Goal: Information Seeking & Learning: Learn about a topic

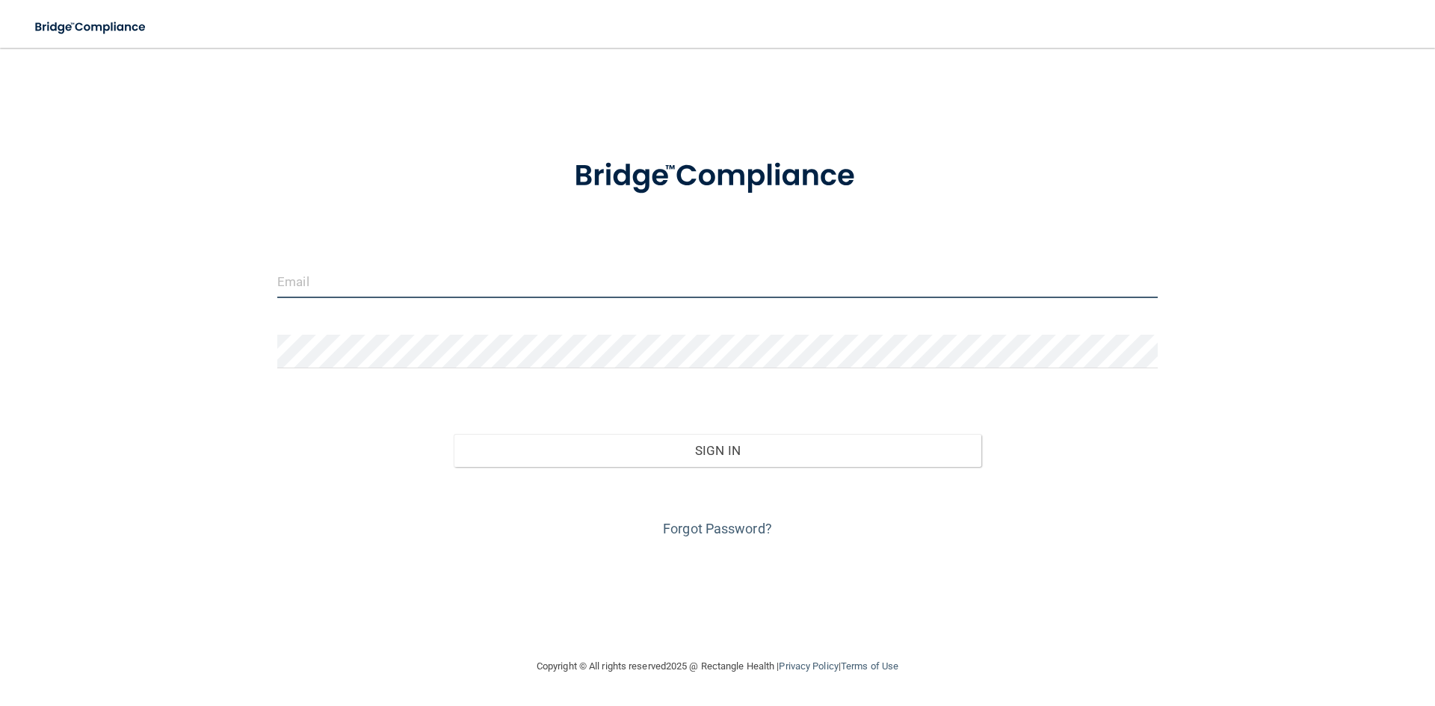
type input "brittanymgreen28@gmail.com"
drag, startPoint x: 469, startPoint y: 286, endPoint x: 182, endPoint y: 300, distance: 288.1
click at [182, 300] on div "brittanymgreen28@gmail.com Invalid email/password. You don't have permission to…" at bounding box center [717, 353] width 1375 height 580
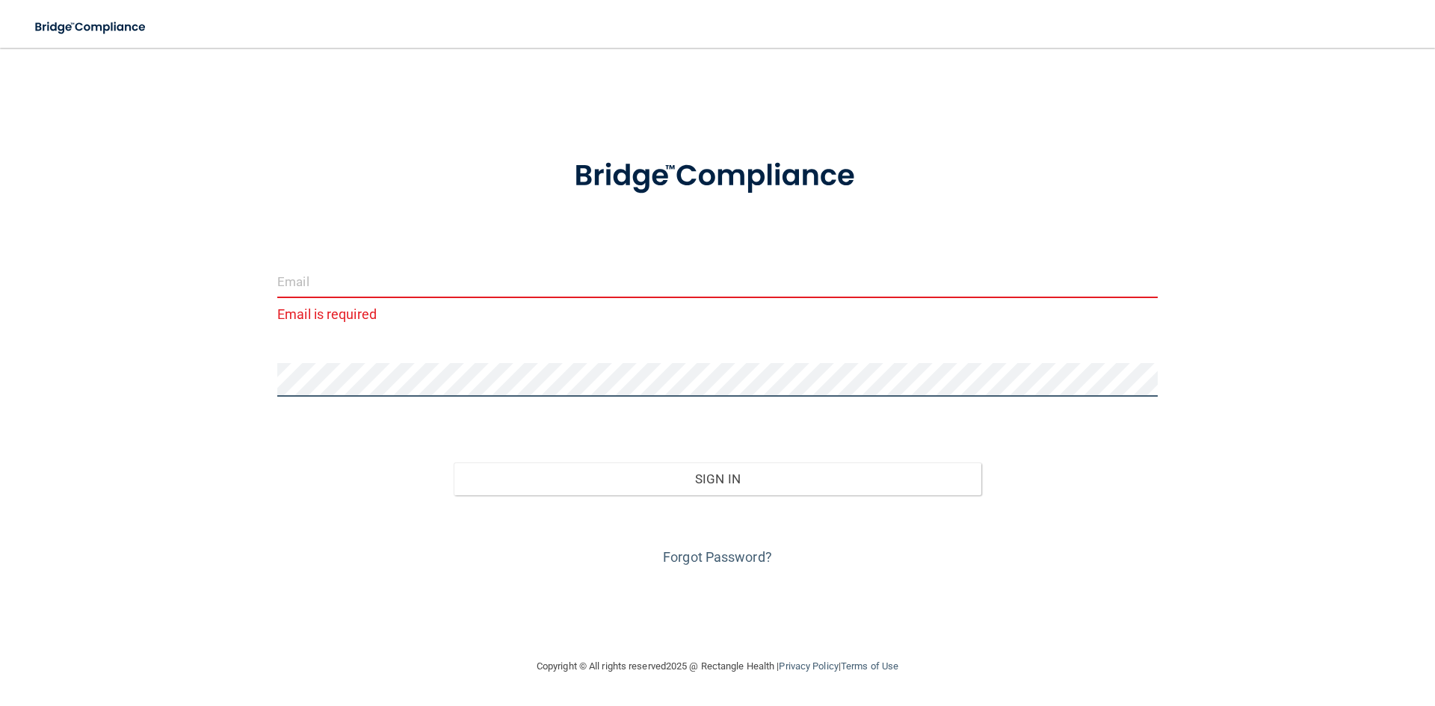
click at [198, 391] on div "Email is required Invalid email/password. You don't have permission to access t…" at bounding box center [717, 353] width 1375 height 580
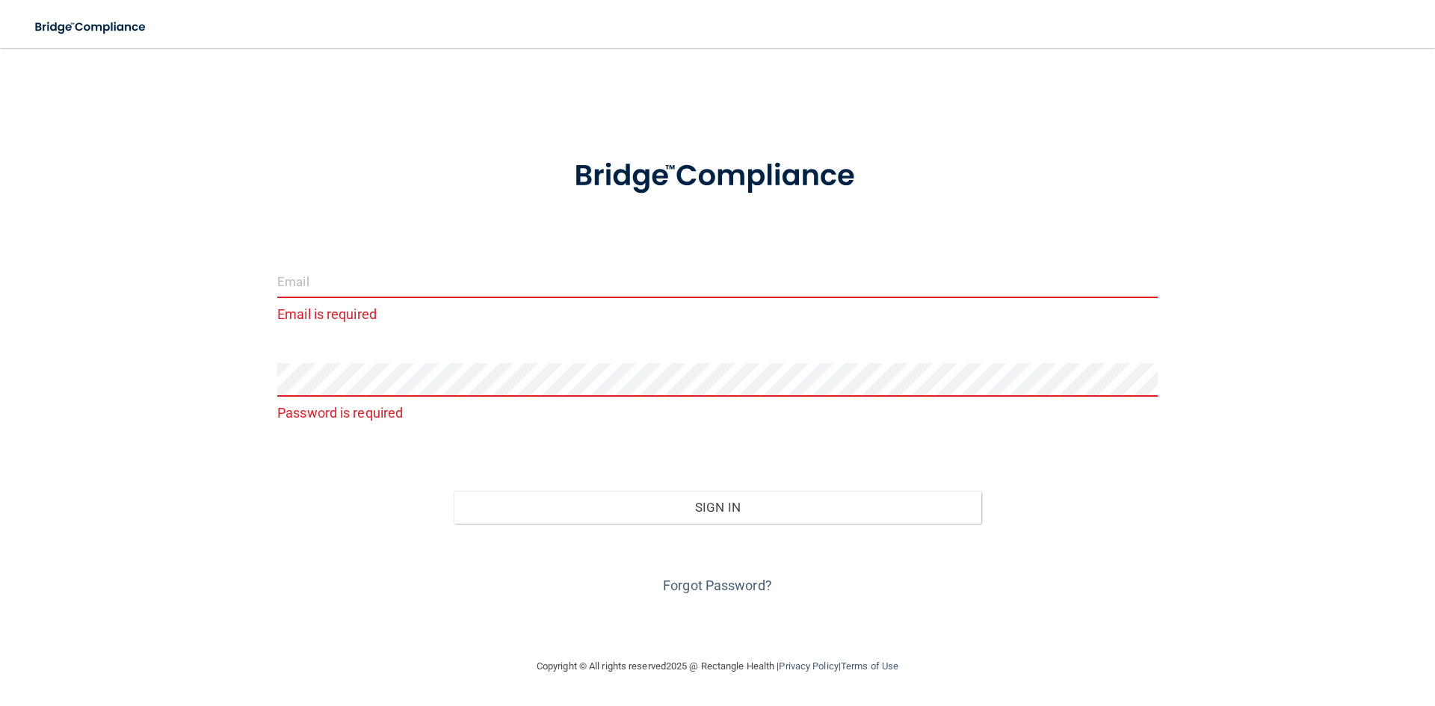
click at [309, 282] on input "email" at bounding box center [717, 282] width 880 height 34
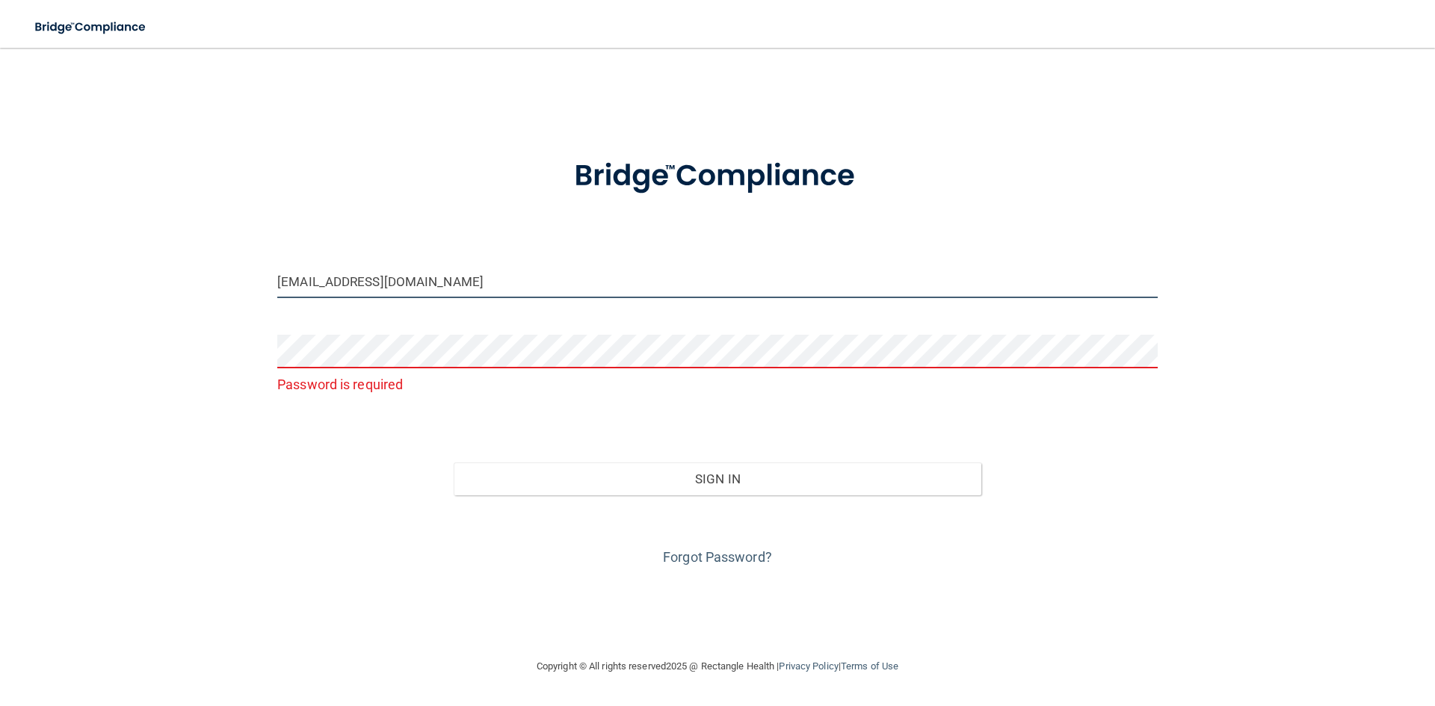
type input "[EMAIL_ADDRESS][DOMAIN_NAME]"
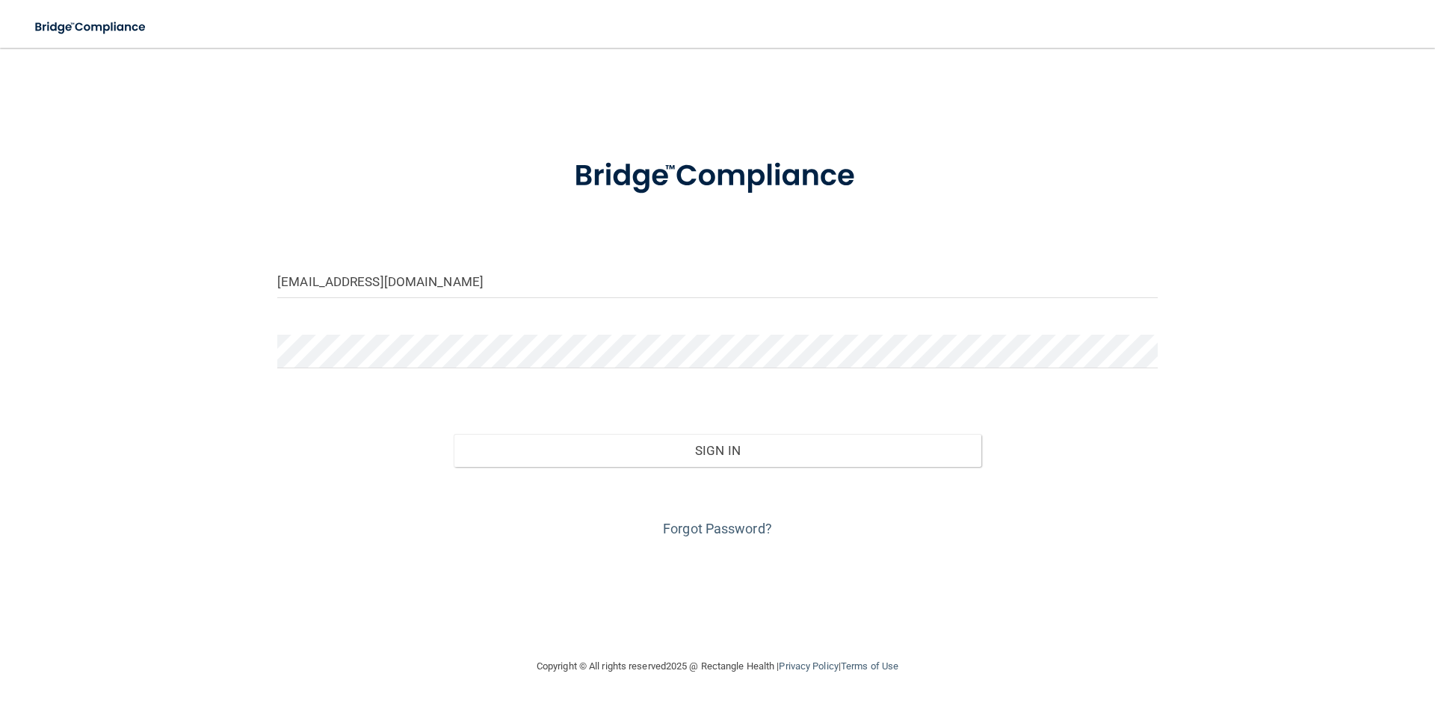
click at [282, 525] on div "Forgot Password?" at bounding box center [717, 504] width 903 height 75
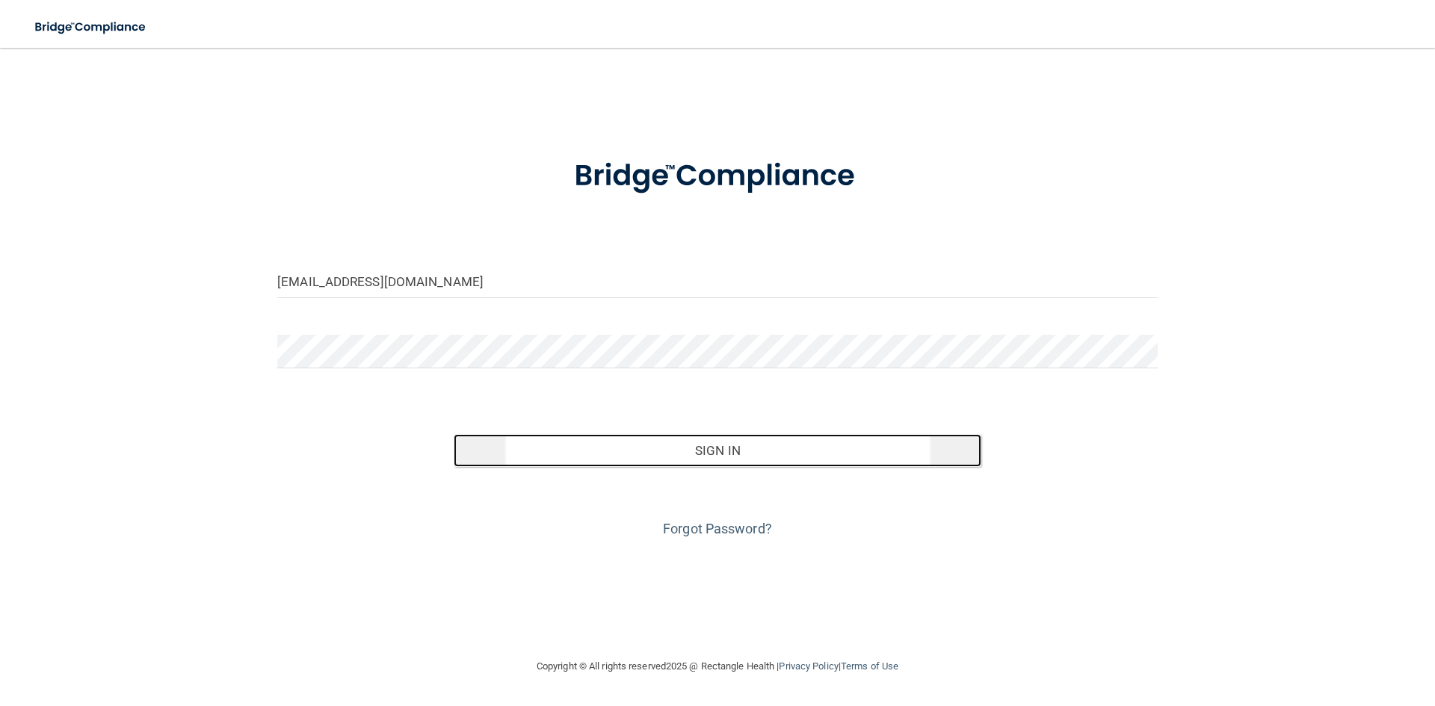
click at [661, 456] on button "Sign In" at bounding box center [718, 450] width 528 height 33
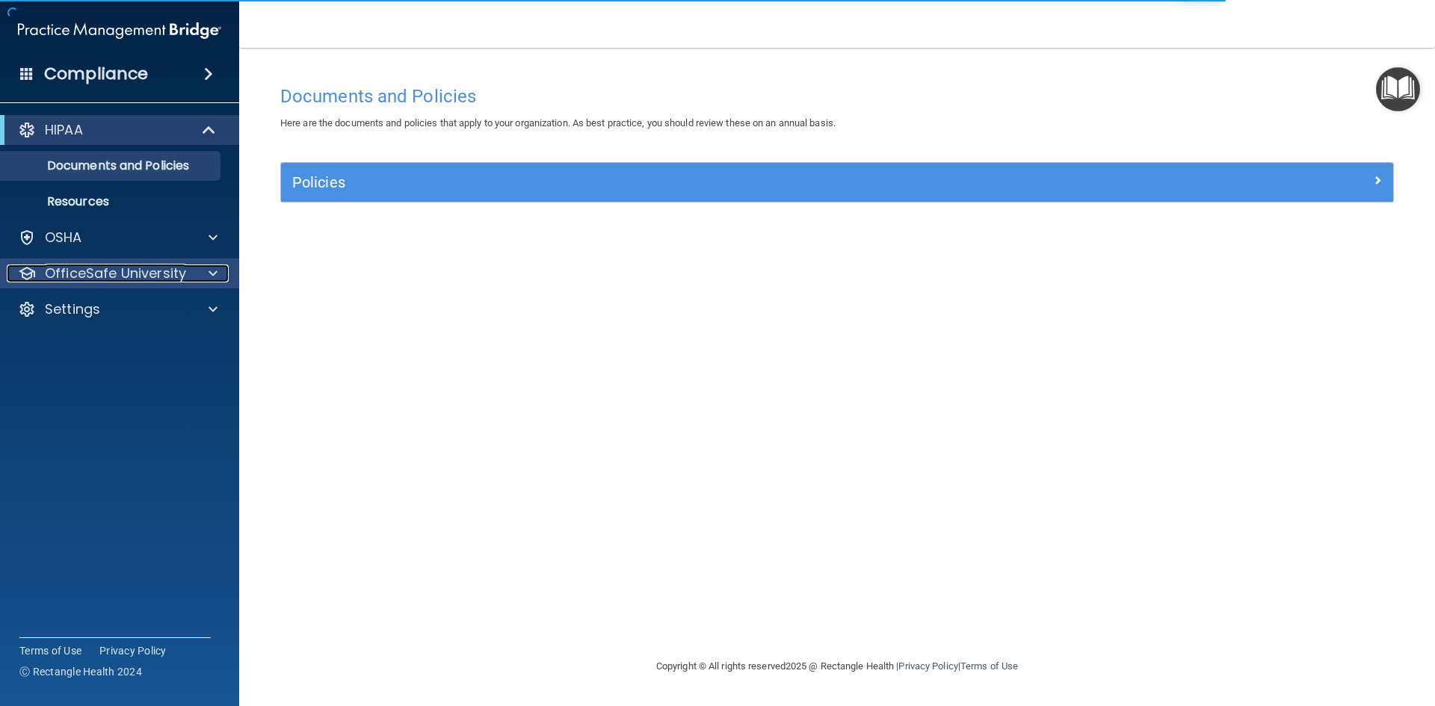
click at [210, 268] on span at bounding box center [212, 274] width 9 height 18
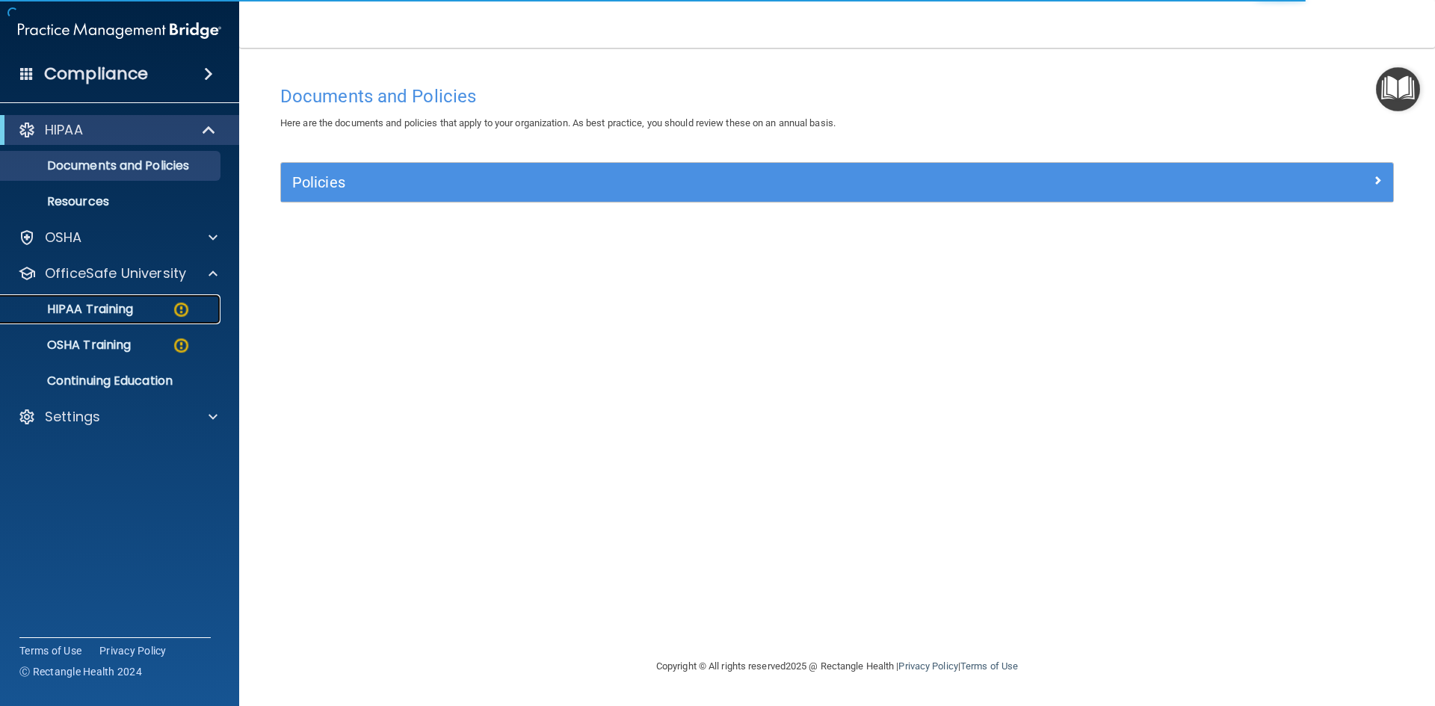
click at [155, 310] on div "HIPAA Training" at bounding box center [112, 309] width 204 height 15
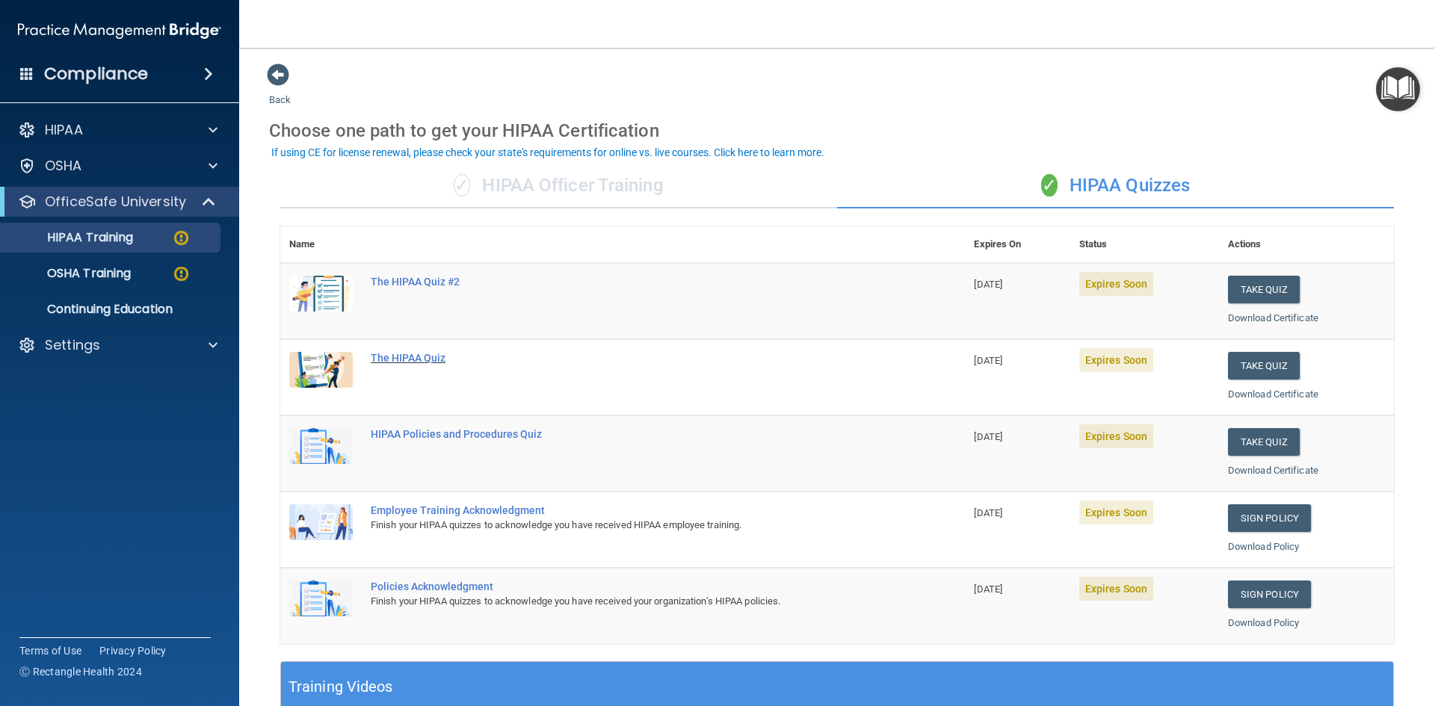
click at [407, 355] on div "The HIPAA Quiz" at bounding box center [630, 358] width 519 height 12
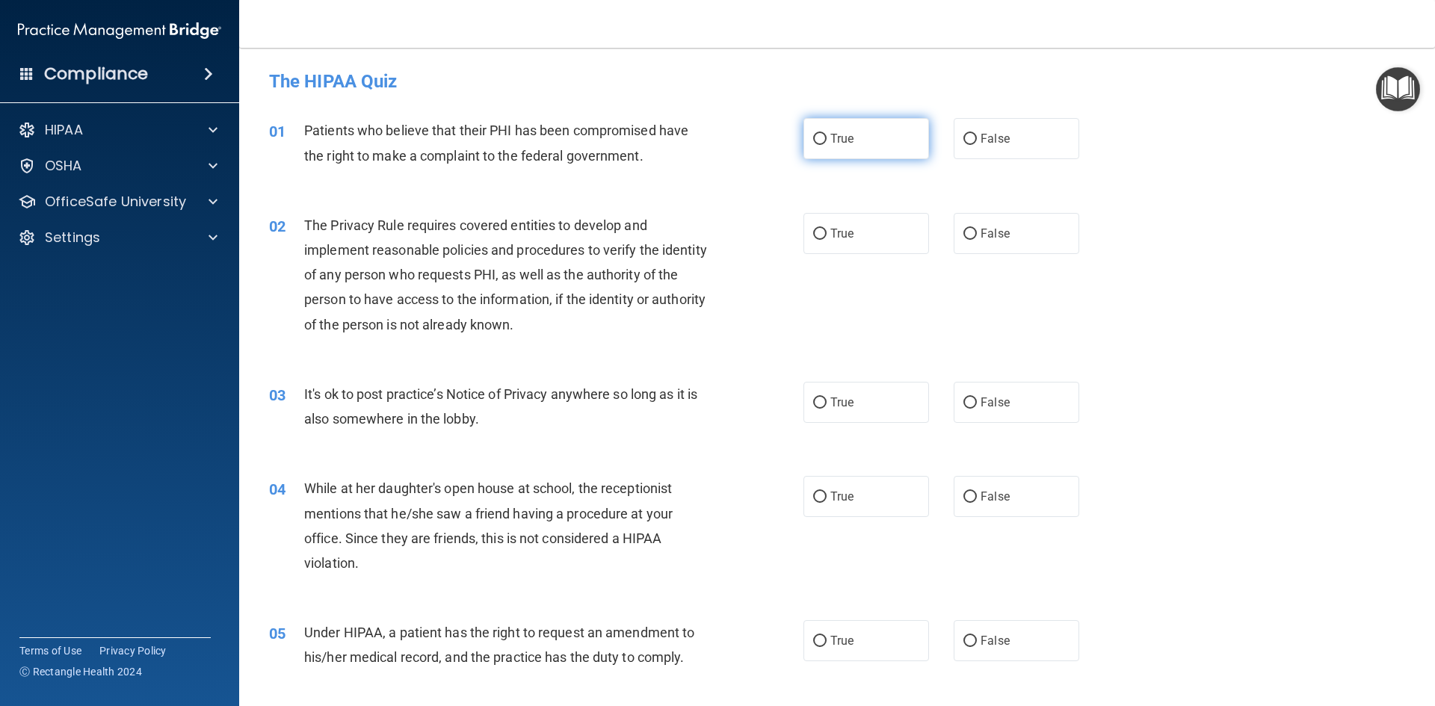
click at [816, 138] on input "True" at bounding box center [819, 139] width 13 height 11
radio input "true"
click at [811, 240] on label "True" at bounding box center [866, 233] width 126 height 41
click at [813, 240] on input "True" at bounding box center [819, 234] width 13 height 11
radio input "true"
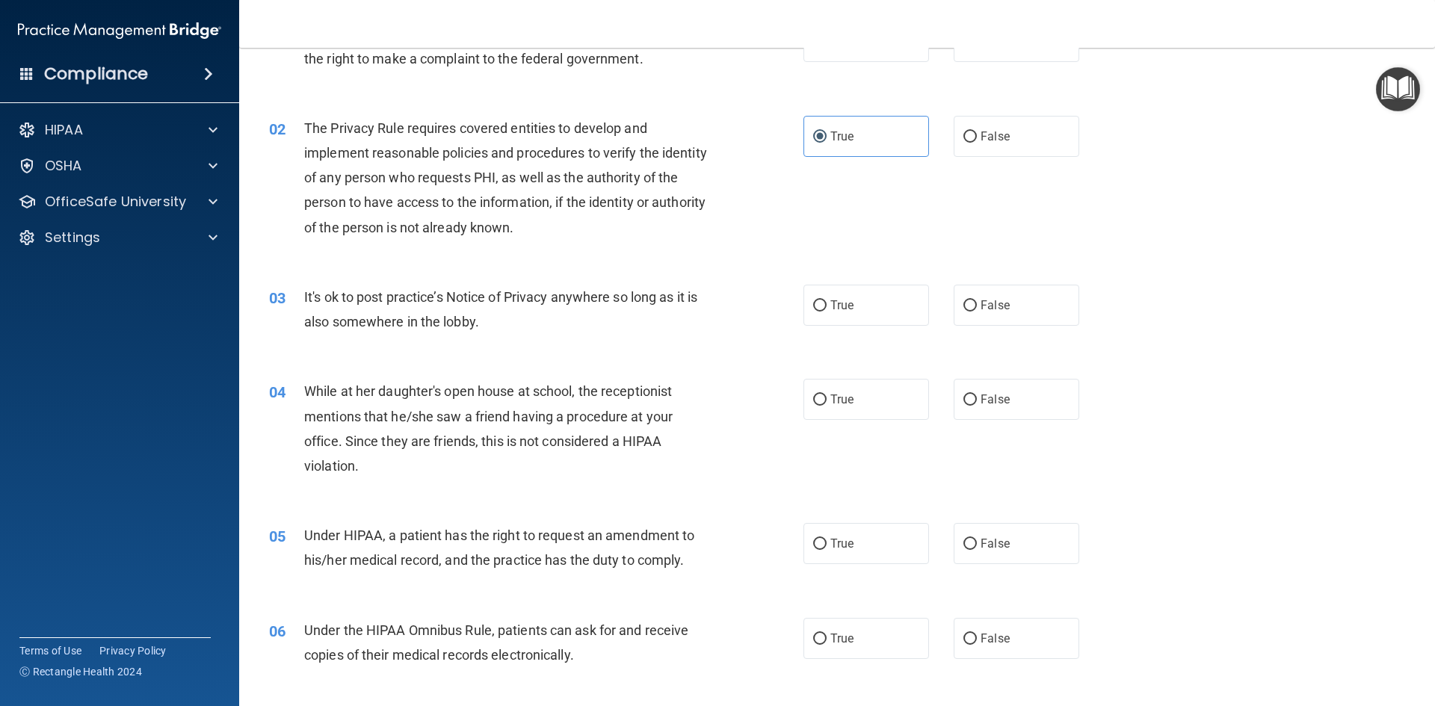
scroll to position [149, 0]
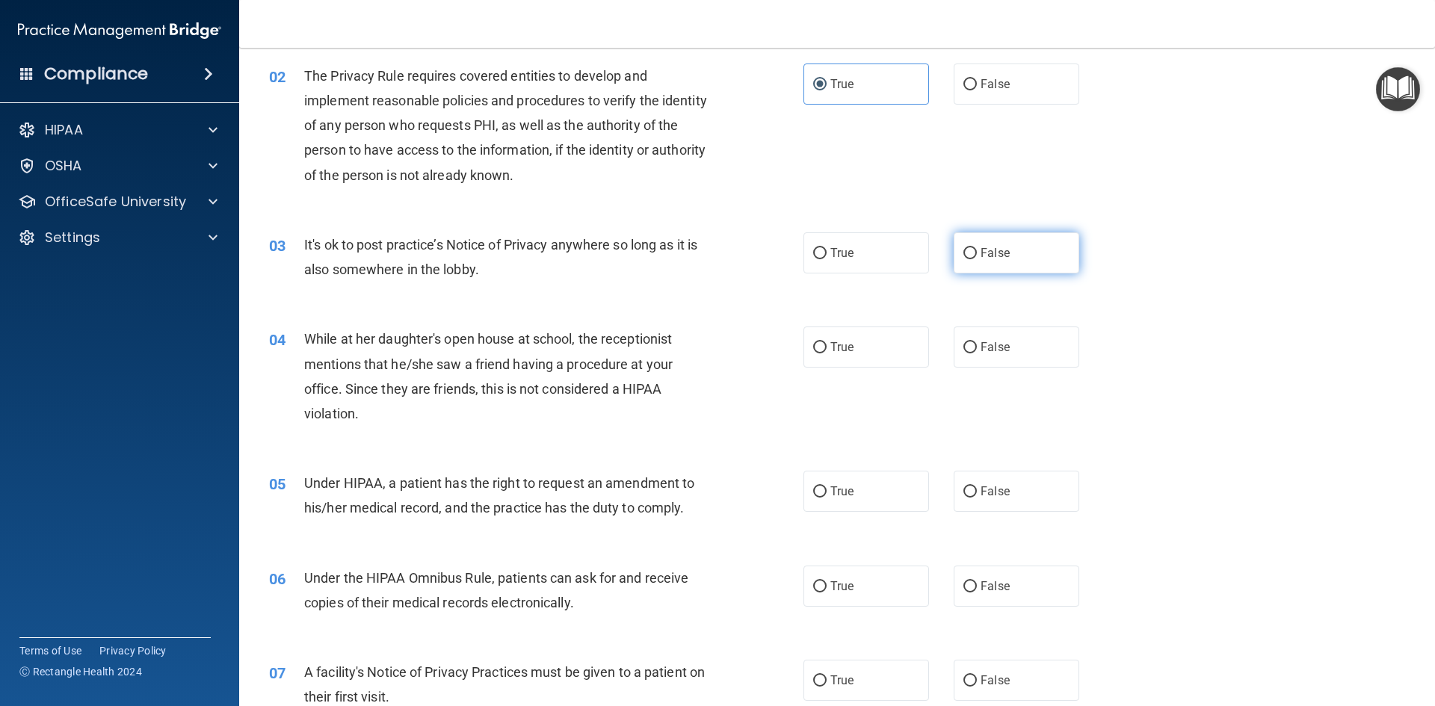
click at [963, 248] on input "False" at bounding box center [969, 253] width 13 height 11
radio input "true"
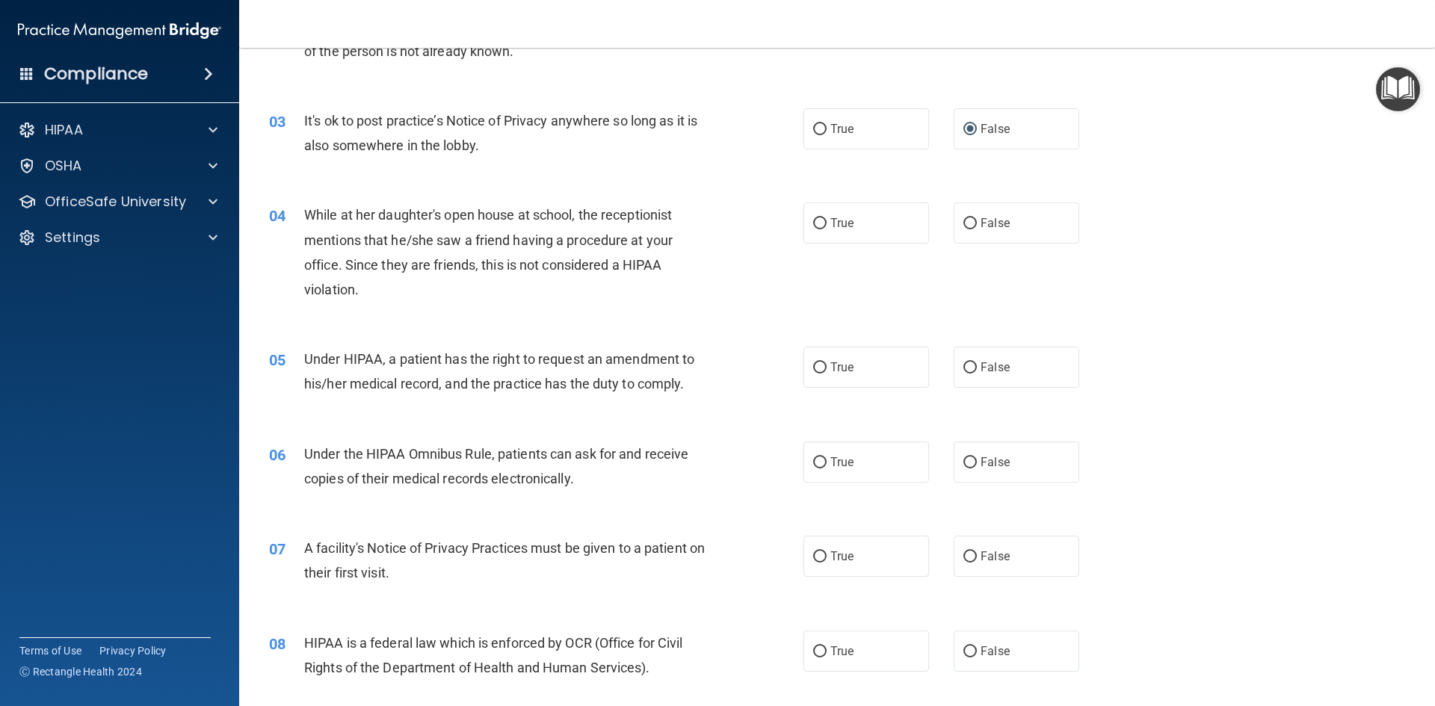
scroll to position [299, 0]
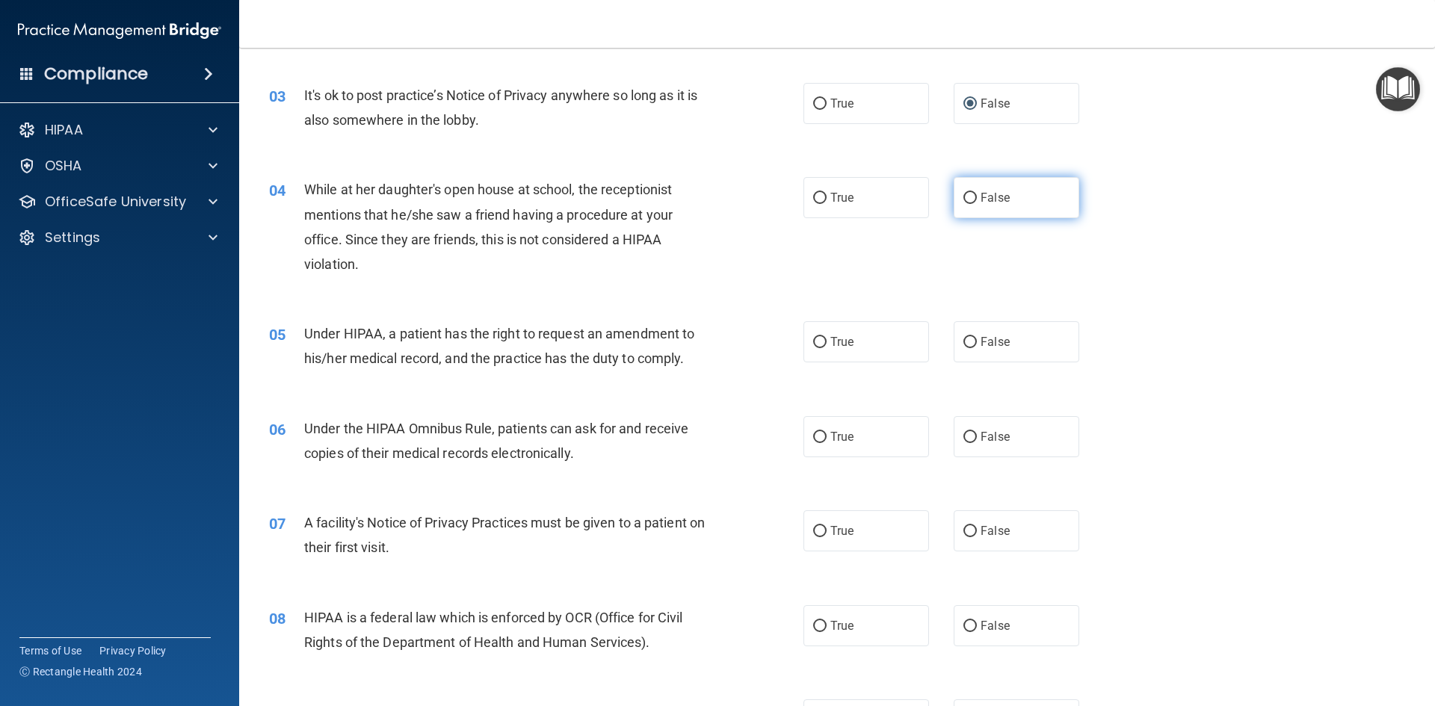
click at [963, 203] on input "False" at bounding box center [969, 198] width 13 height 11
radio input "true"
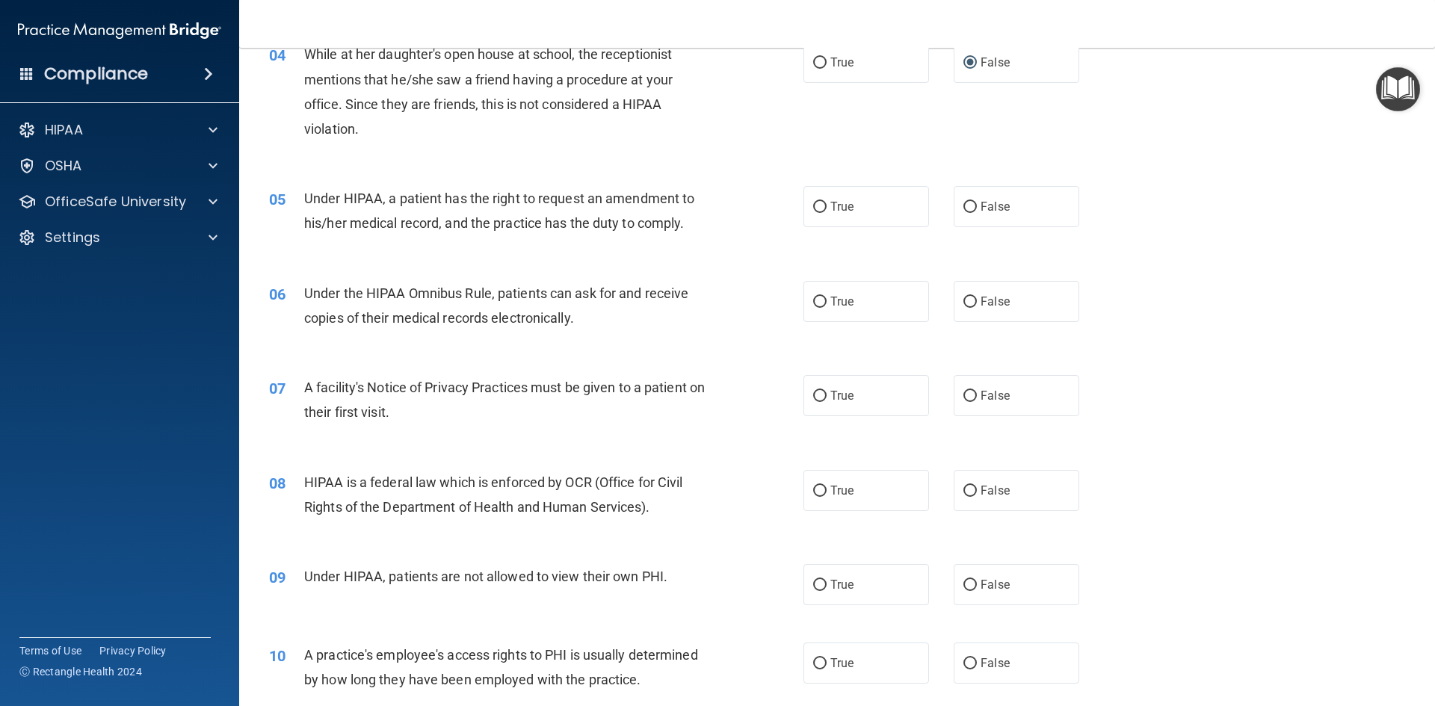
scroll to position [448, 0]
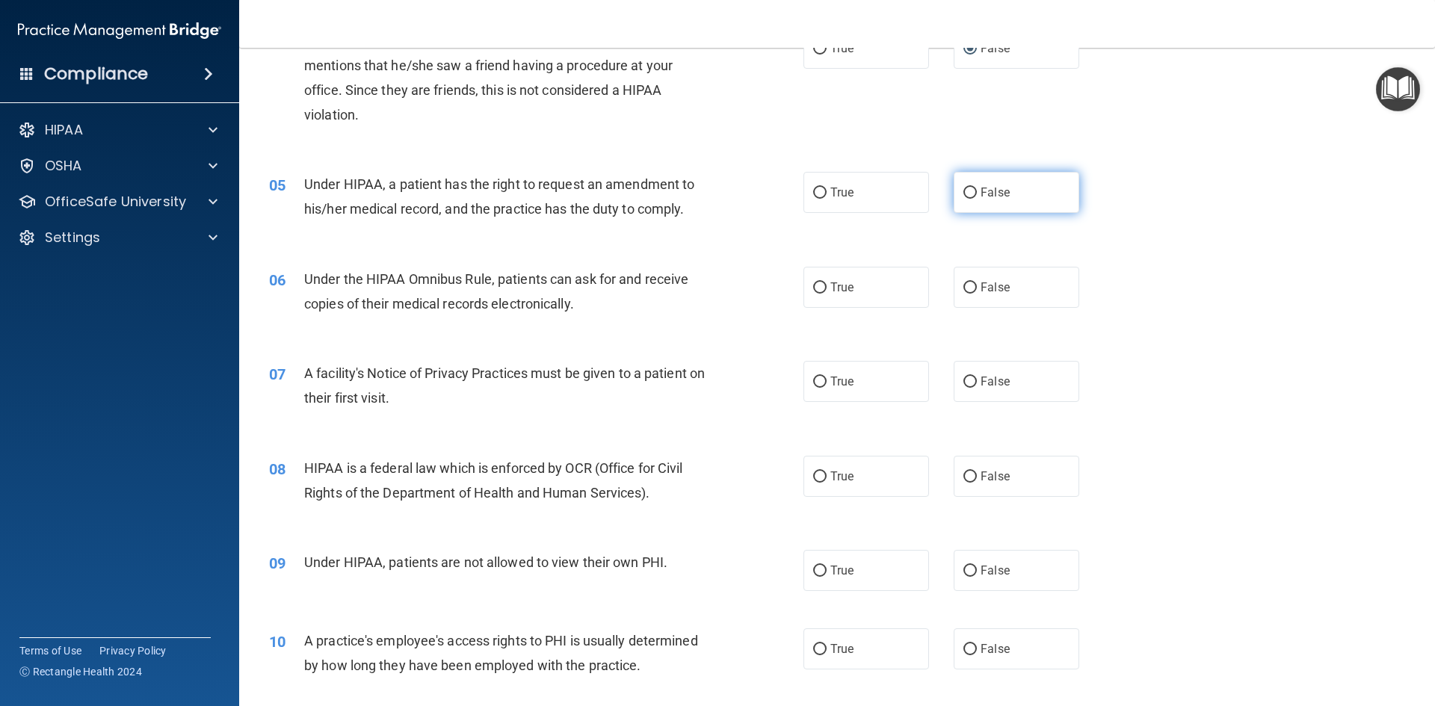
click at [963, 198] on input "False" at bounding box center [969, 193] width 13 height 11
radio input "true"
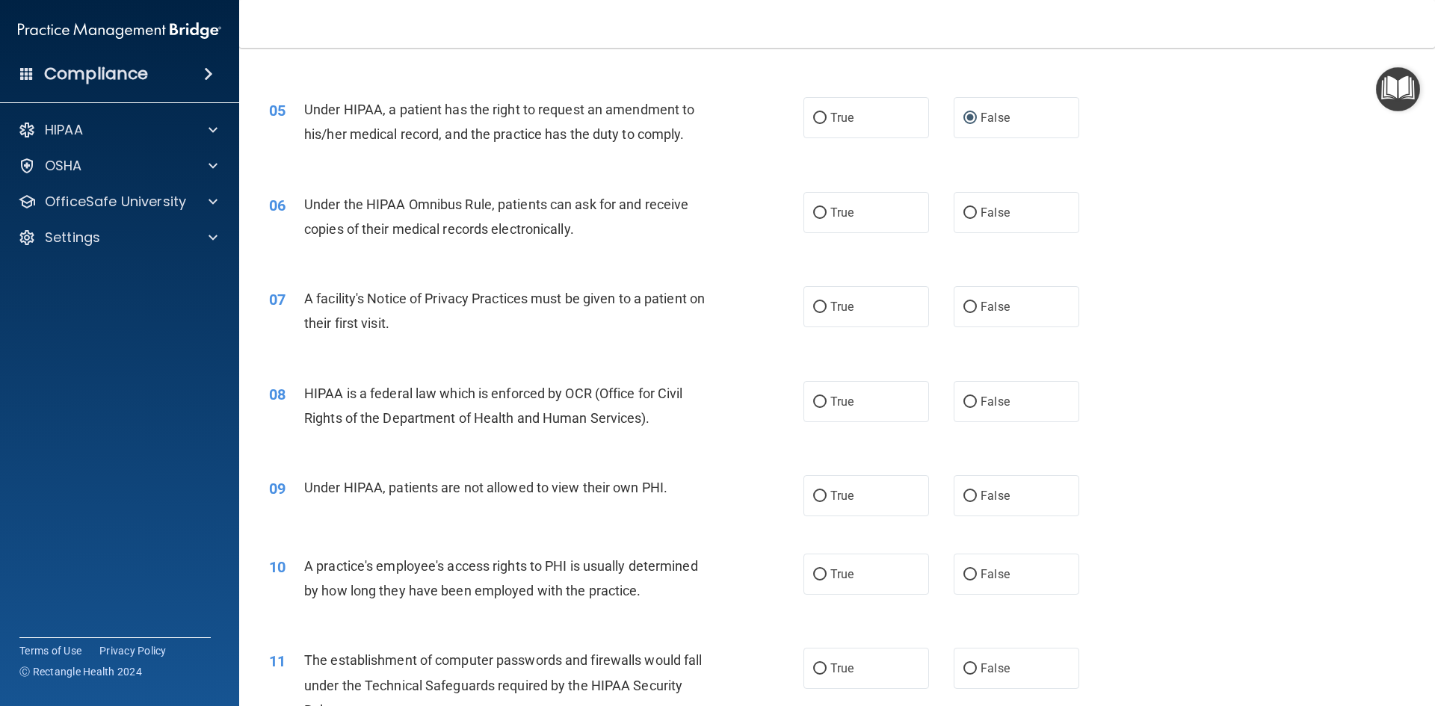
scroll to position [598, 0]
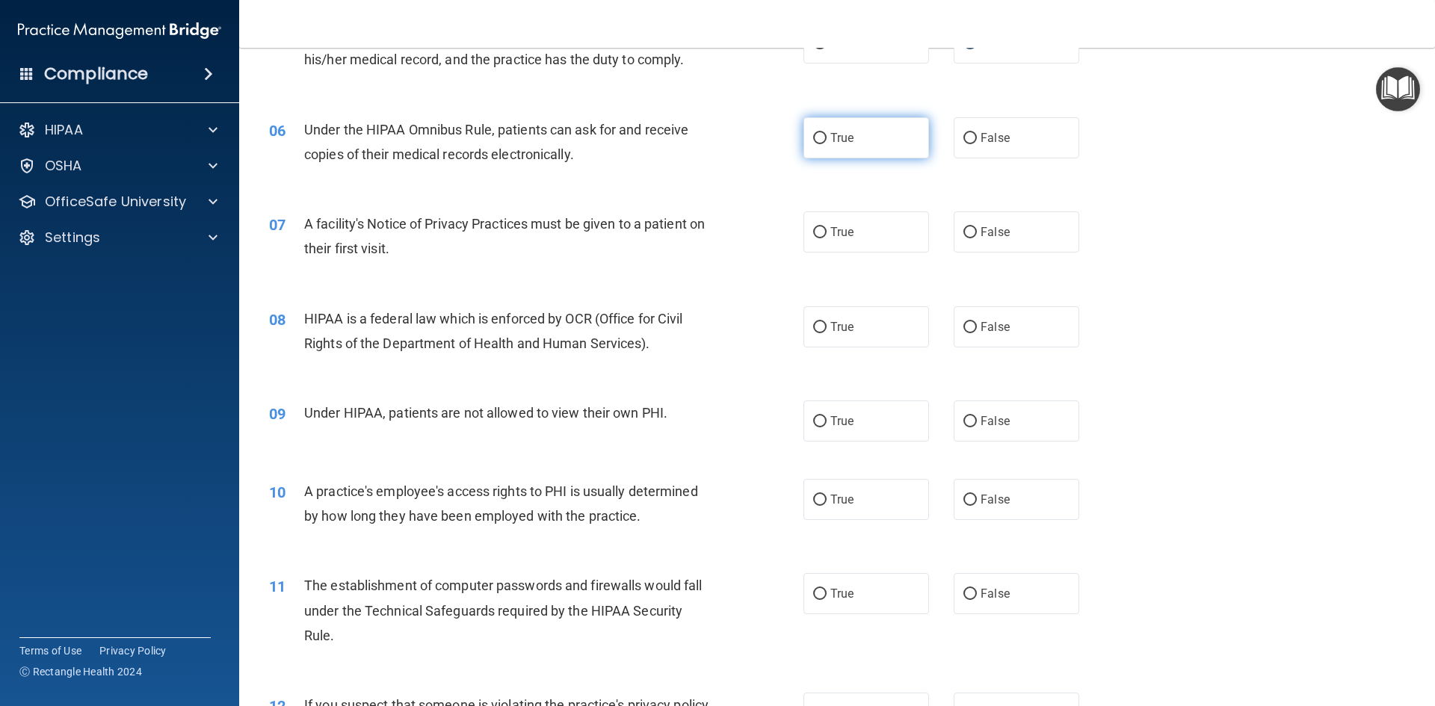
click at [815, 138] on input "True" at bounding box center [819, 138] width 13 height 11
radio input "true"
click at [813, 230] on input "True" at bounding box center [819, 232] width 13 height 11
radio input "true"
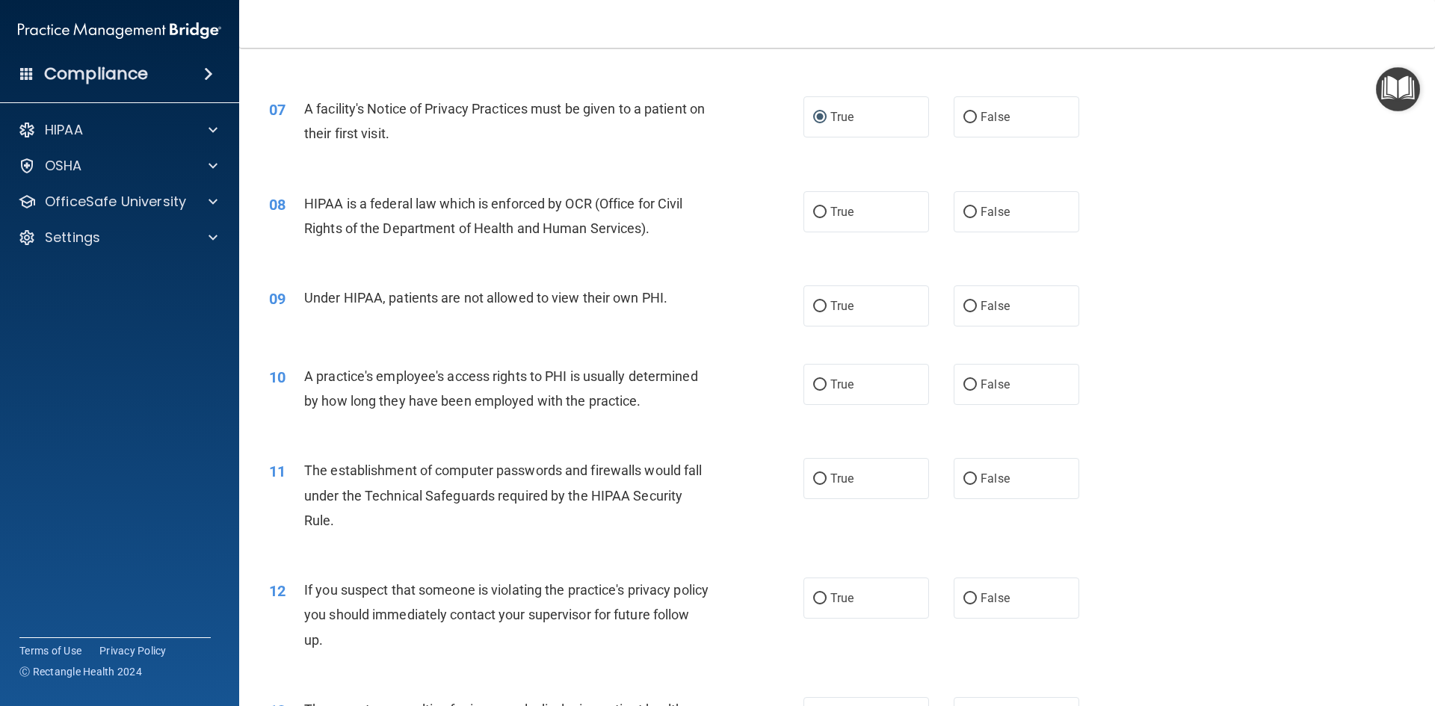
scroll to position [747, 0]
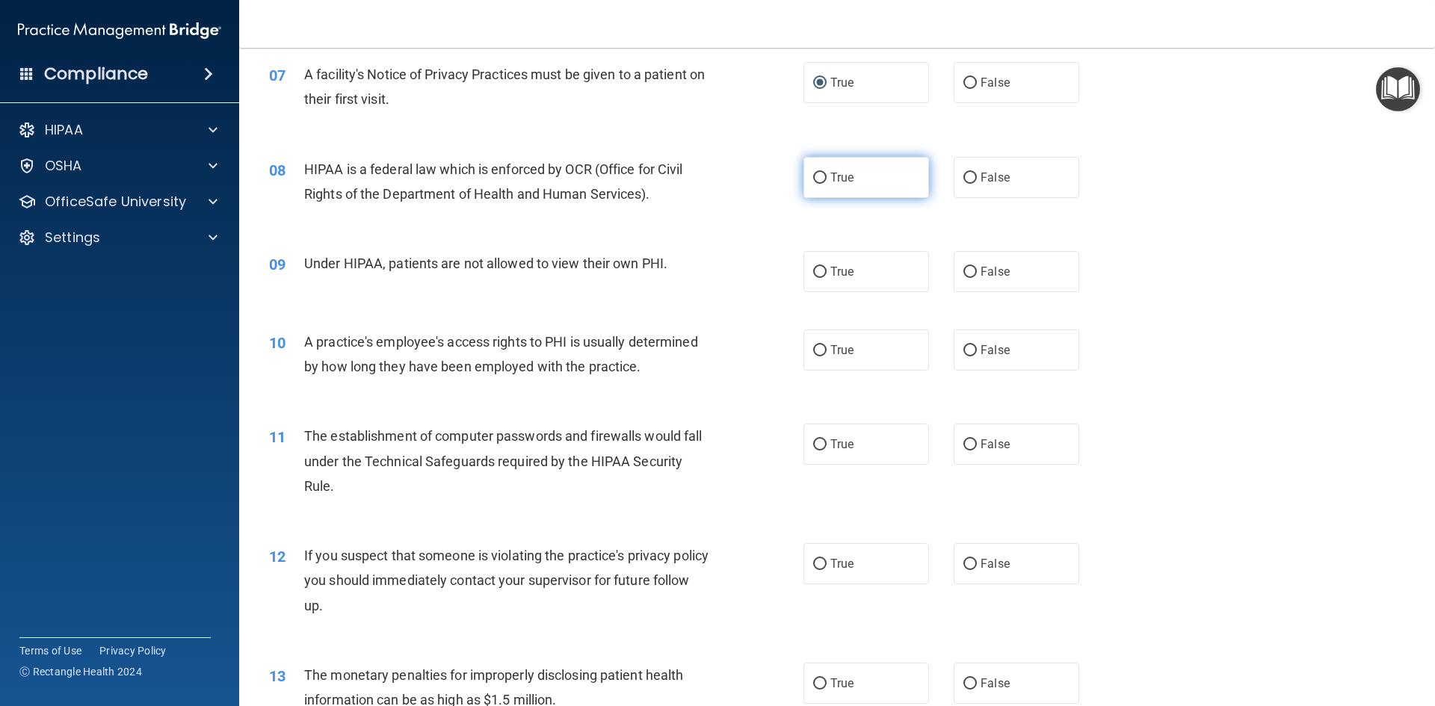
click at [815, 182] on input "True" at bounding box center [819, 178] width 13 height 11
radio input "true"
click at [967, 274] on input "False" at bounding box center [969, 272] width 13 height 11
radio input "true"
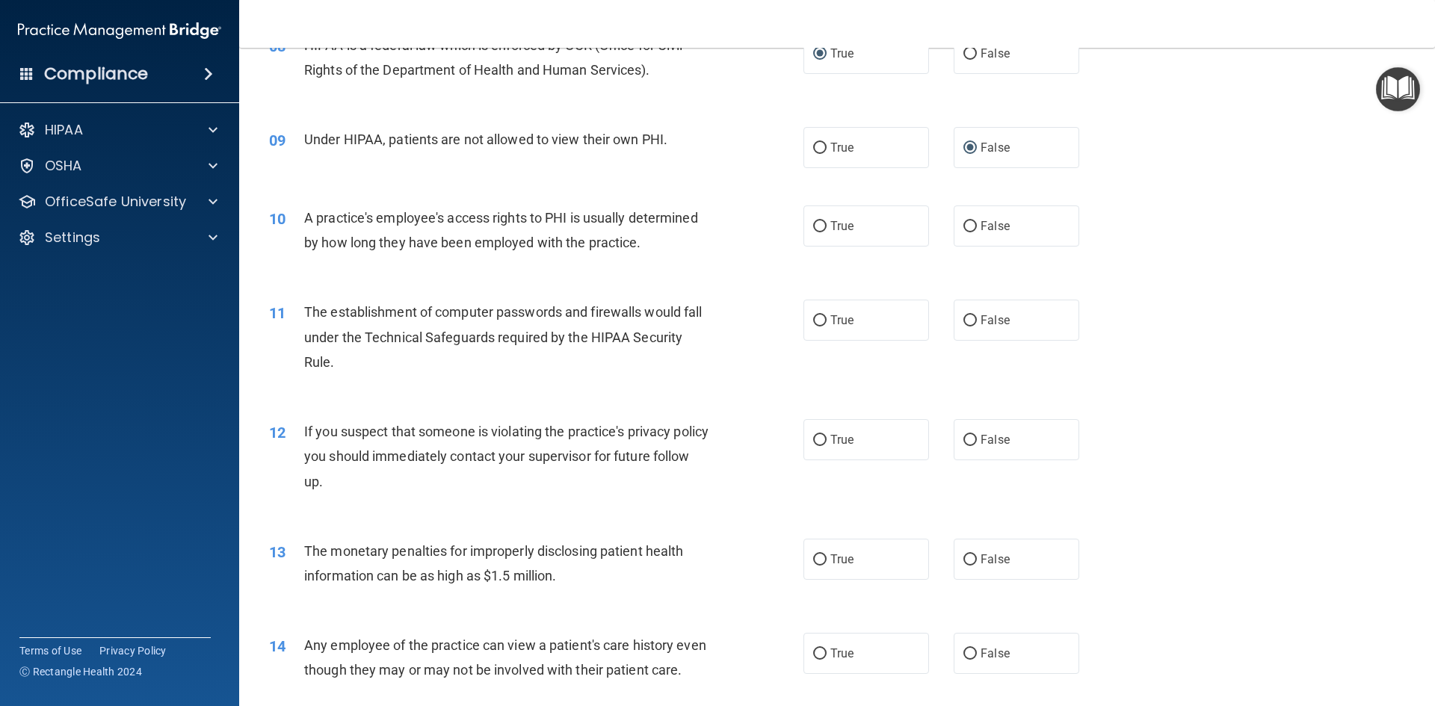
scroll to position [897, 0]
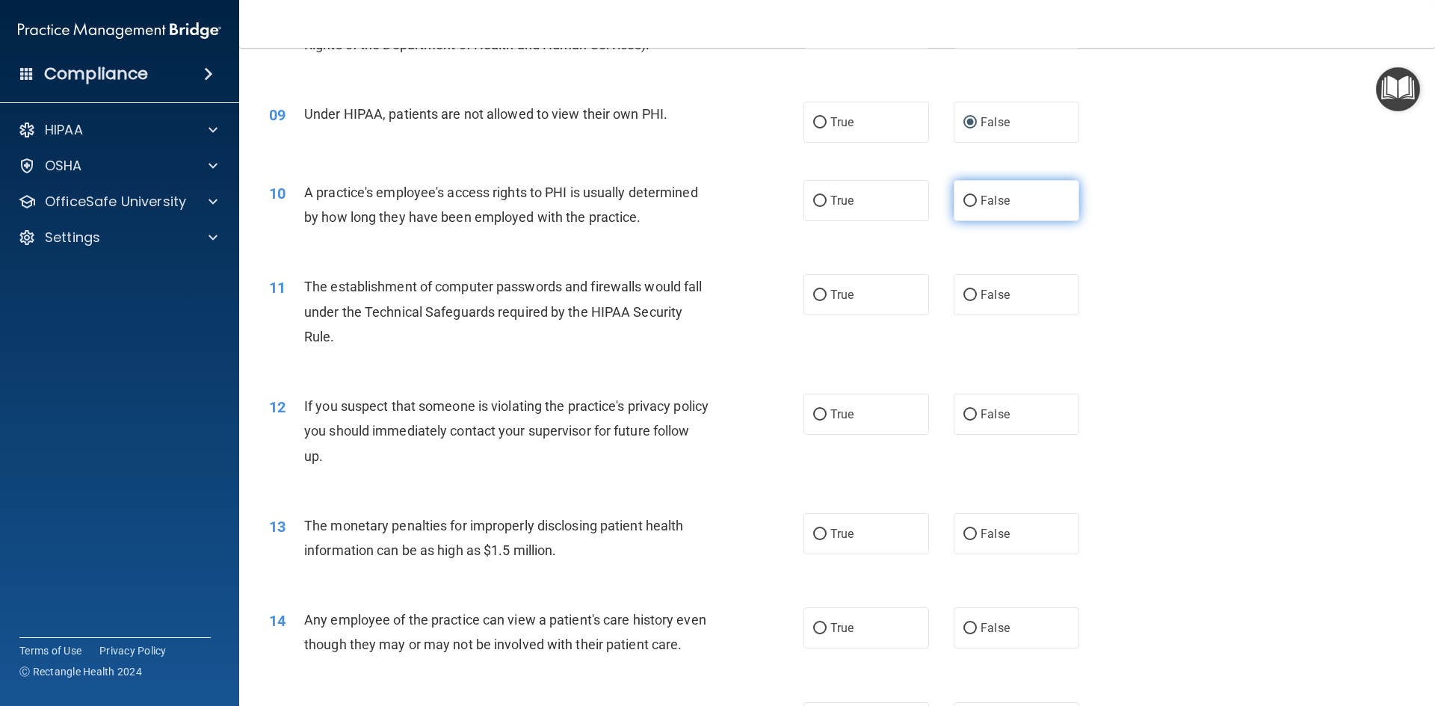
click at [963, 206] on input "False" at bounding box center [969, 201] width 13 height 11
radio input "true"
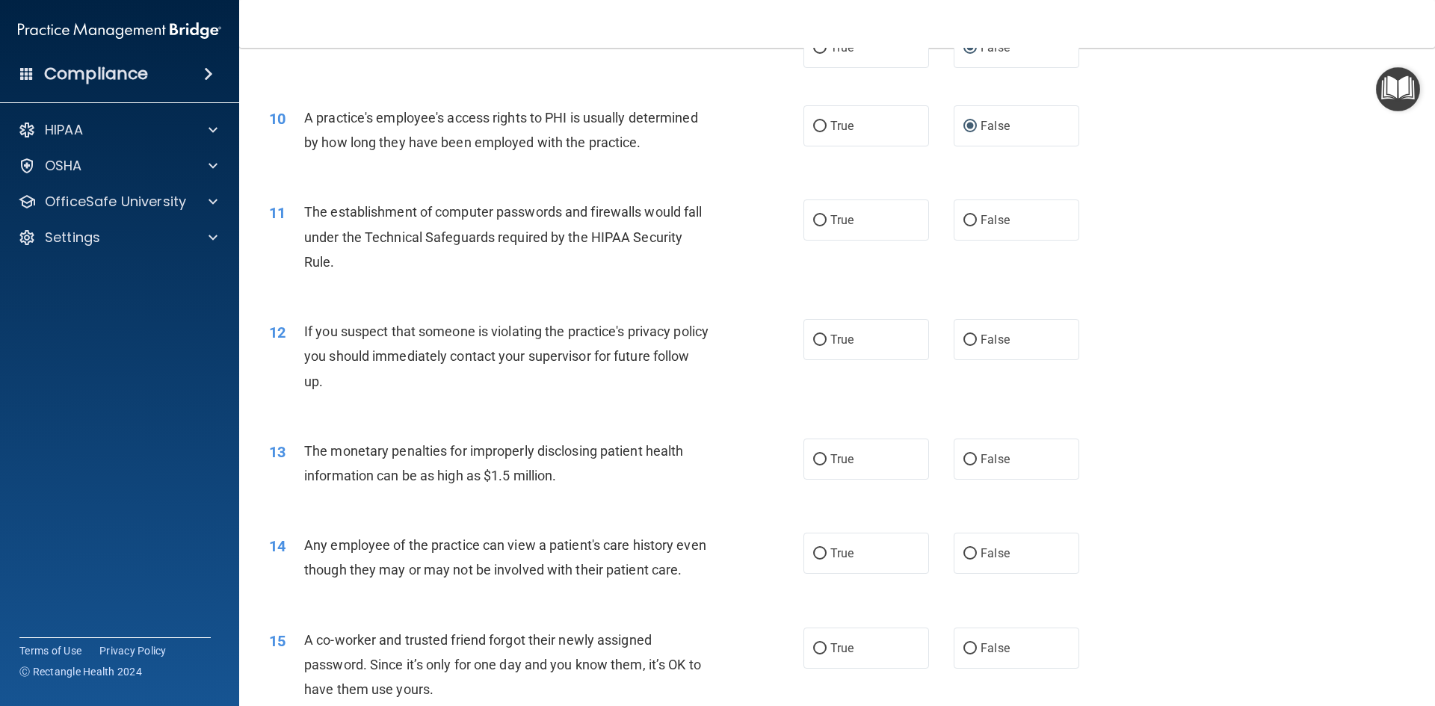
scroll to position [1046, 0]
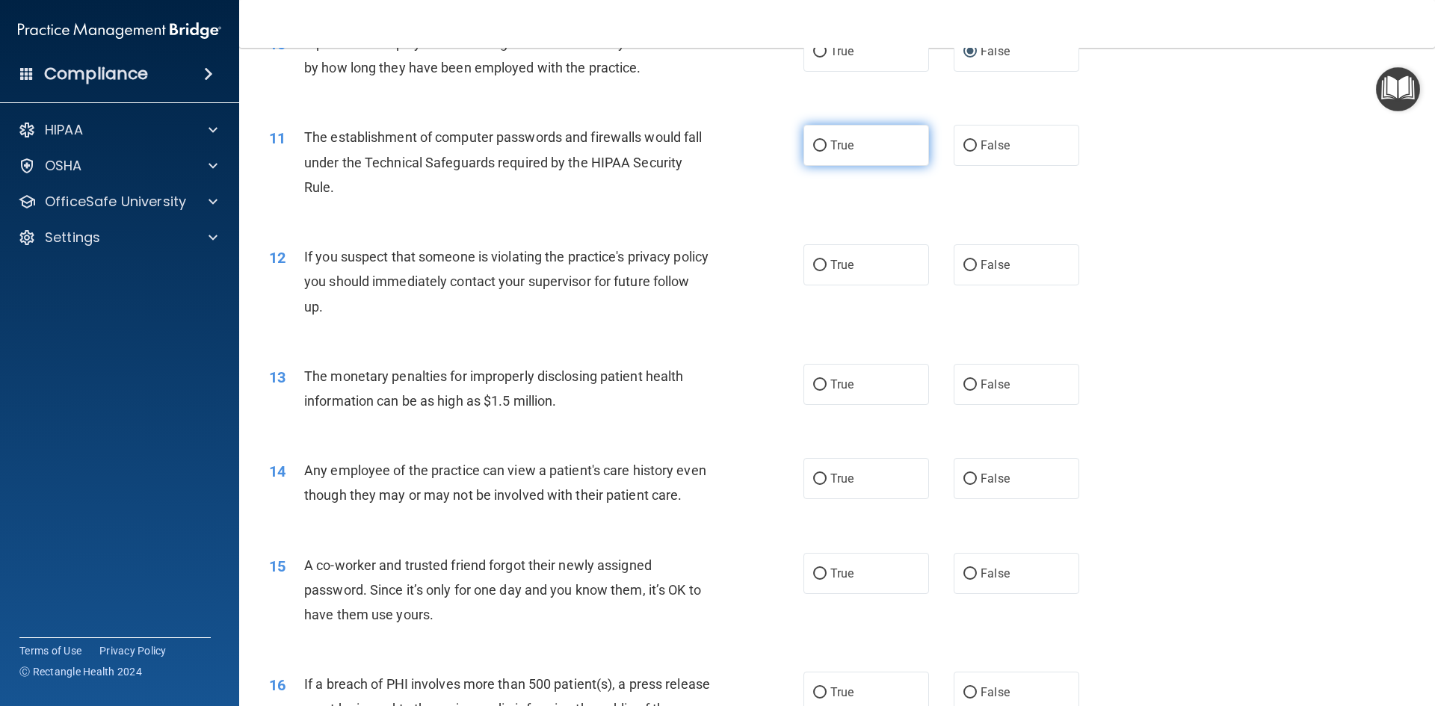
click at [818, 149] on input "True" at bounding box center [819, 145] width 13 height 11
radio input "true"
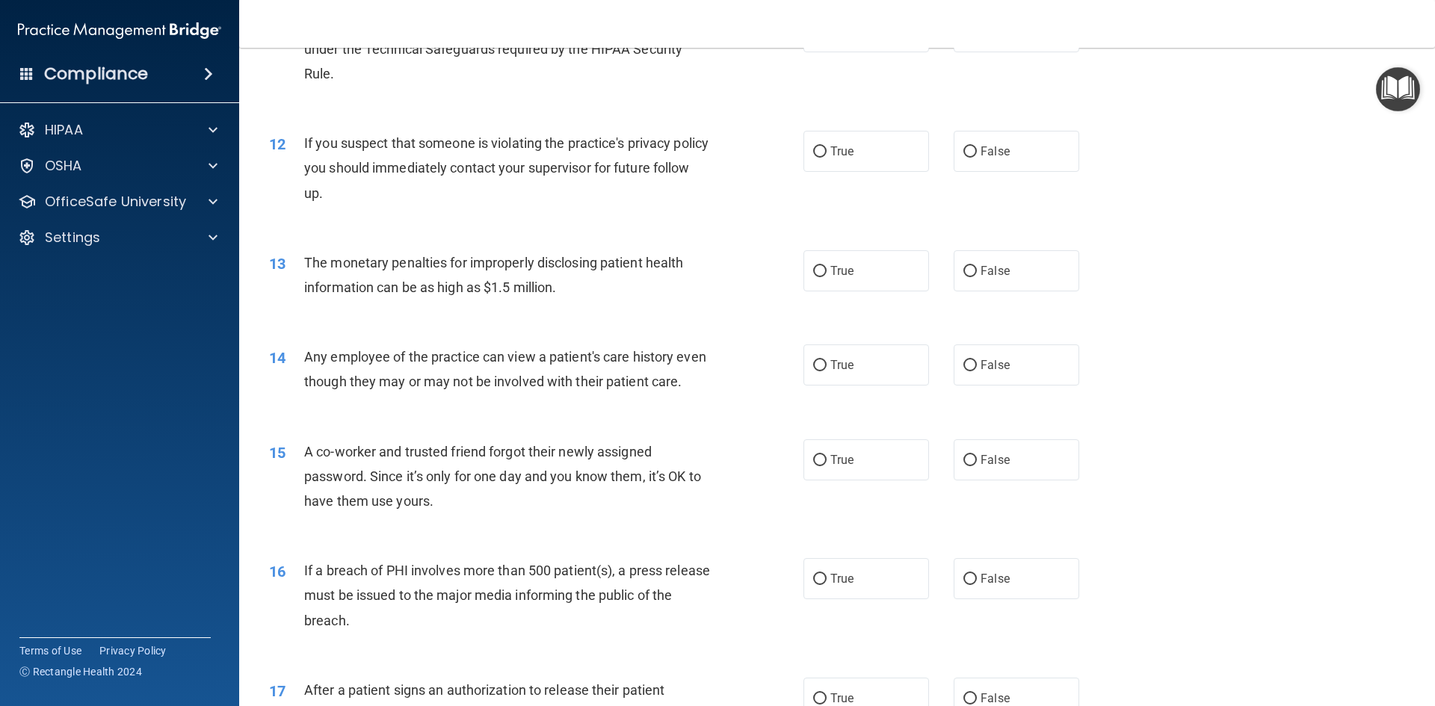
scroll to position [1196, 0]
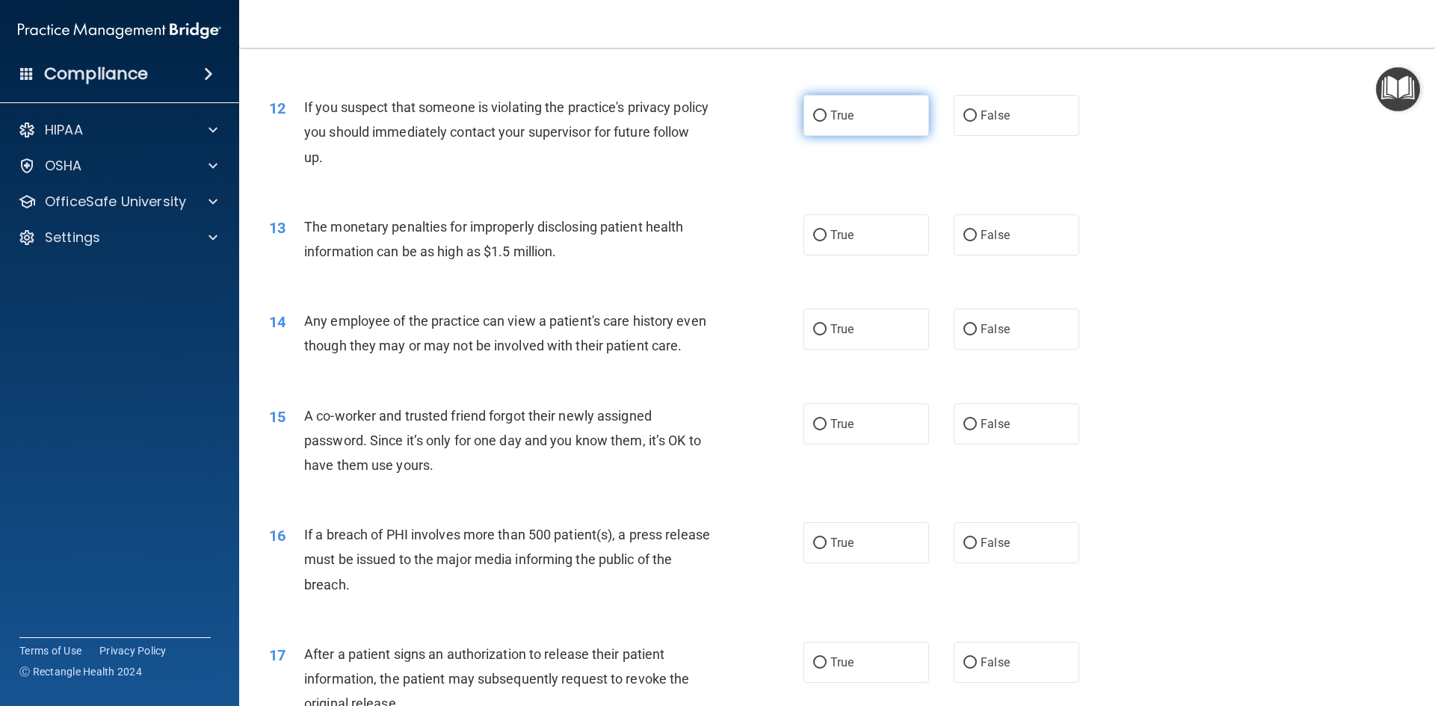
click at [815, 118] on input "True" at bounding box center [819, 116] width 13 height 11
radio input "true"
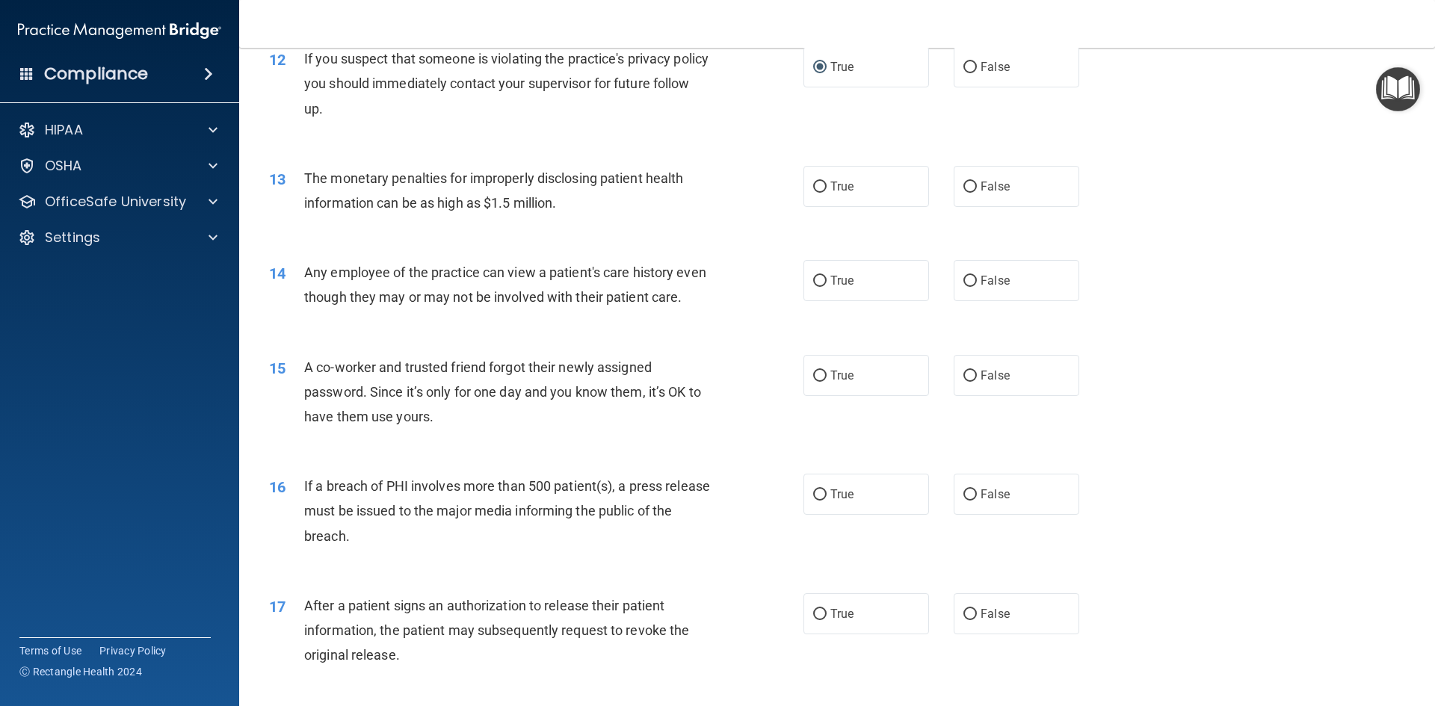
scroll to position [1270, 0]
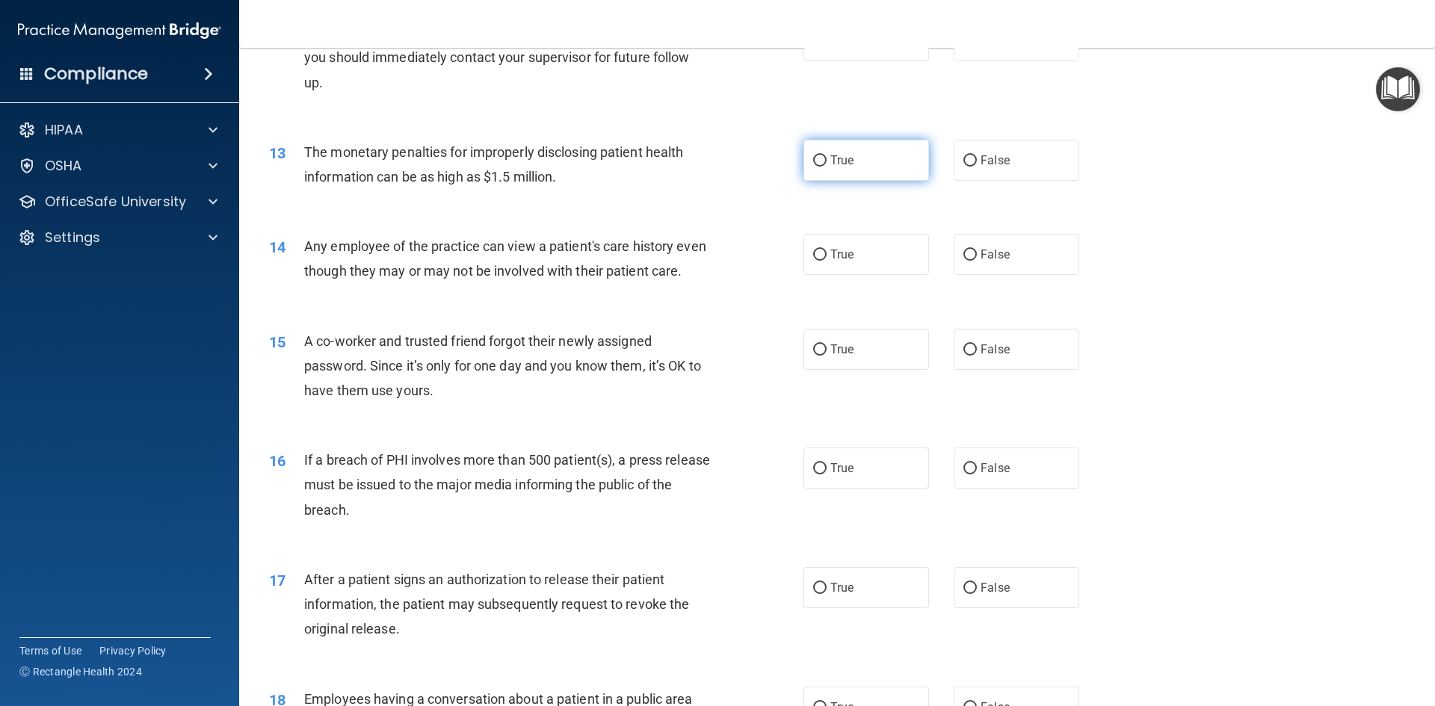
click at [813, 160] on input "True" at bounding box center [819, 160] width 13 height 11
radio input "true"
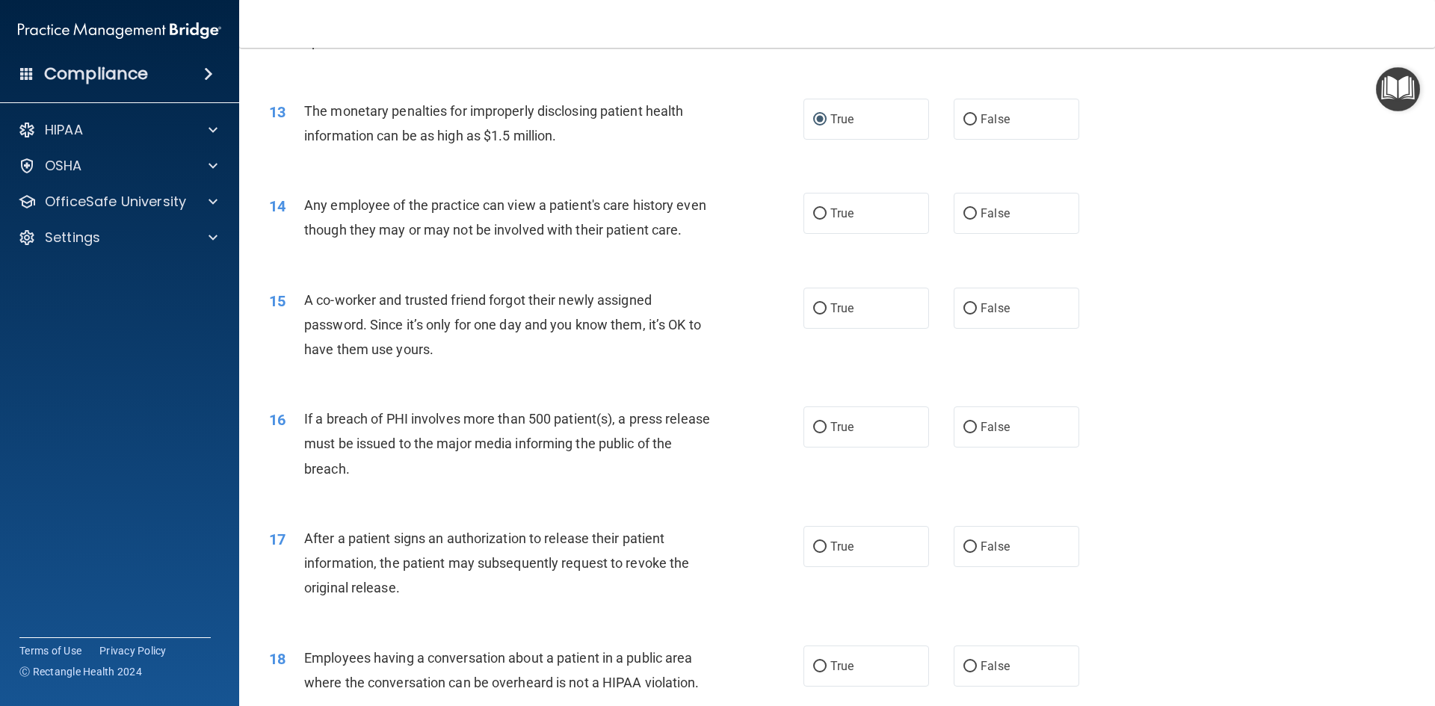
scroll to position [1345, 0]
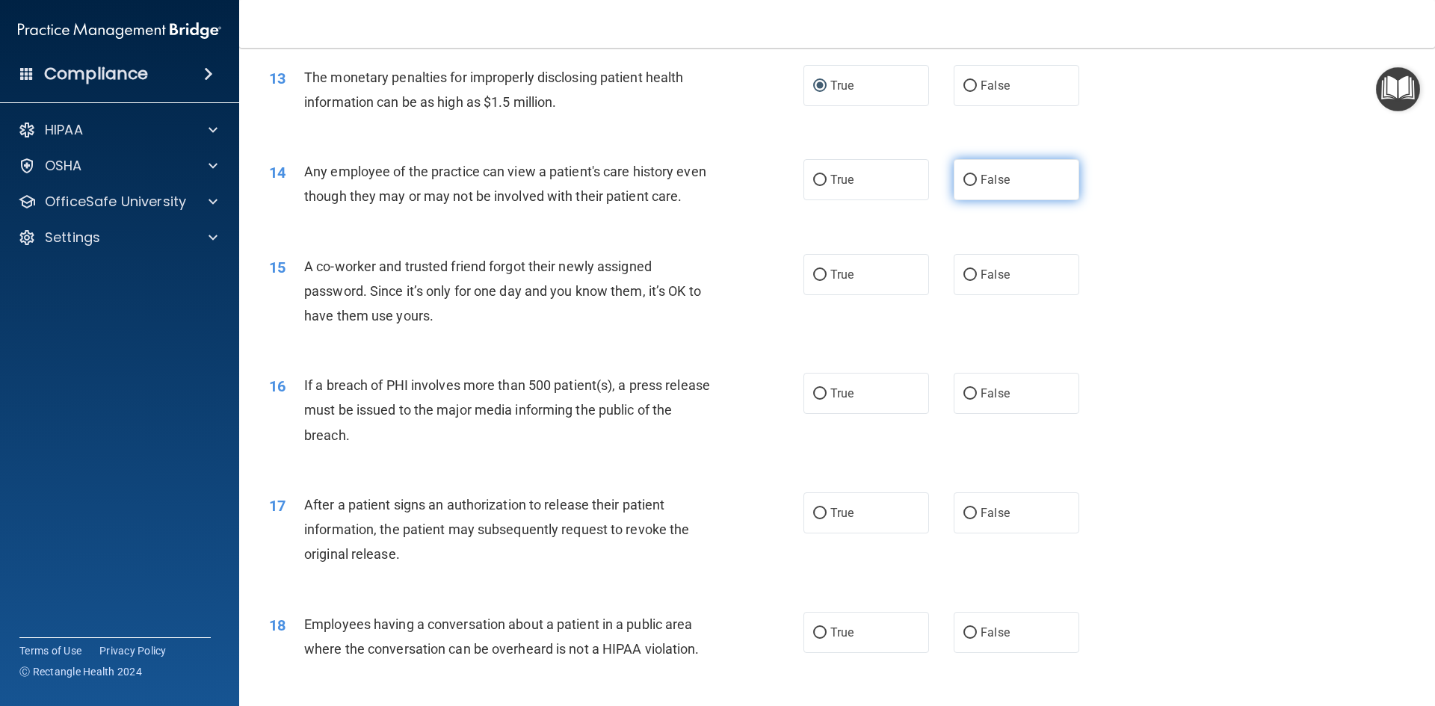
click at [964, 180] on input "False" at bounding box center [969, 180] width 13 height 11
radio input "true"
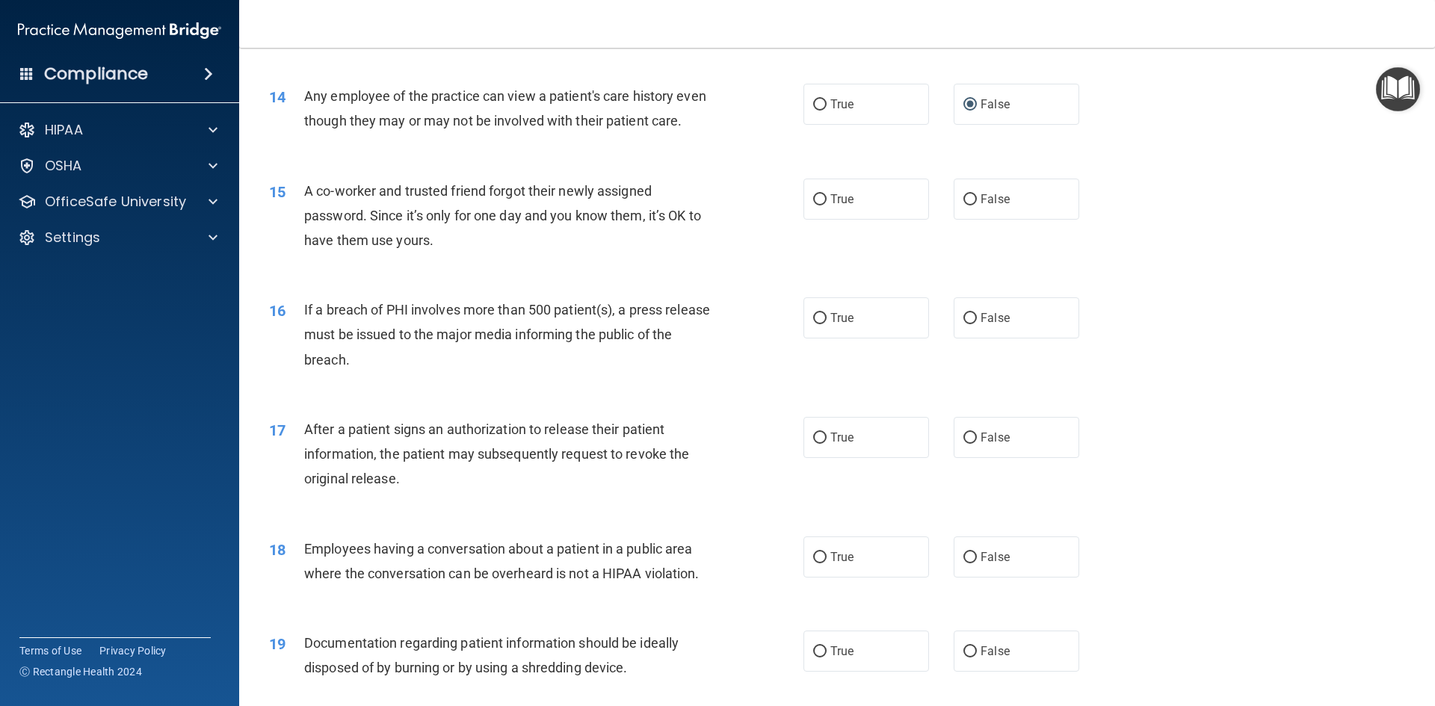
scroll to position [1495, 0]
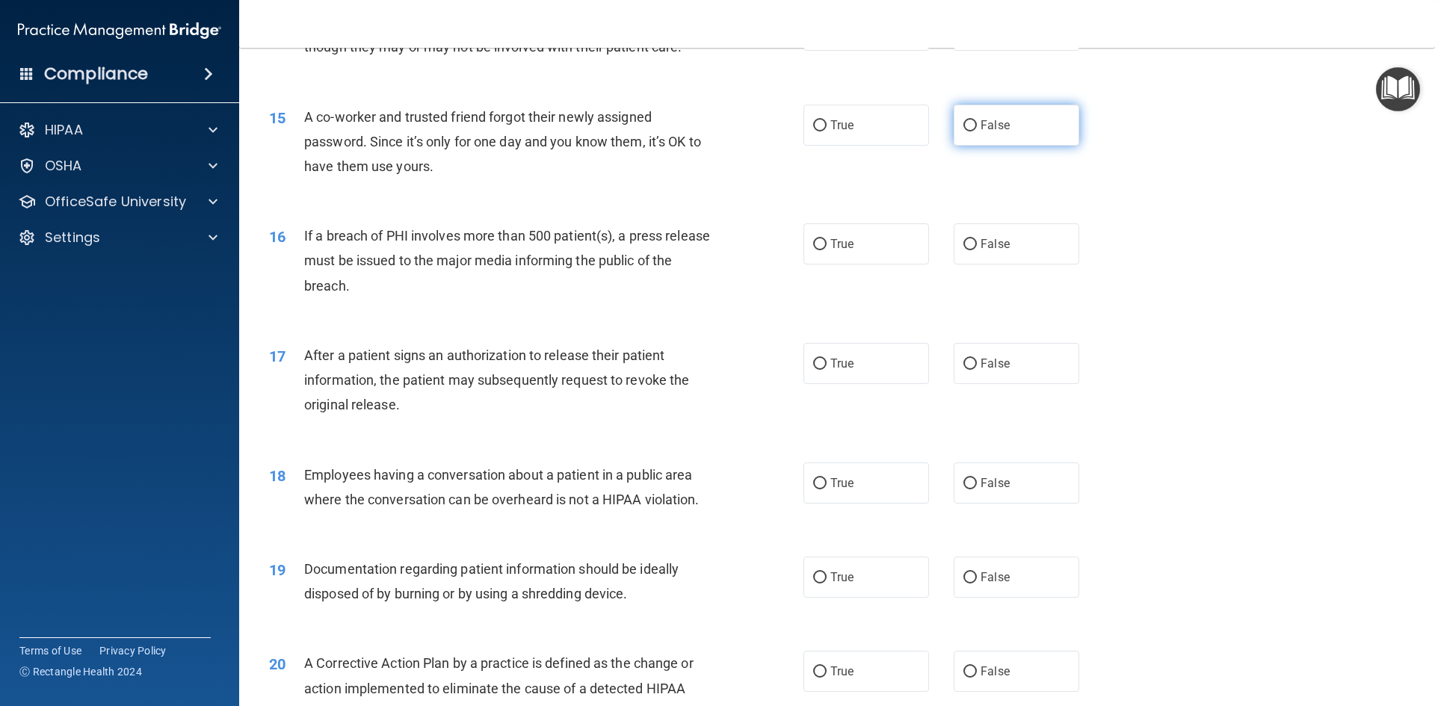
click at [963, 132] on input "False" at bounding box center [969, 125] width 13 height 11
radio input "true"
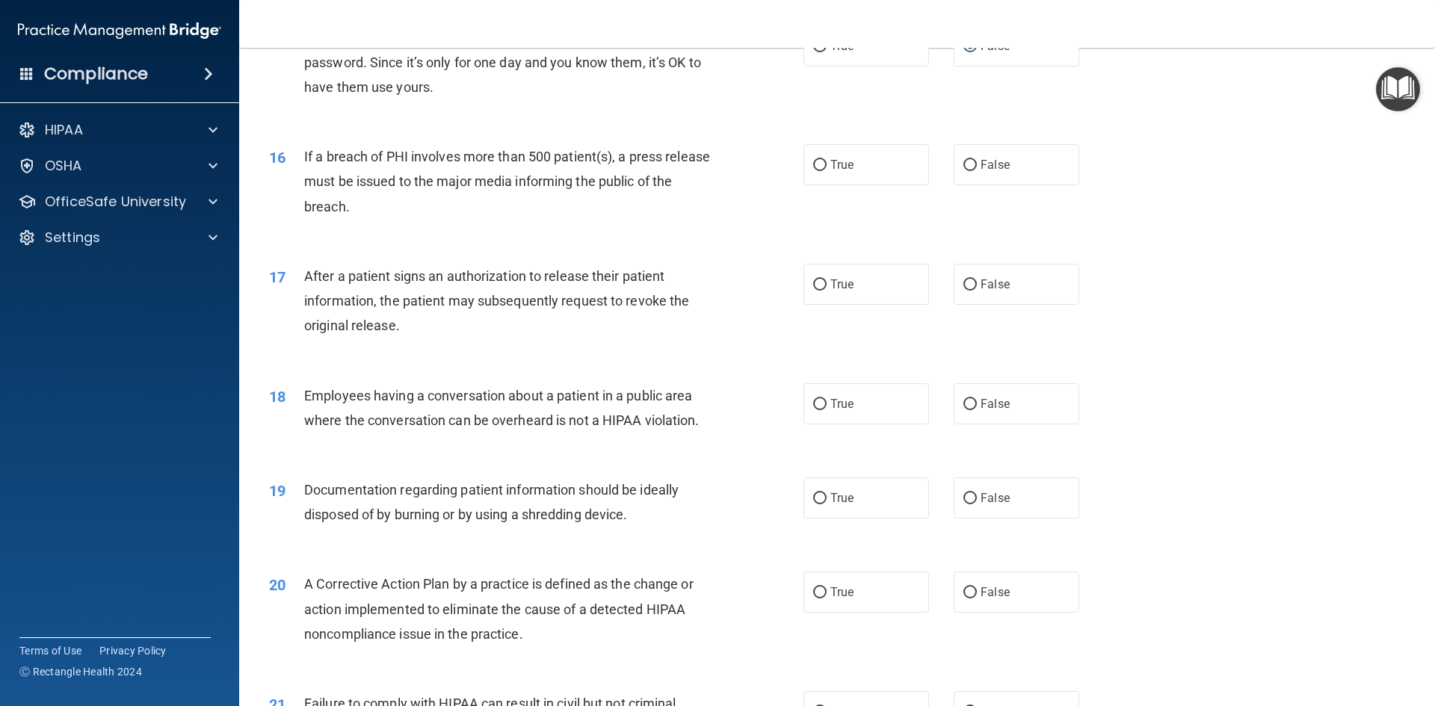
scroll to position [1644, 0]
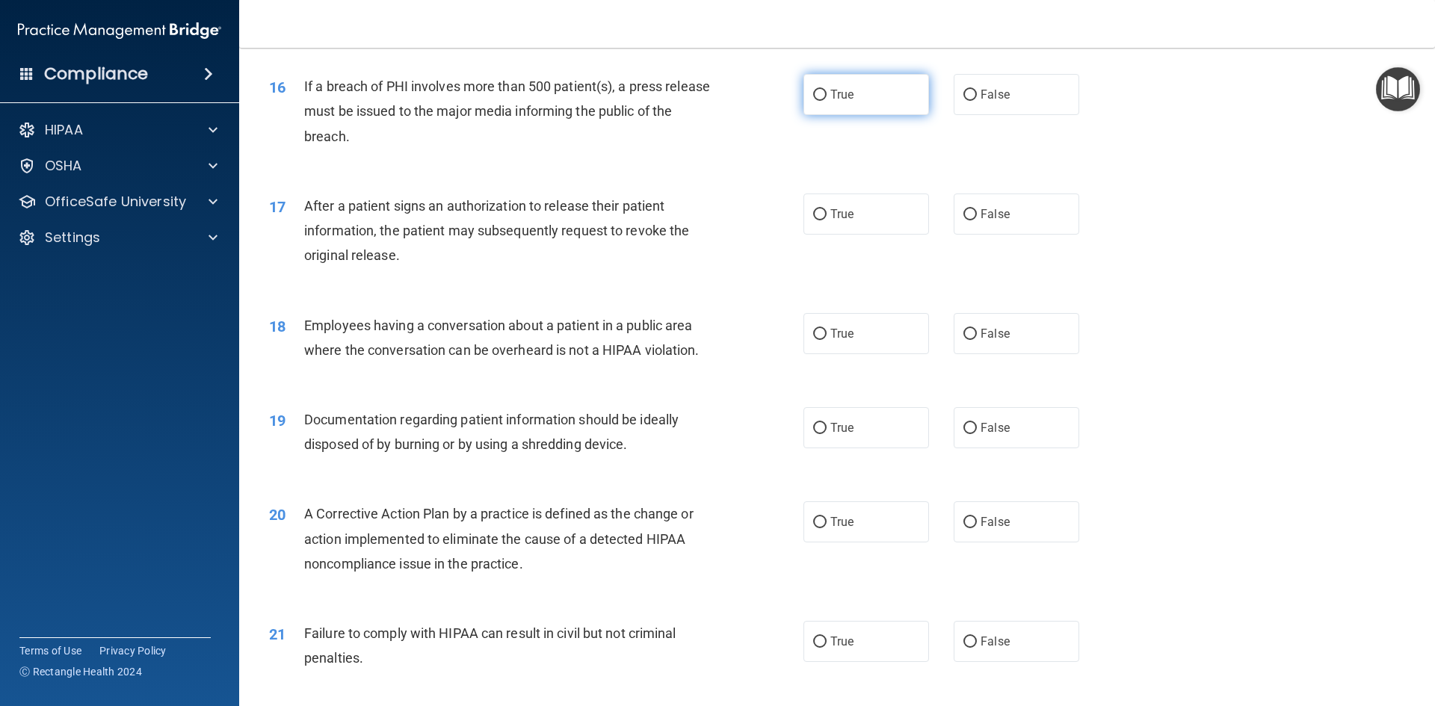
click at [813, 101] on input "True" at bounding box center [819, 95] width 13 height 11
radio input "true"
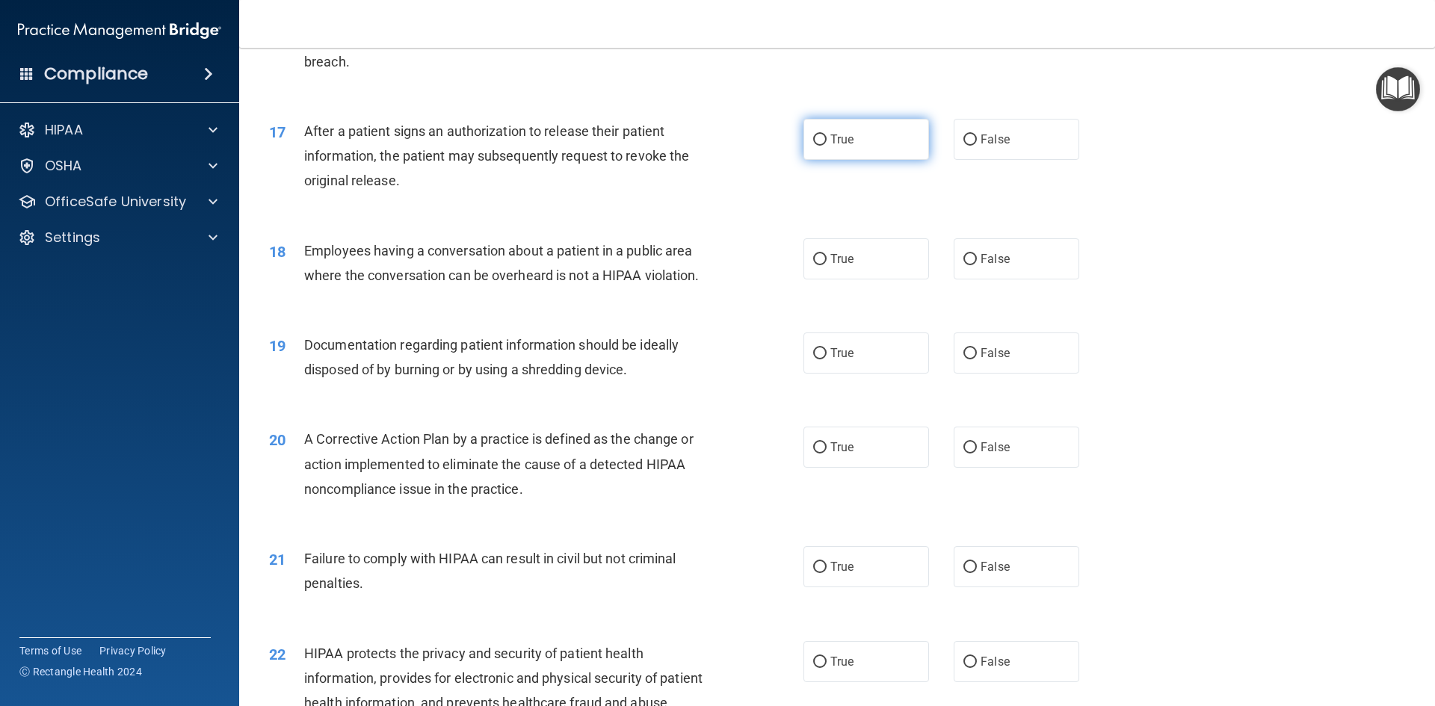
click at [815, 146] on input "True" at bounding box center [819, 140] width 13 height 11
radio input "true"
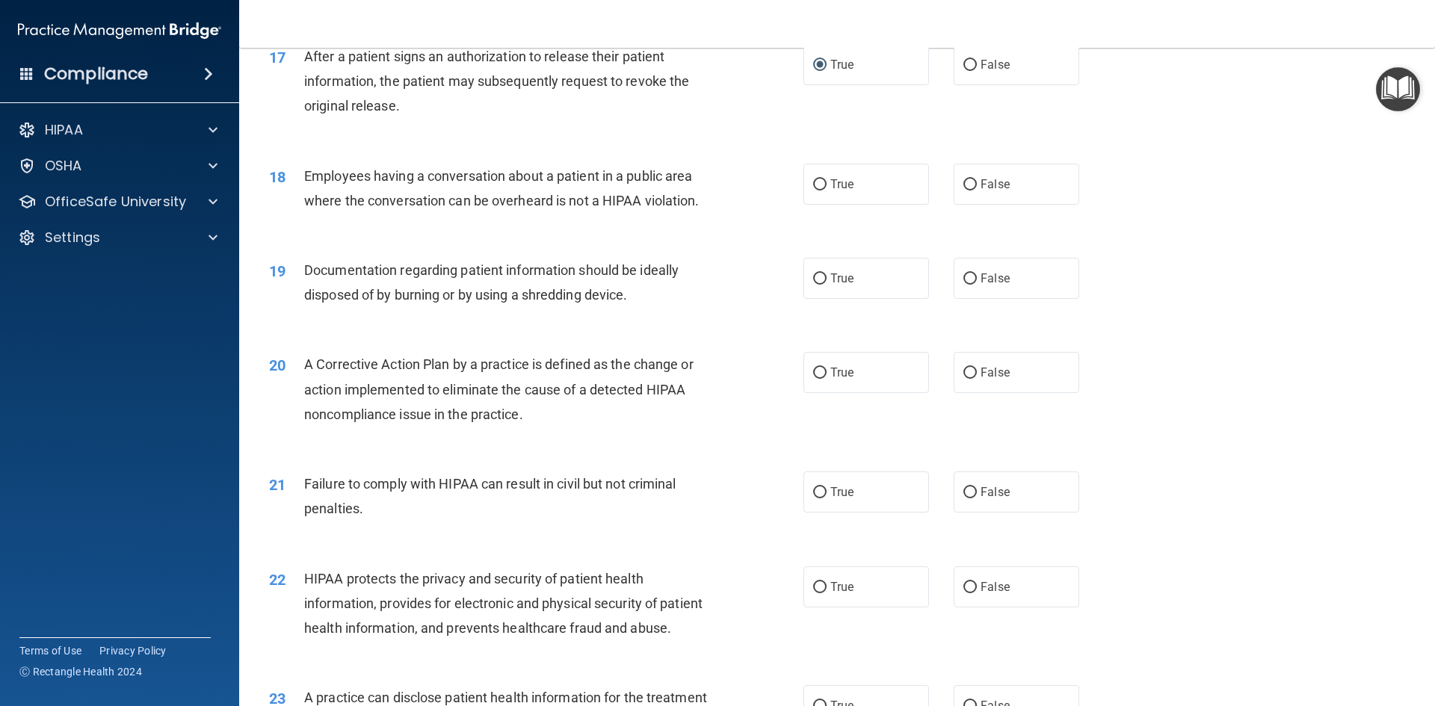
scroll to position [1868, 0]
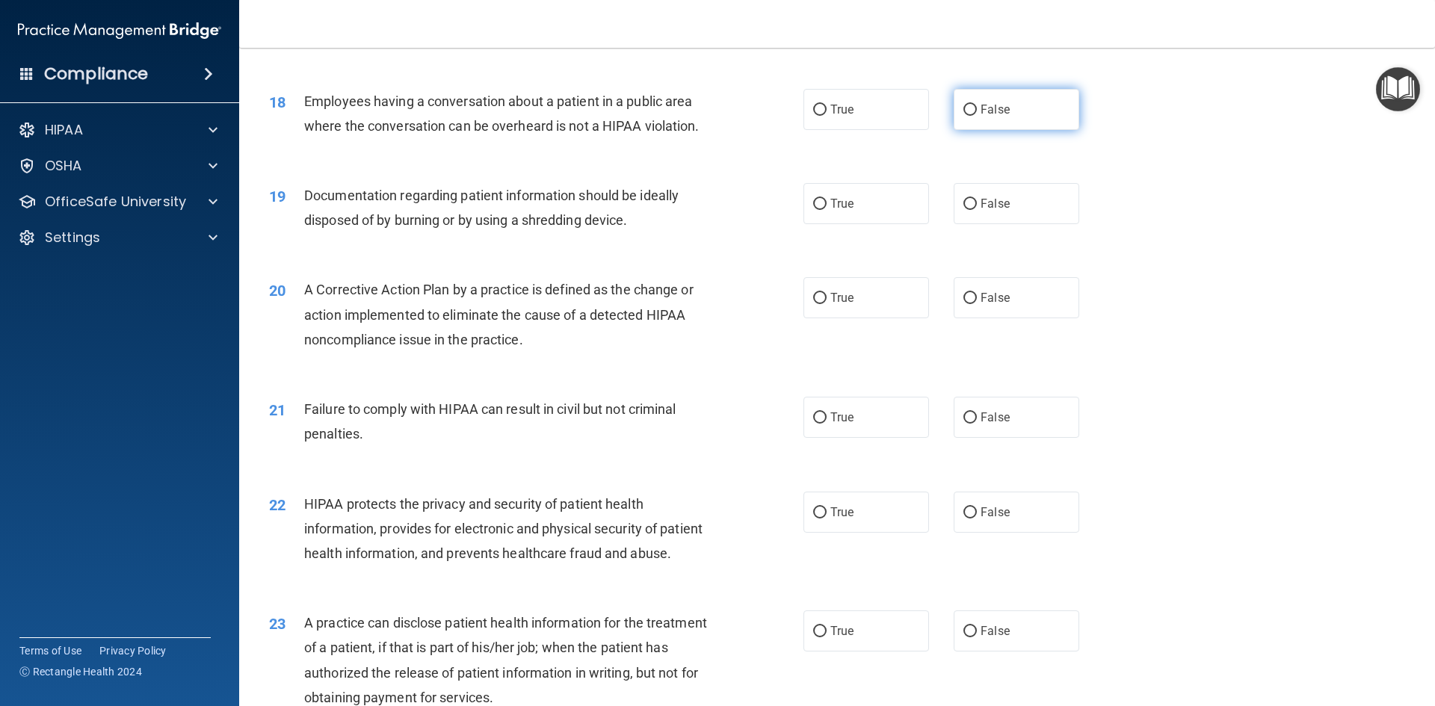
click at [964, 116] on input "False" at bounding box center [969, 110] width 13 height 11
radio input "true"
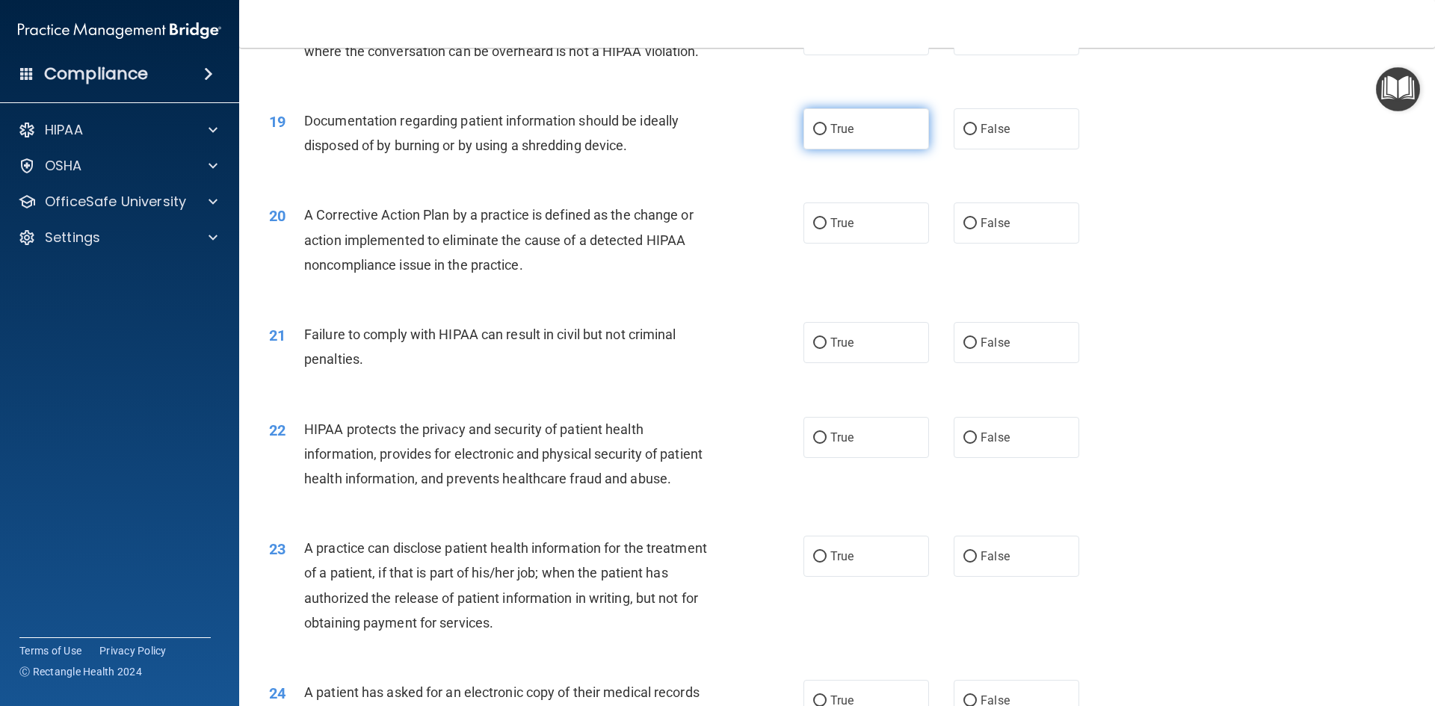
click at [816, 135] on input "True" at bounding box center [819, 129] width 13 height 11
radio input "true"
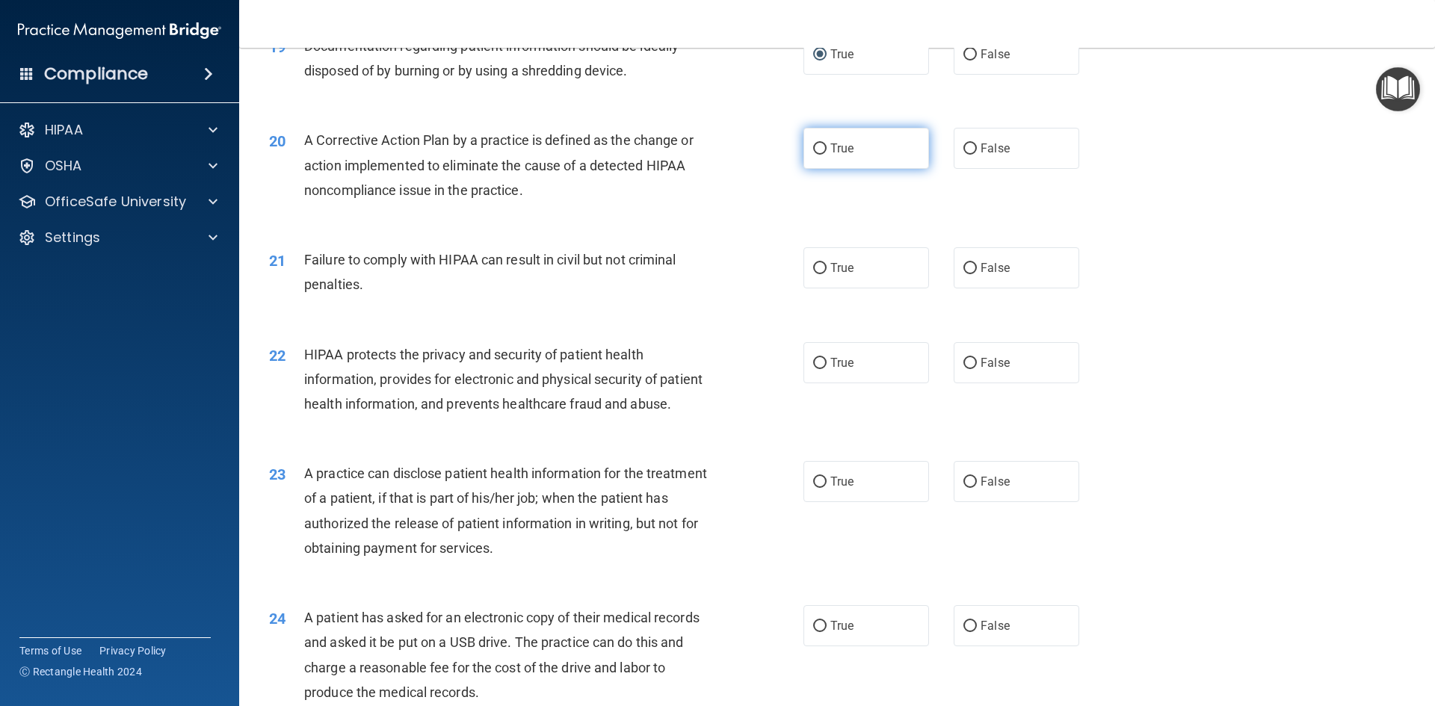
click at [813, 155] on input "True" at bounding box center [819, 148] width 13 height 11
radio input "true"
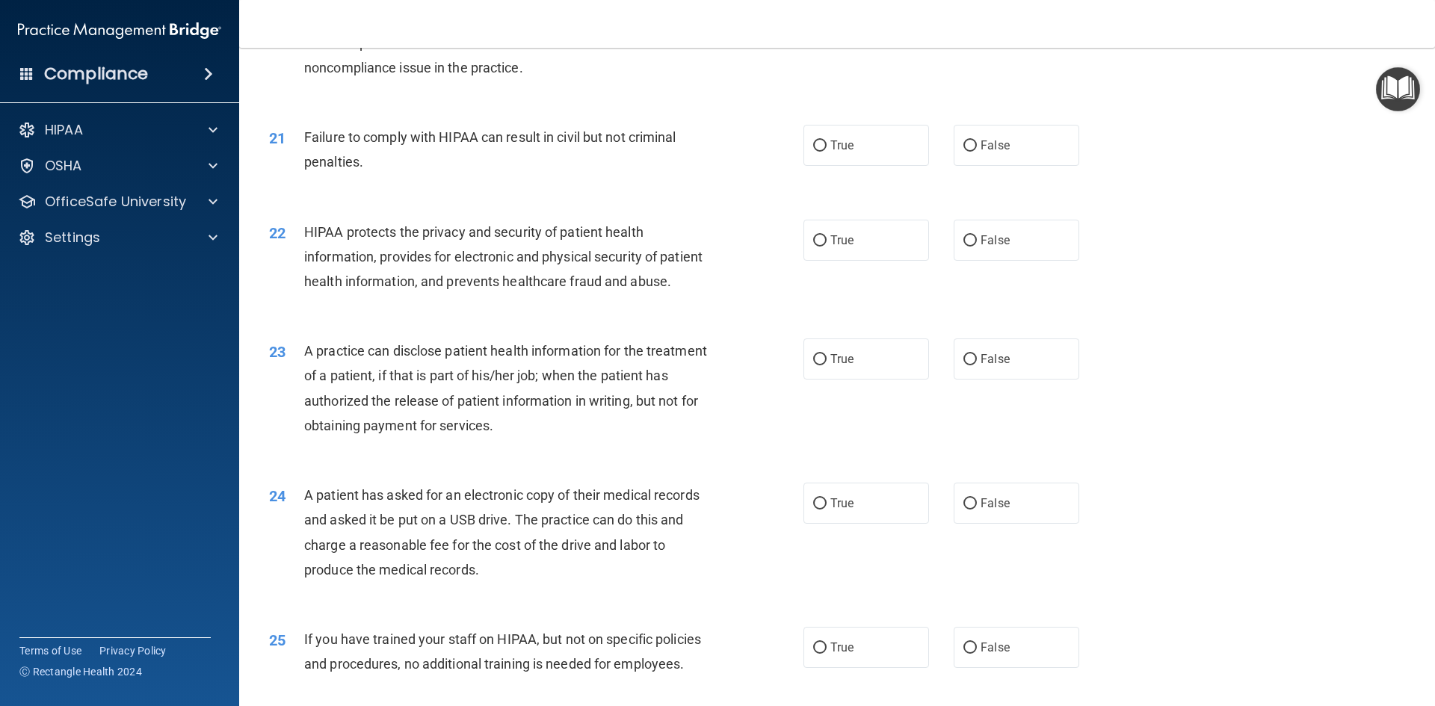
scroll to position [2167, 0]
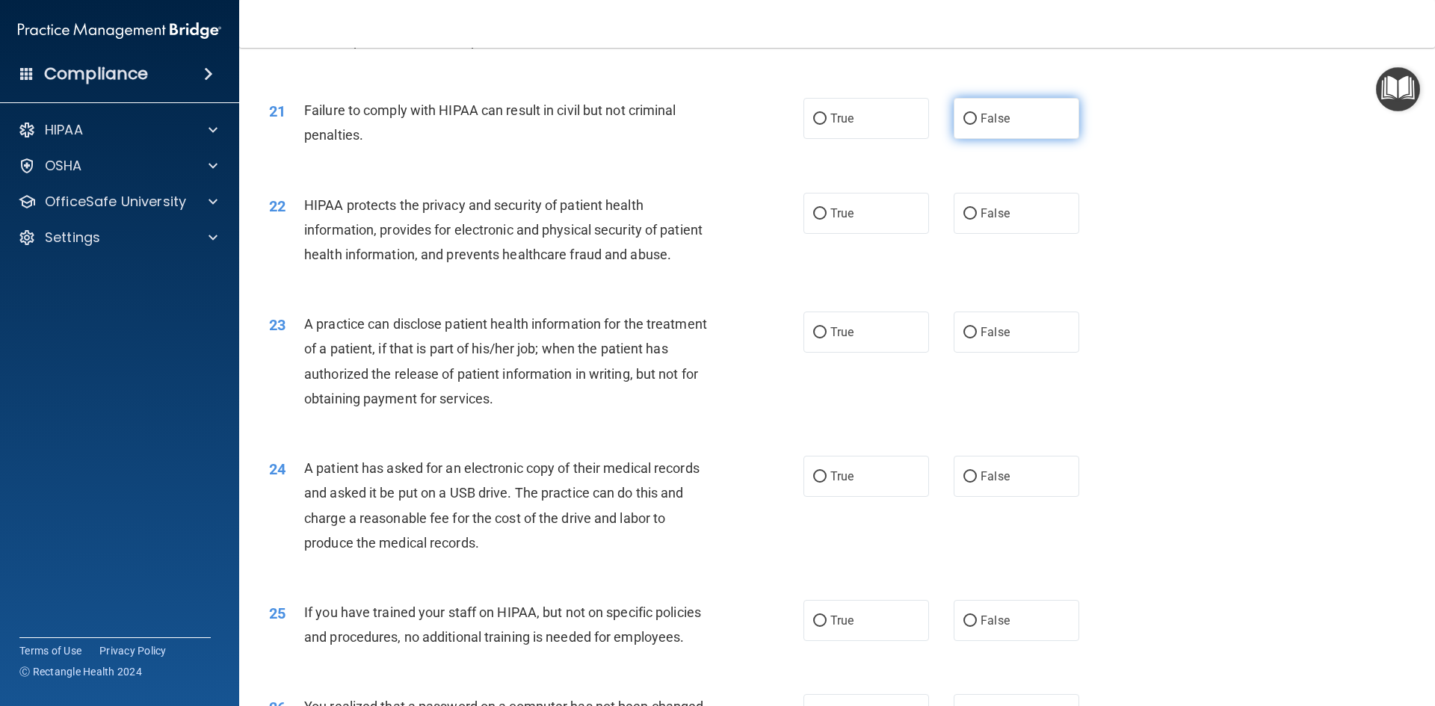
click at [965, 125] on input "False" at bounding box center [969, 119] width 13 height 11
radio input "true"
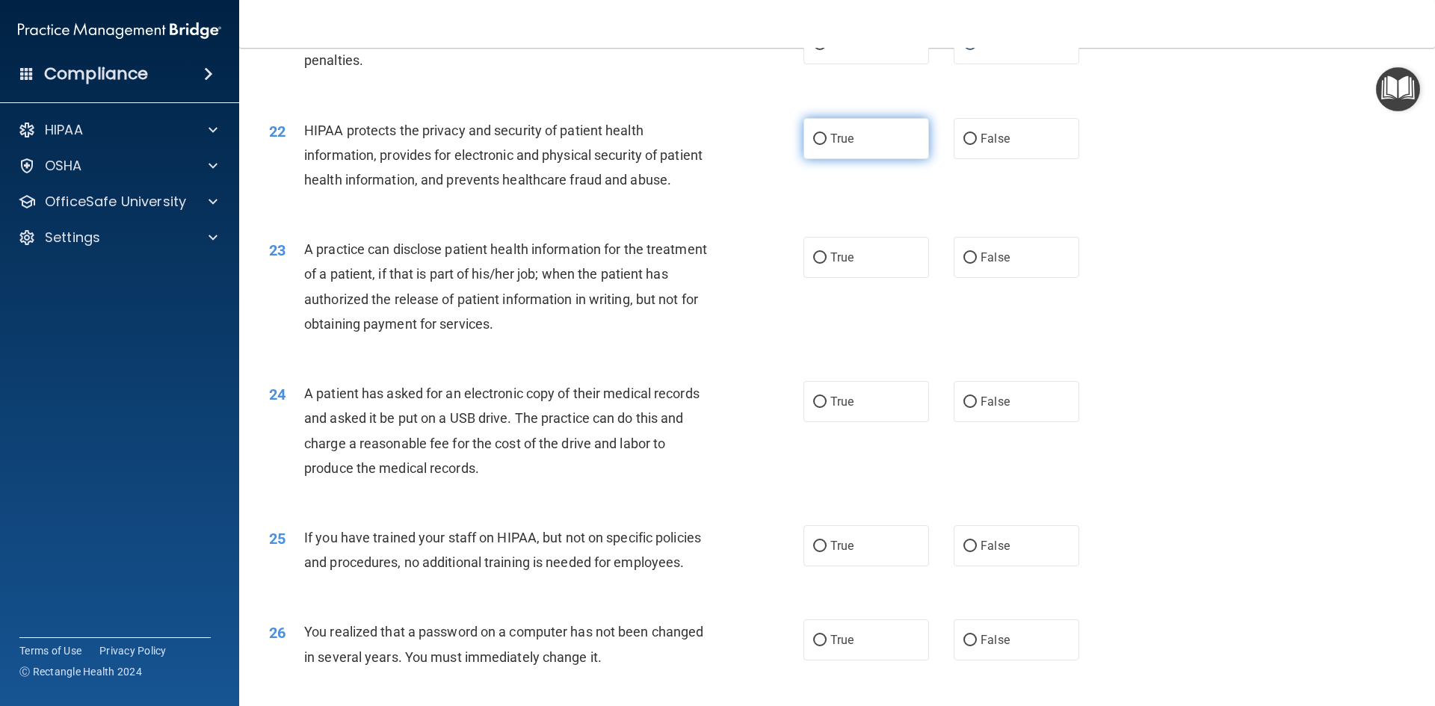
click at [815, 145] on input "True" at bounding box center [819, 139] width 13 height 11
radio input "true"
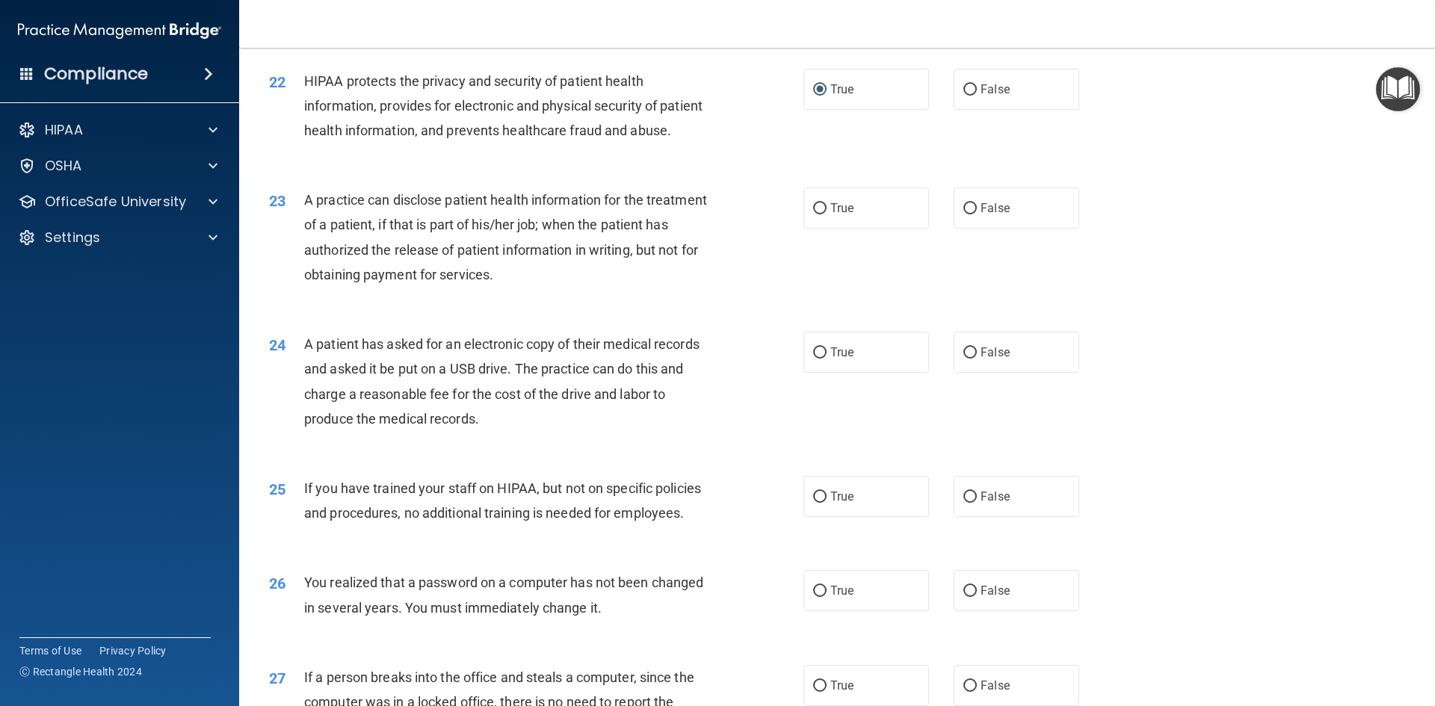
scroll to position [2317, 0]
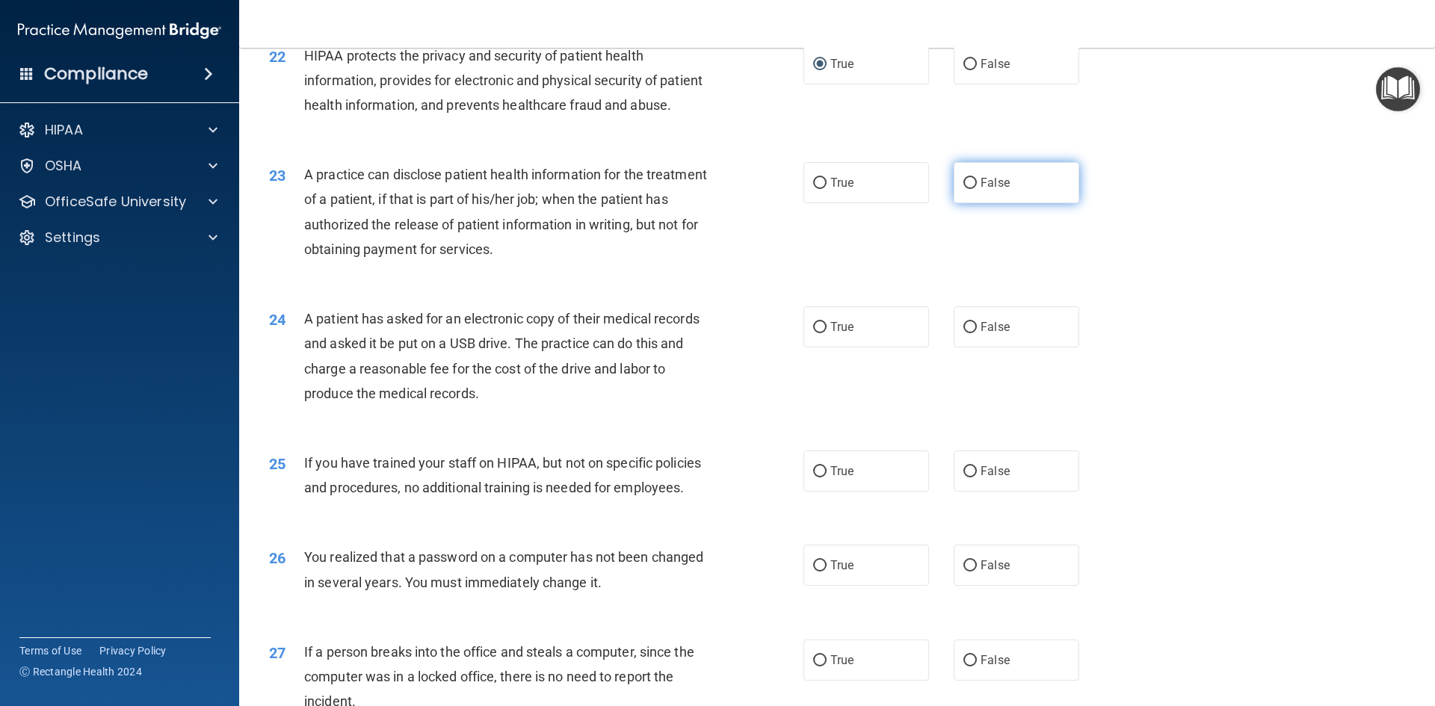
click at [963, 189] on input "False" at bounding box center [969, 183] width 13 height 11
radio input "true"
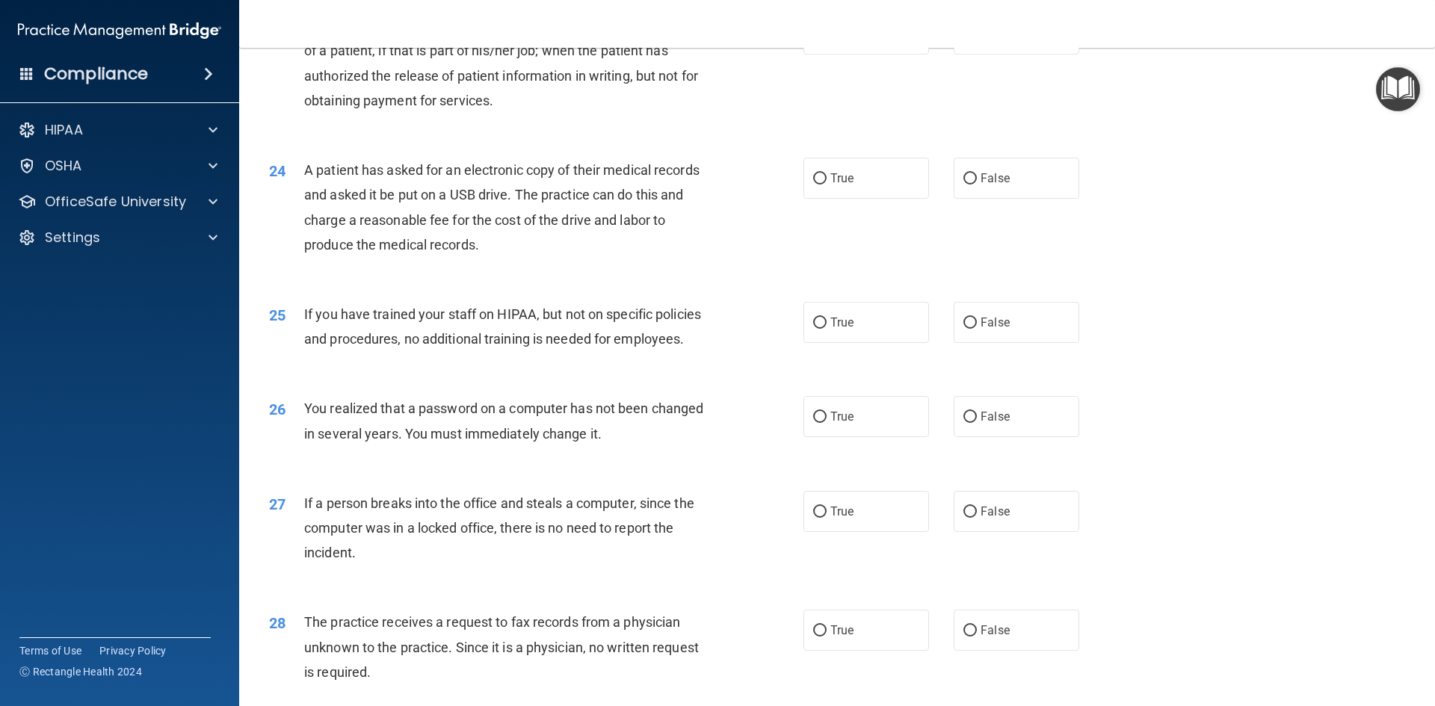
scroll to position [2466, 0]
click at [813, 184] on input "True" at bounding box center [819, 178] width 13 height 11
radio input "true"
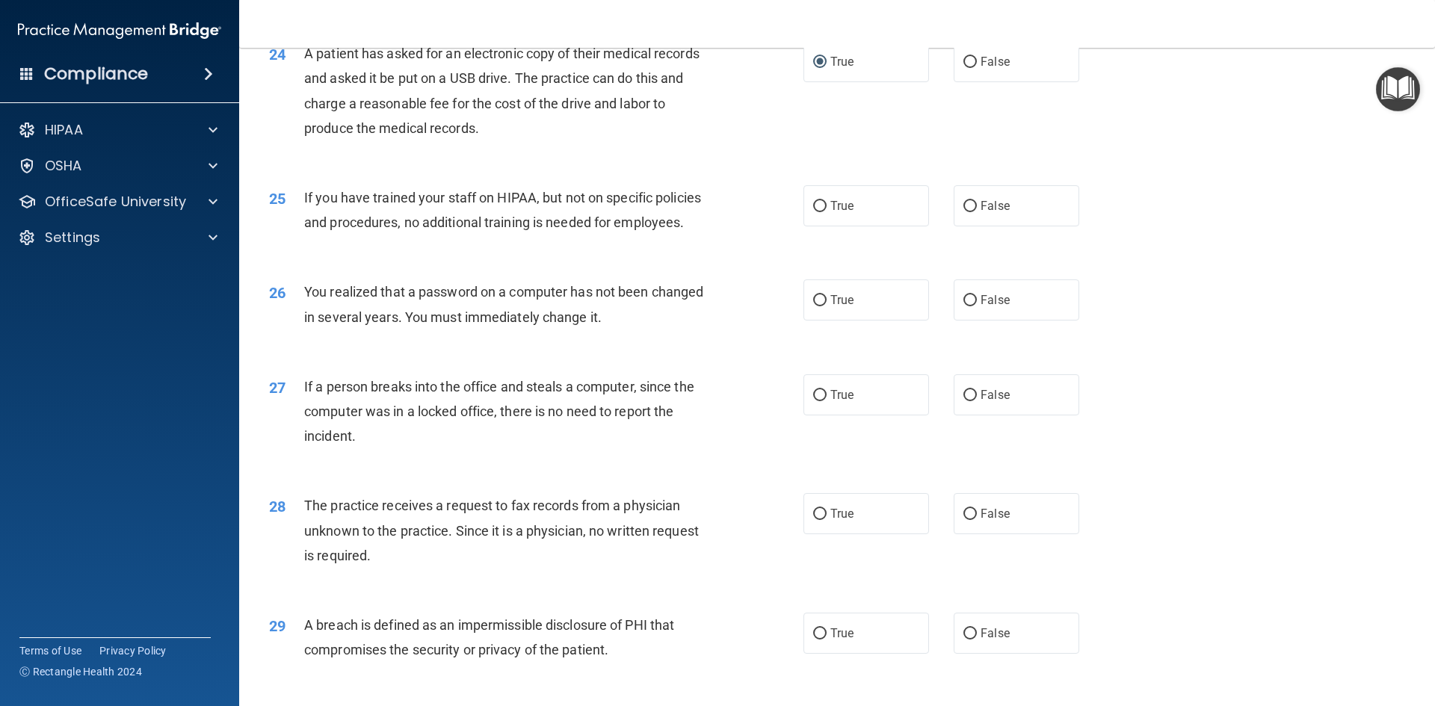
scroll to position [2615, 0]
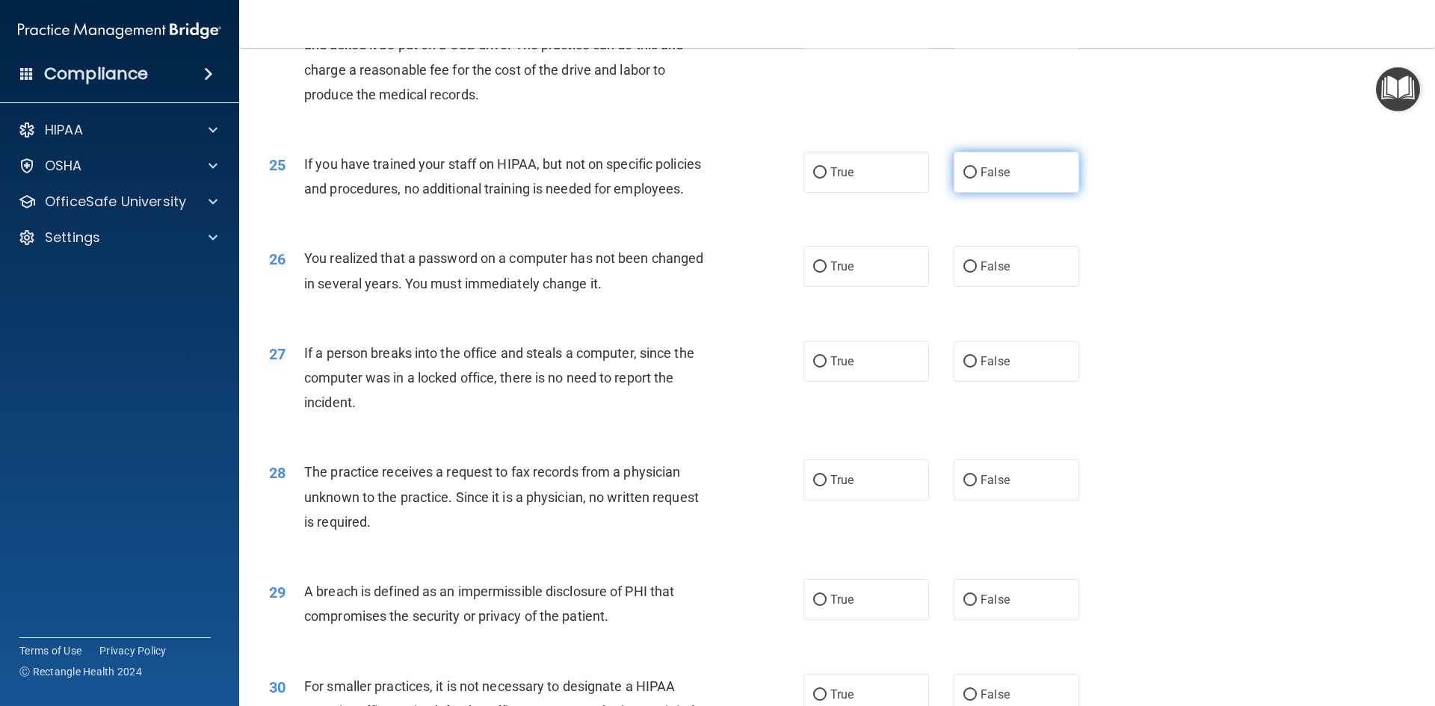
click at [963, 179] on input "False" at bounding box center [969, 172] width 13 height 11
radio input "true"
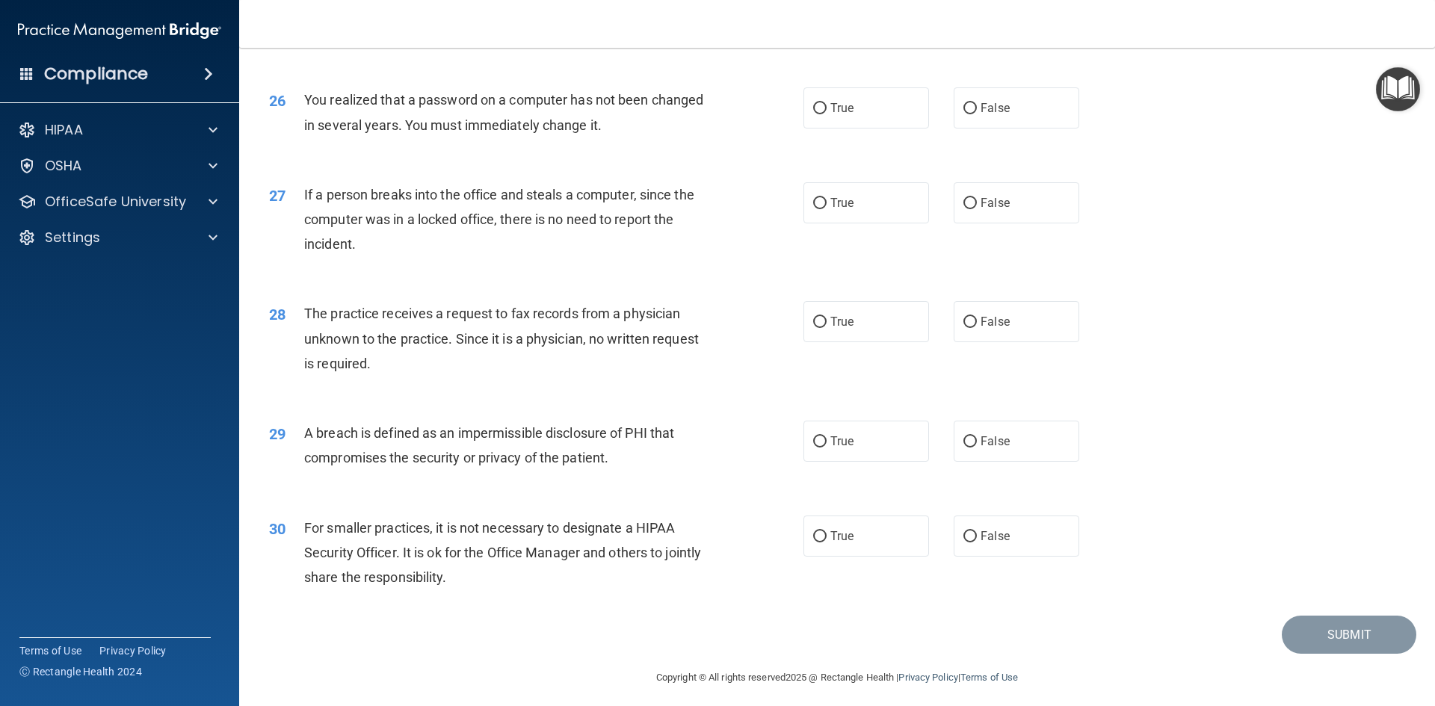
scroll to position [2831, 0]
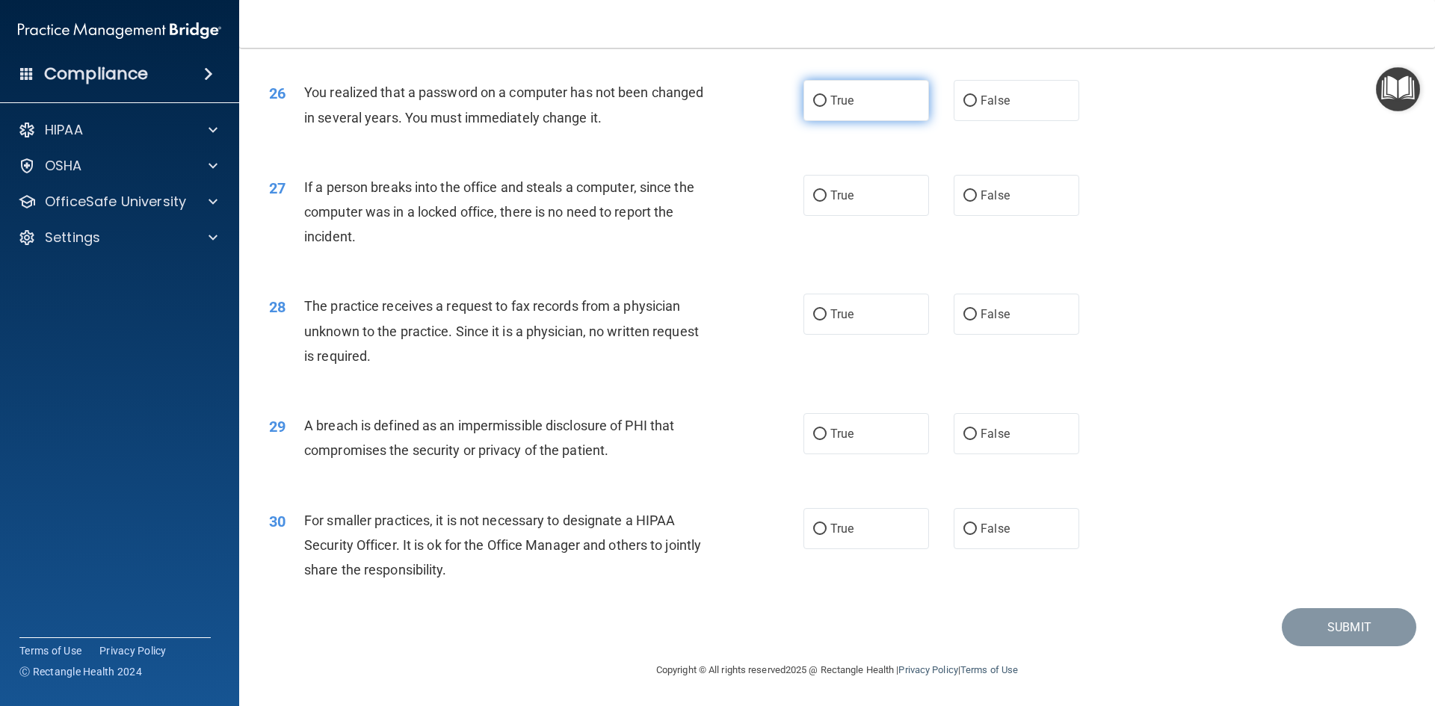
click at [815, 102] on input "True" at bounding box center [819, 101] width 13 height 11
radio input "true"
click at [966, 194] on input "False" at bounding box center [969, 196] width 13 height 11
radio input "true"
click at [963, 318] on input "False" at bounding box center [969, 314] width 13 height 11
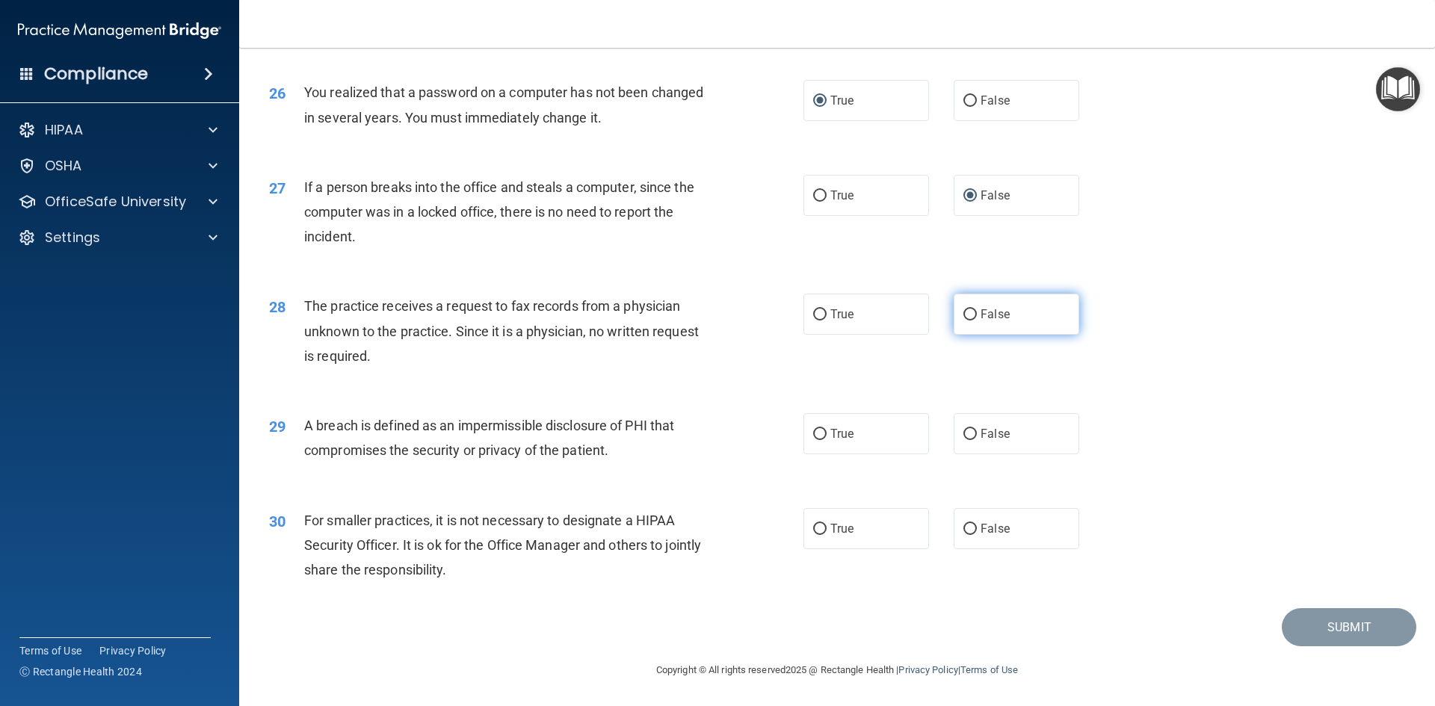
radio input "true"
click at [813, 433] on input "True" at bounding box center [819, 434] width 13 height 11
radio input "true"
click at [963, 528] on input "False" at bounding box center [969, 529] width 13 height 11
radio input "true"
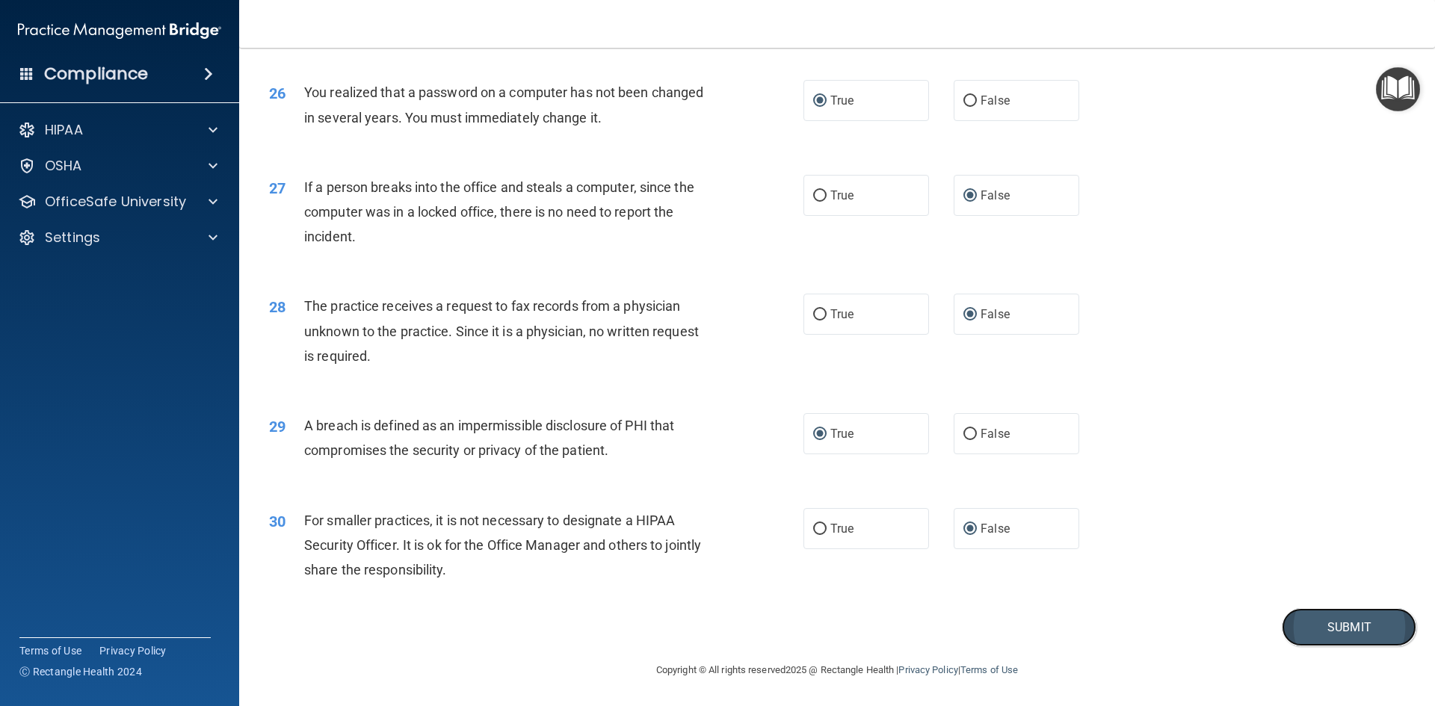
click at [1313, 630] on button "Submit" at bounding box center [1349, 627] width 135 height 38
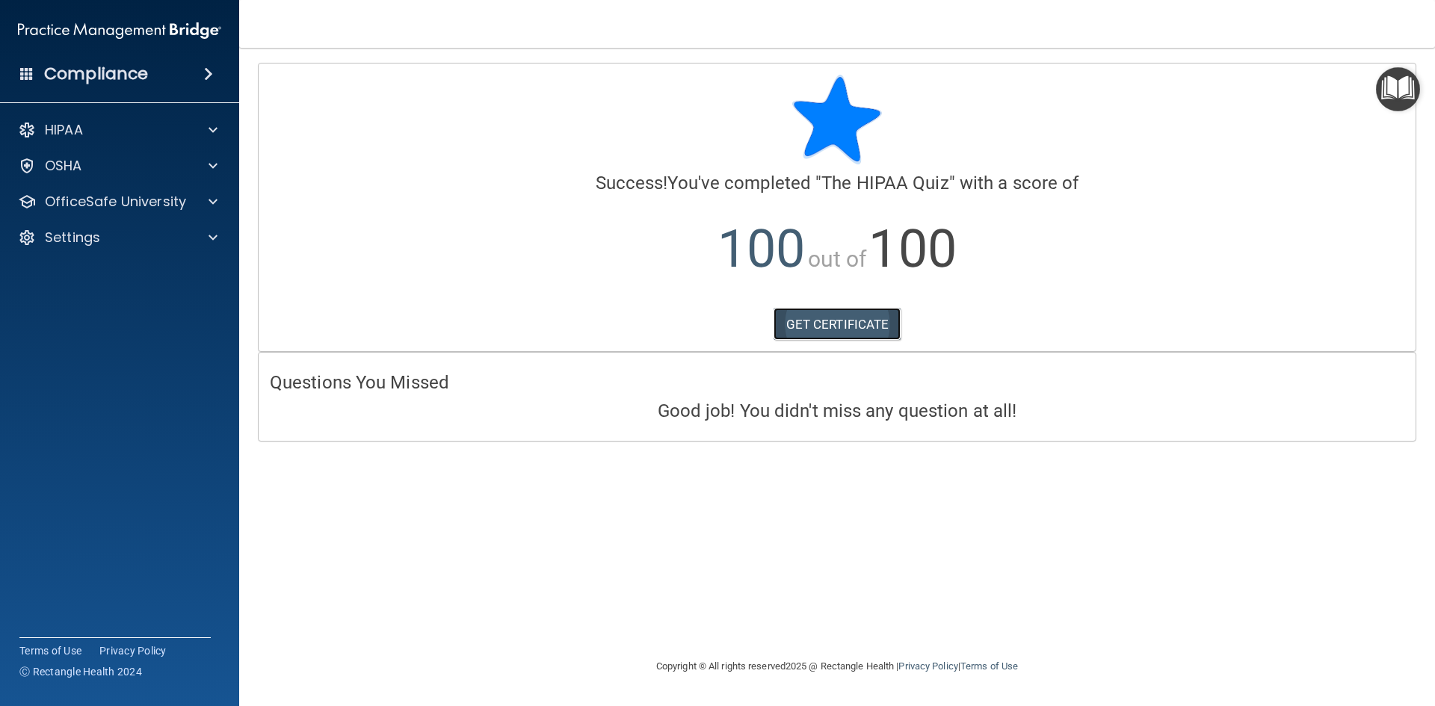
click at [806, 327] on link "GET CERTIFICATE" at bounding box center [837, 324] width 128 height 33
click at [187, 197] on div "OfficeSafe University" at bounding box center [99, 202] width 185 height 18
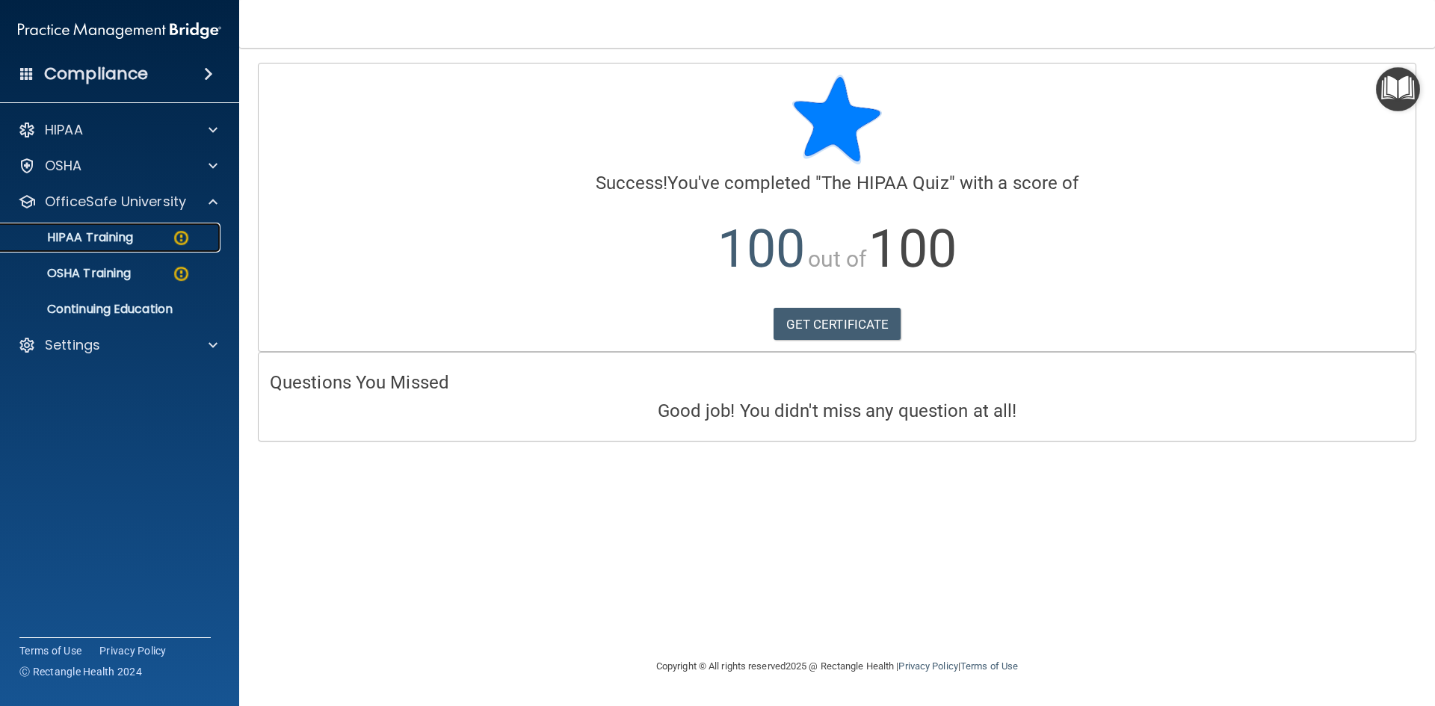
click at [128, 239] on p "HIPAA Training" at bounding box center [71, 237] width 123 height 15
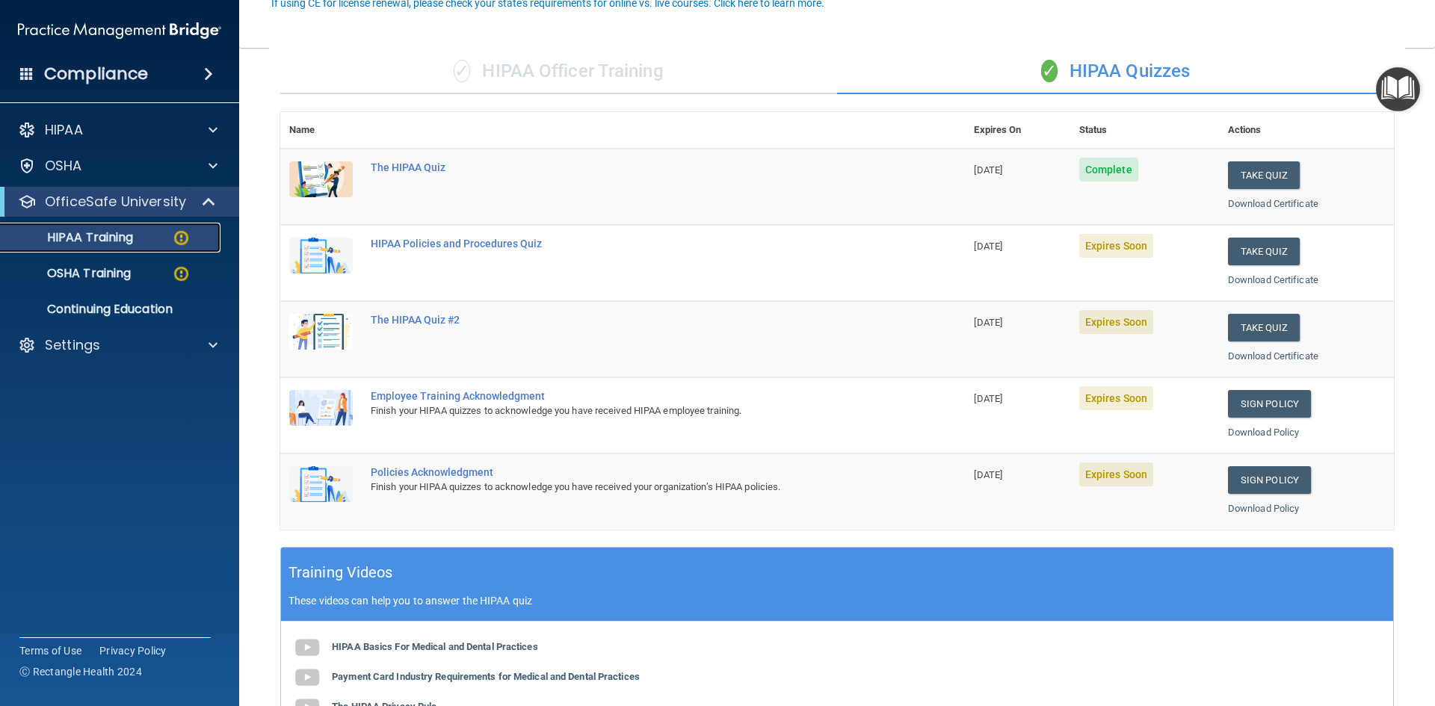
scroll to position [149, 0]
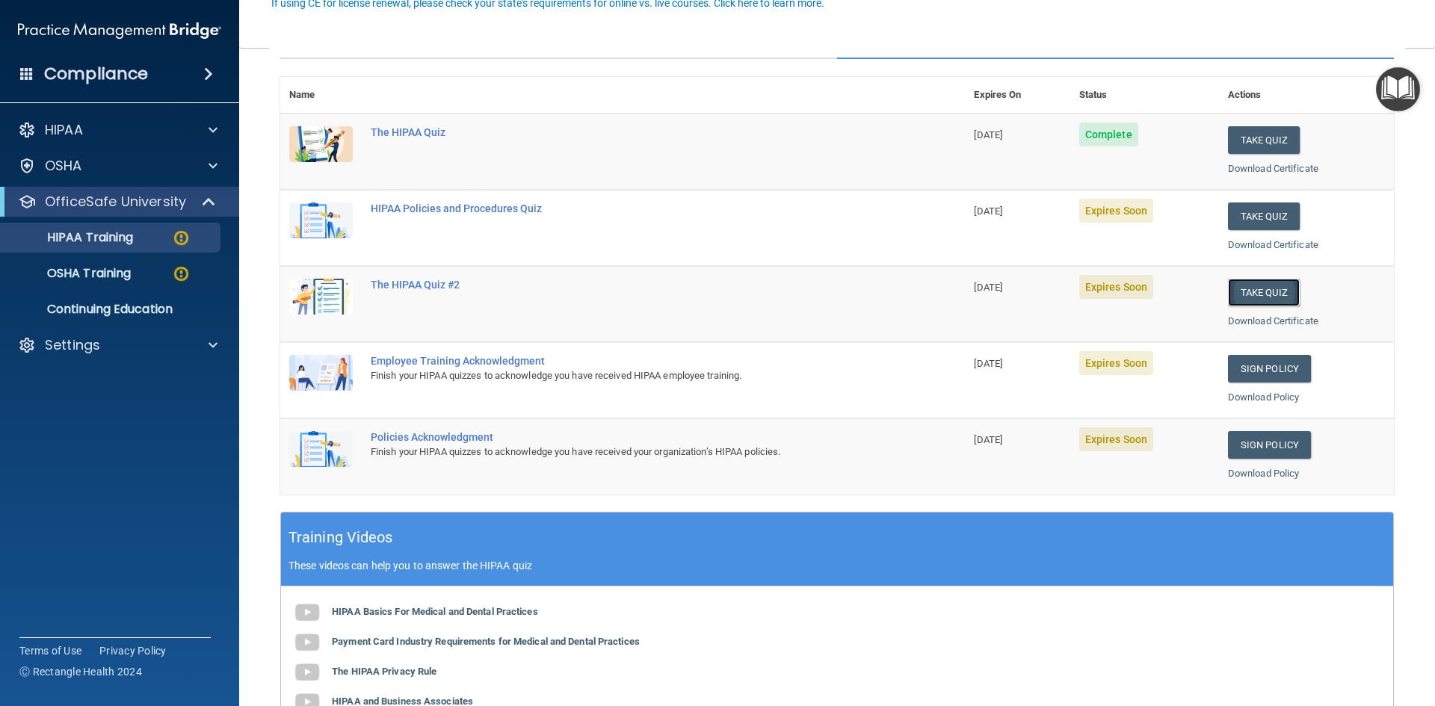
click at [1242, 291] on button "Take Quiz" at bounding box center [1264, 293] width 72 height 28
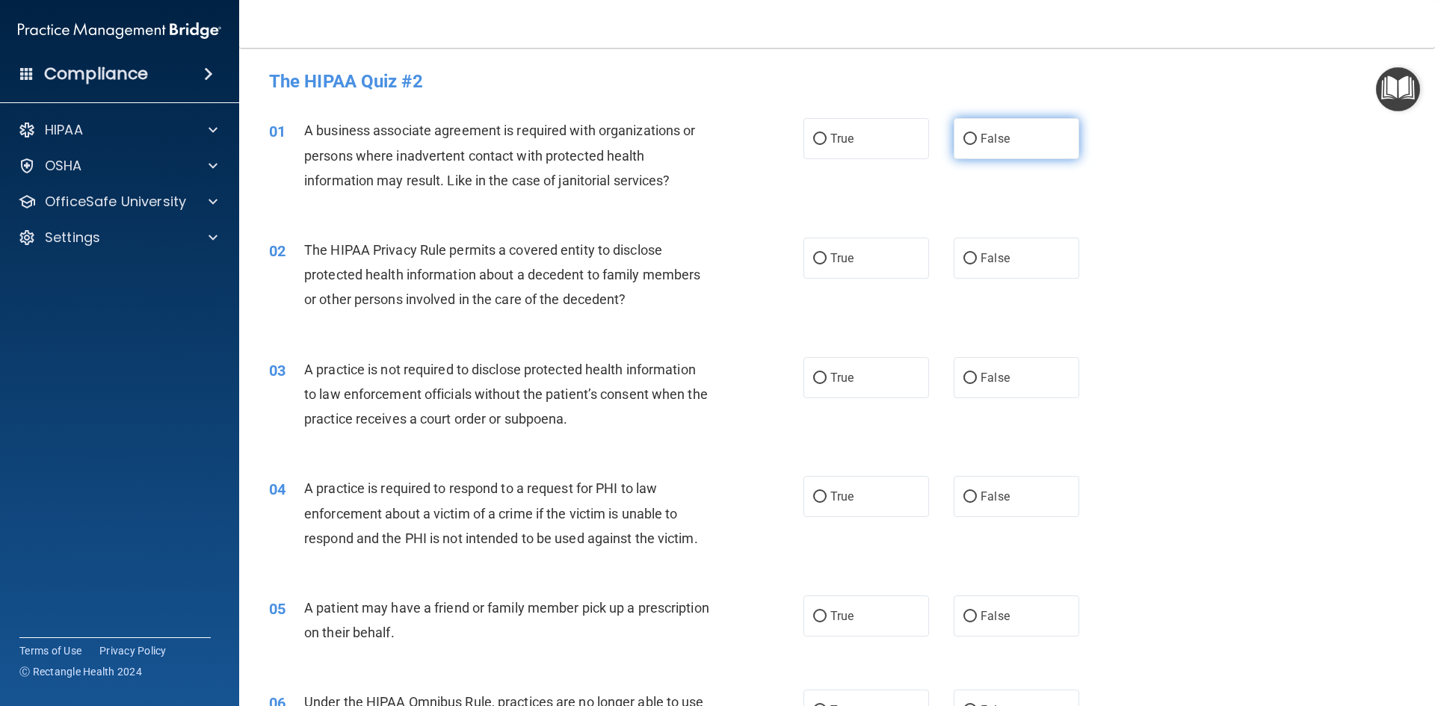
click at [963, 137] on input "False" at bounding box center [969, 139] width 13 height 11
radio input "true"
click at [816, 261] on input "True" at bounding box center [819, 258] width 13 height 11
radio input "true"
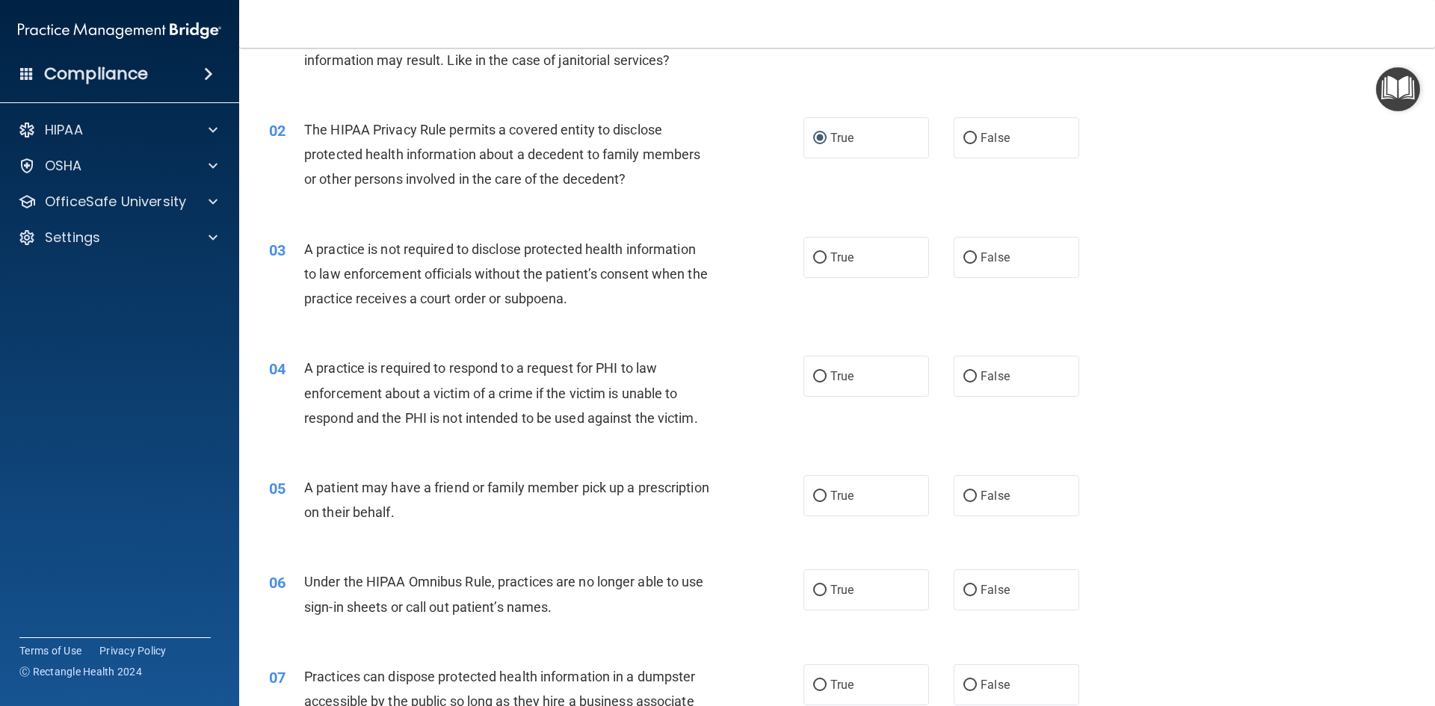
scroll to position [149, 0]
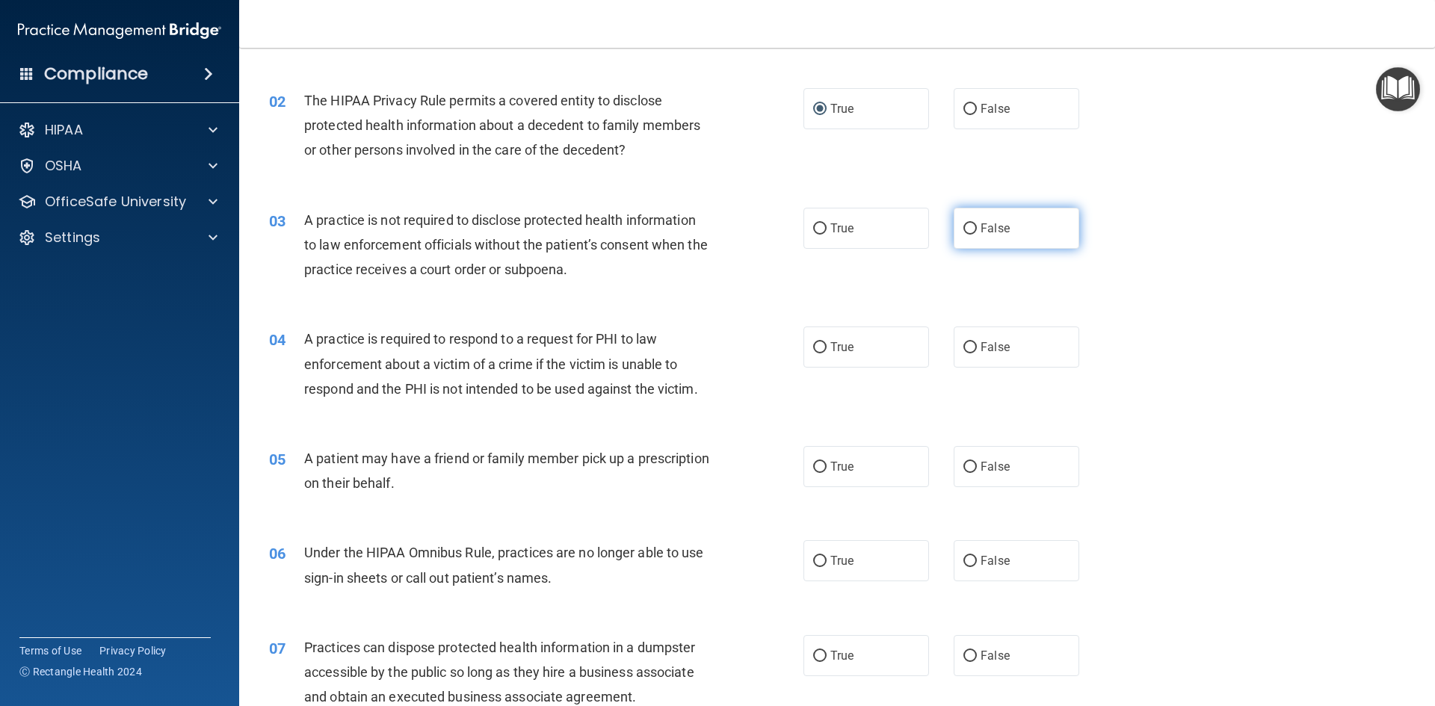
click at [963, 232] on input "False" at bounding box center [969, 228] width 13 height 11
radio input "true"
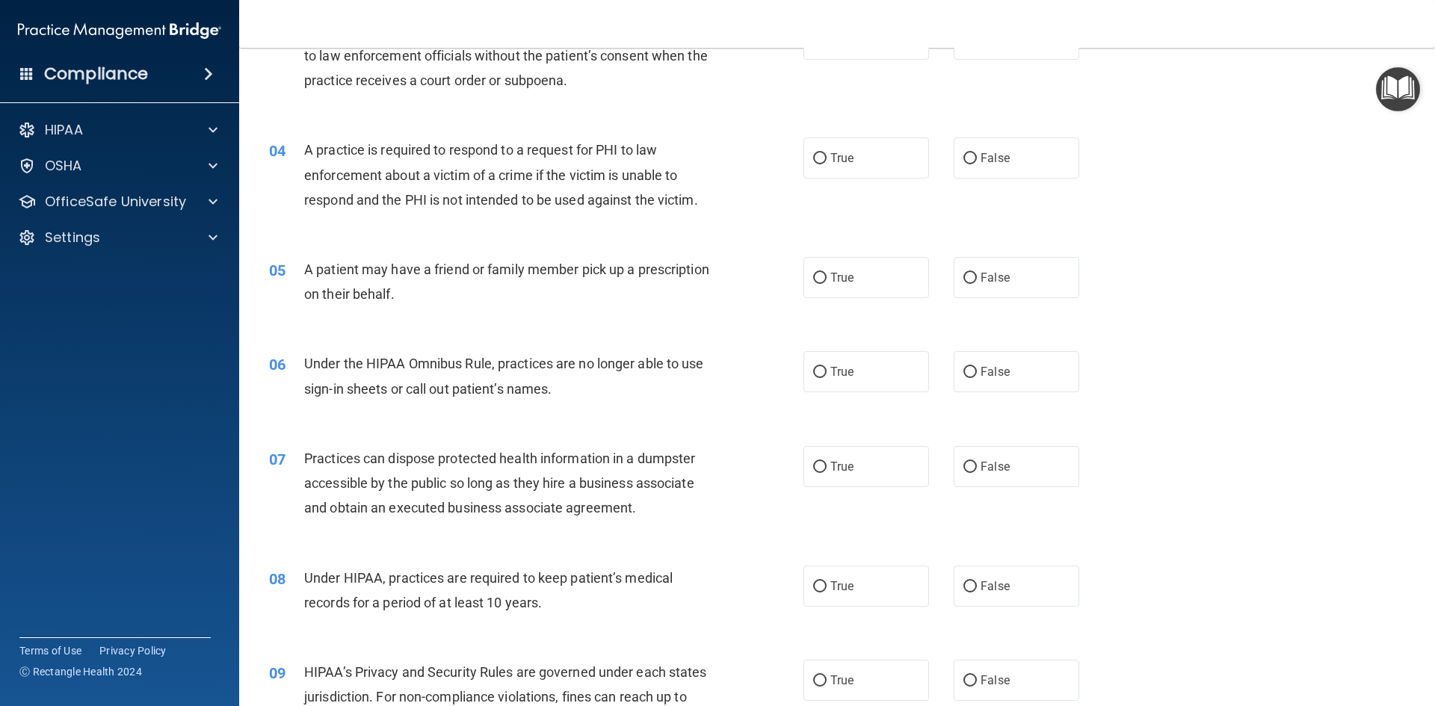
scroll to position [374, 0]
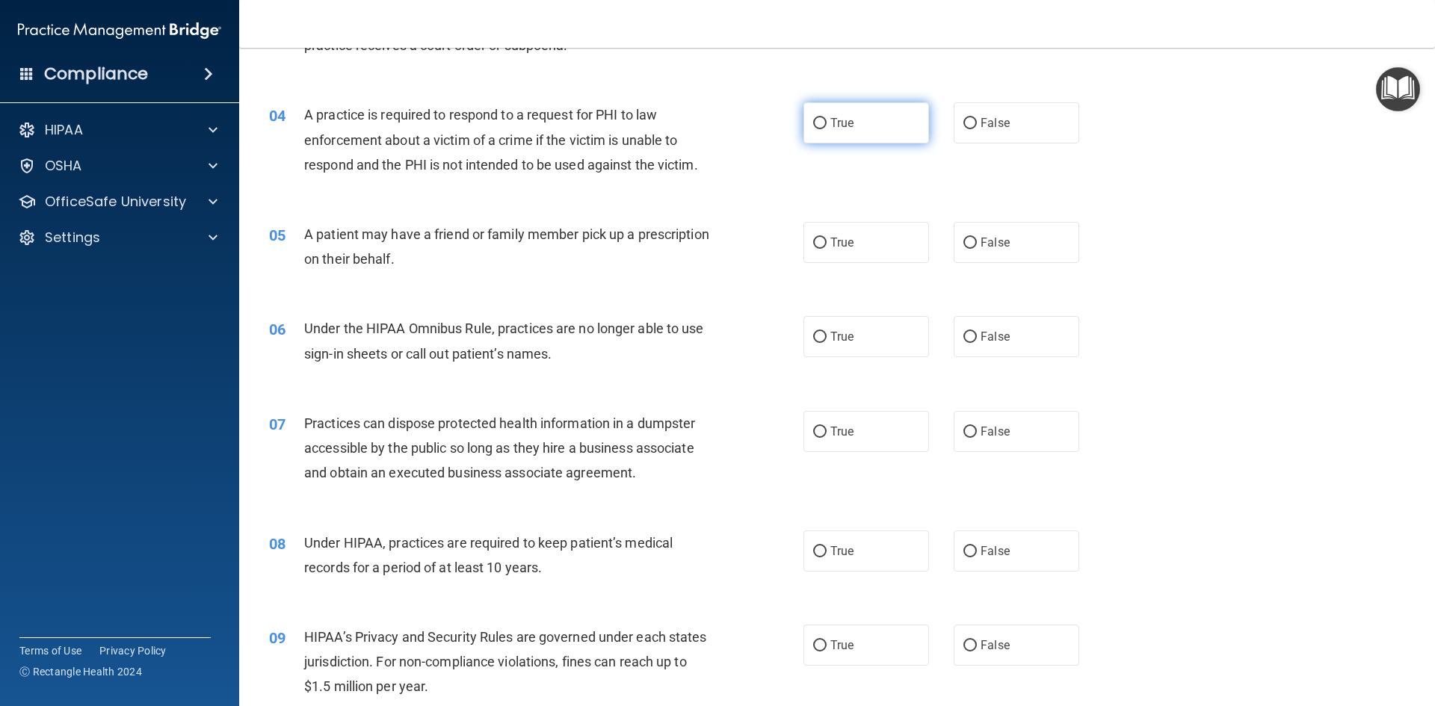
click at [813, 124] on input "True" at bounding box center [819, 123] width 13 height 11
radio input "true"
click at [820, 244] on input "True" at bounding box center [819, 243] width 13 height 11
radio input "true"
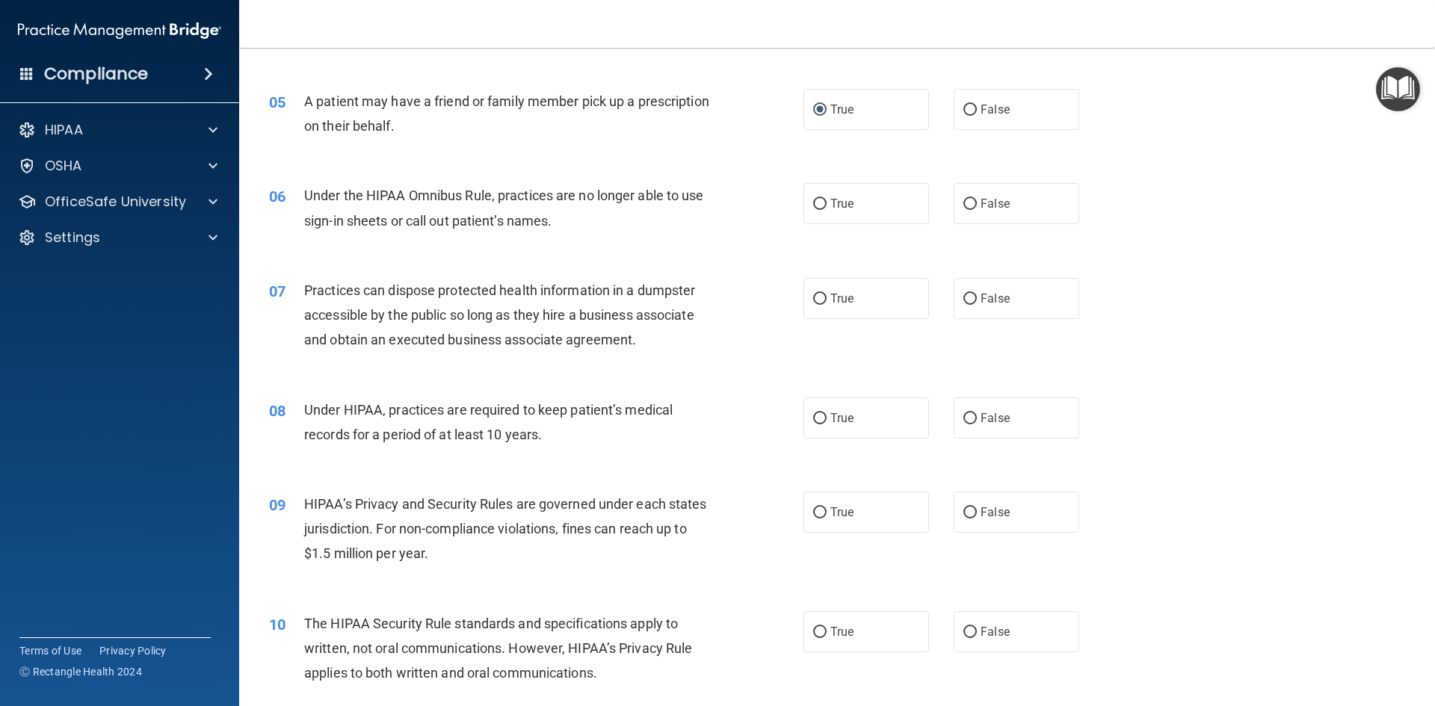
scroll to position [523, 0]
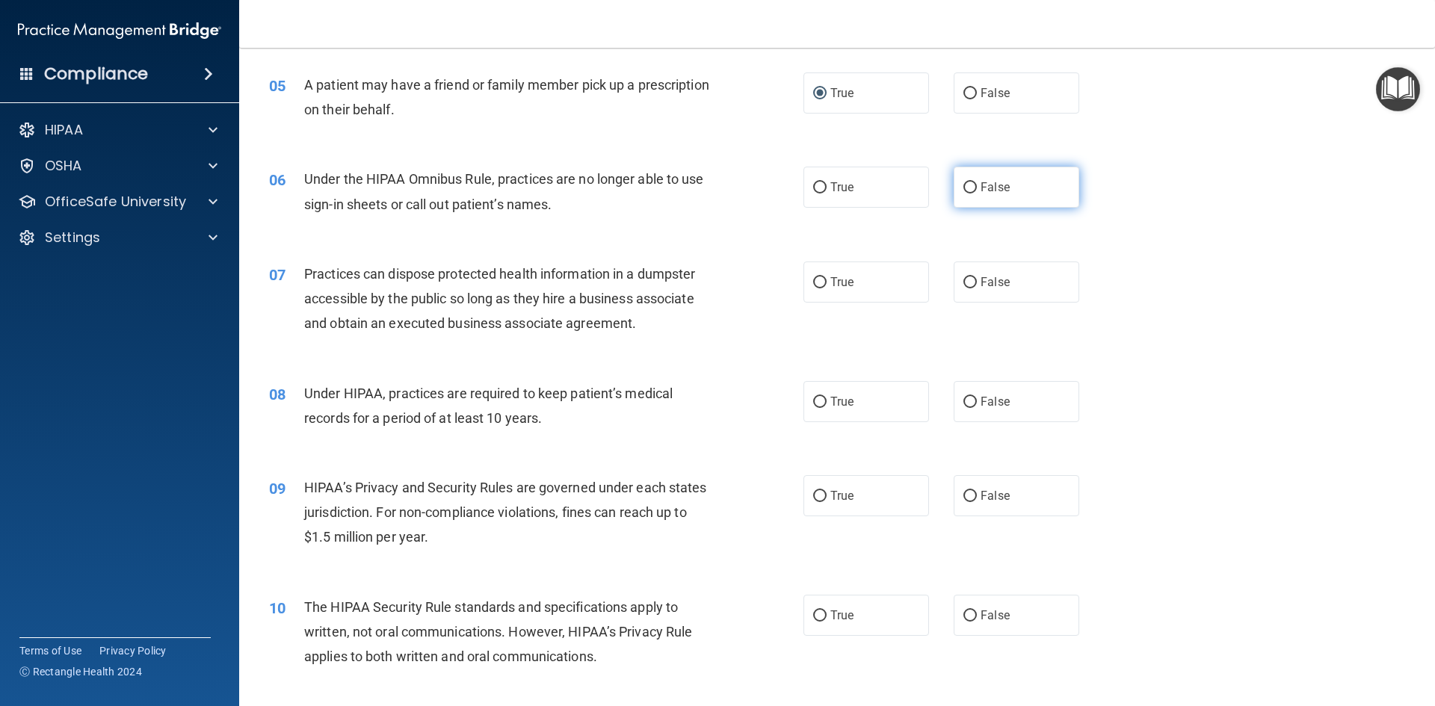
click at [963, 189] on input "False" at bounding box center [969, 187] width 13 height 11
radio input "true"
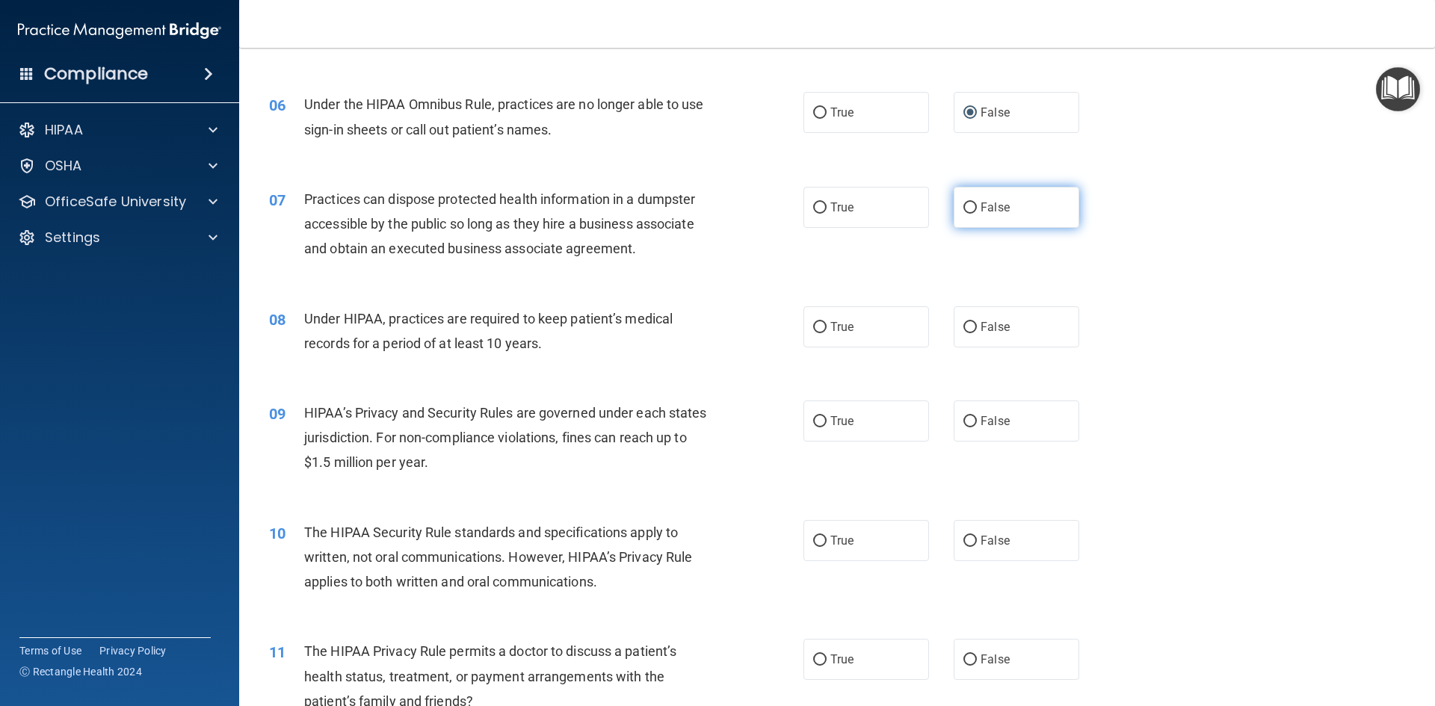
click at [963, 203] on input "False" at bounding box center [969, 208] width 13 height 11
radio input "true"
click at [964, 331] on input "False" at bounding box center [969, 327] width 13 height 11
radio input "true"
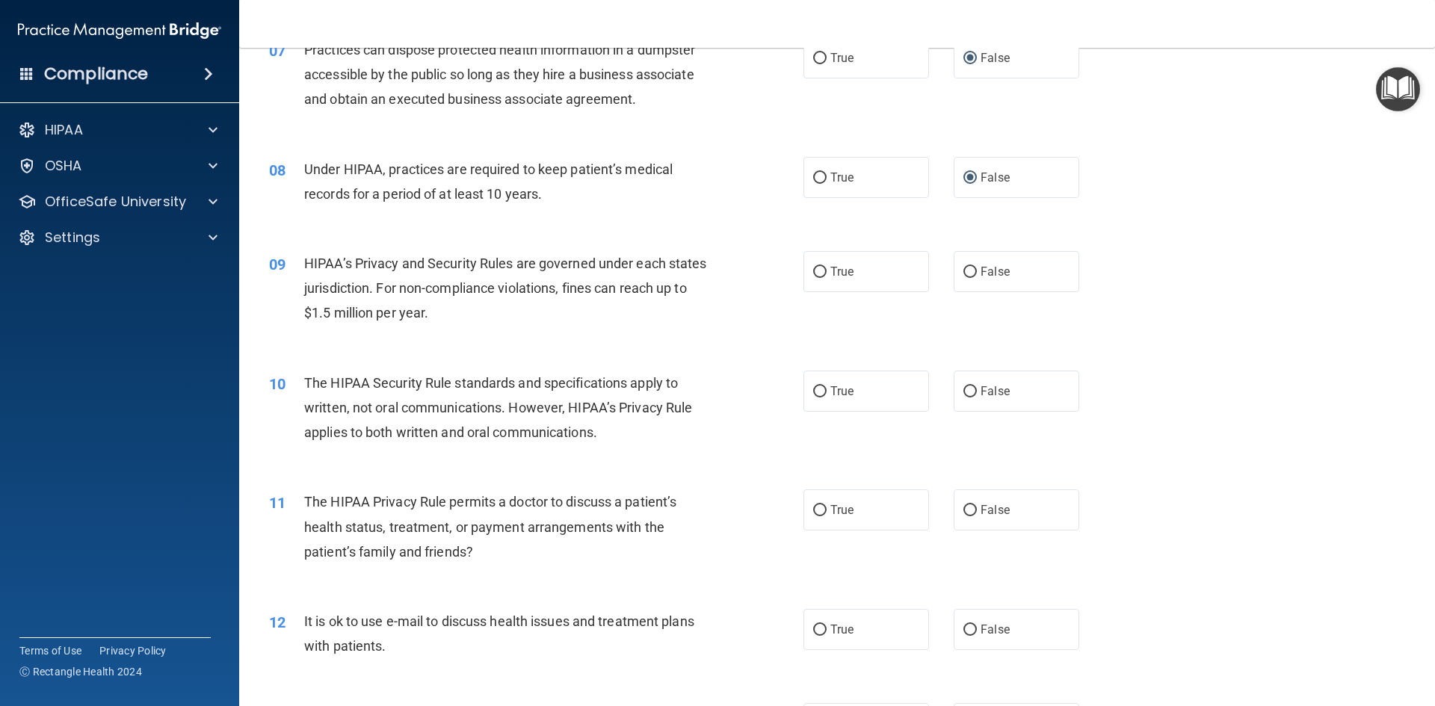
scroll to position [822, 0]
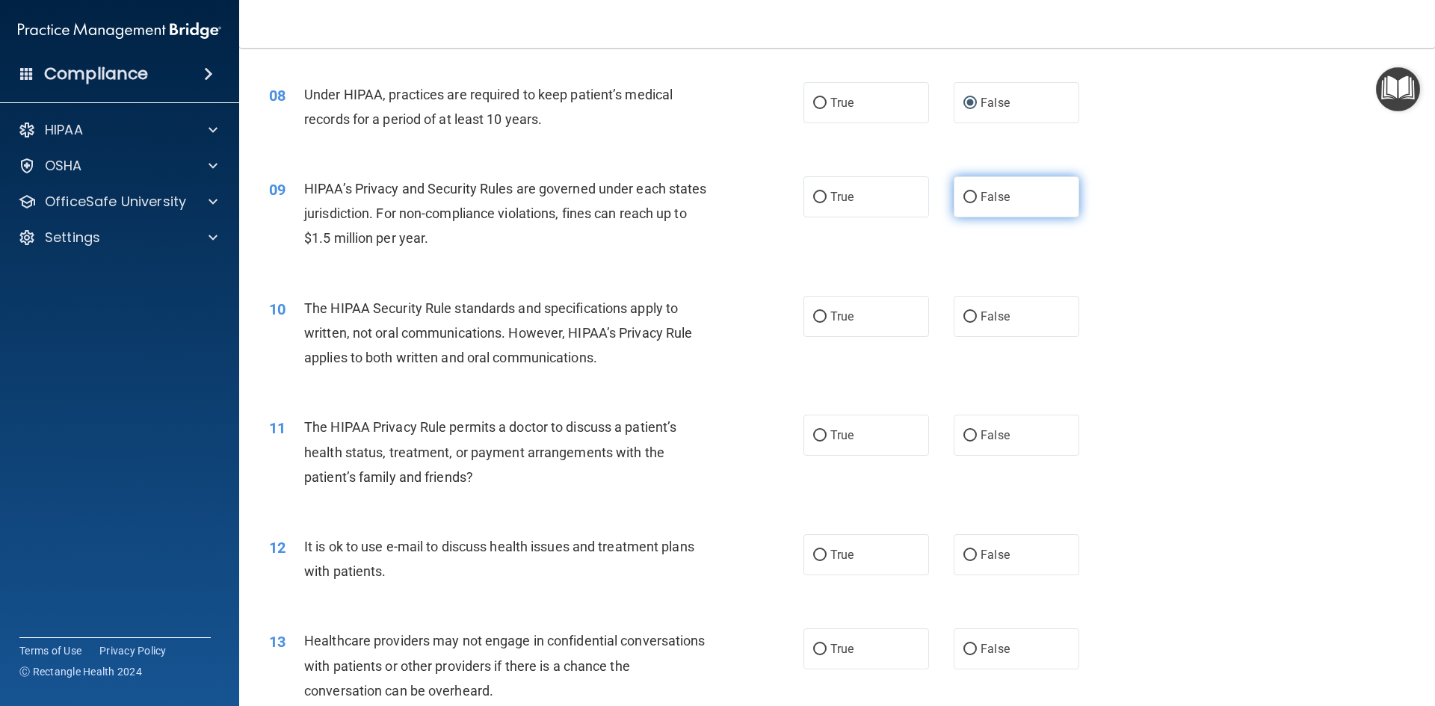
click at [963, 202] on input "False" at bounding box center [969, 197] width 13 height 11
radio input "true"
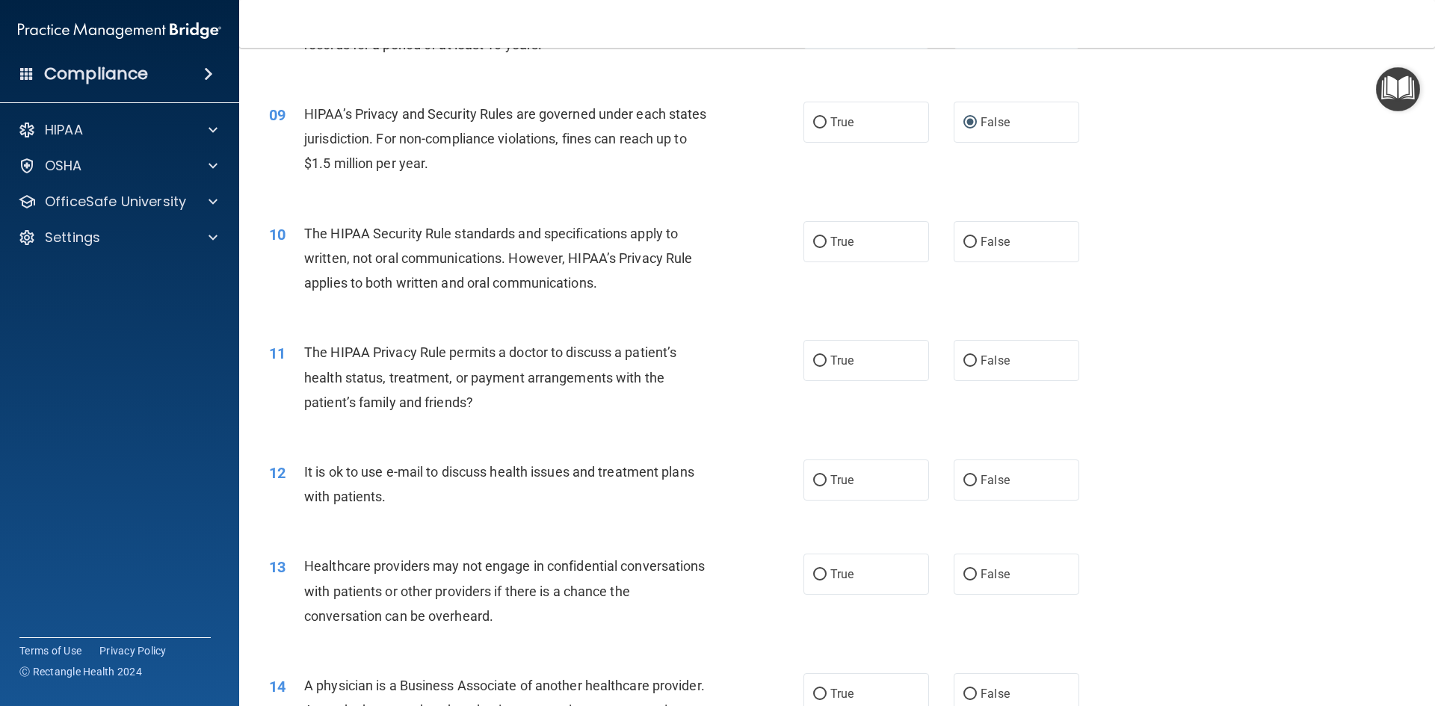
scroll to position [971, 0]
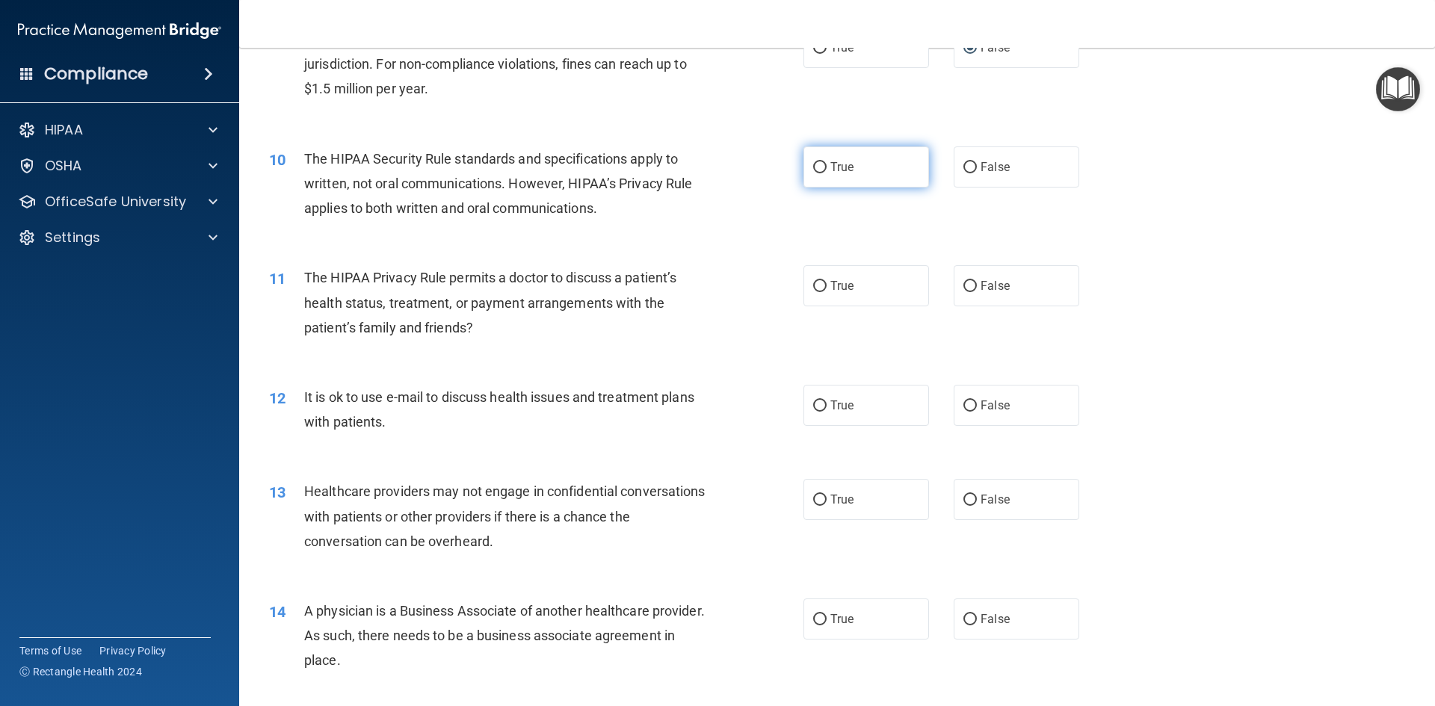
click at [813, 170] on input "True" at bounding box center [819, 167] width 13 height 11
radio input "true"
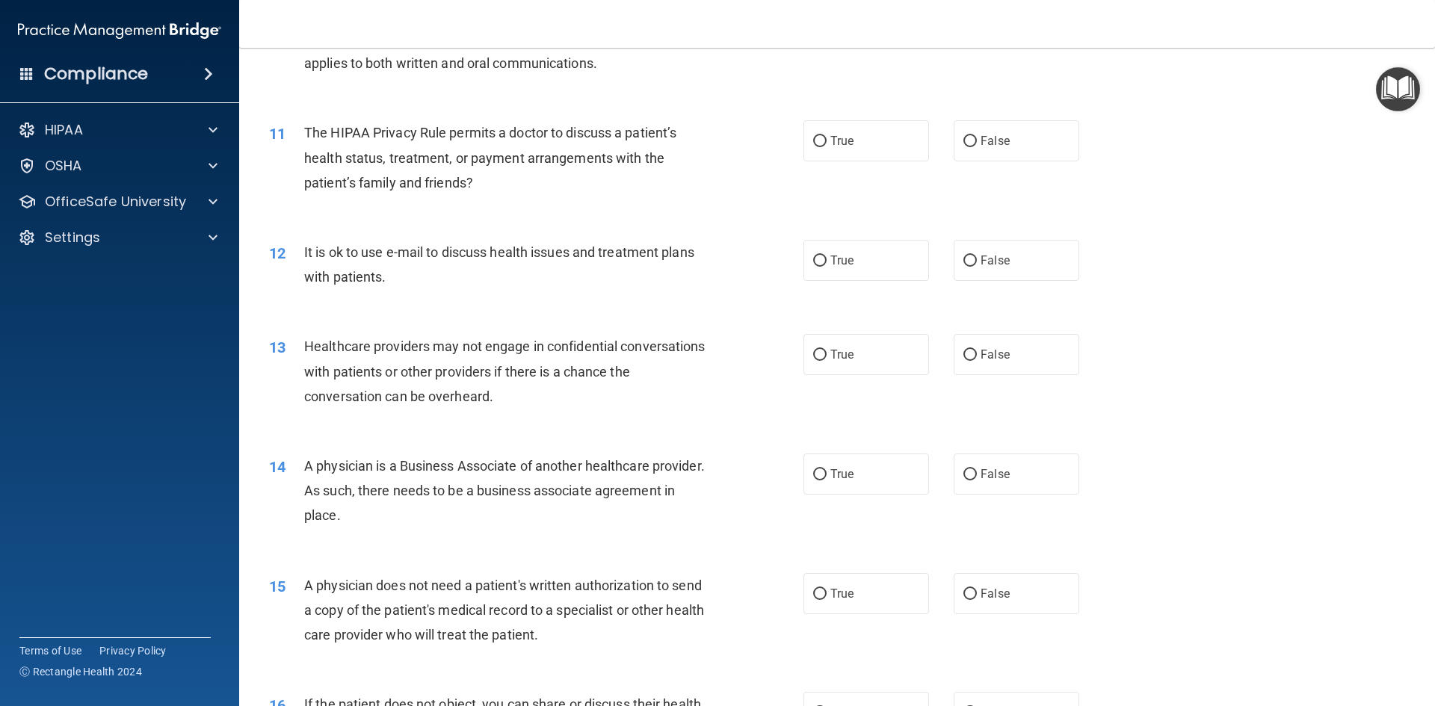
scroll to position [1121, 0]
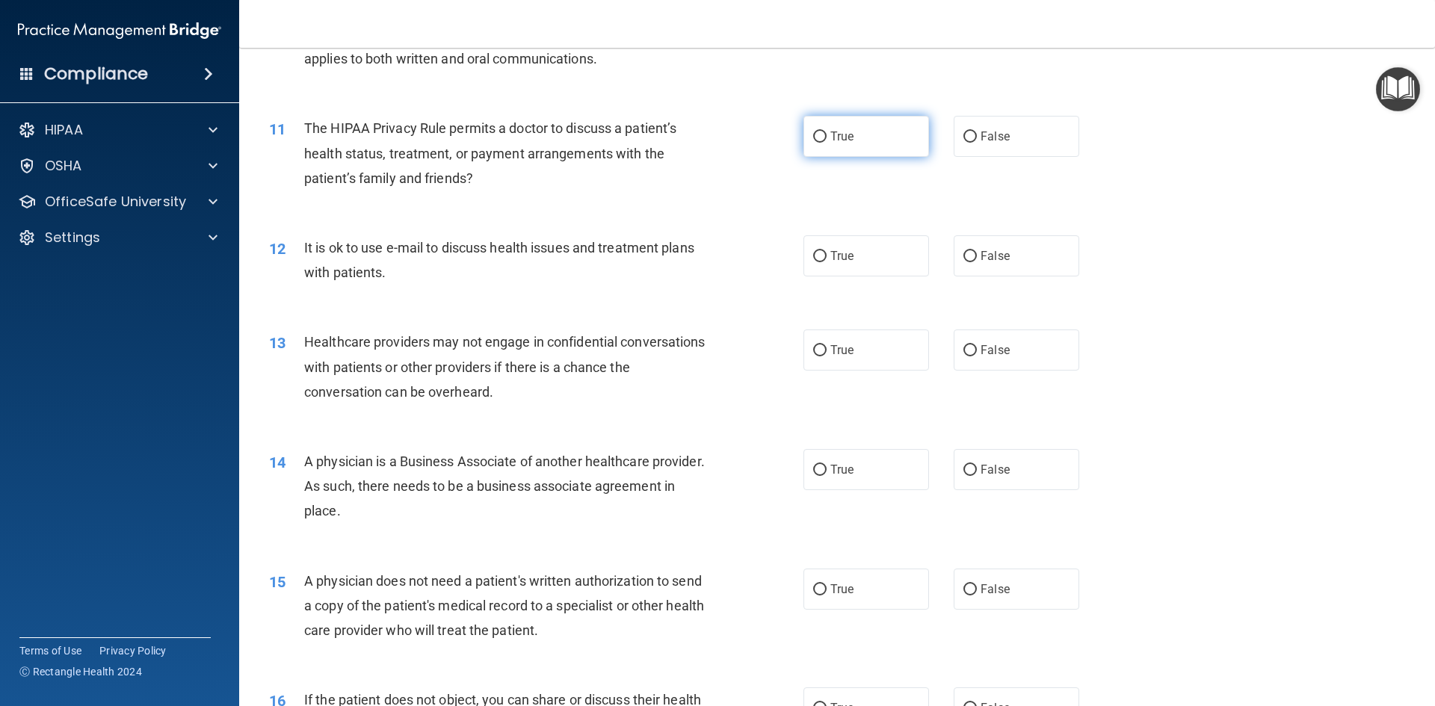
click at [814, 137] on input "True" at bounding box center [819, 137] width 13 height 11
radio input "true"
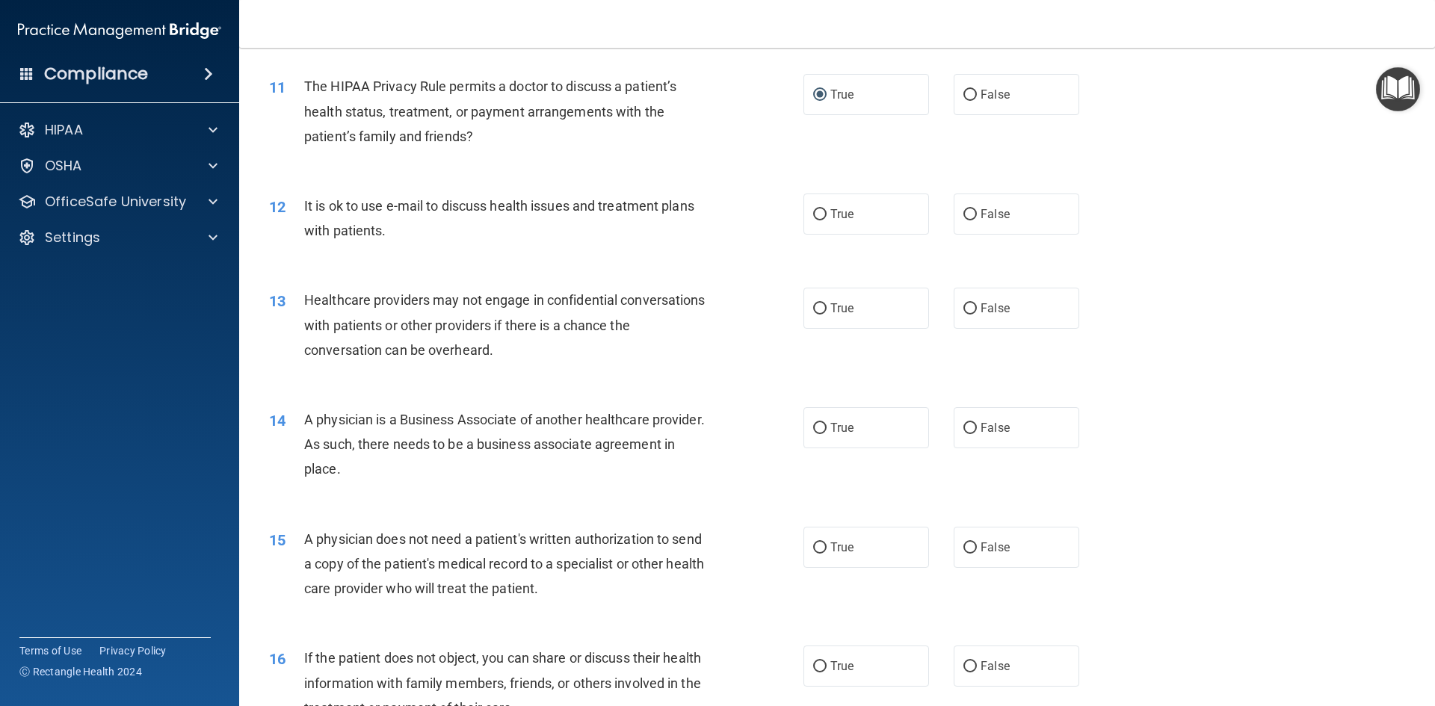
scroll to position [1196, 0]
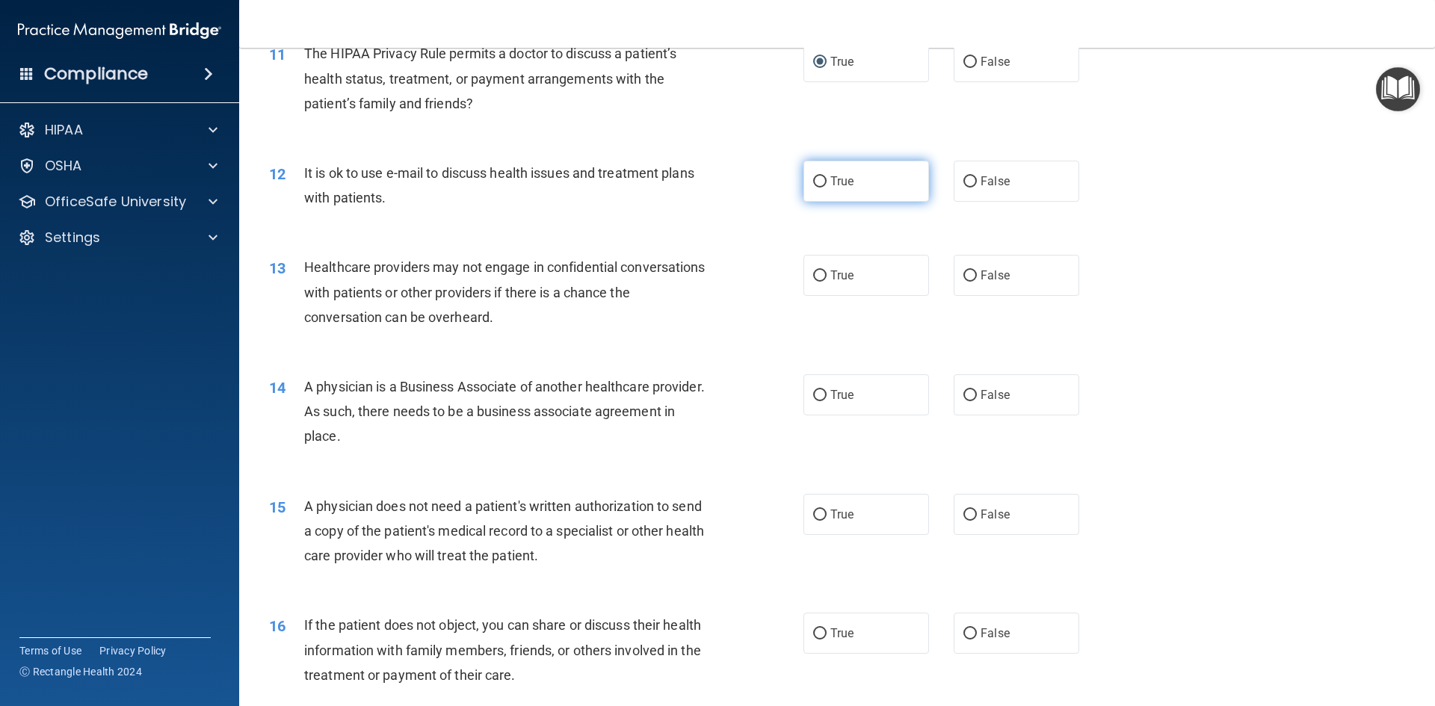
click at [813, 182] on input "True" at bounding box center [819, 181] width 13 height 11
radio input "true"
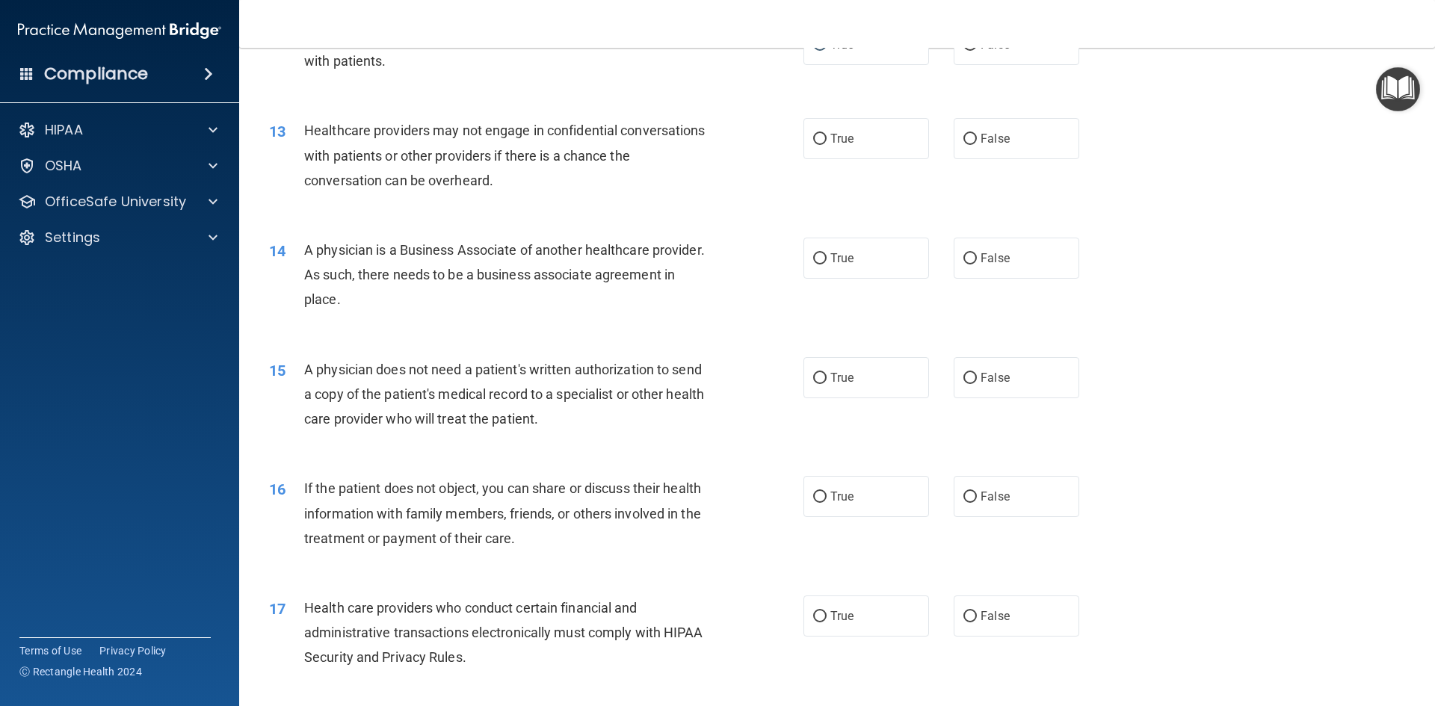
scroll to position [1345, 0]
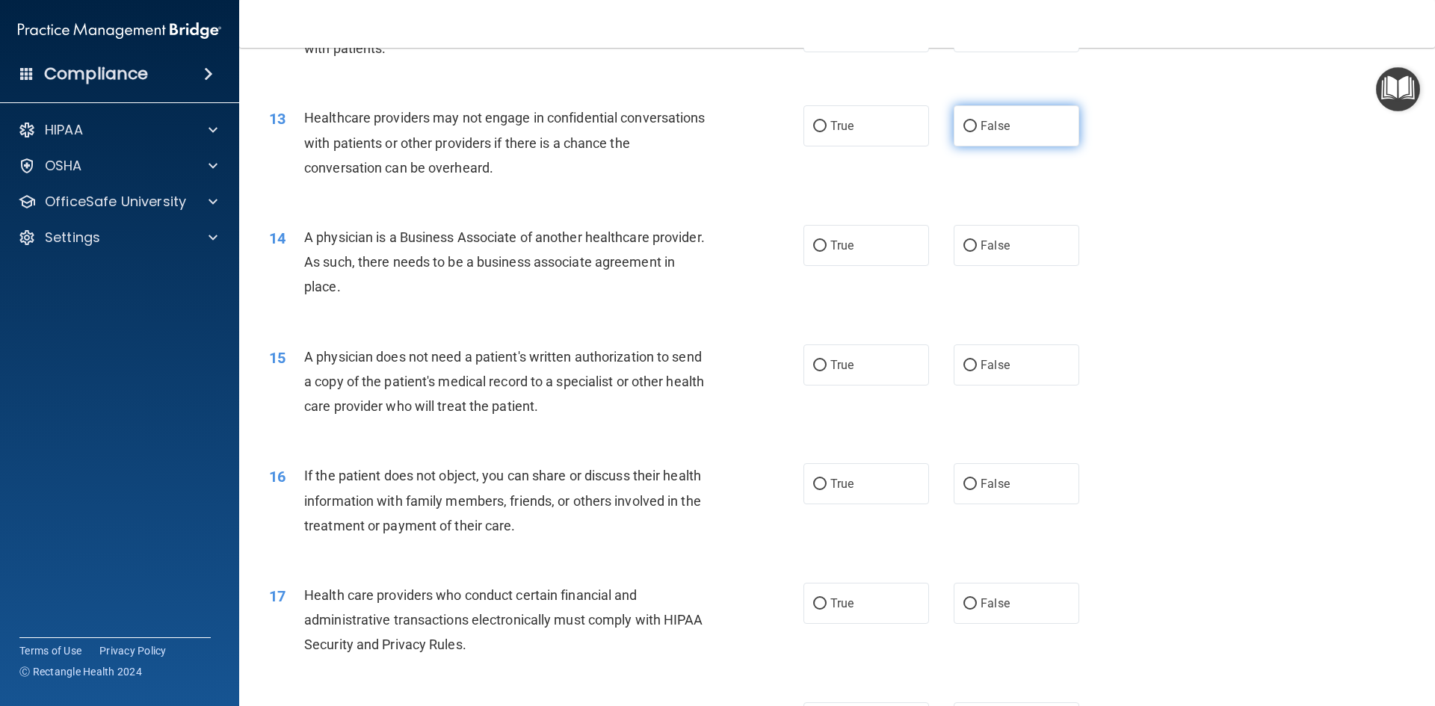
click at [965, 125] on input "False" at bounding box center [969, 126] width 13 height 11
radio input "true"
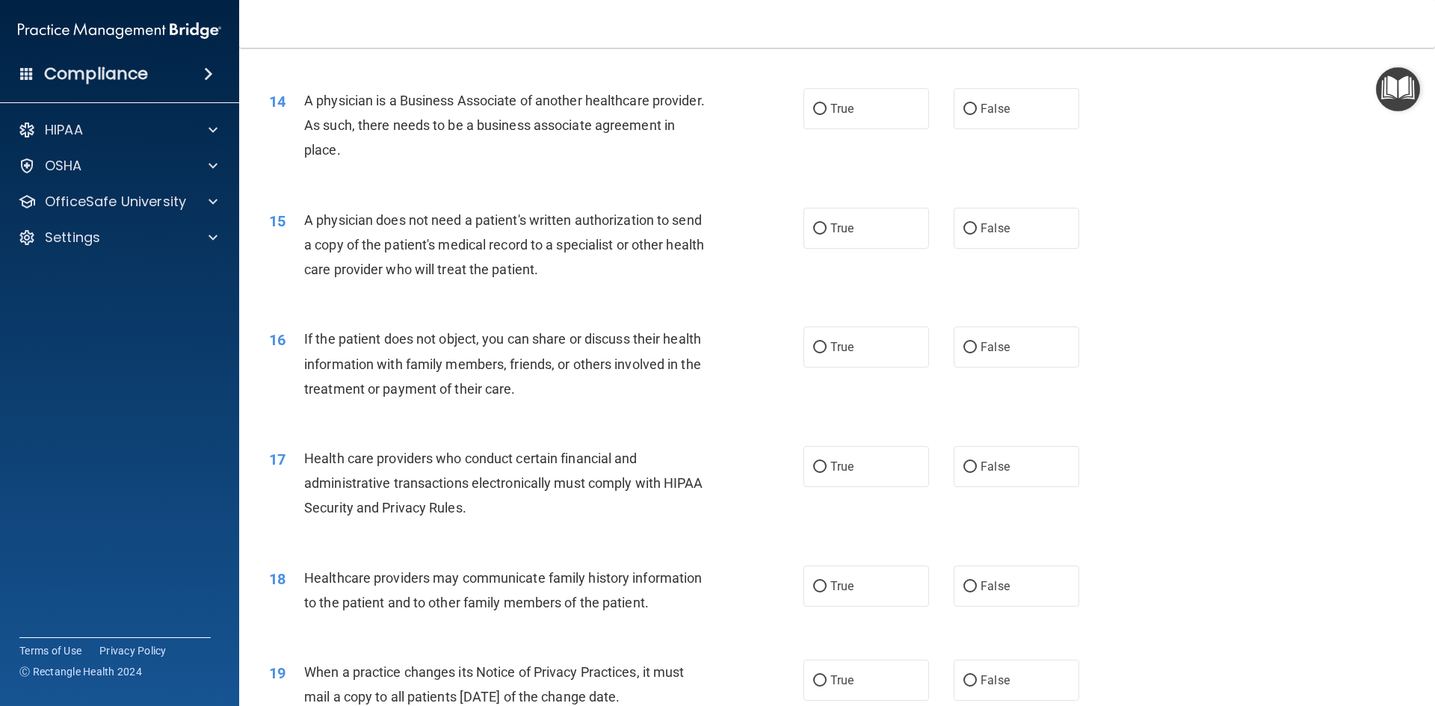
scroll to position [1495, 0]
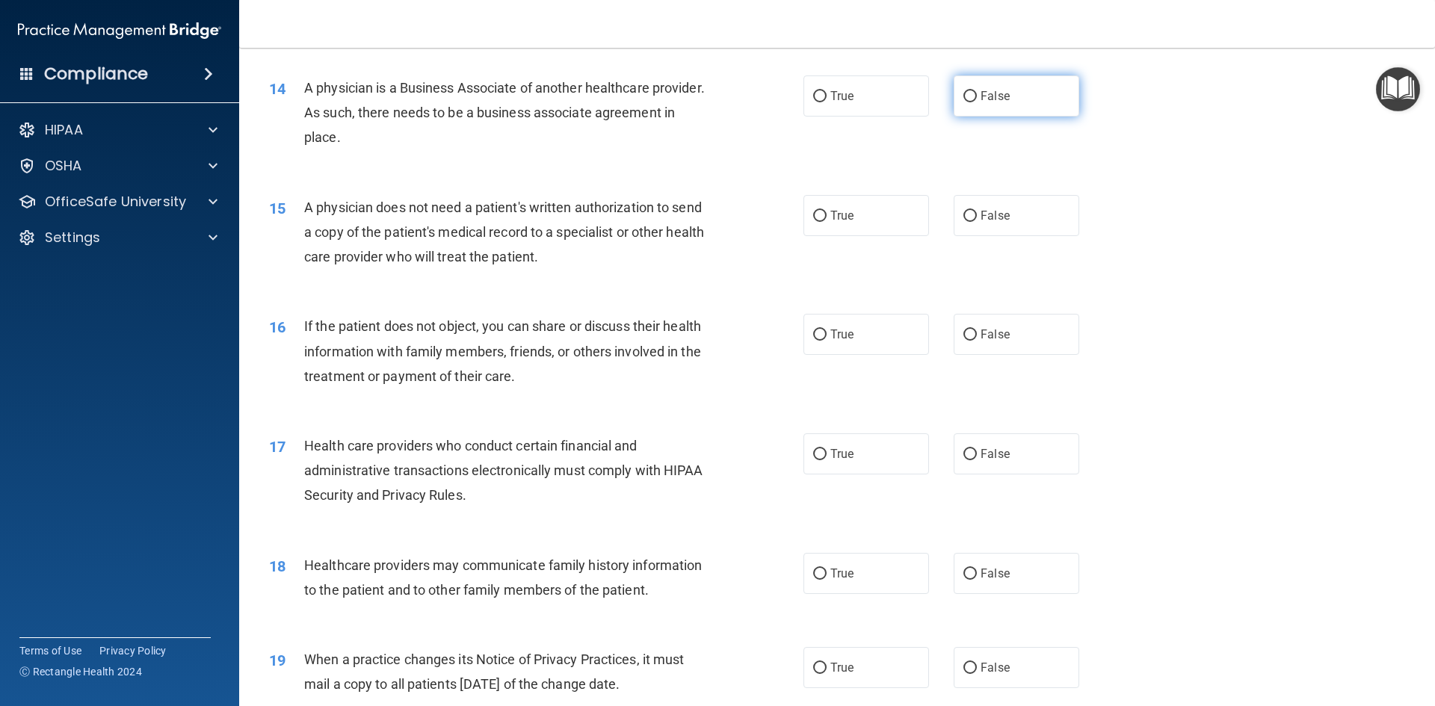
click at [968, 92] on input "False" at bounding box center [969, 96] width 13 height 11
radio input "true"
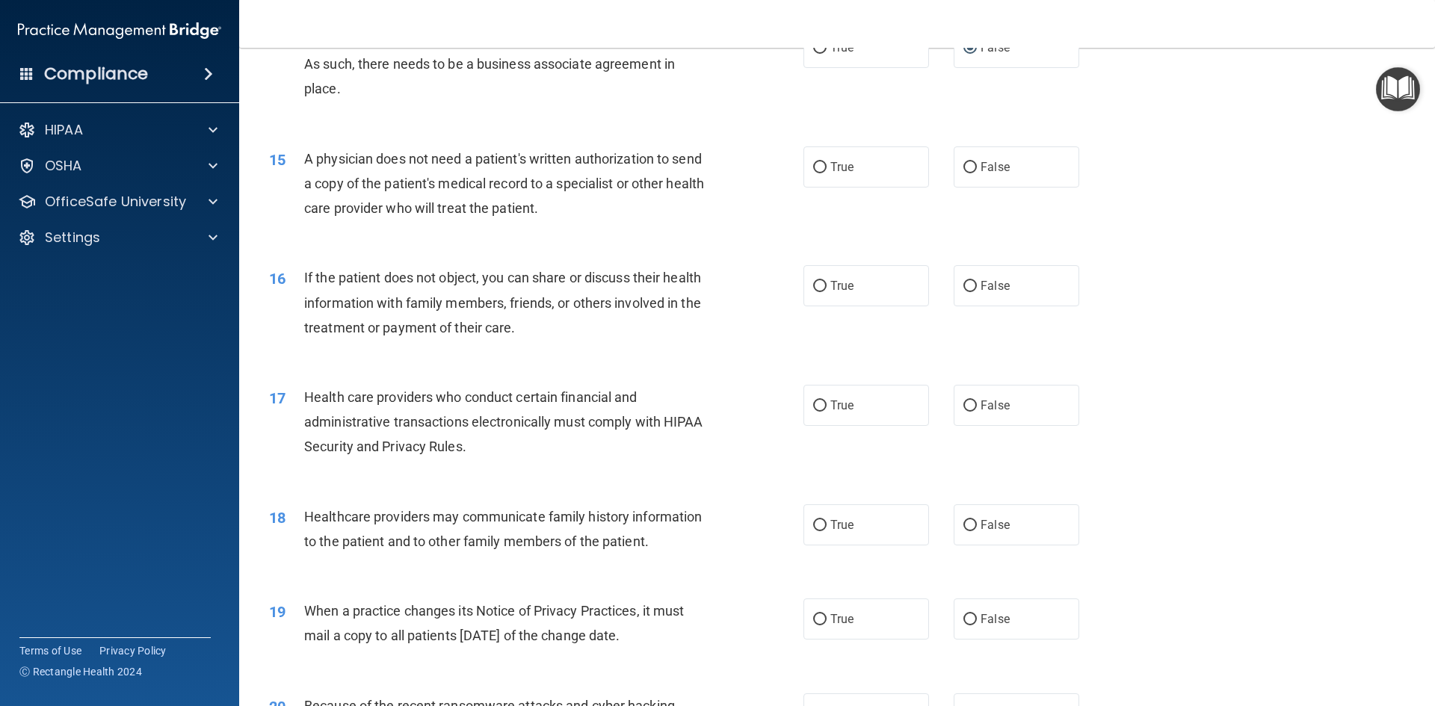
scroll to position [1569, 0]
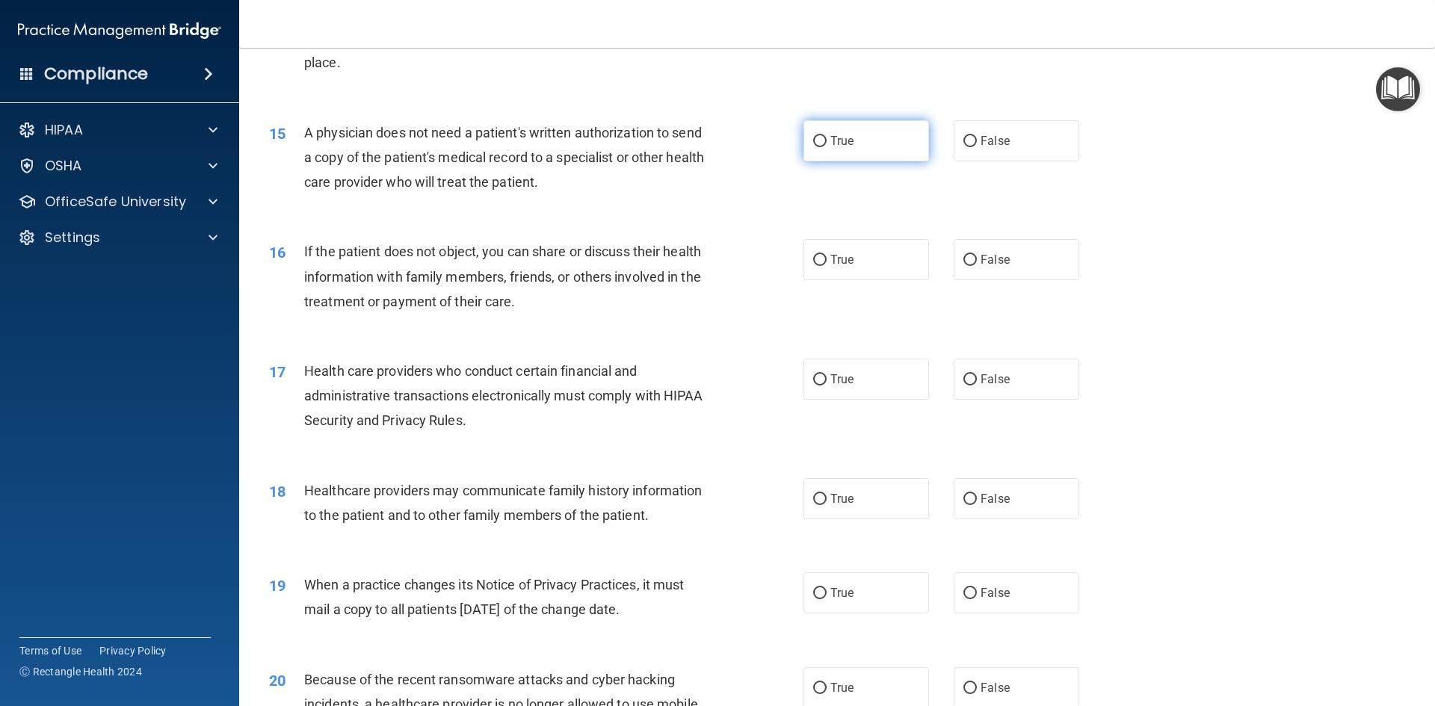
click at [817, 140] on input "True" at bounding box center [819, 141] width 13 height 11
radio input "true"
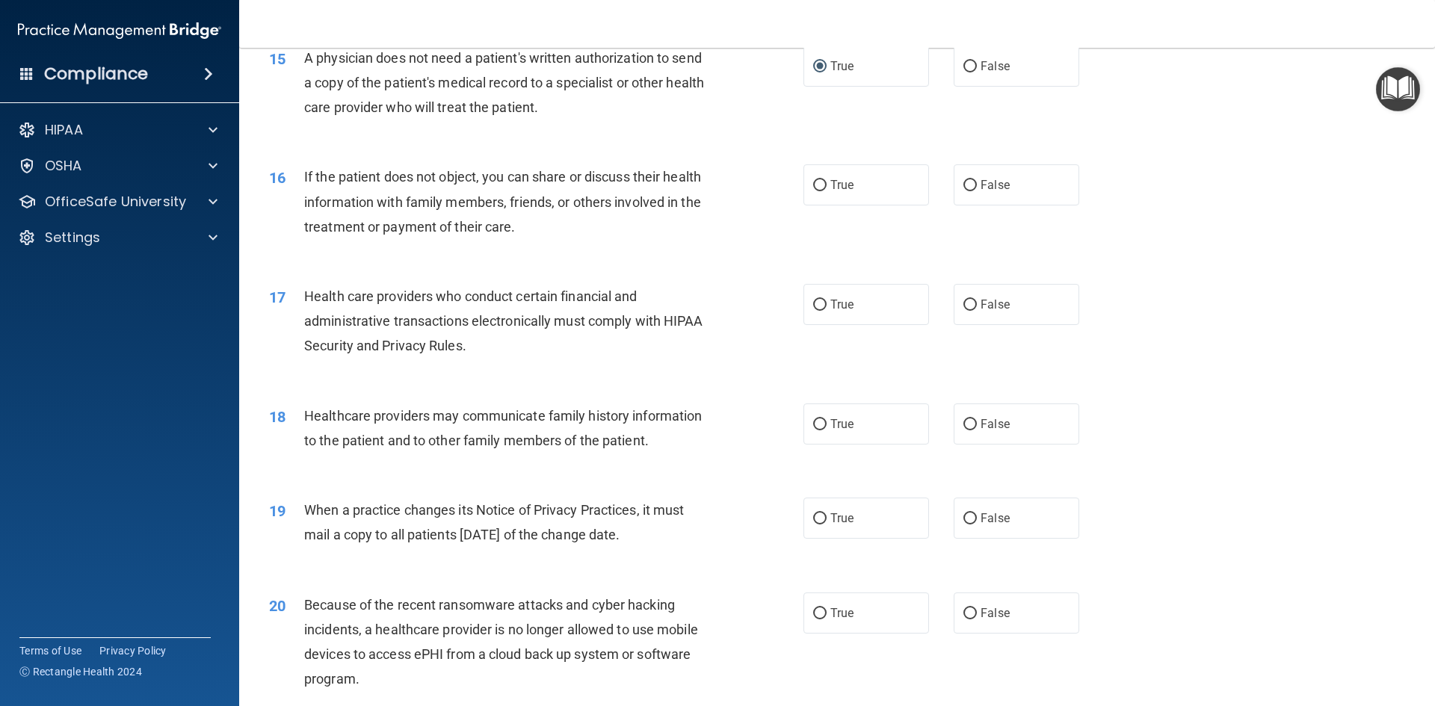
scroll to position [1719, 0]
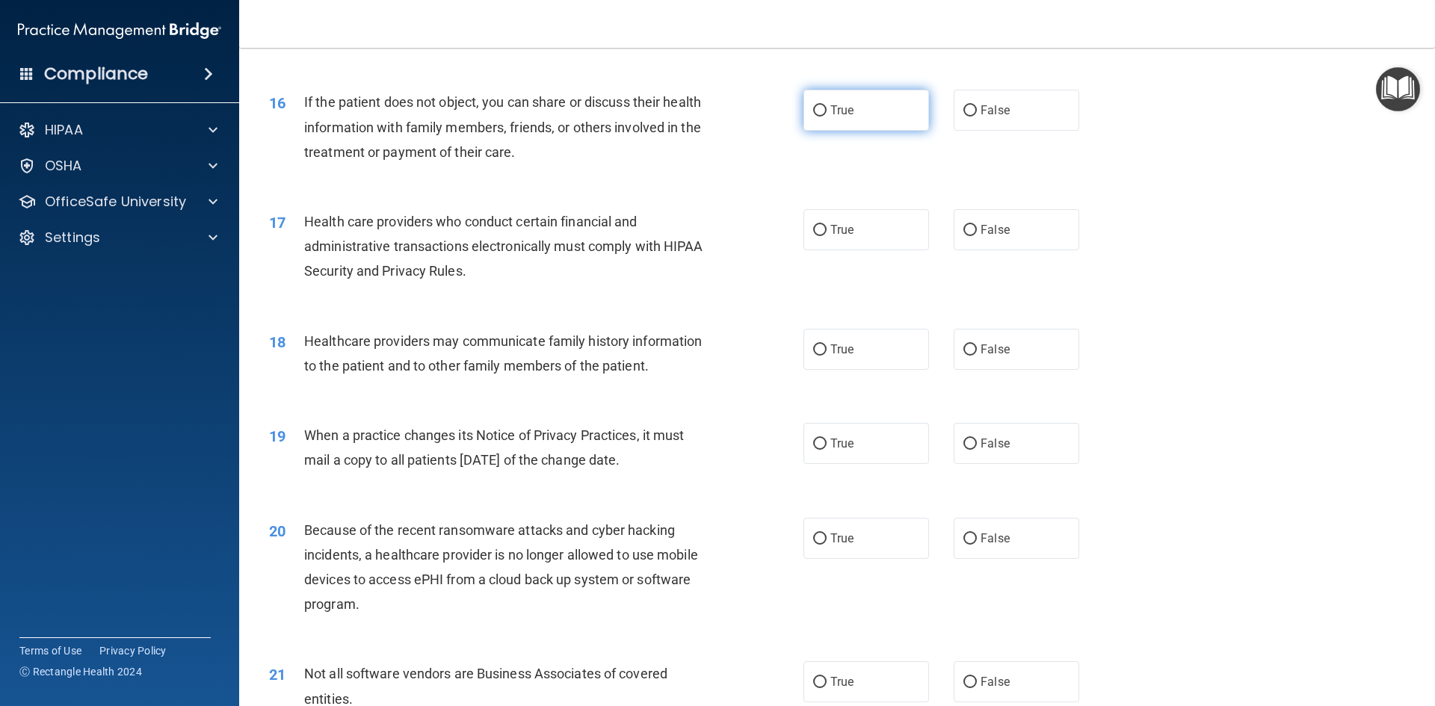
click at [813, 114] on input "True" at bounding box center [819, 110] width 13 height 11
radio input "true"
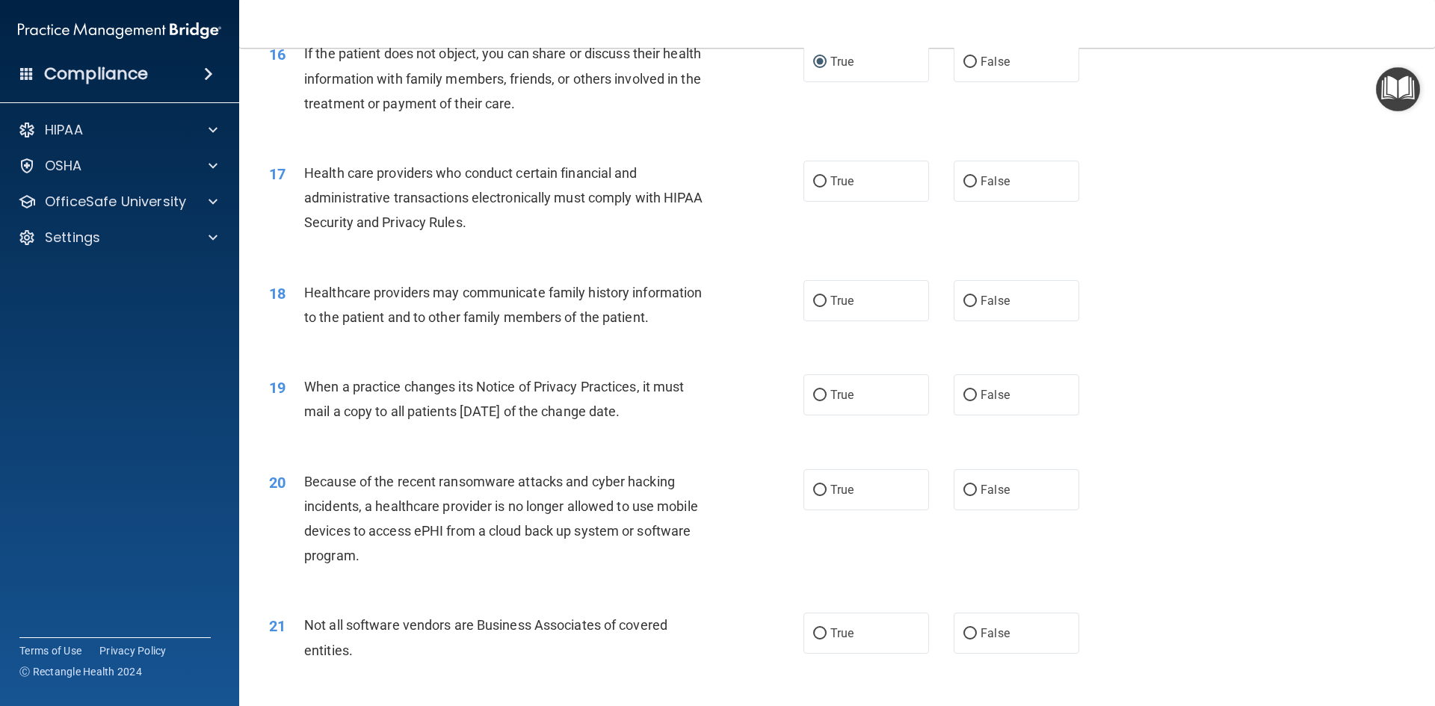
scroll to position [1793, 0]
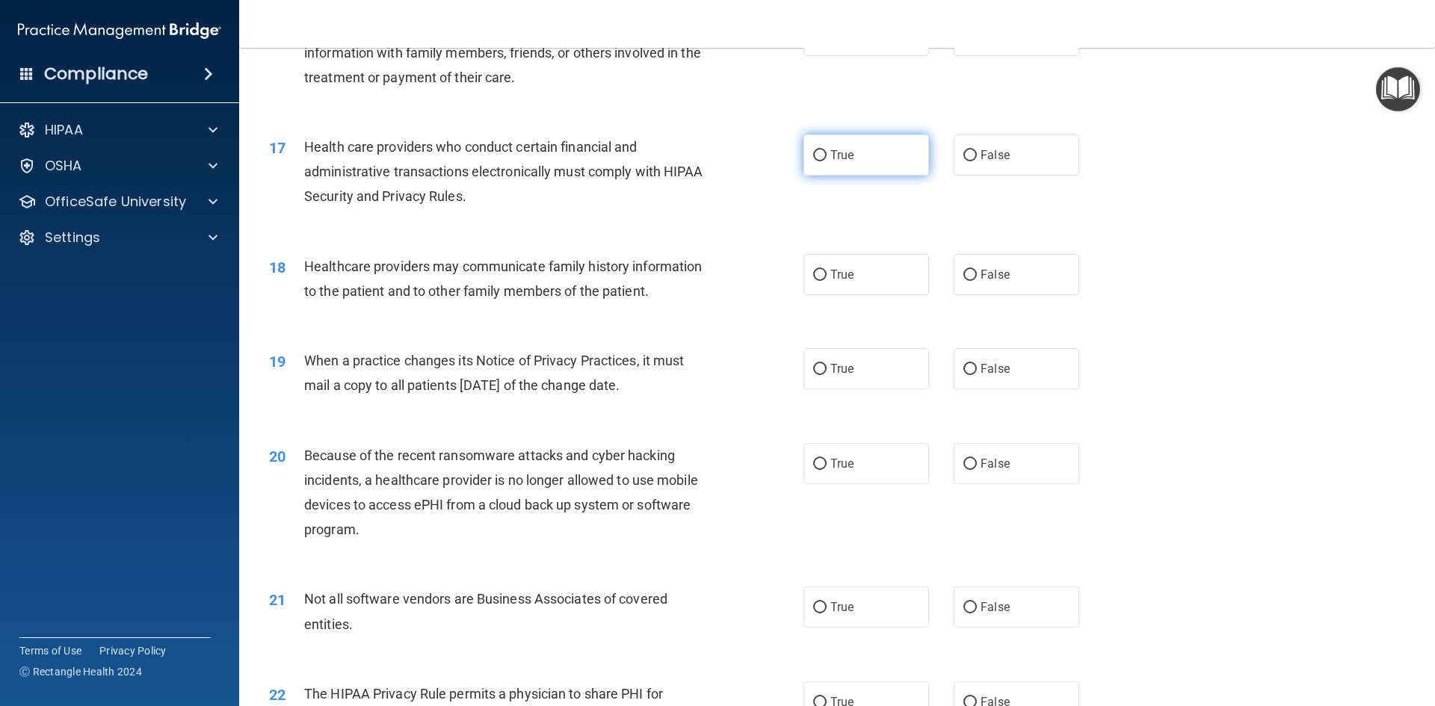
click at [813, 150] on input "True" at bounding box center [819, 155] width 13 height 11
radio input "true"
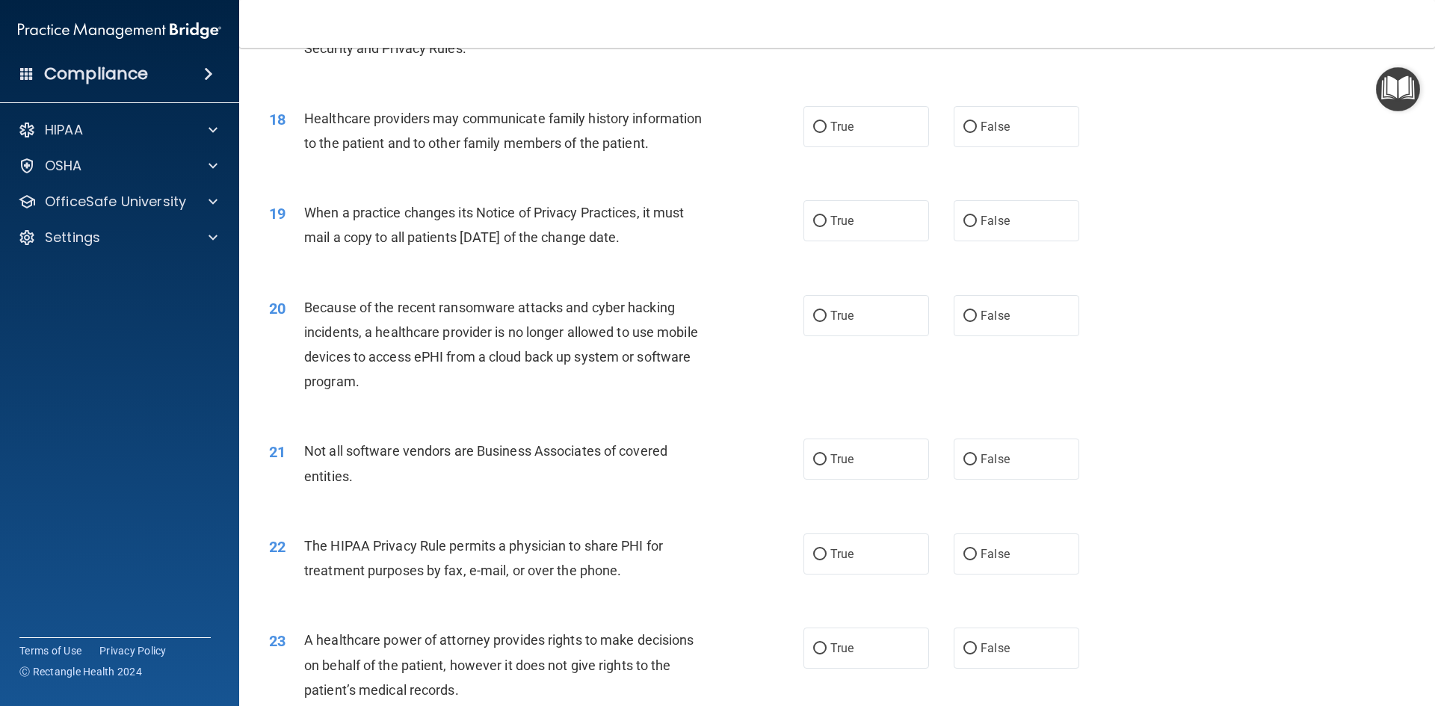
scroll to position [1943, 0]
click at [963, 126] on input "False" at bounding box center [969, 125] width 13 height 11
radio input "true"
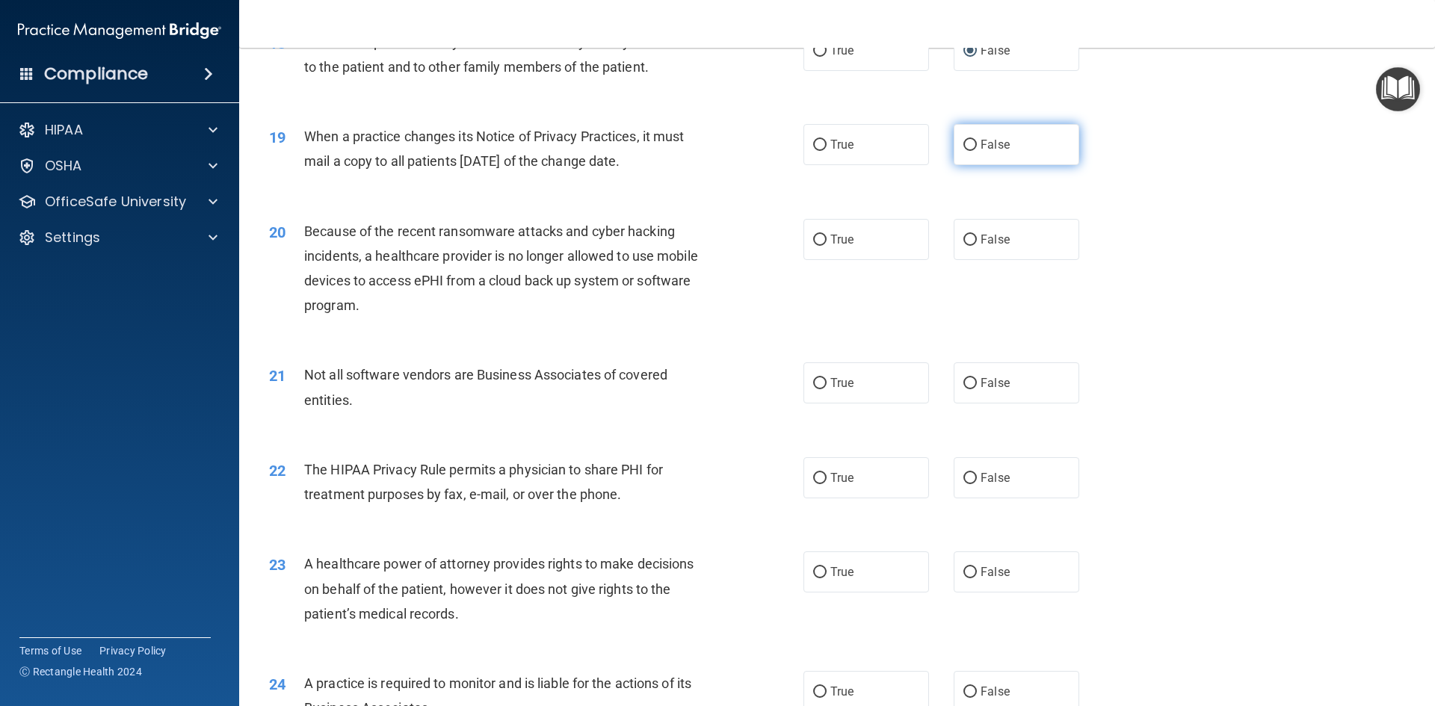
click at [963, 143] on input "False" at bounding box center [969, 145] width 13 height 11
radio input "true"
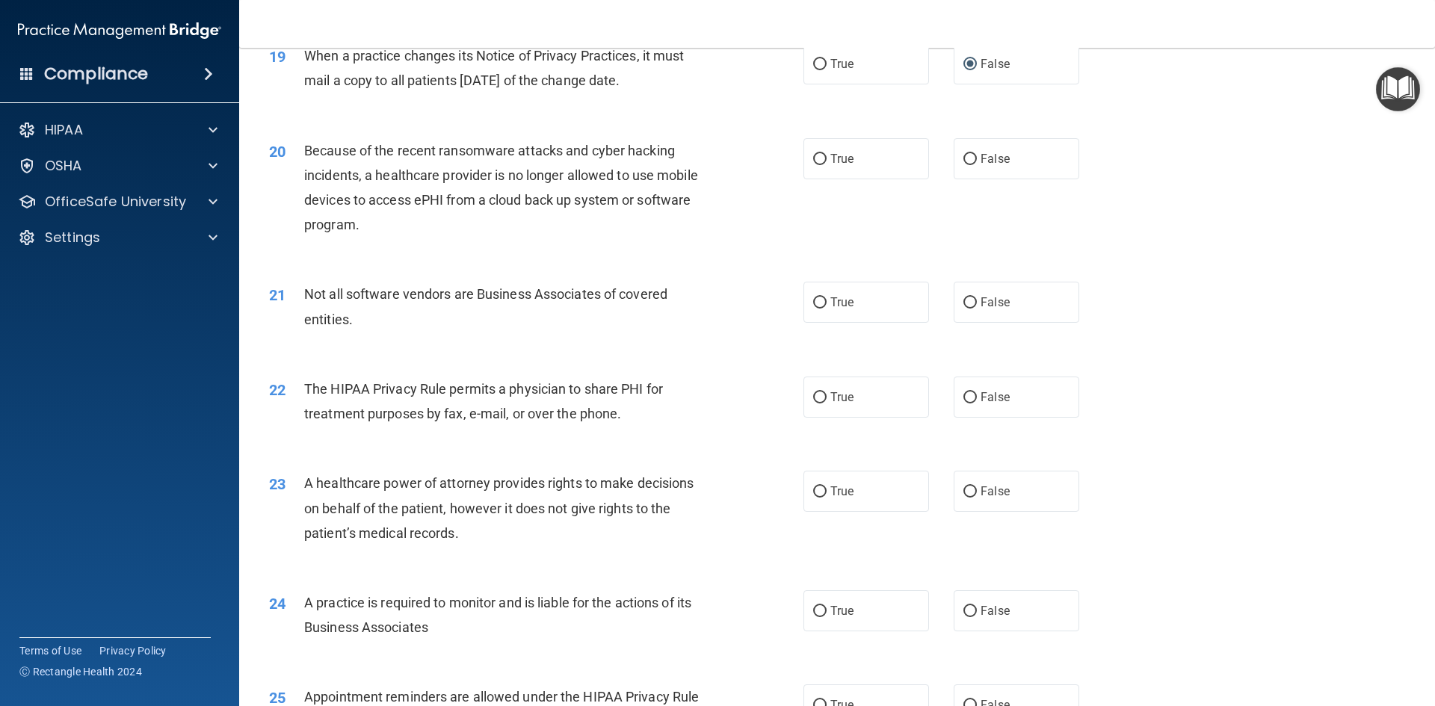
scroll to position [2167, 0]
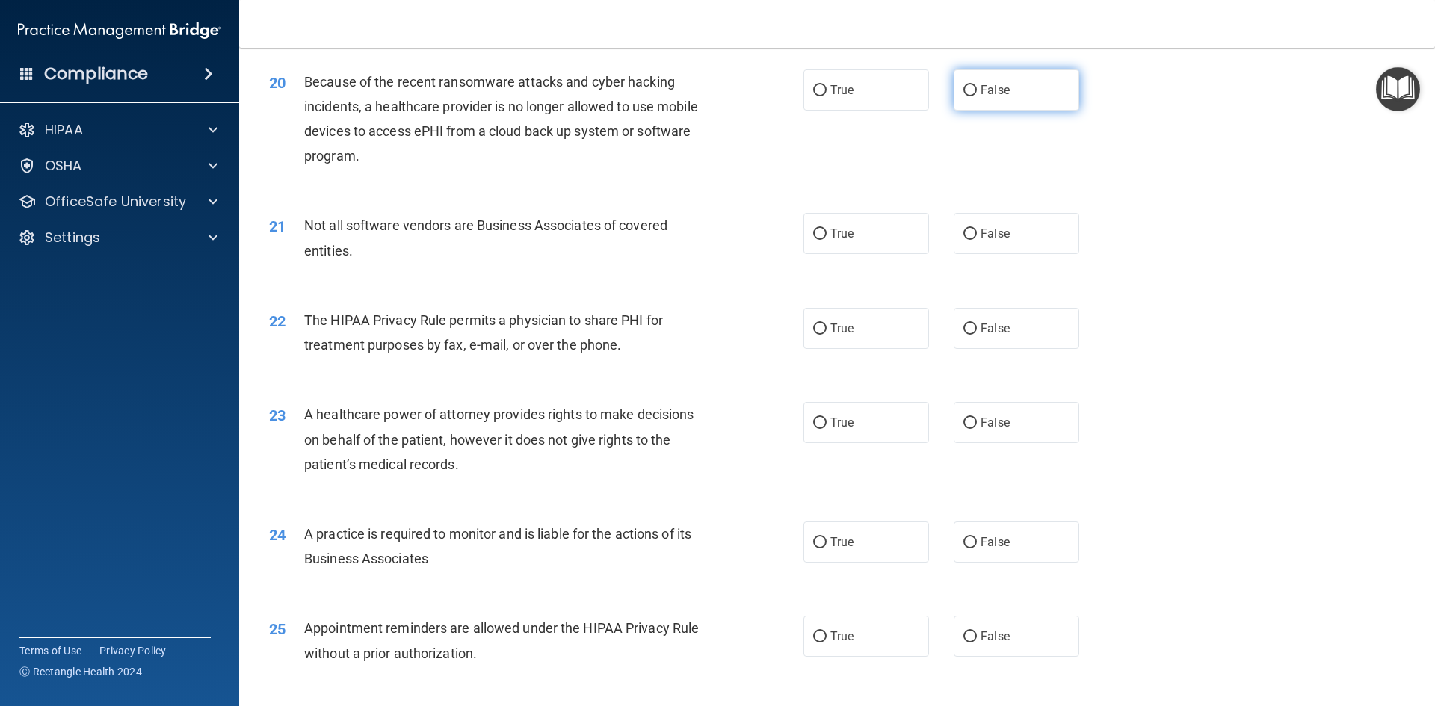
click at [963, 91] on input "False" at bounding box center [969, 90] width 13 height 11
radio input "true"
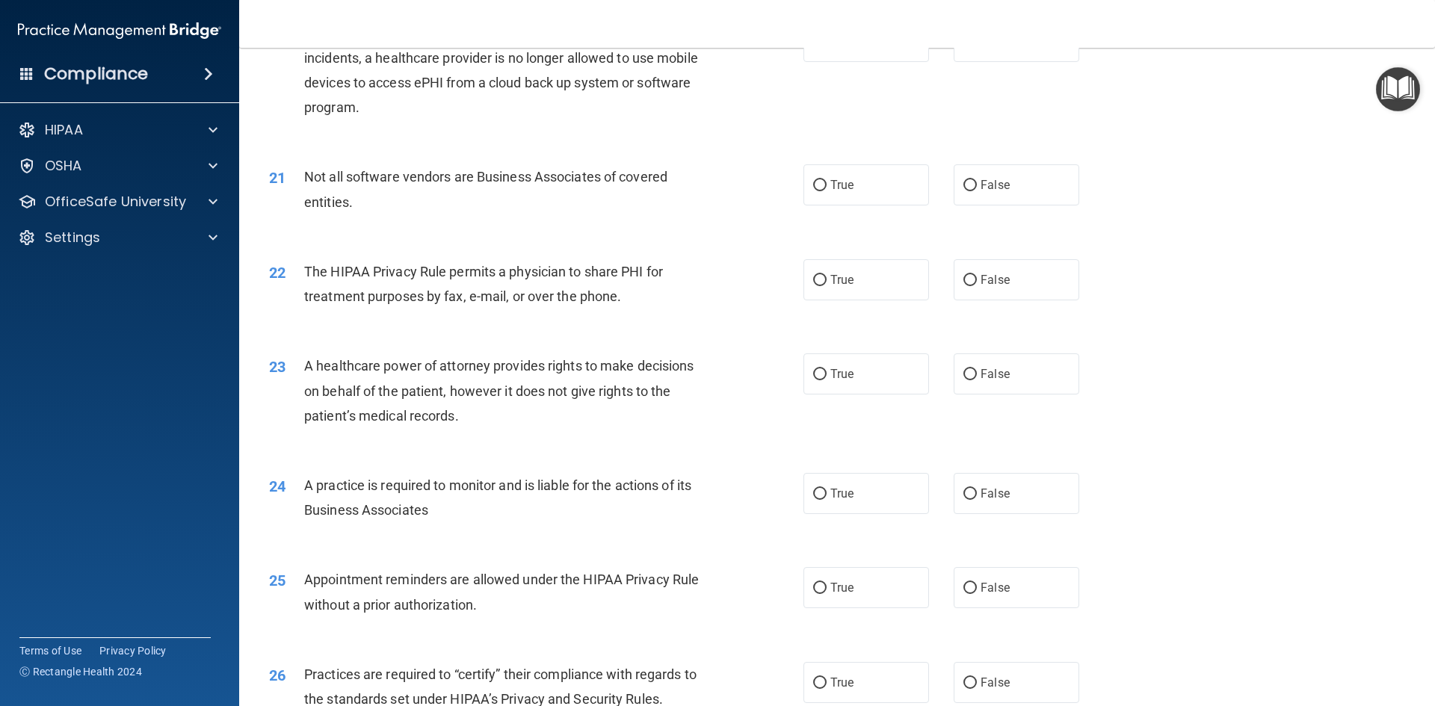
scroll to position [2242, 0]
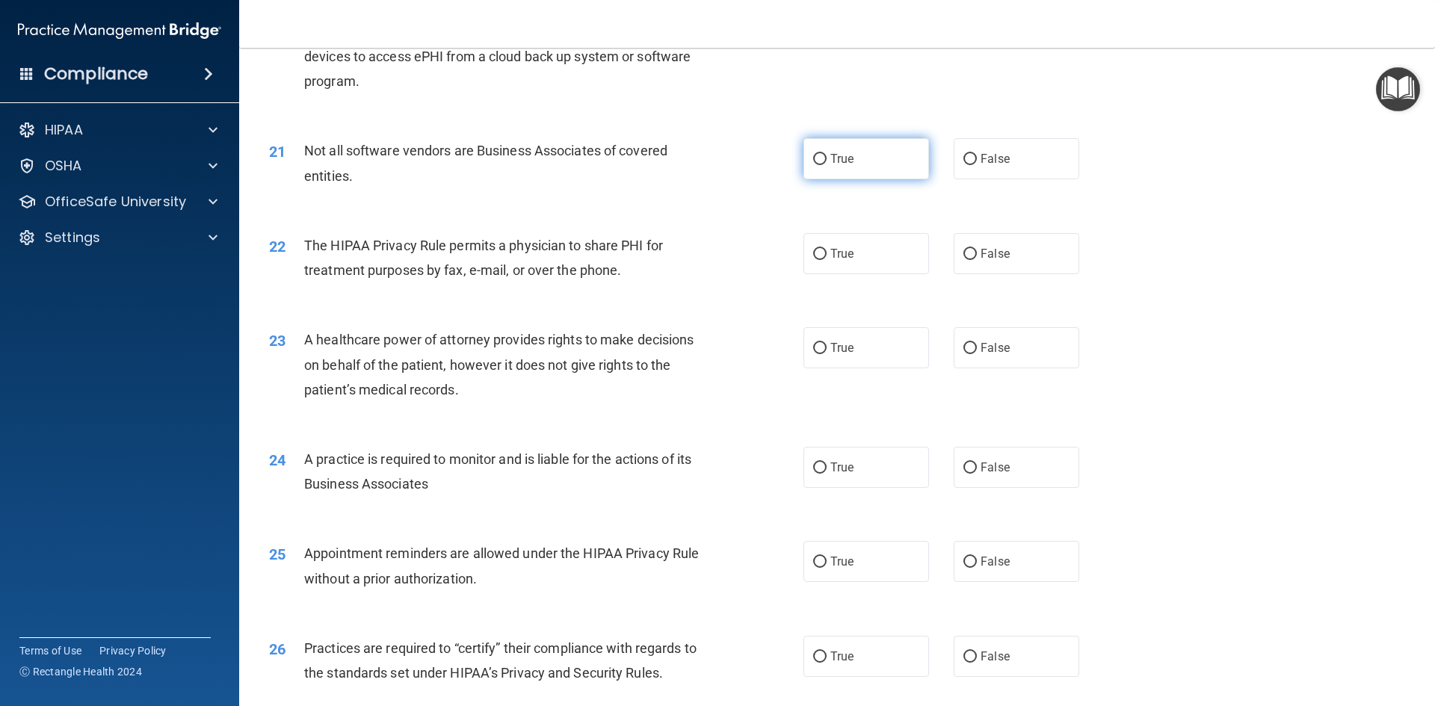
click at [818, 155] on input "True" at bounding box center [819, 159] width 13 height 11
radio input "true"
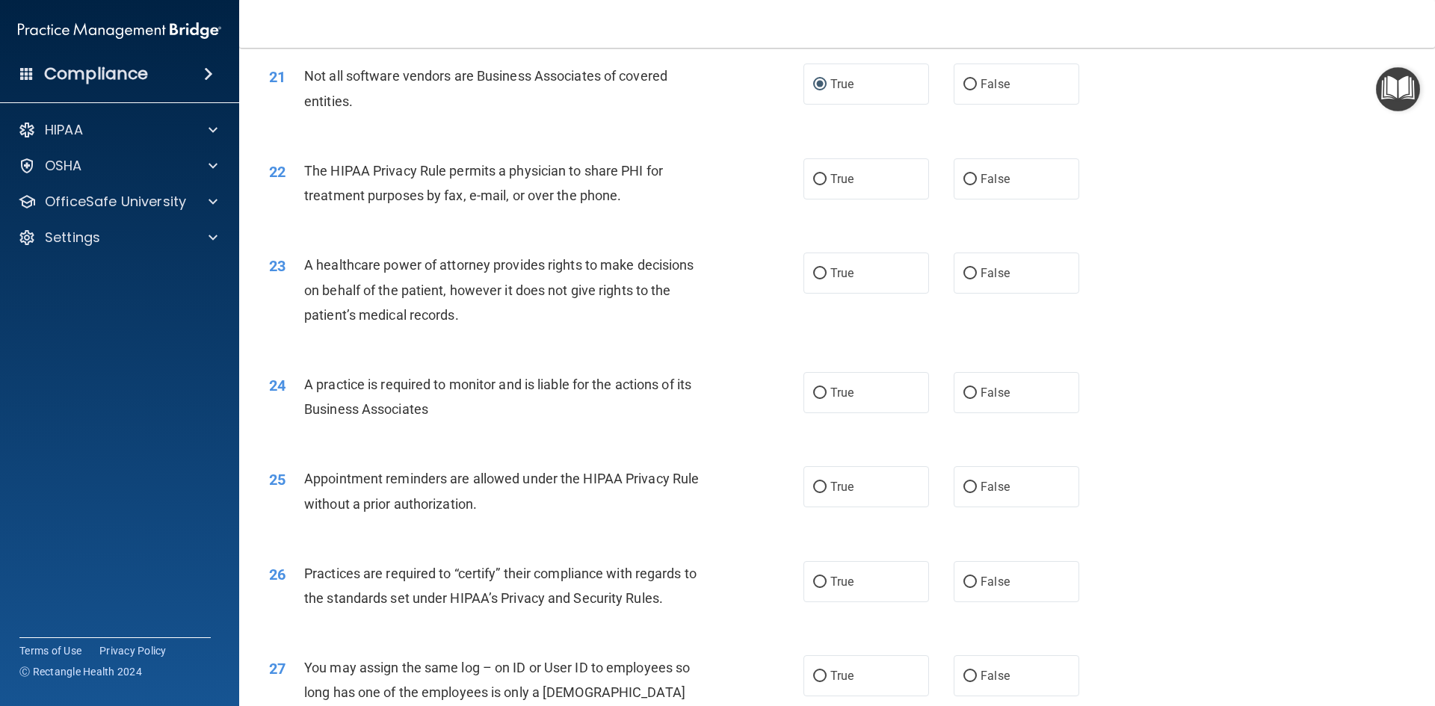
scroll to position [2391, 0]
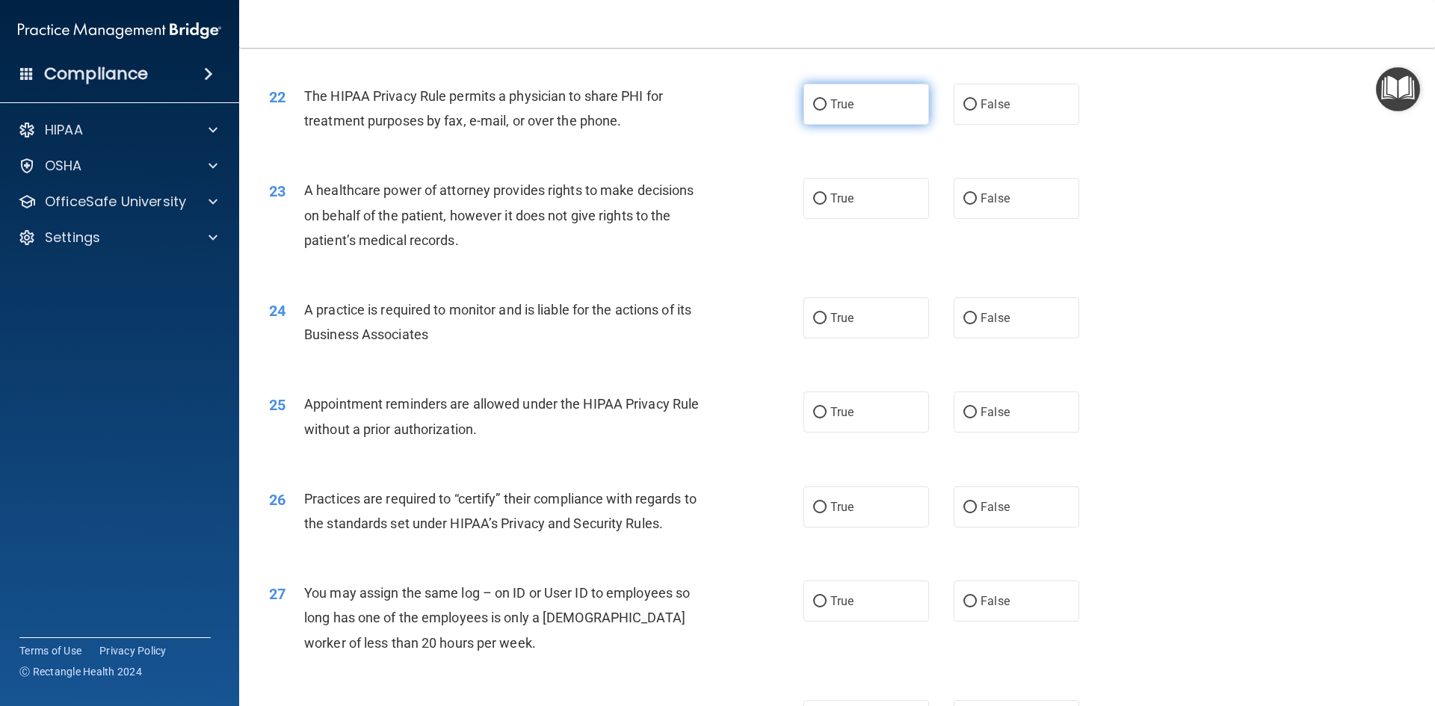
click at [813, 109] on input "True" at bounding box center [819, 104] width 13 height 11
radio input "true"
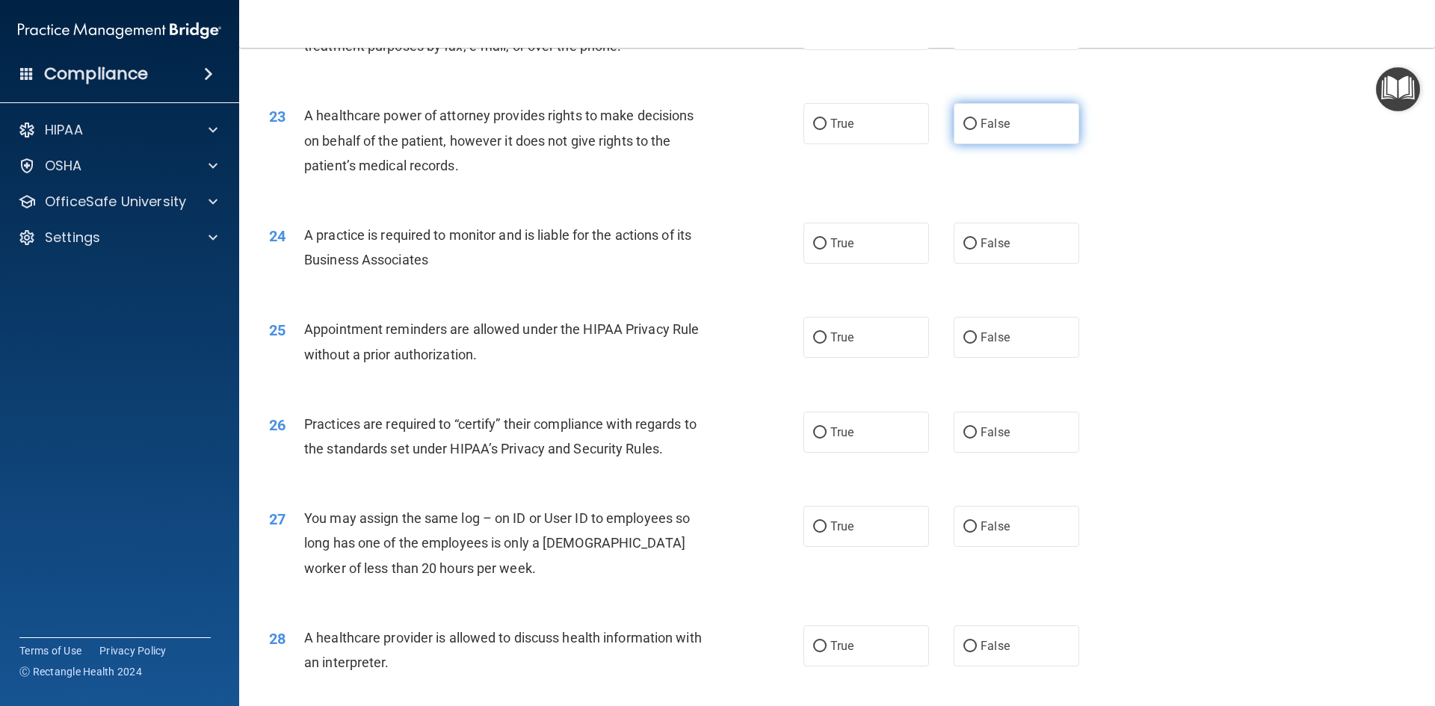
click at [968, 121] on input "False" at bounding box center [969, 124] width 13 height 11
radio input "true"
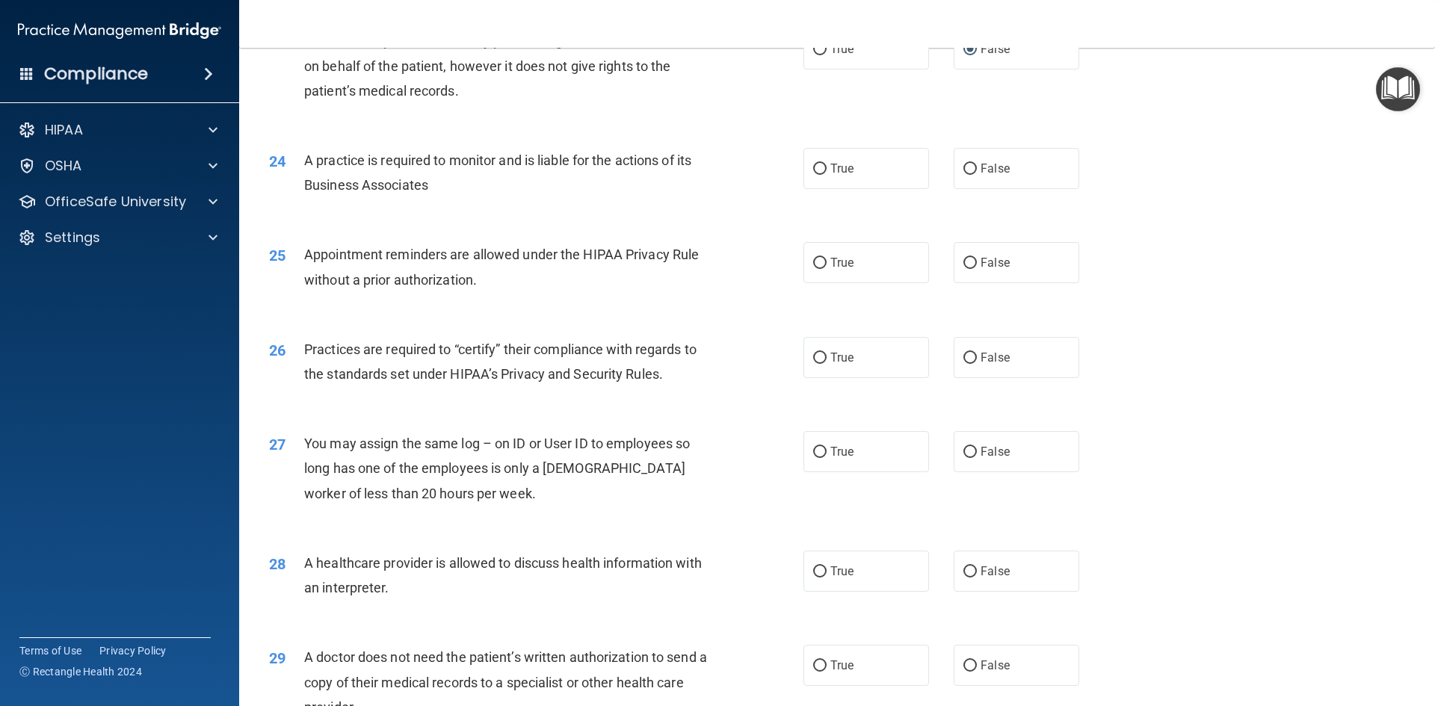
scroll to position [2615, 0]
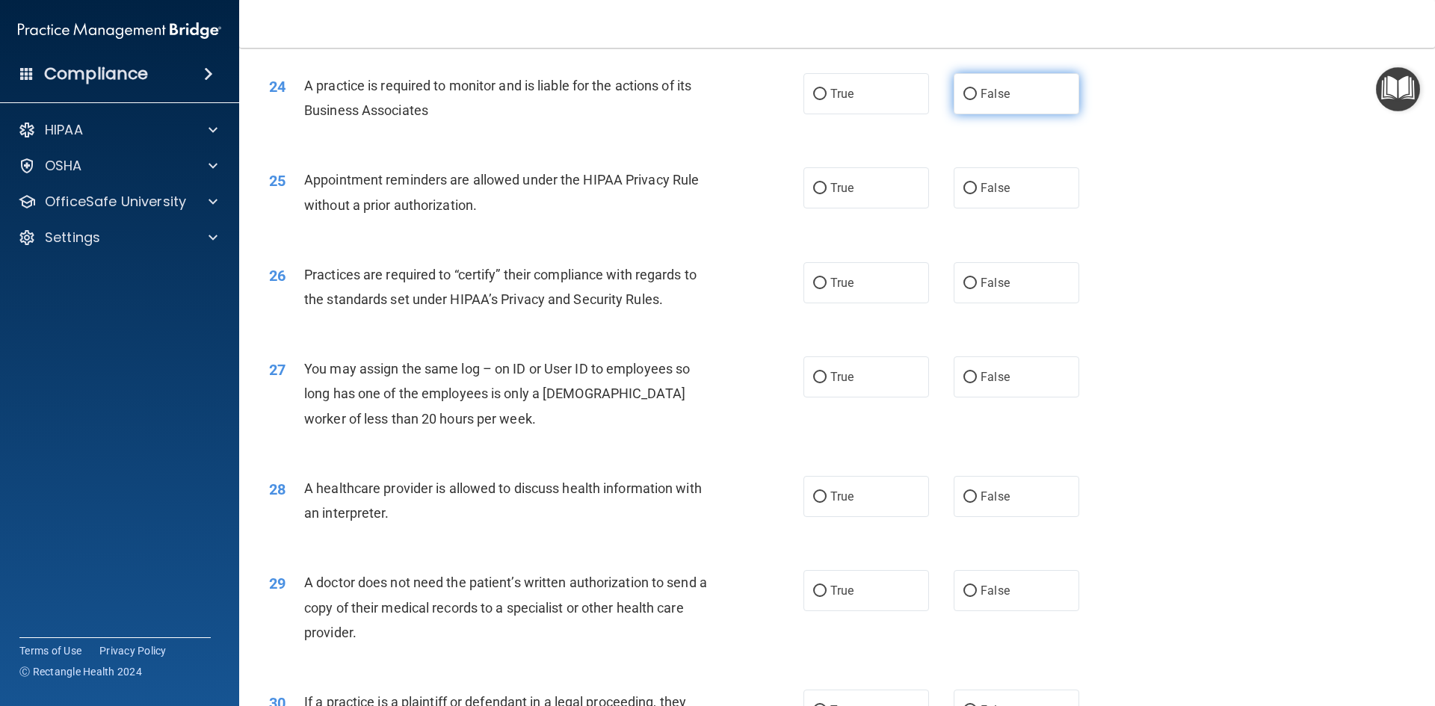
click at [963, 93] on input "False" at bounding box center [969, 94] width 13 height 11
radio input "true"
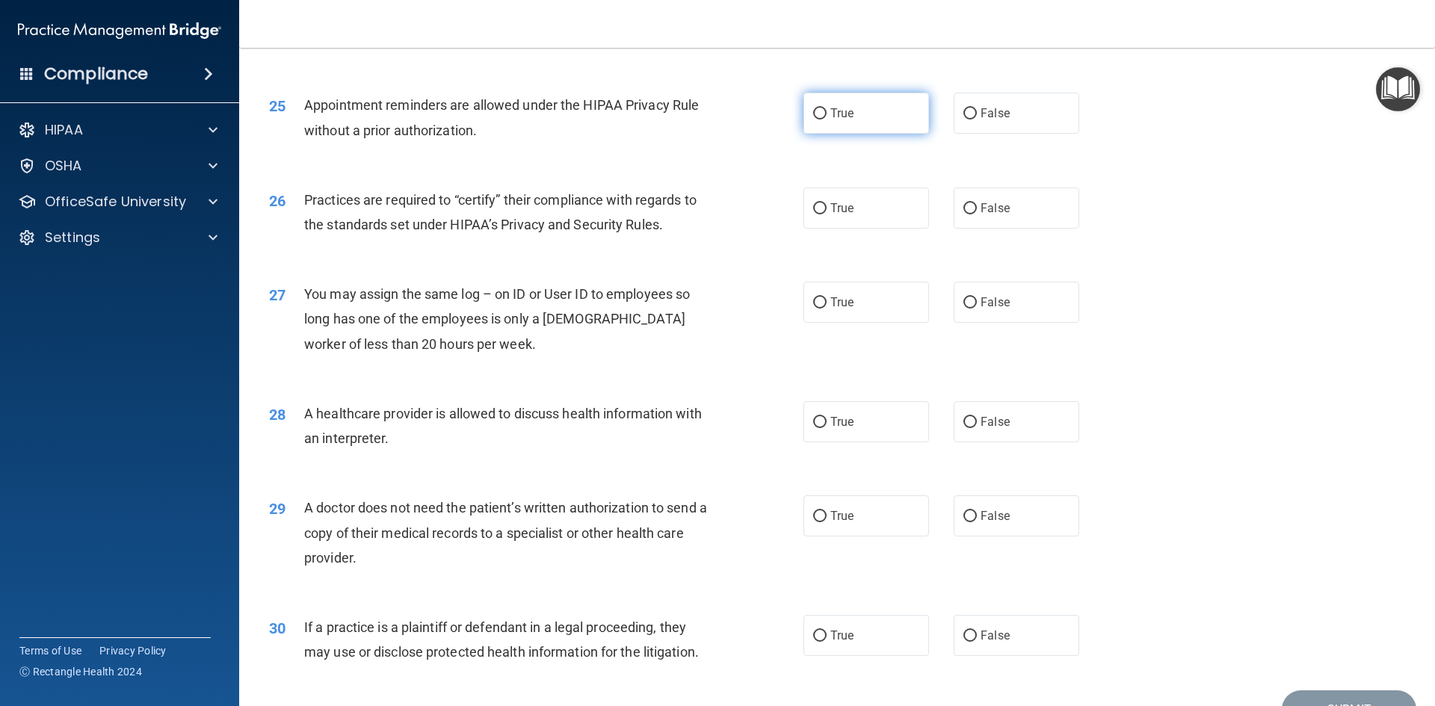
click at [813, 114] on input "True" at bounding box center [819, 113] width 13 height 11
radio input "true"
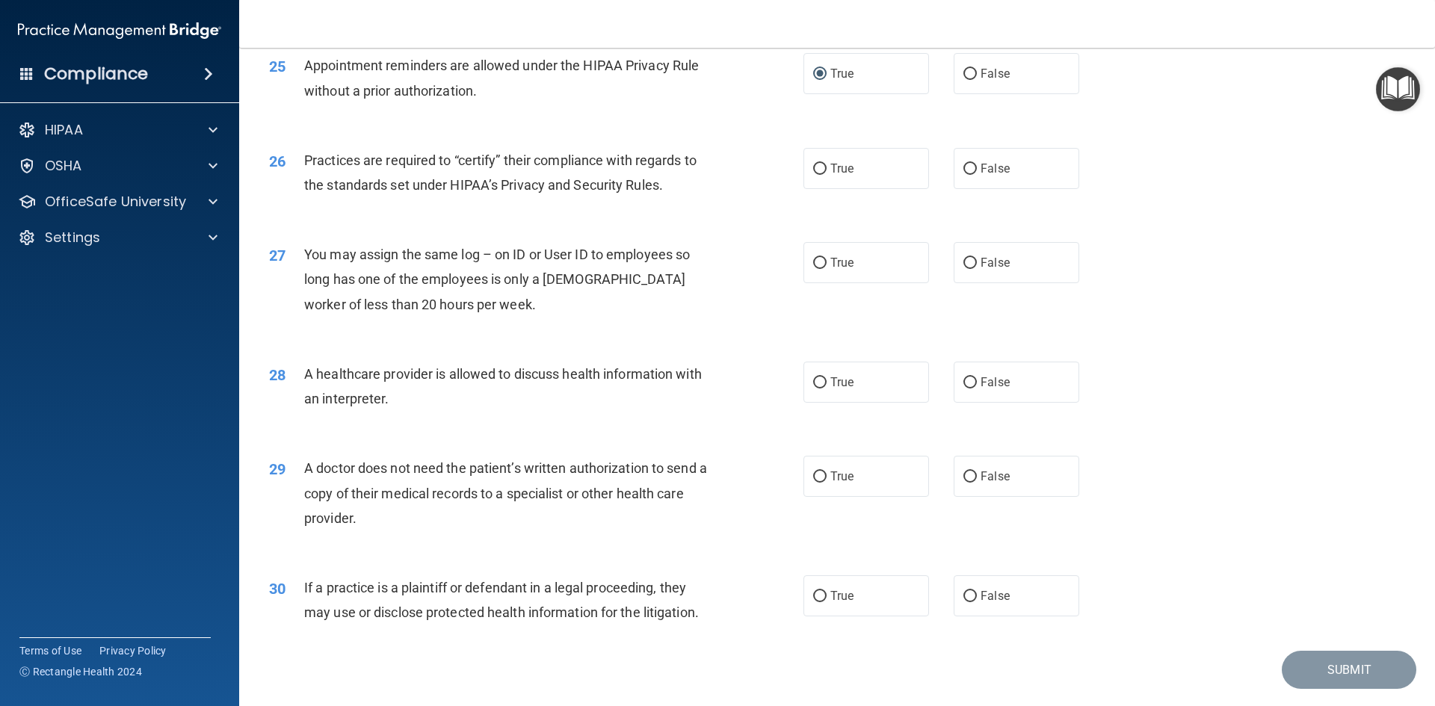
scroll to position [2765, 0]
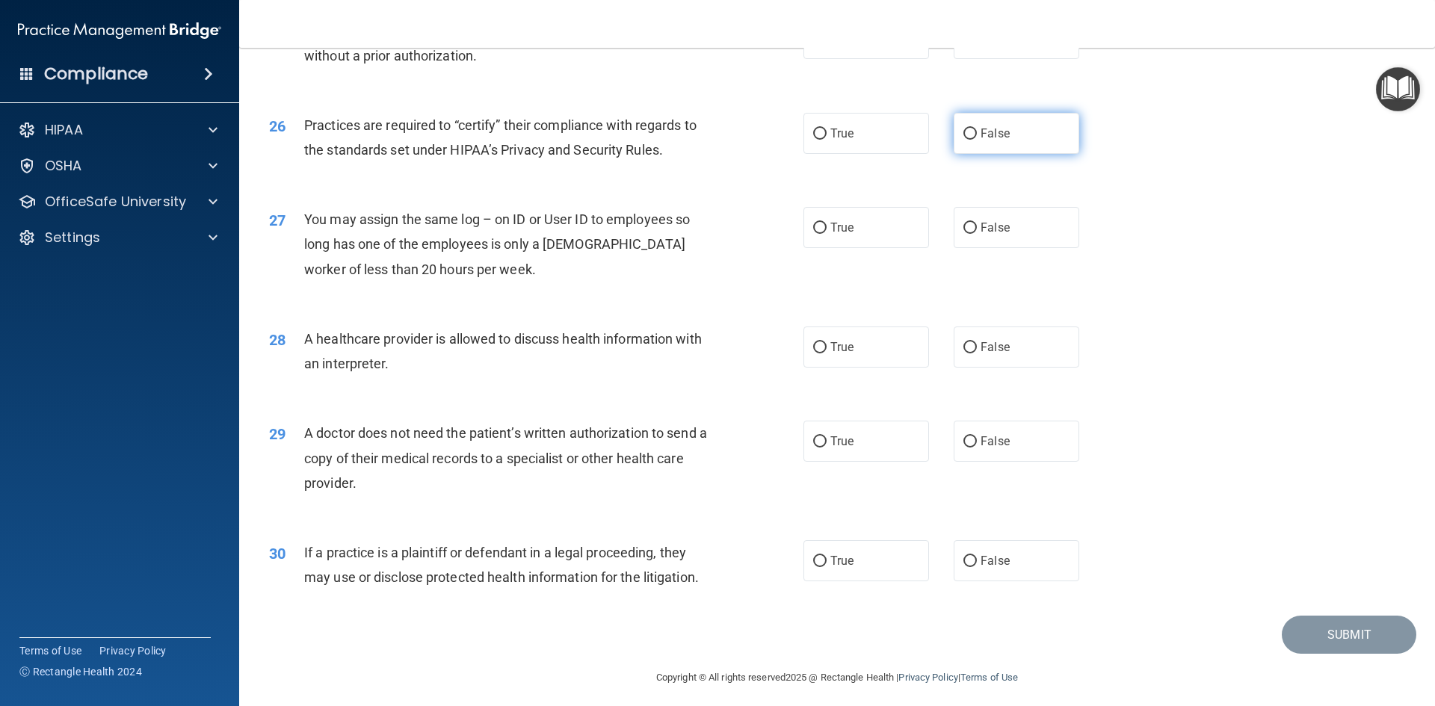
click at [963, 129] on input "False" at bounding box center [969, 134] width 13 height 11
radio input "true"
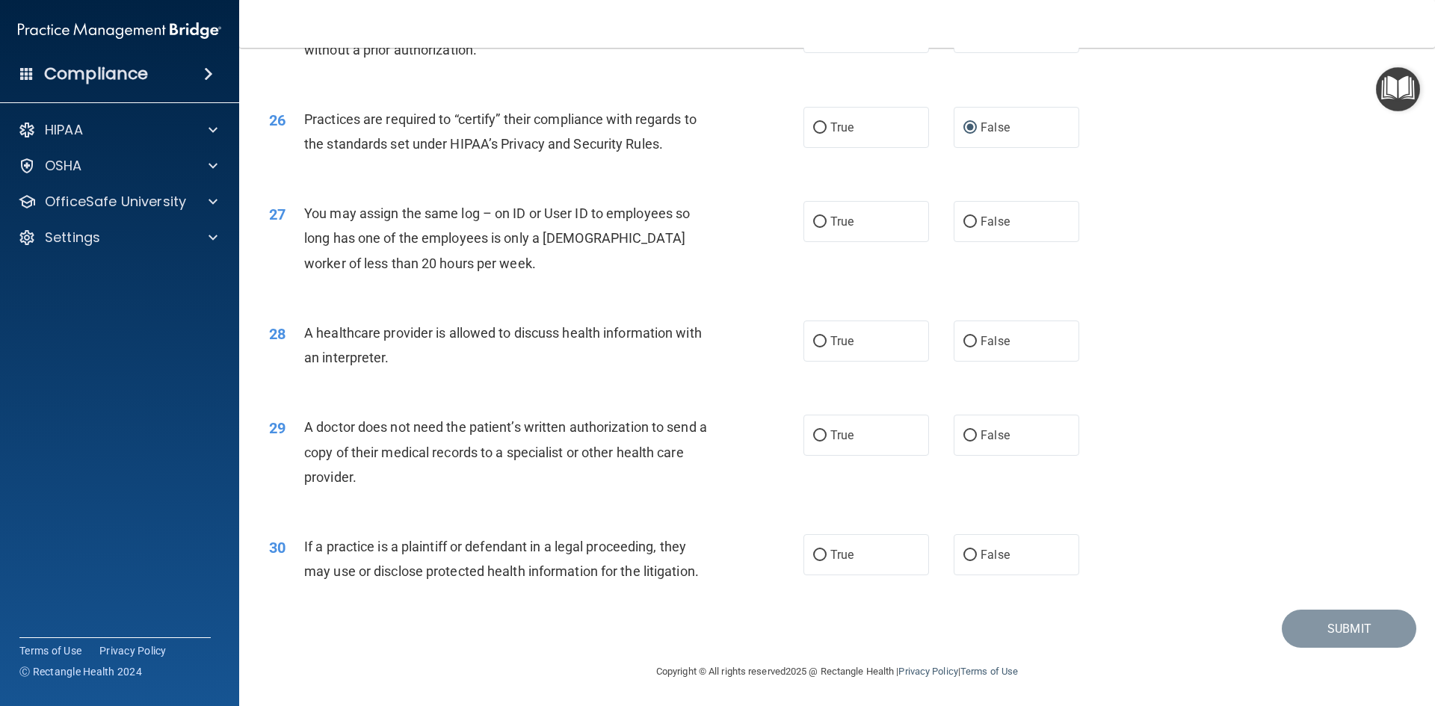
scroll to position [2772, 0]
click at [965, 219] on input "False" at bounding box center [969, 220] width 13 height 11
radio input "true"
click at [818, 342] on input "True" at bounding box center [819, 340] width 13 height 11
radio input "true"
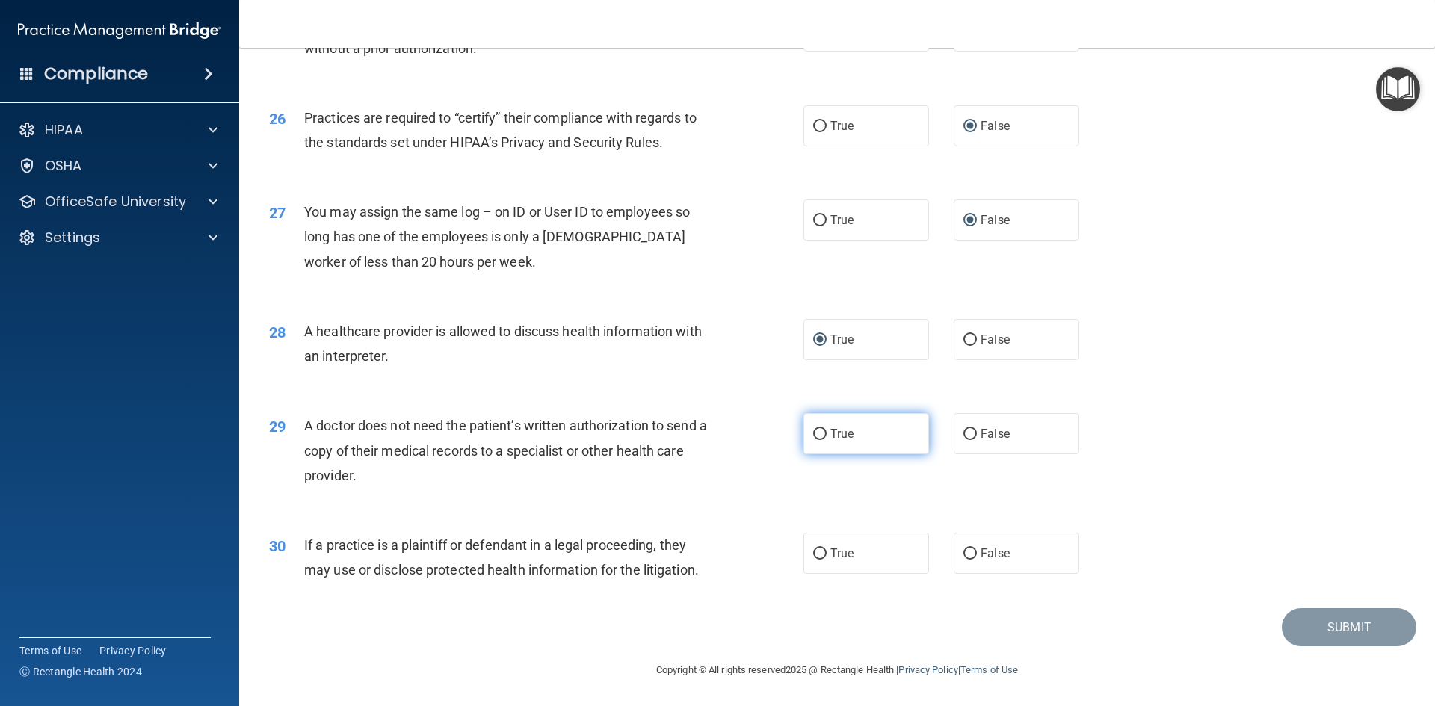
click at [816, 432] on input "True" at bounding box center [819, 434] width 13 height 11
radio input "true"
click at [815, 556] on input "True" at bounding box center [819, 554] width 13 height 11
radio input "true"
click at [1354, 634] on button "Submit" at bounding box center [1349, 627] width 135 height 38
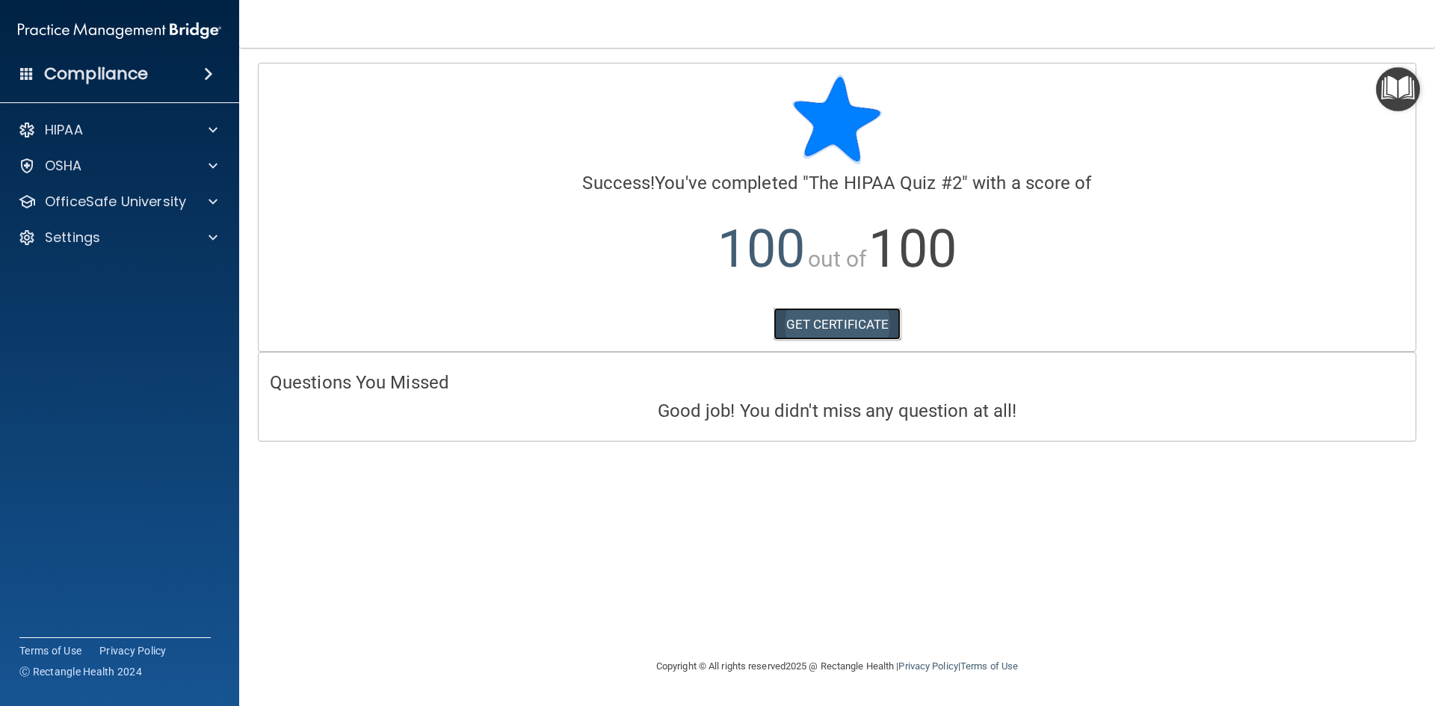
click at [812, 335] on link "GET CERTIFICATE" at bounding box center [837, 324] width 128 height 33
click at [126, 200] on p "OfficeSafe University" at bounding box center [115, 202] width 141 height 18
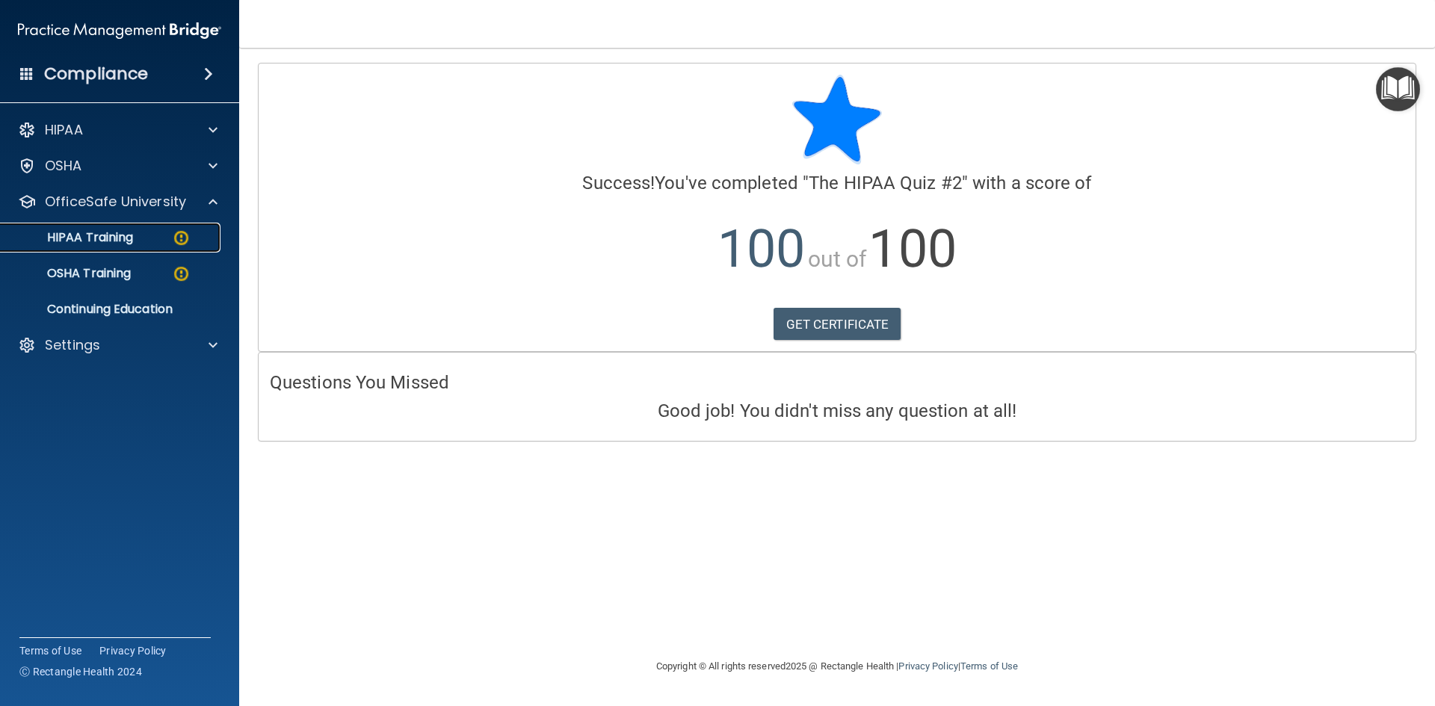
click at [171, 237] on div "HIPAA Training" at bounding box center [112, 237] width 204 height 15
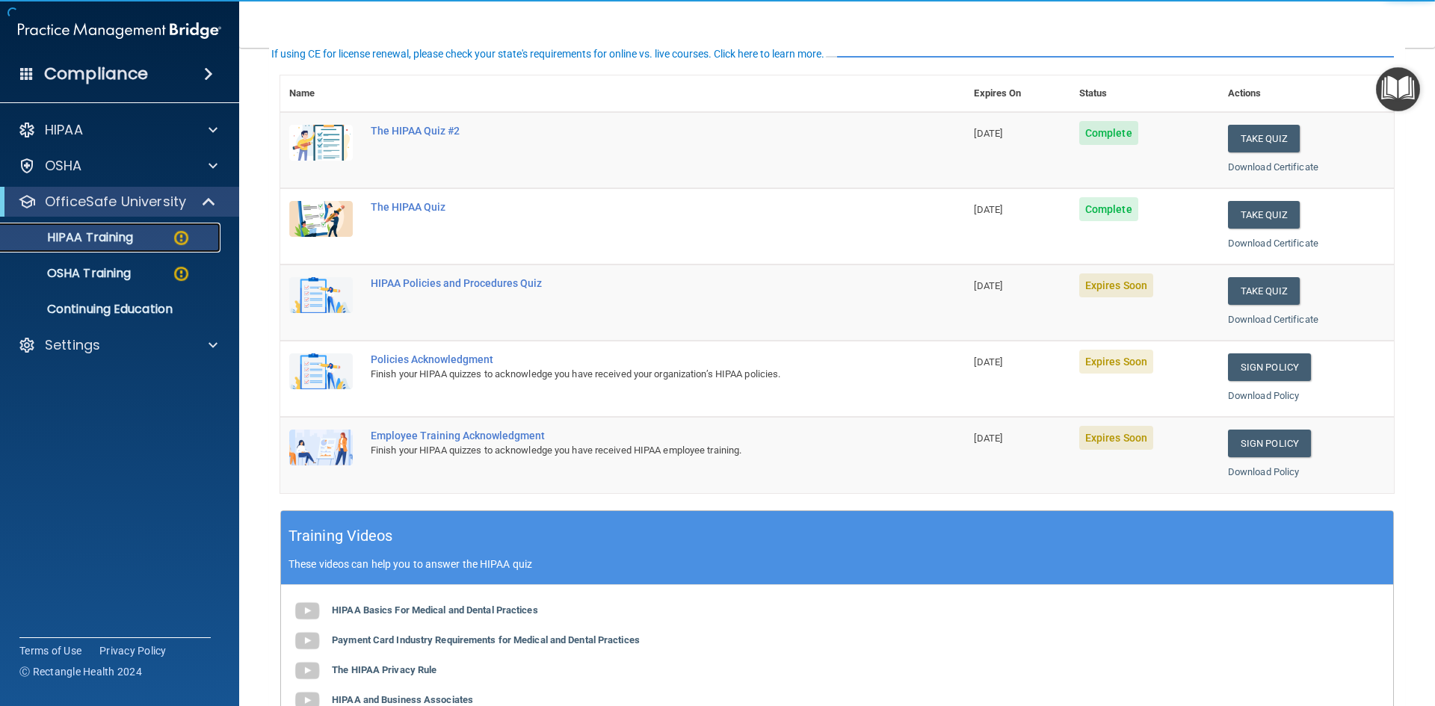
scroll to position [224, 0]
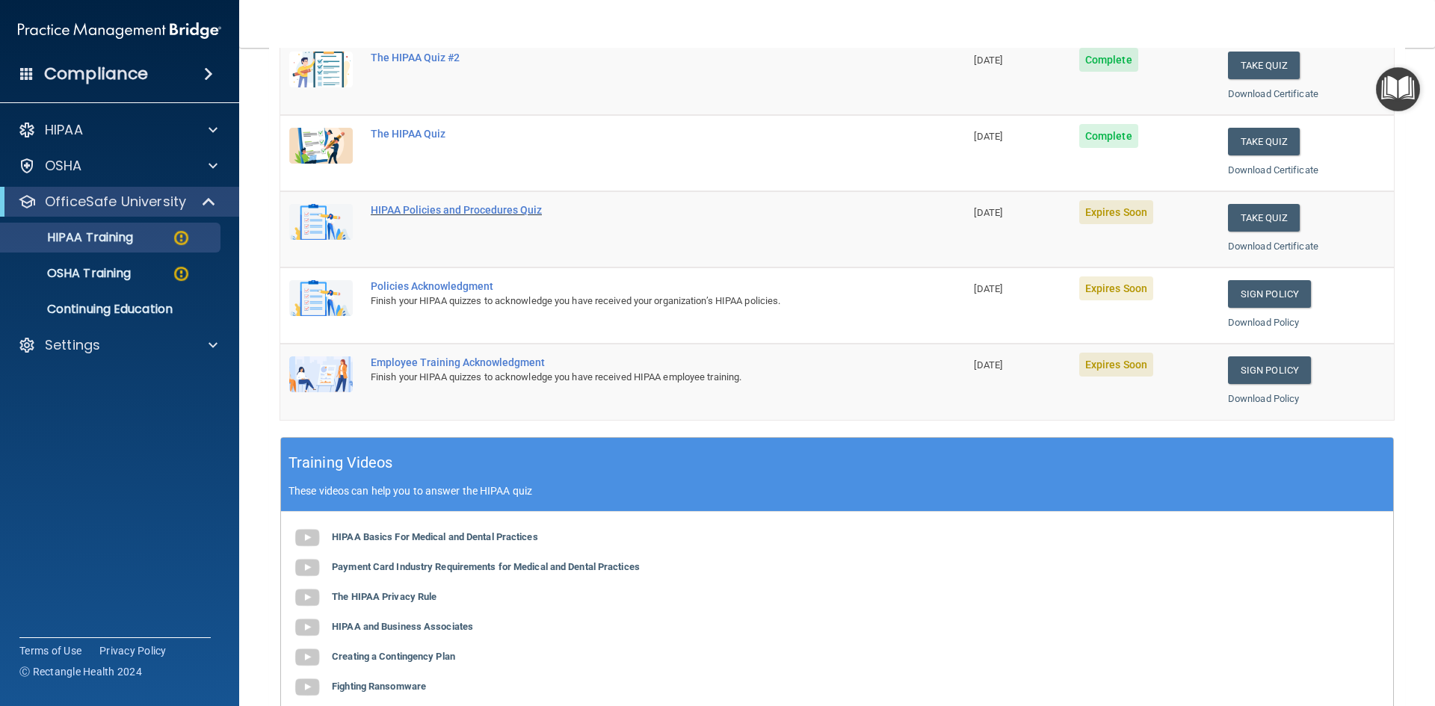
click at [530, 211] on div "HIPAA Policies and Procedures Quiz" at bounding box center [630, 210] width 519 height 12
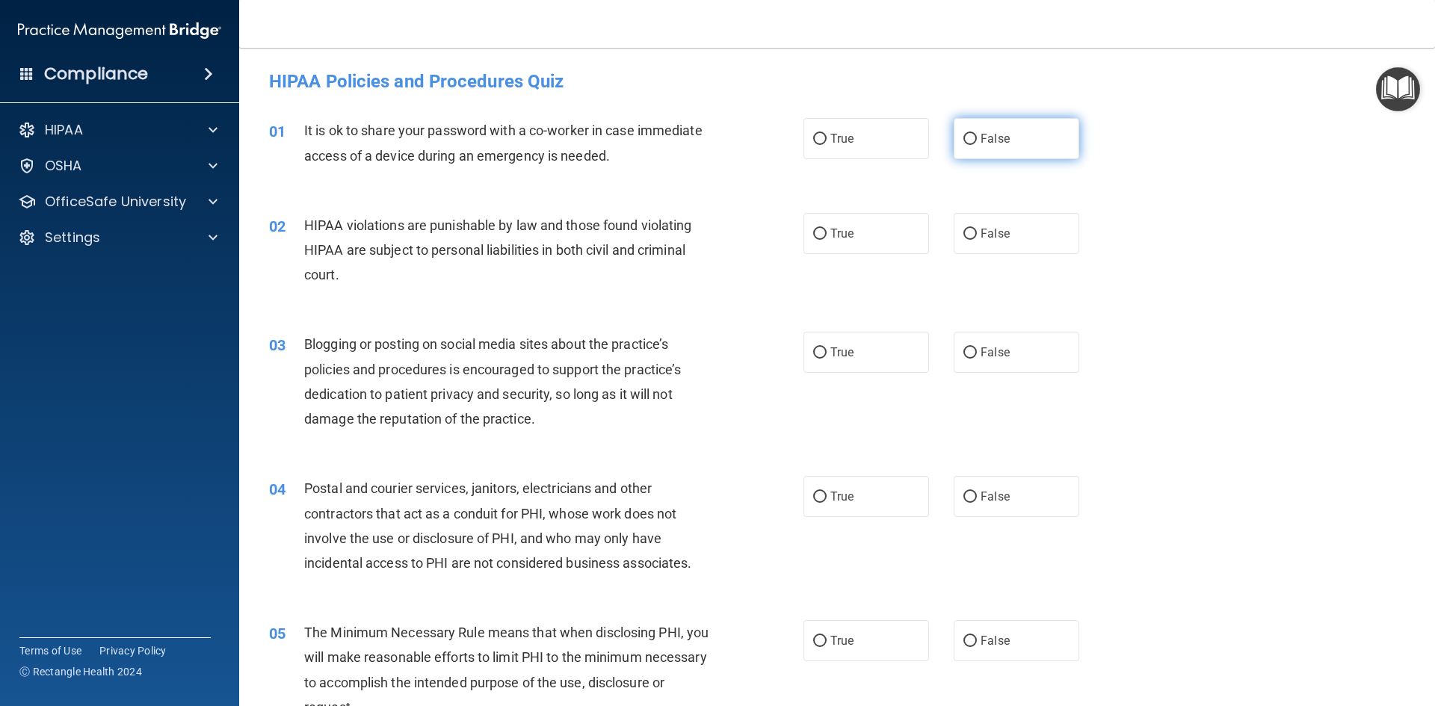
click at [963, 135] on input "False" at bounding box center [969, 139] width 13 height 11
radio input "true"
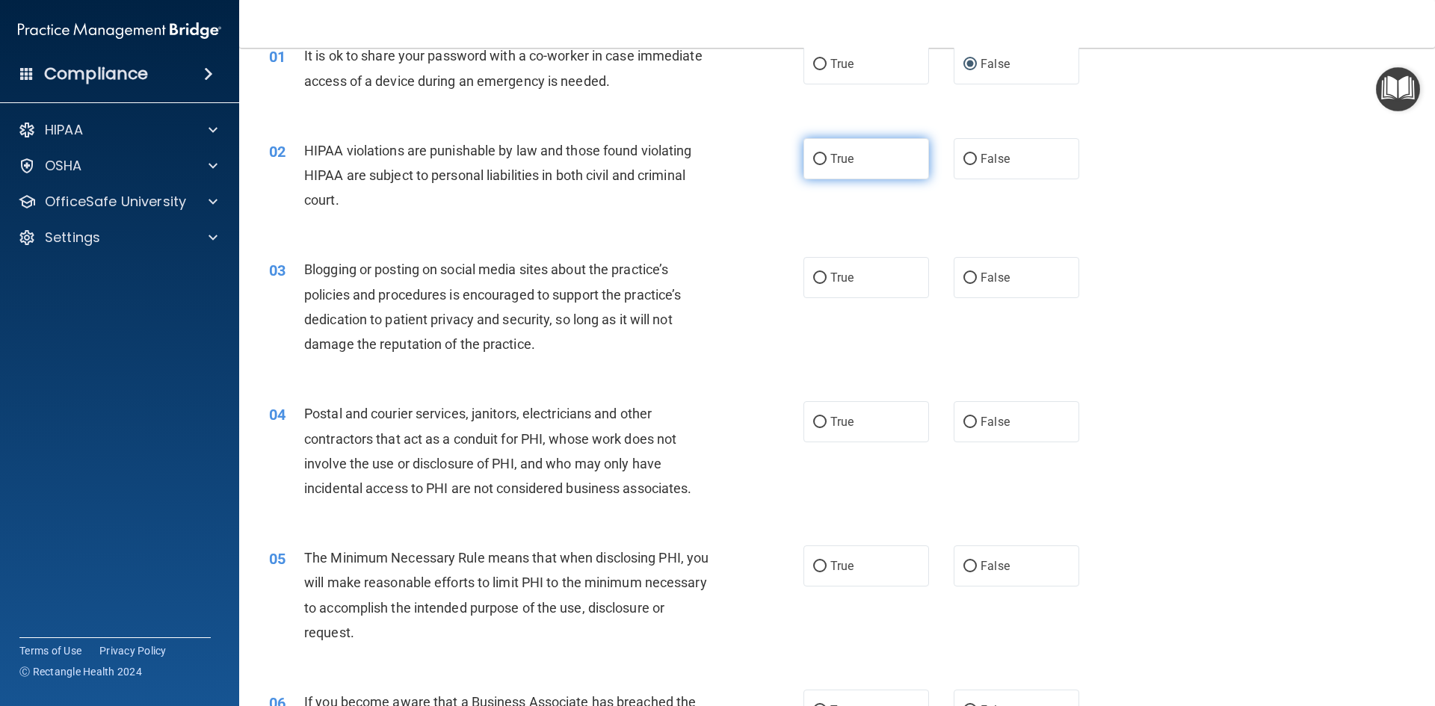
click at [813, 156] on input "True" at bounding box center [819, 159] width 13 height 11
radio input "true"
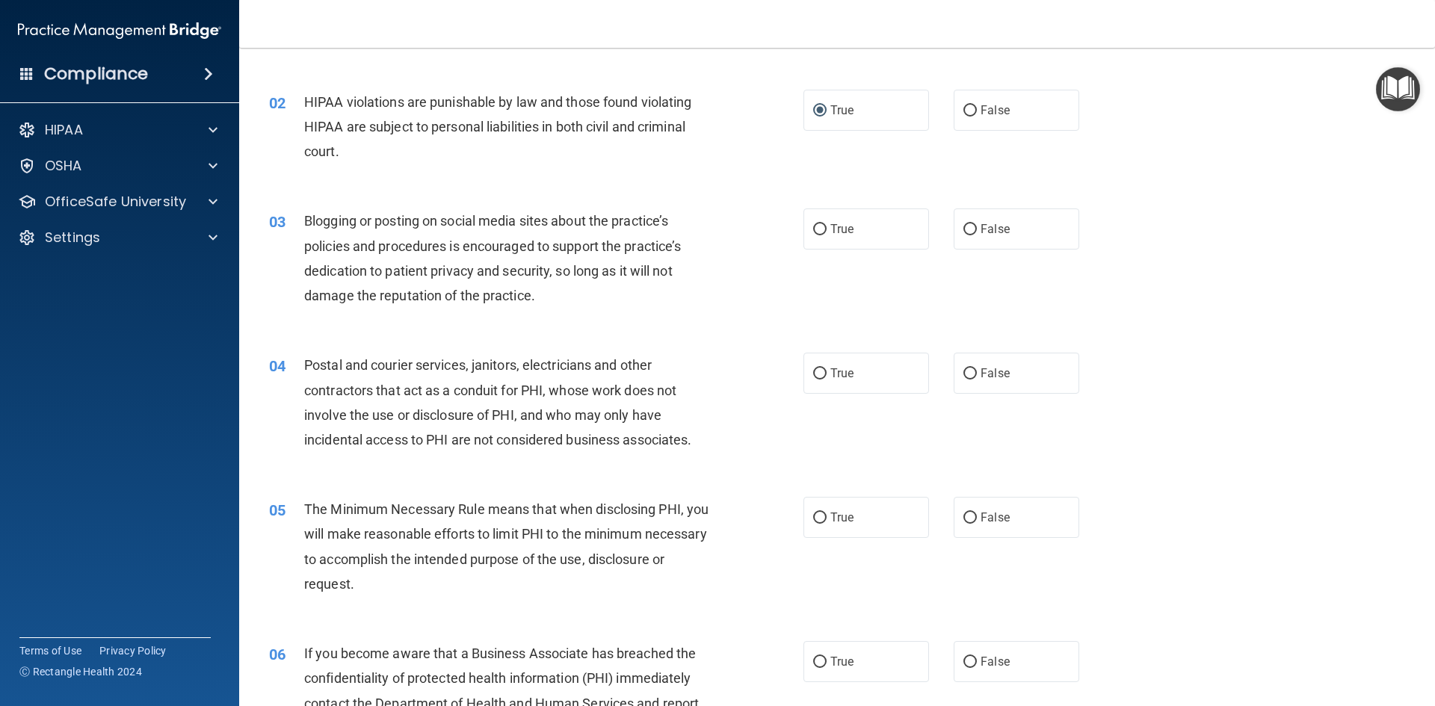
scroll to position [149, 0]
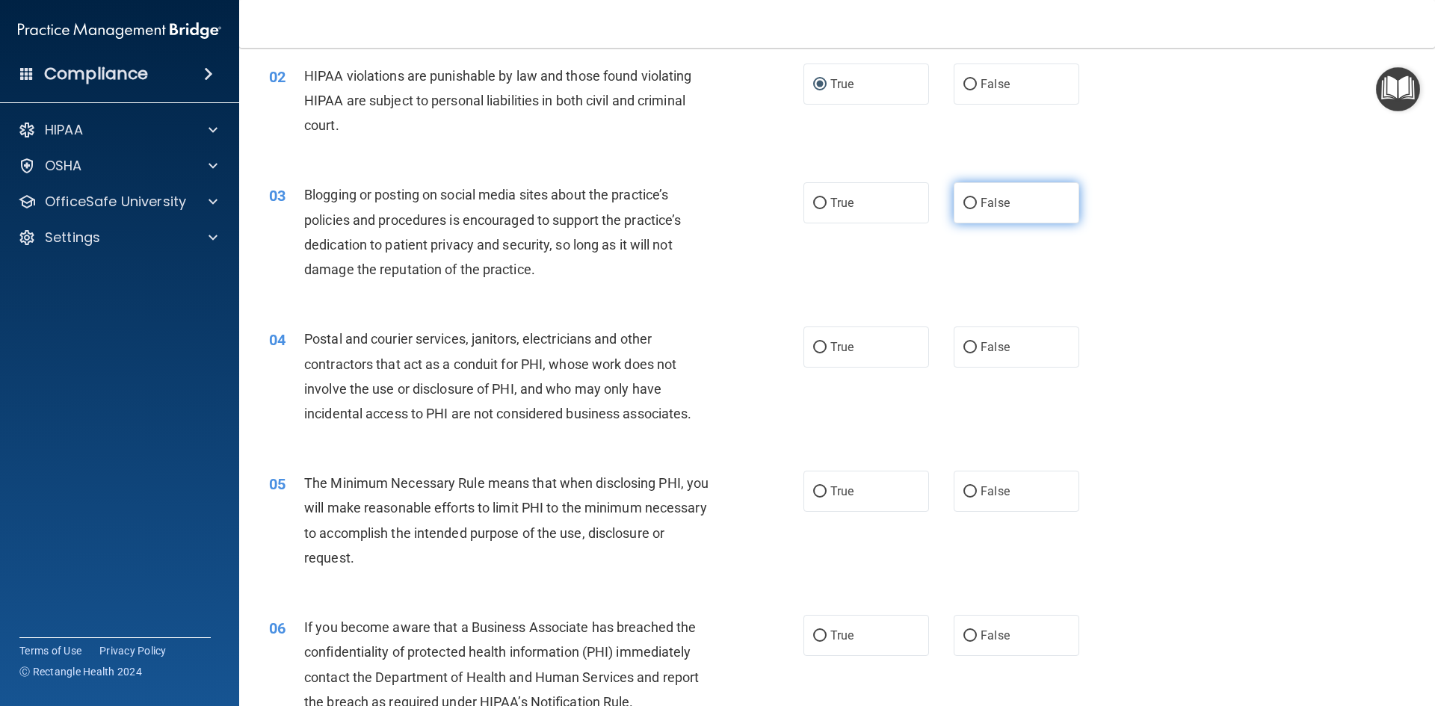
click at [967, 200] on input "False" at bounding box center [969, 203] width 13 height 11
radio input "true"
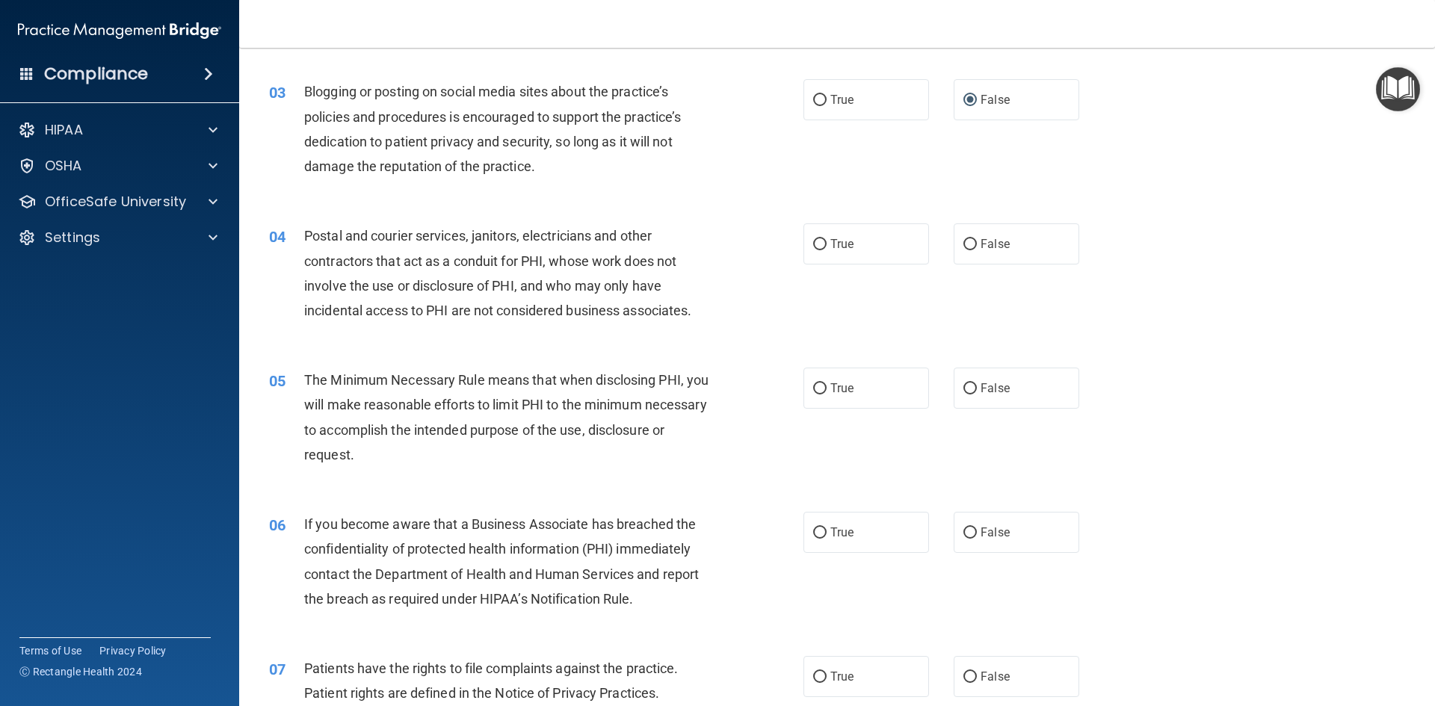
scroll to position [299, 0]
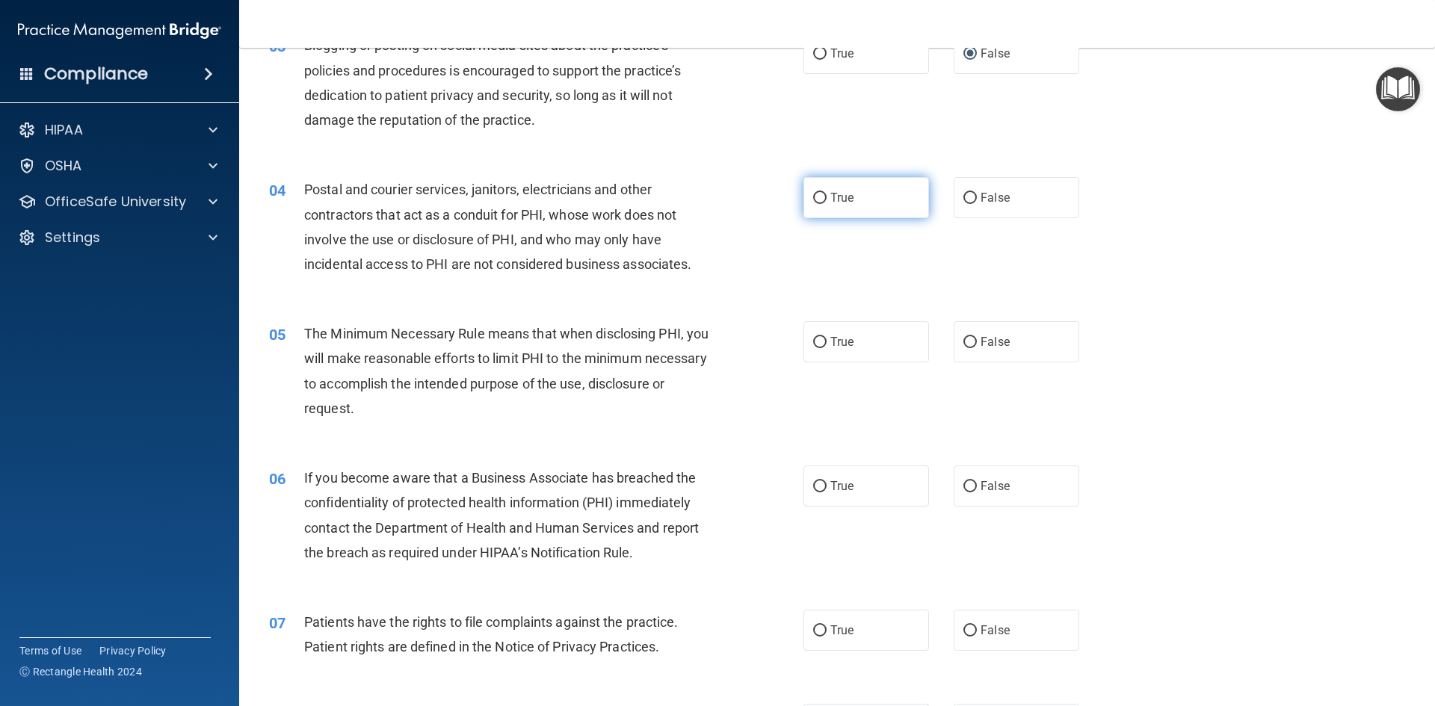
click at [805, 196] on label "True" at bounding box center [866, 197] width 126 height 41
click at [813, 196] on input "True" at bounding box center [819, 198] width 13 height 11
radio input "true"
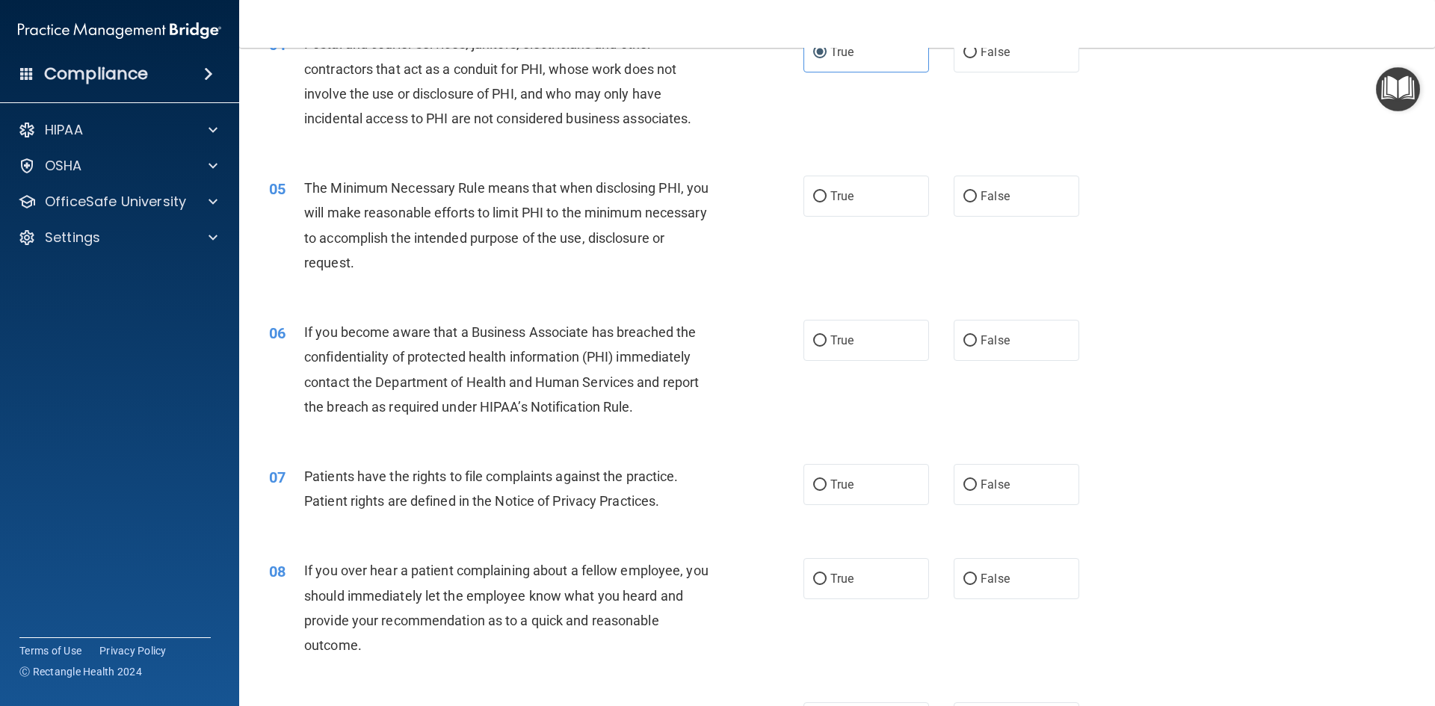
scroll to position [448, 0]
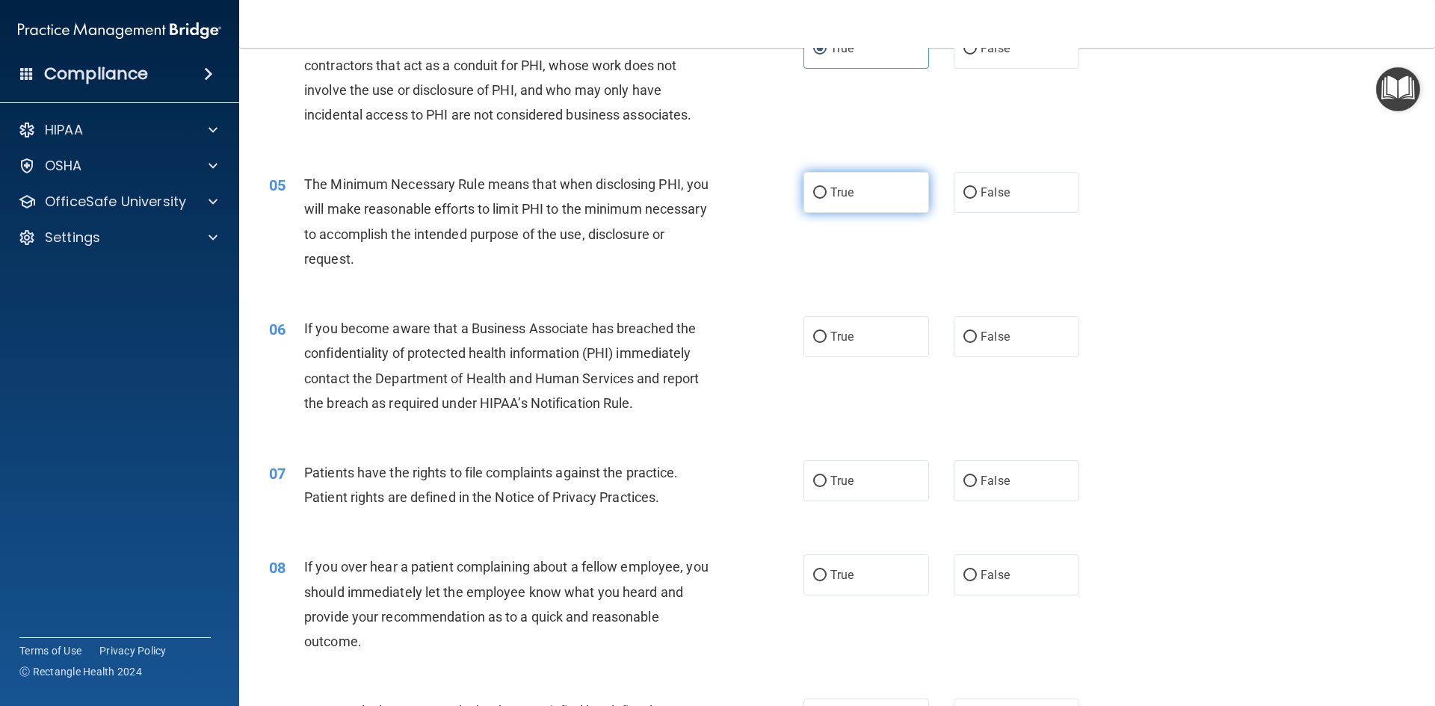
click at [808, 186] on label "True" at bounding box center [866, 192] width 126 height 41
click at [813, 188] on input "True" at bounding box center [819, 193] width 13 height 11
radio input "true"
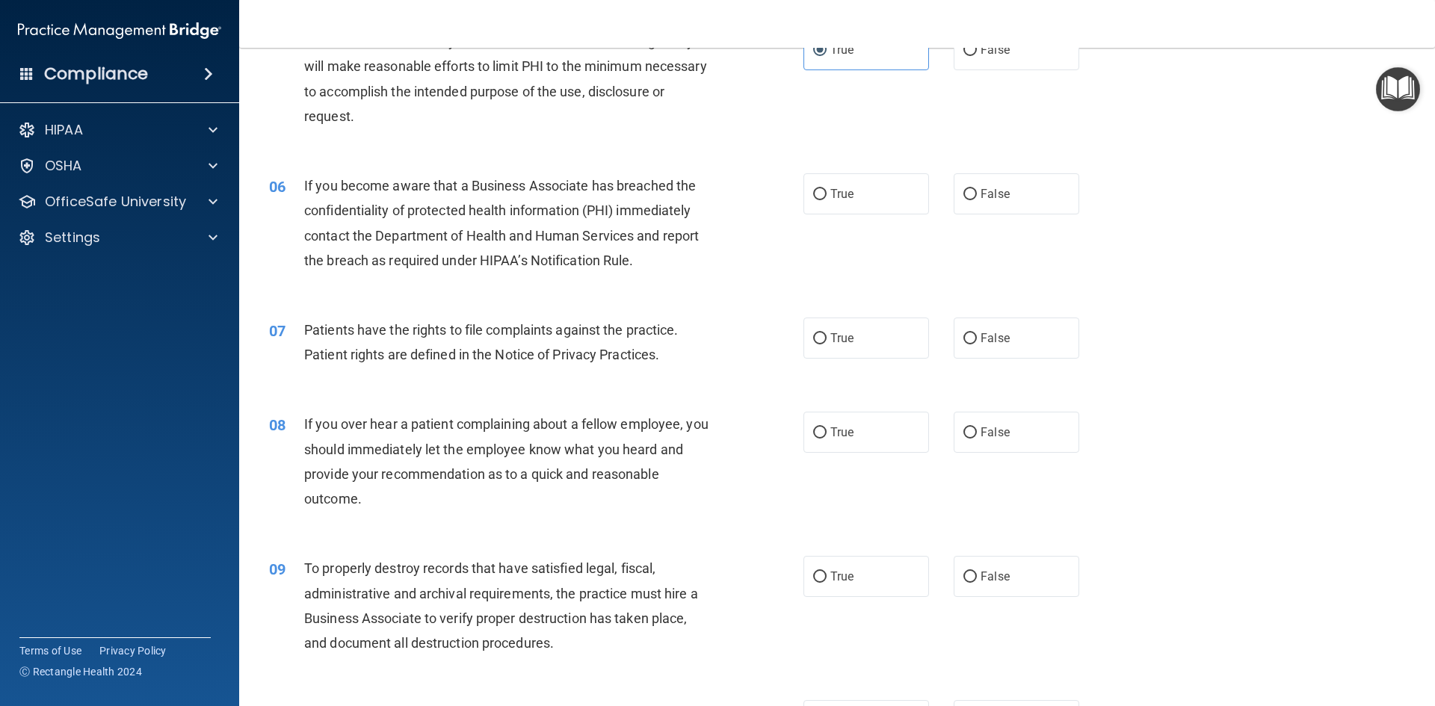
scroll to position [598, 0]
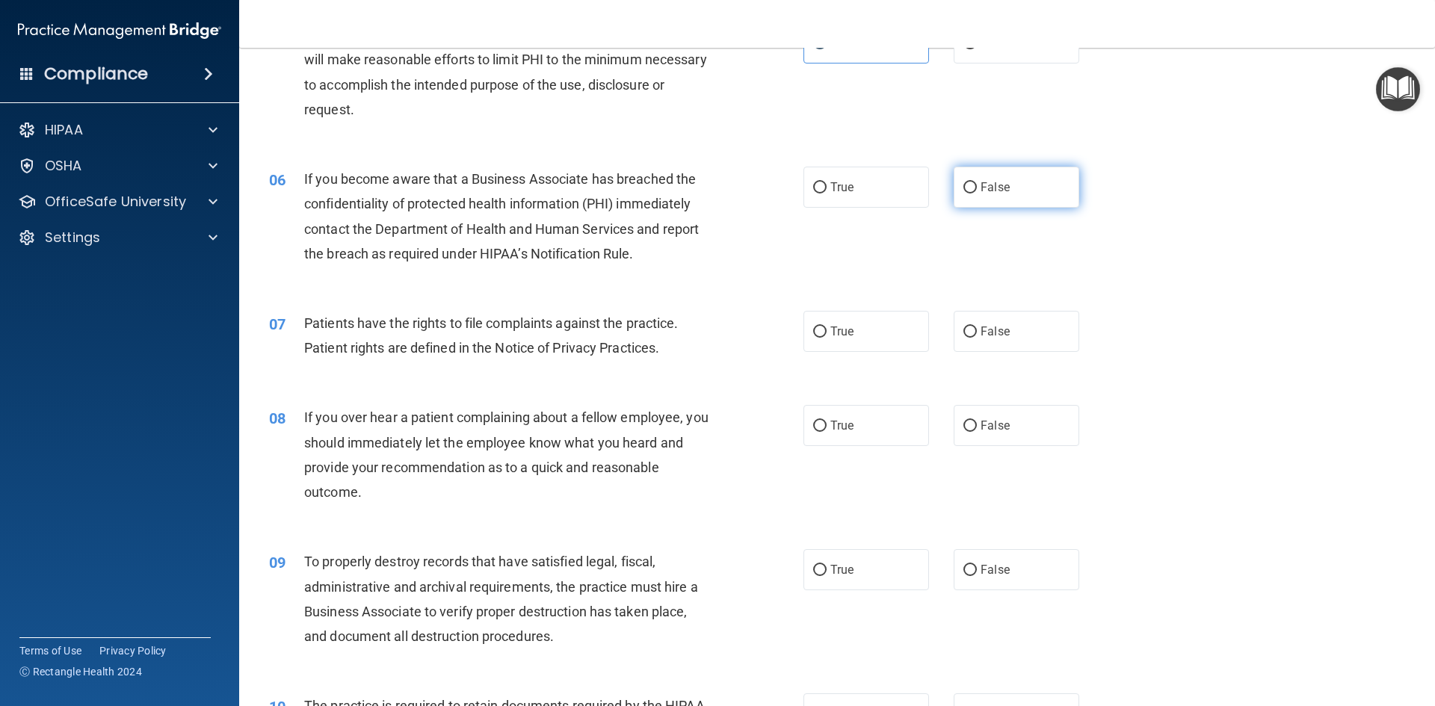
click at [968, 191] on input "False" at bounding box center [969, 187] width 13 height 11
radio input "true"
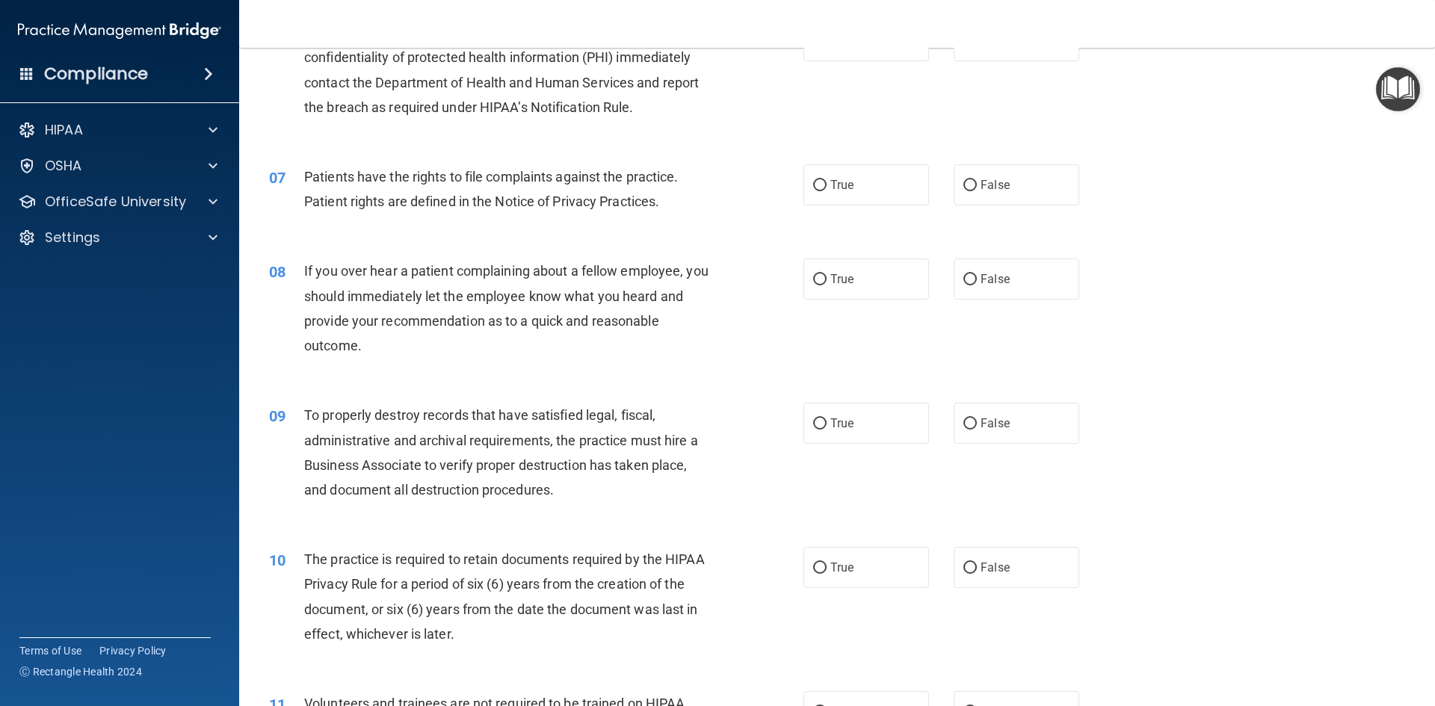
scroll to position [747, 0]
click at [819, 187] on input "True" at bounding box center [819, 182] width 13 height 11
radio input "true"
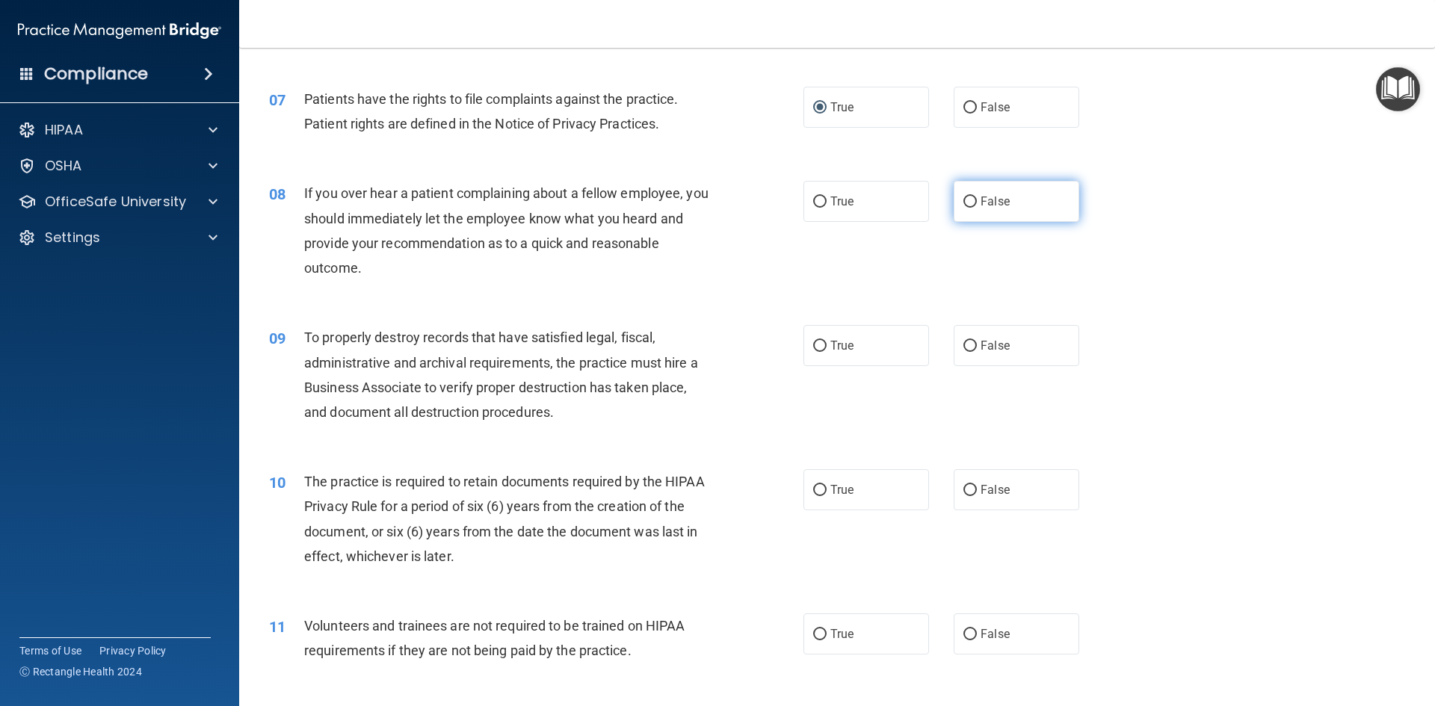
click at [963, 206] on input "False" at bounding box center [969, 202] width 13 height 11
radio input "true"
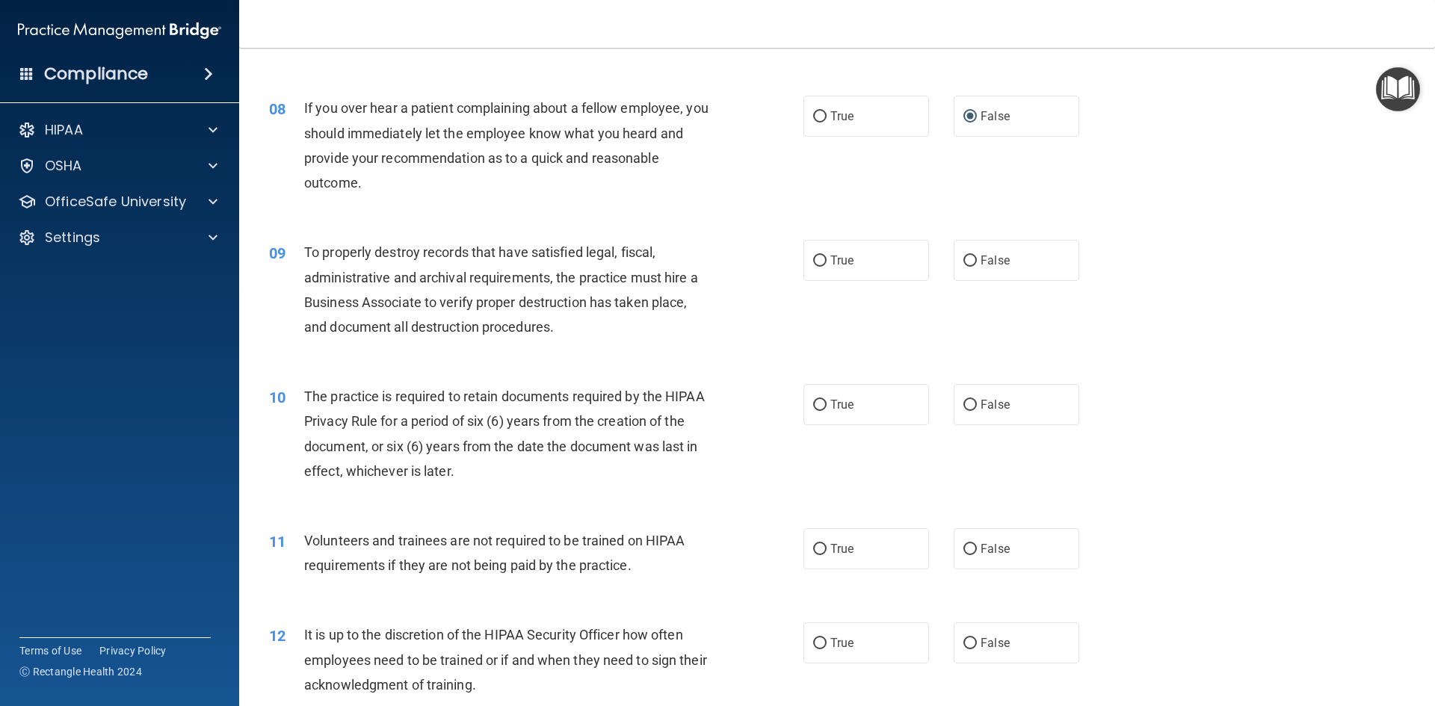
scroll to position [971, 0]
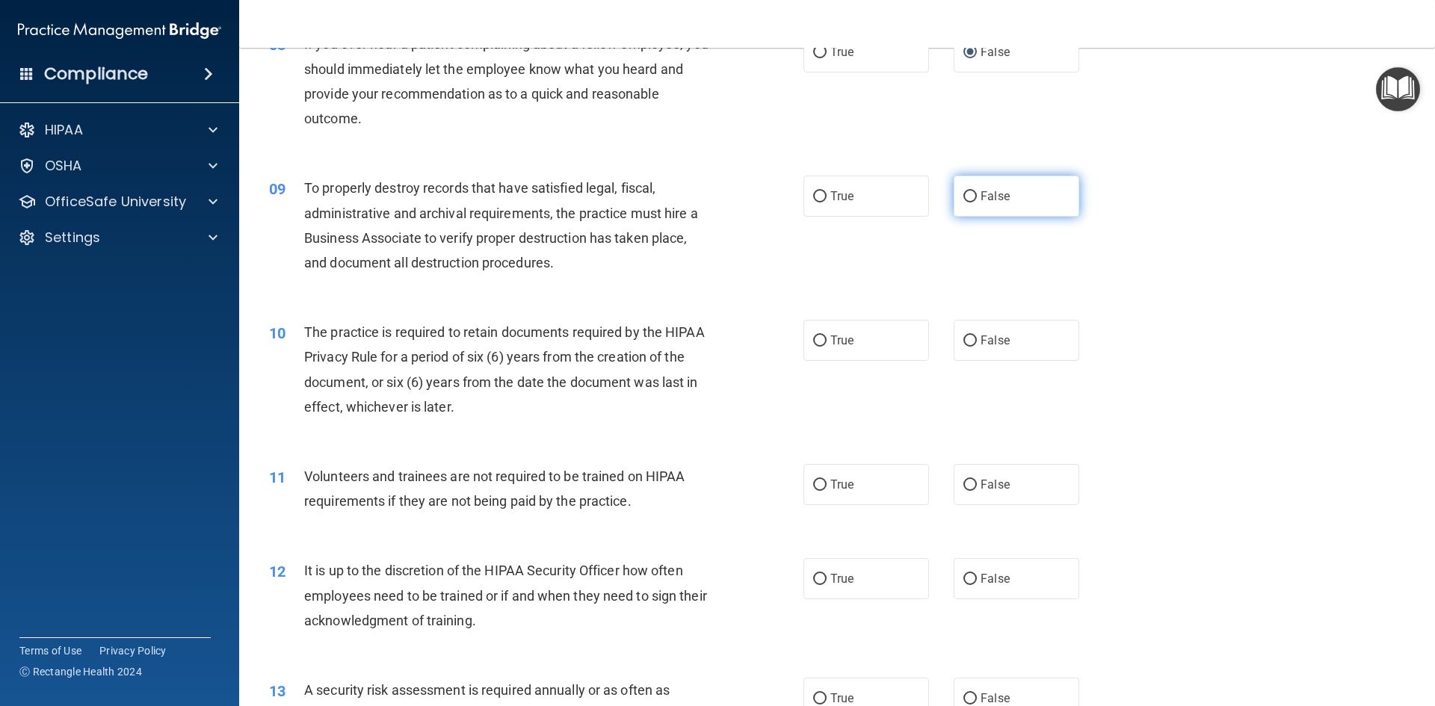
click at [965, 191] on input "False" at bounding box center [969, 196] width 13 height 11
radio input "true"
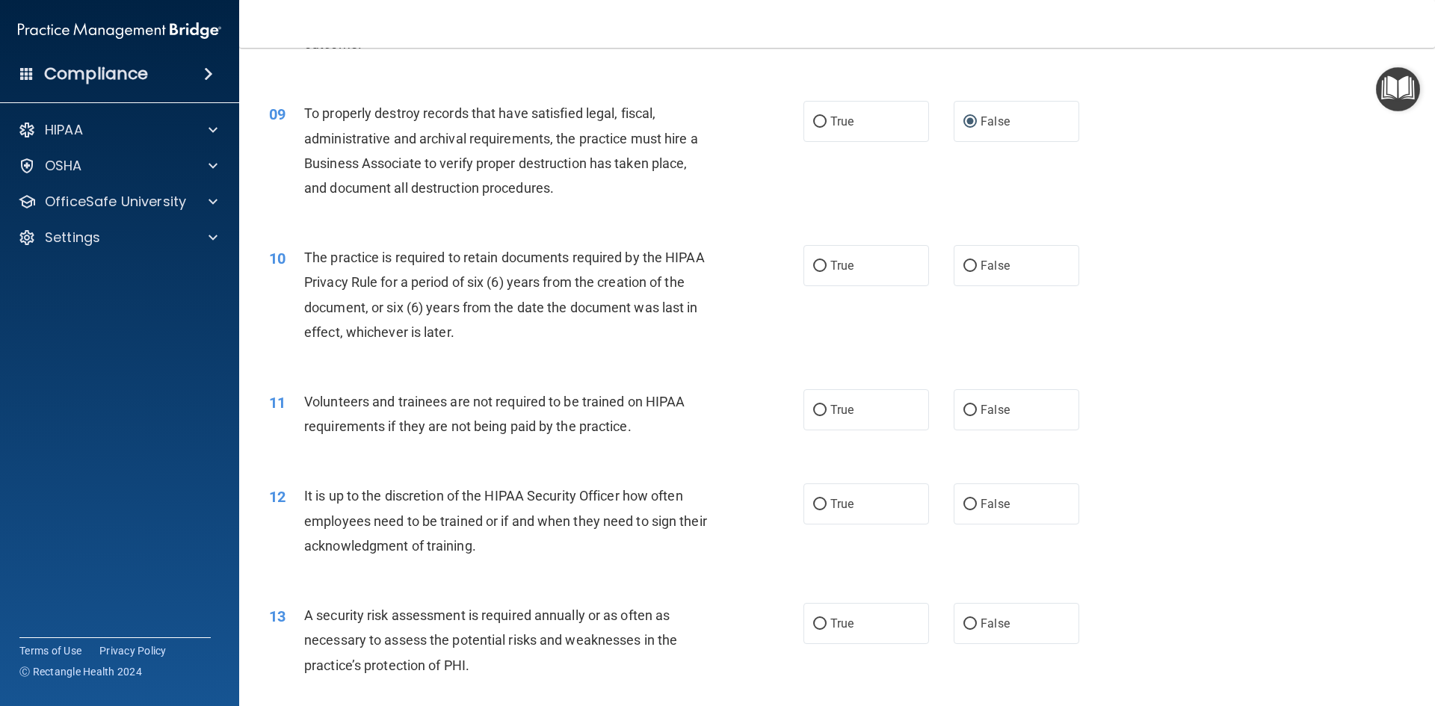
scroll to position [1121, 0]
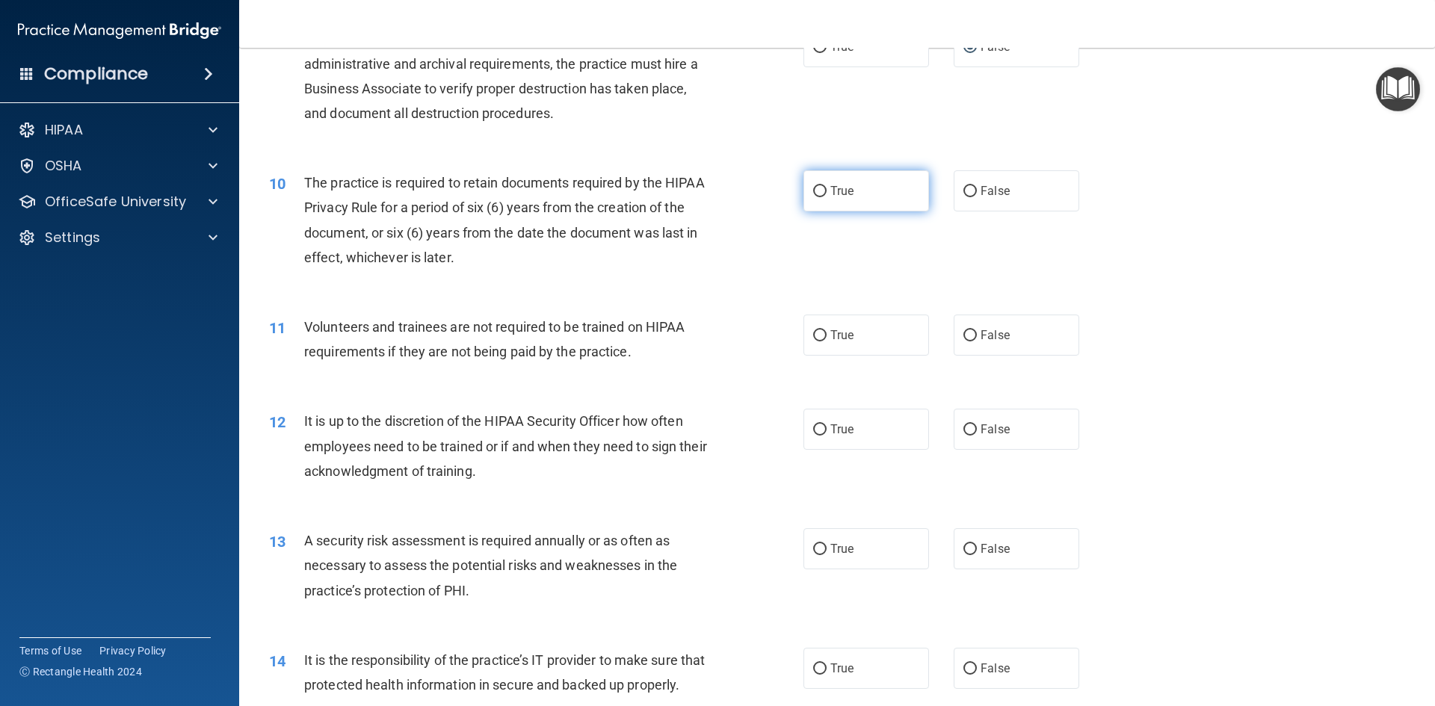
click at [813, 190] on input "True" at bounding box center [819, 191] width 13 height 11
radio input "true"
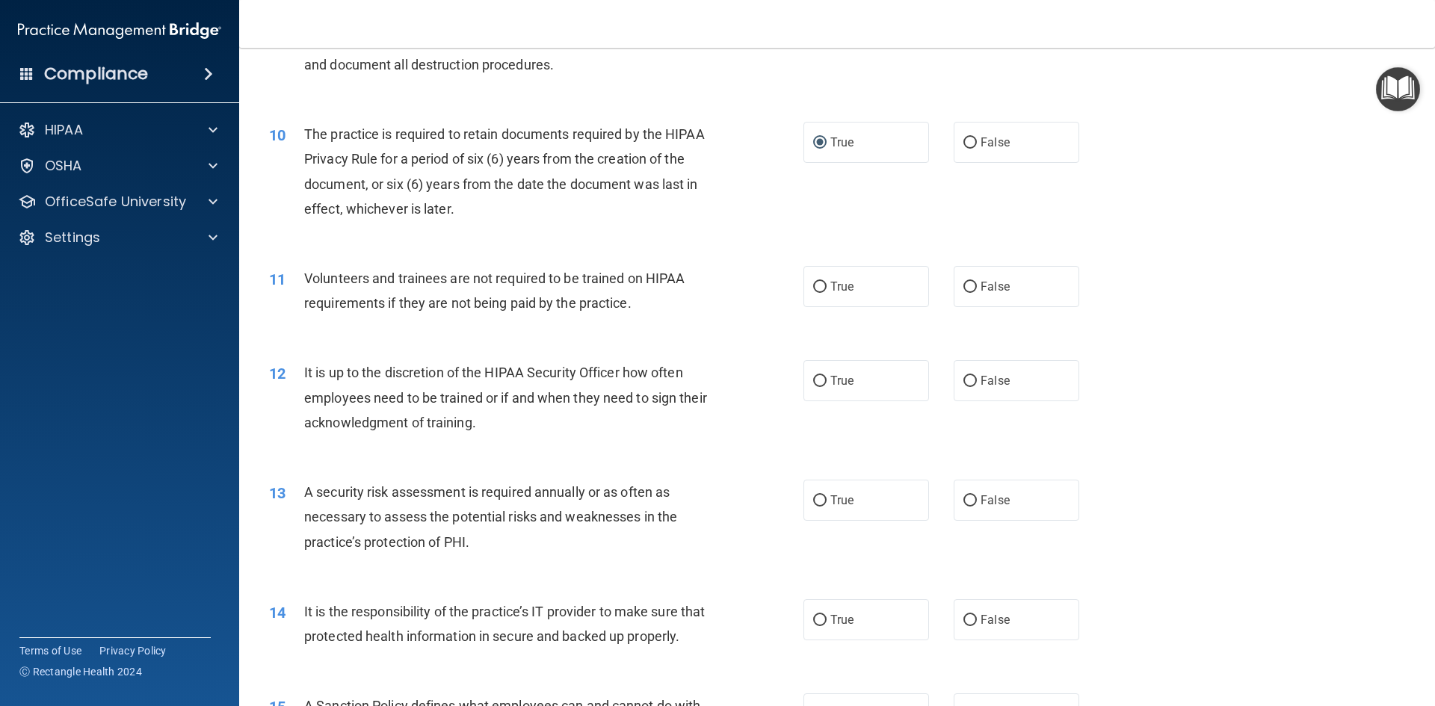
scroll to position [1196, 0]
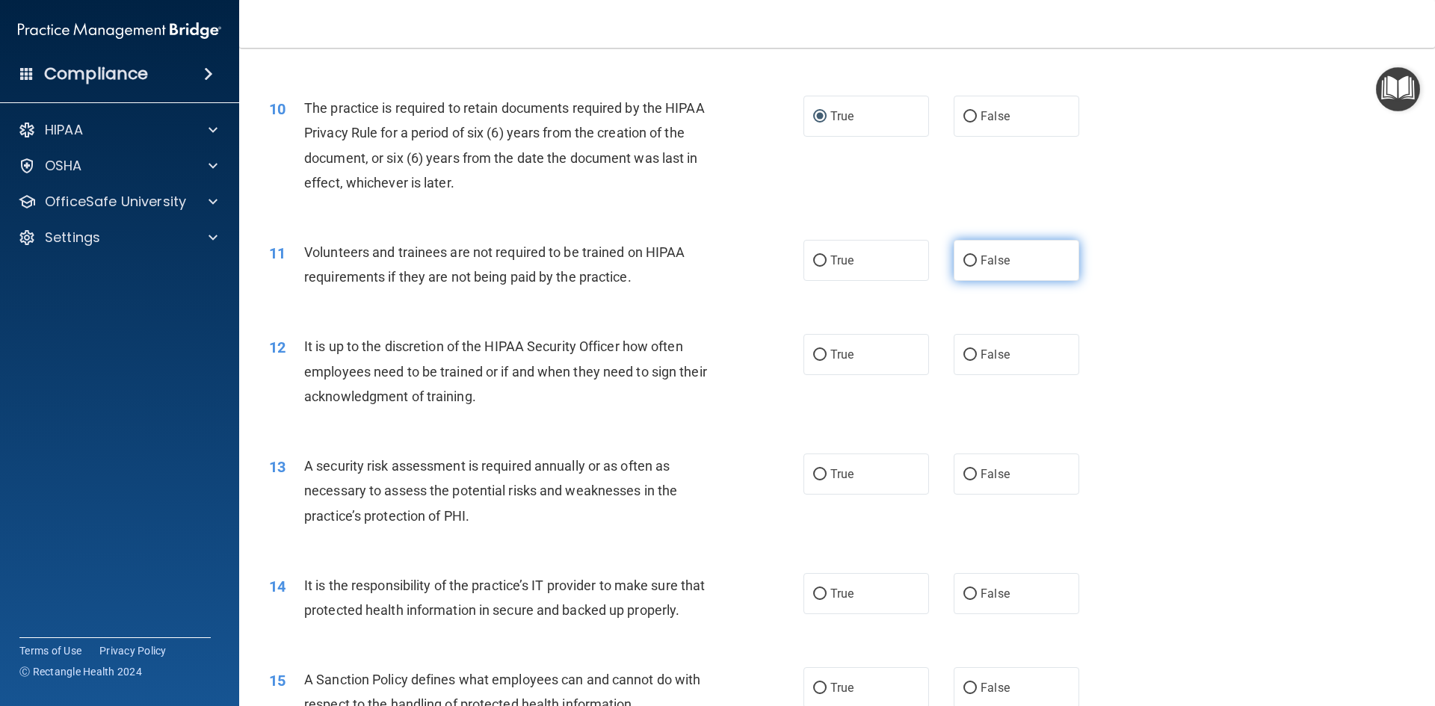
click at [963, 259] on input "False" at bounding box center [969, 261] width 13 height 11
radio input "true"
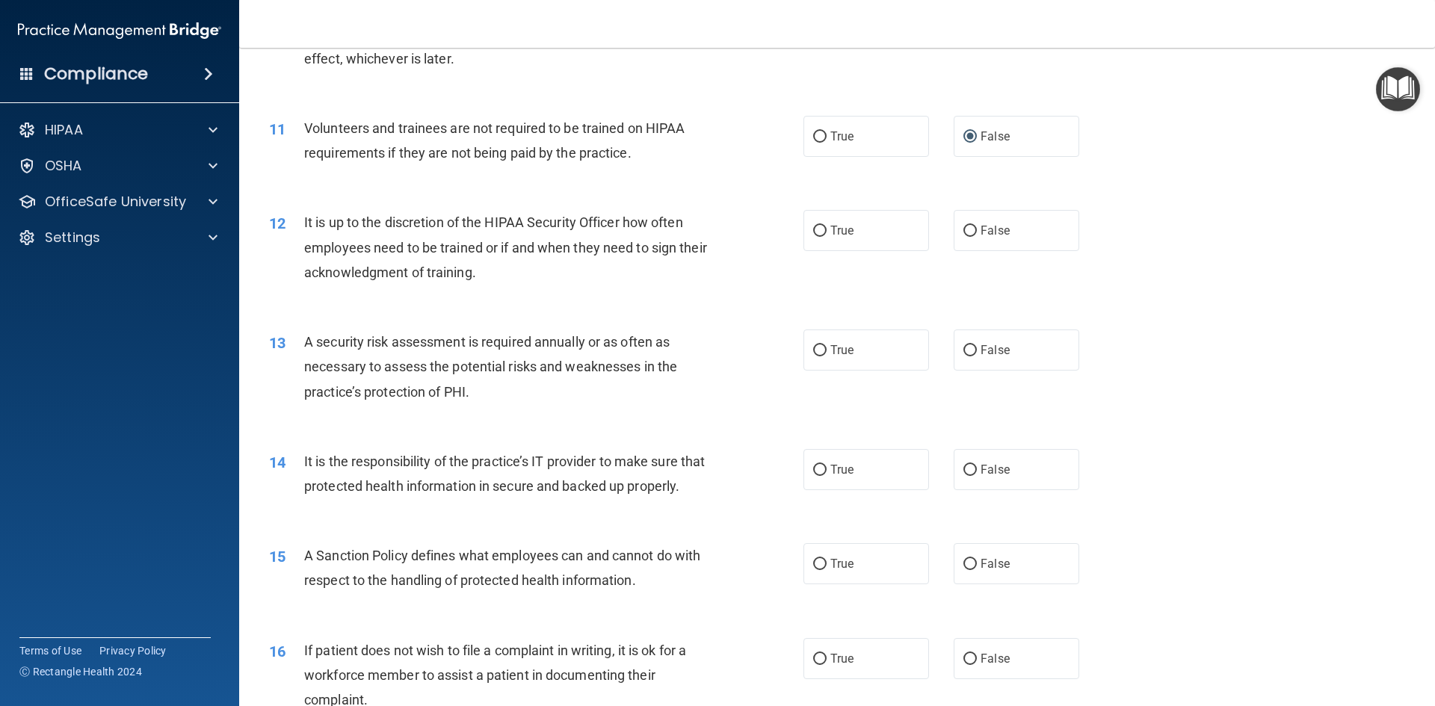
scroll to position [1345, 0]
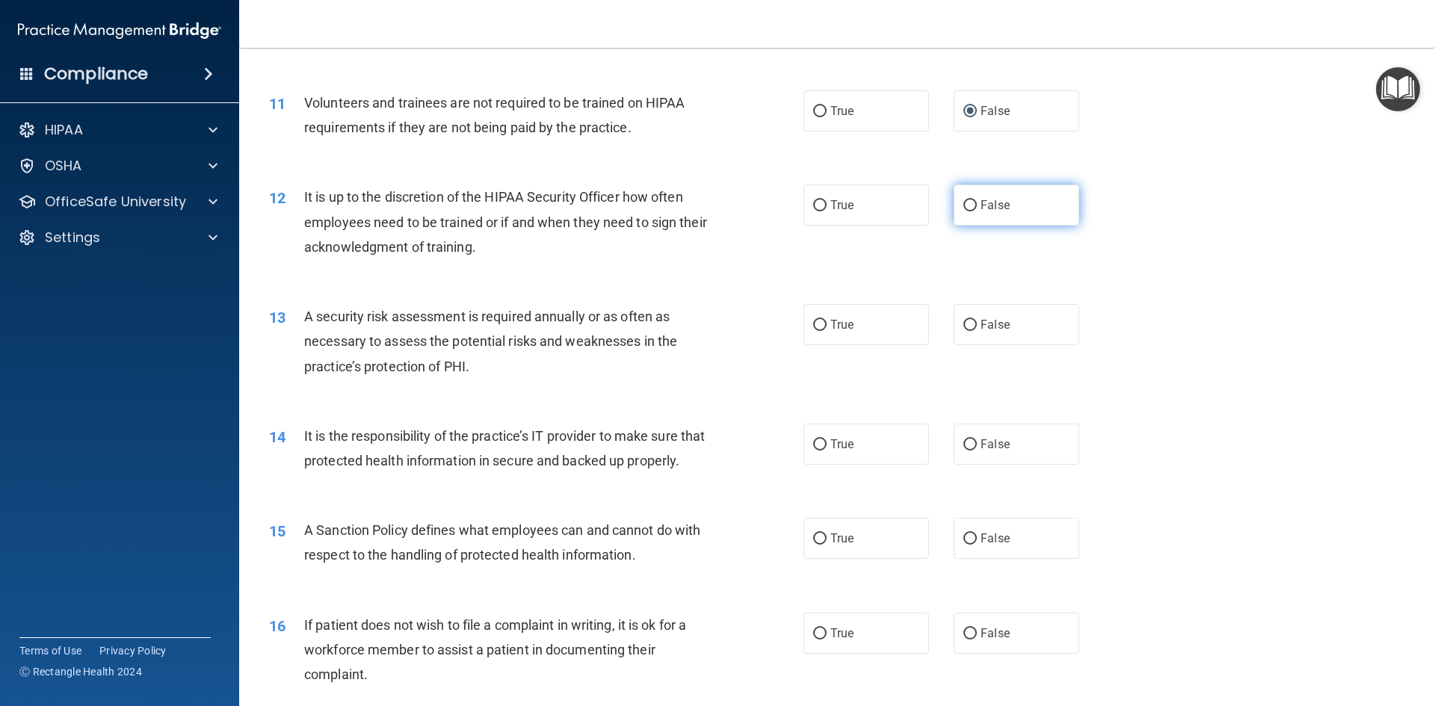
click at [963, 206] on input "False" at bounding box center [969, 205] width 13 height 11
radio input "true"
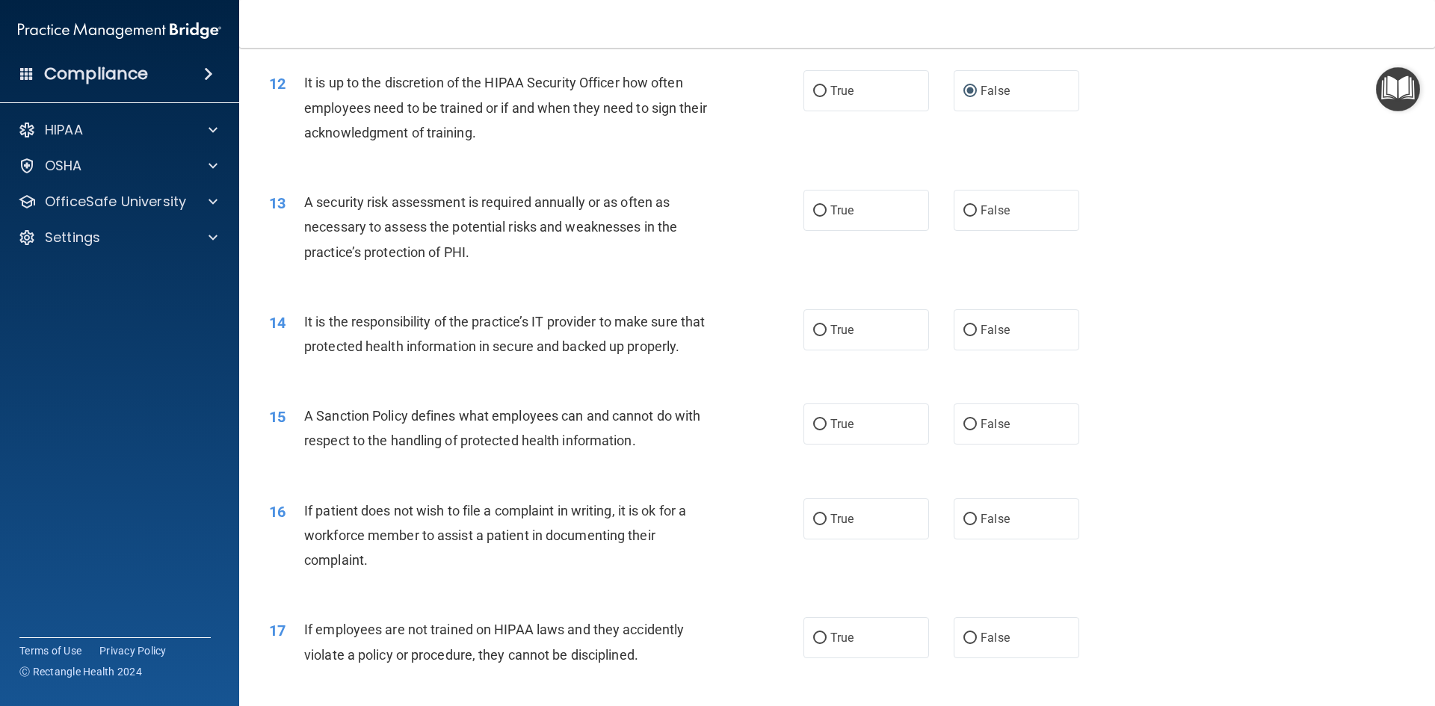
scroll to position [1495, 0]
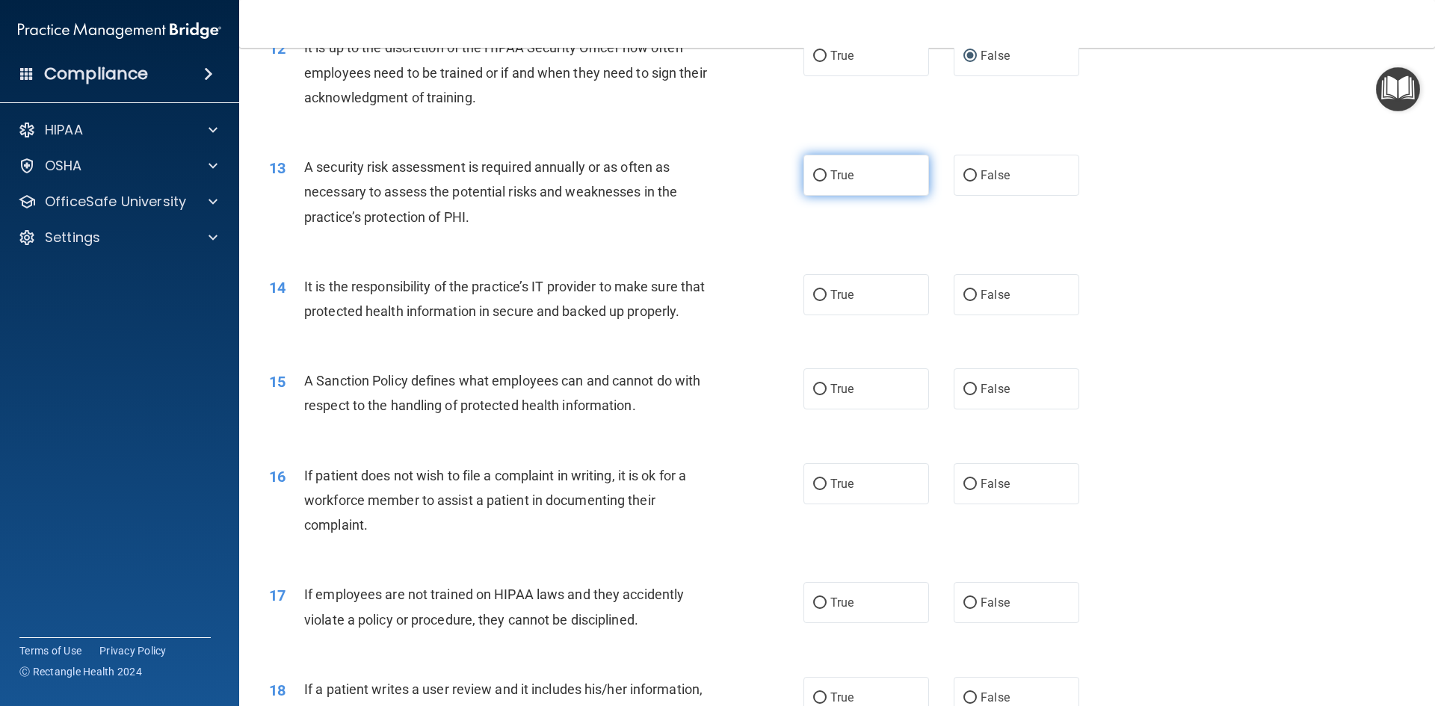
click at [813, 179] on input "True" at bounding box center [819, 175] width 13 height 11
radio input "true"
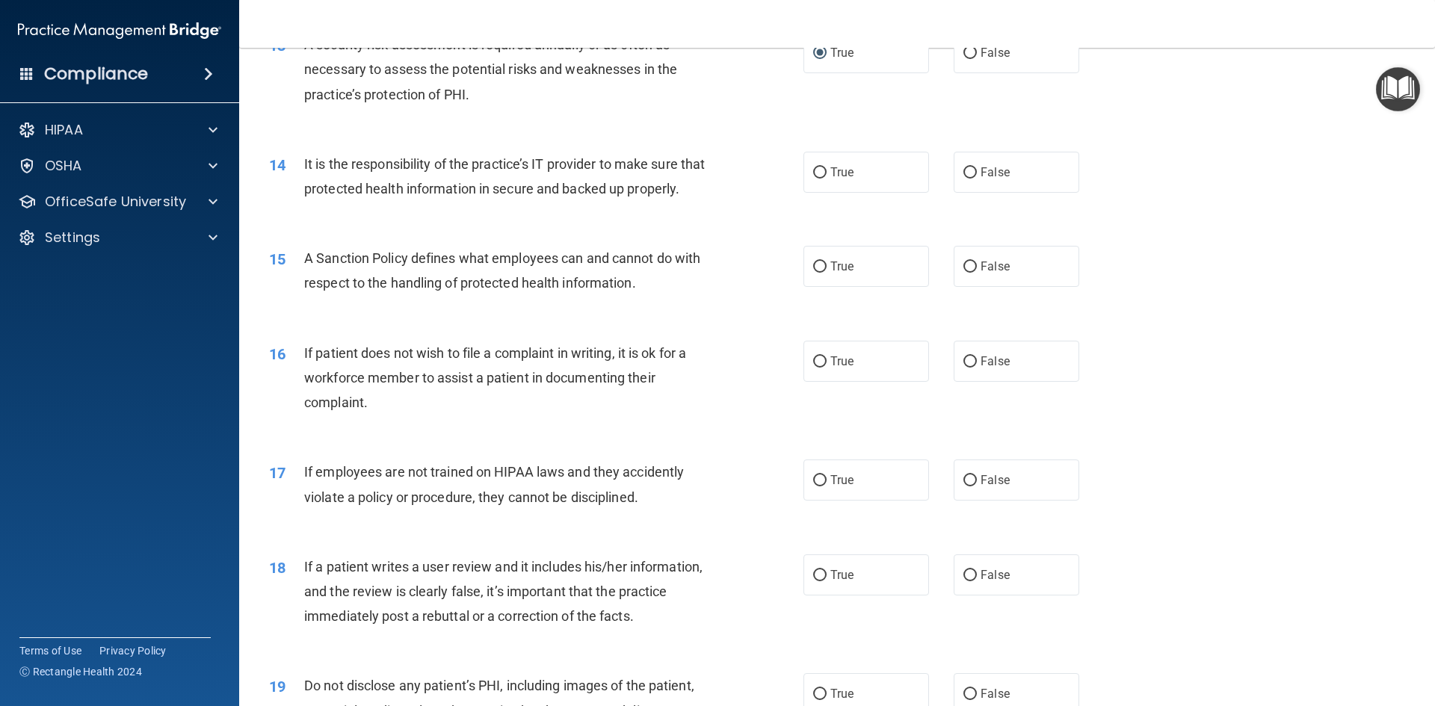
scroll to position [1644, 0]
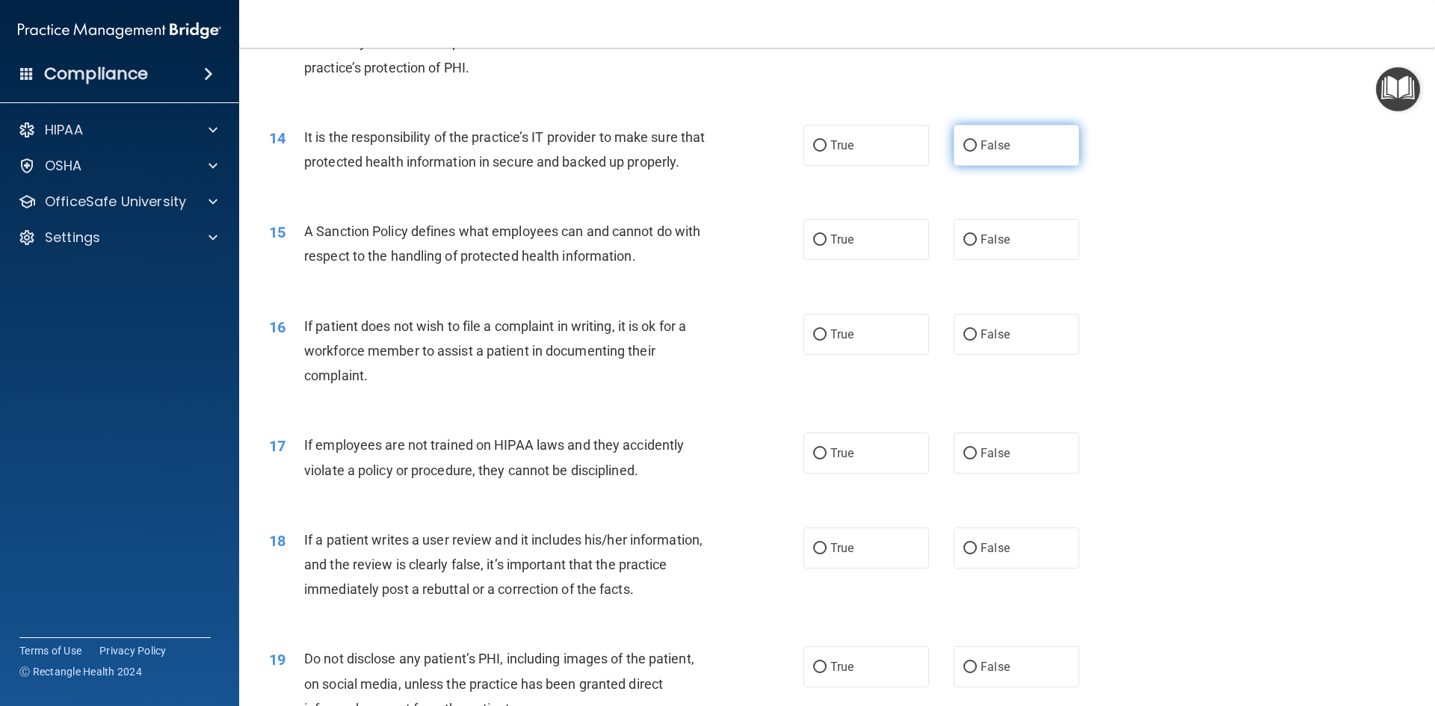
click at [963, 147] on input "False" at bounding box center [969, 145] width 13 height 11
radio input "true"
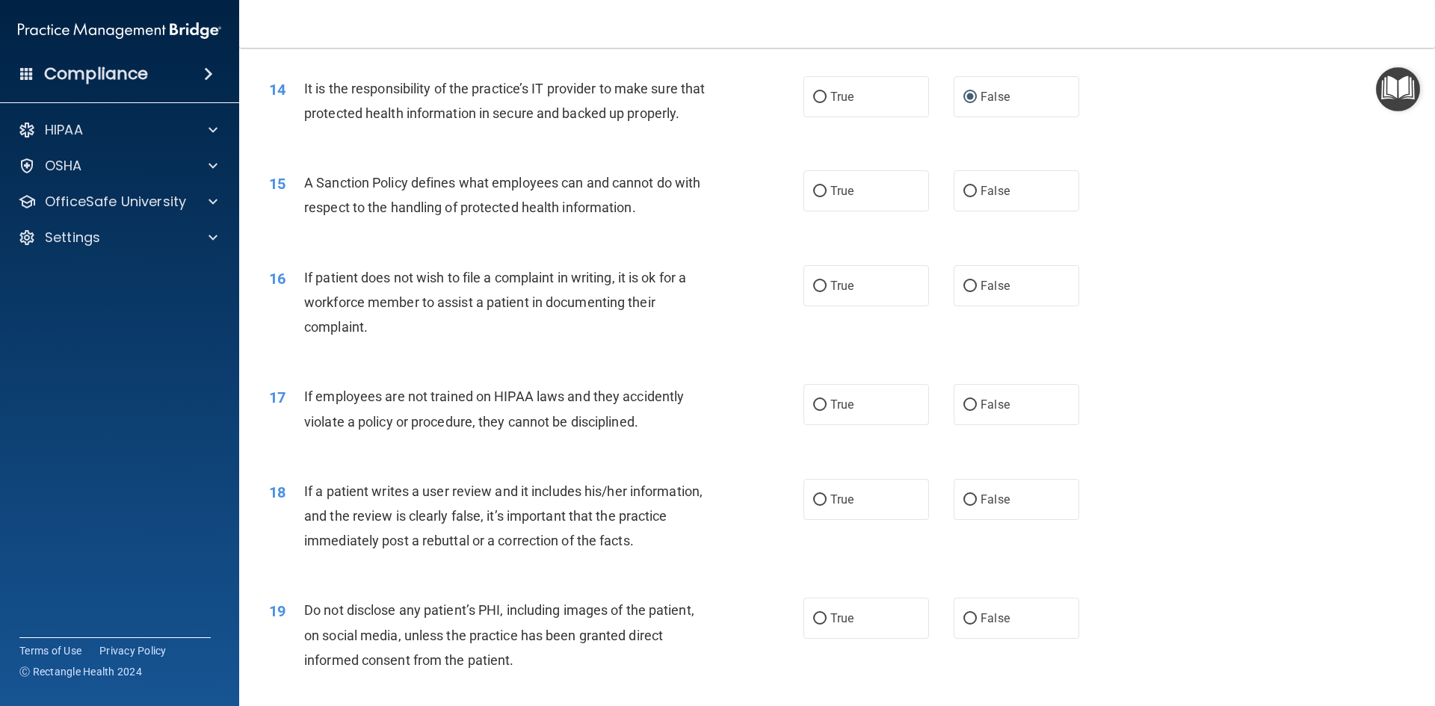
scroll to position [1719, 0]
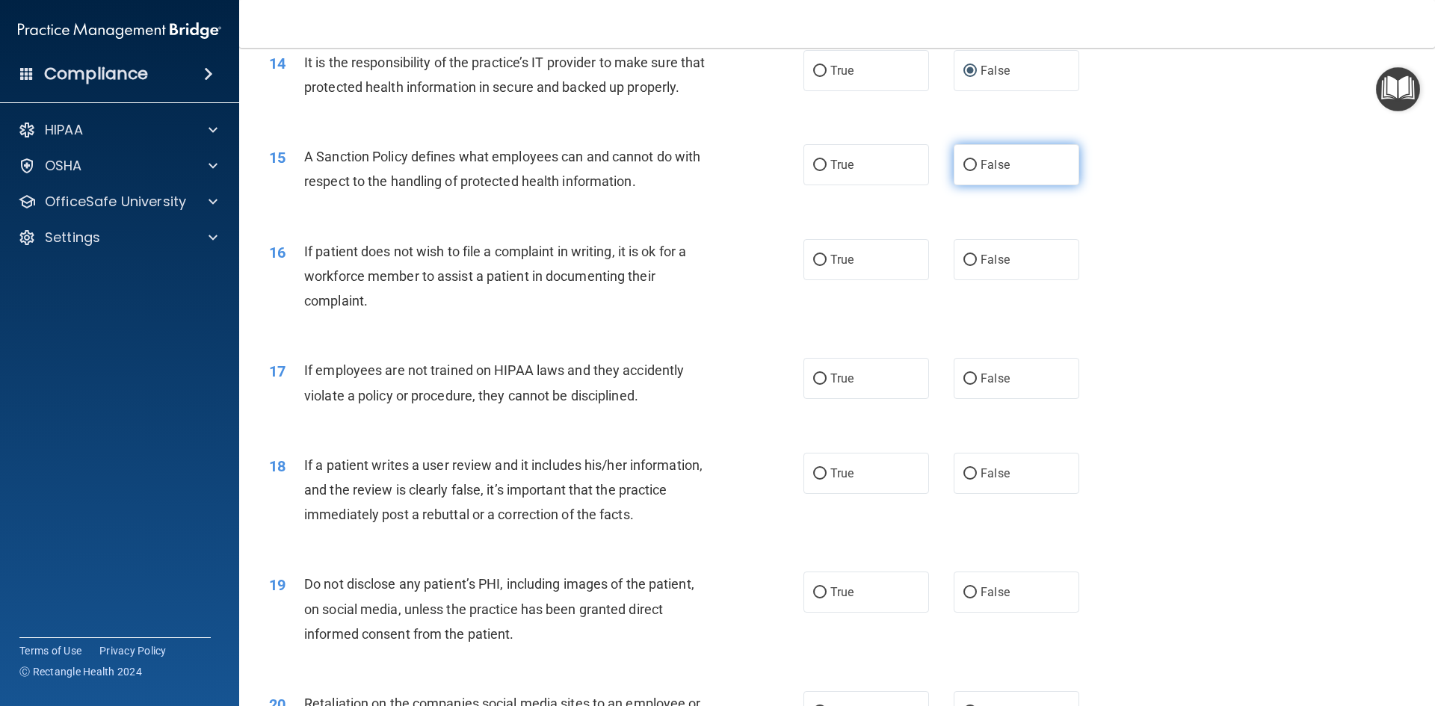
click at [970, 185] on label "False" at bounding box center [1017, 164] width 126 height 41
click at [970, 171] on input "False" at bounding box center [969, 165] width 13 height 11
radio input "true"
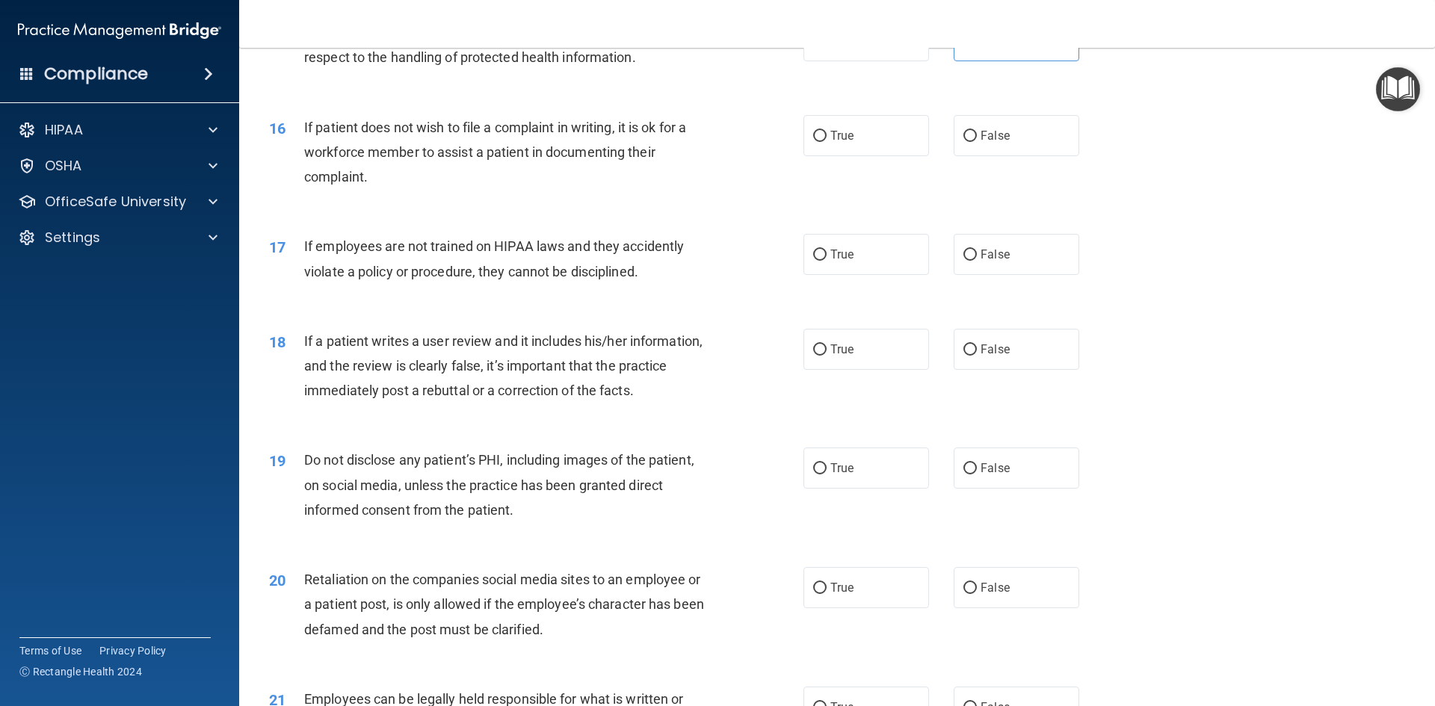
scroll to position [1868, 0]
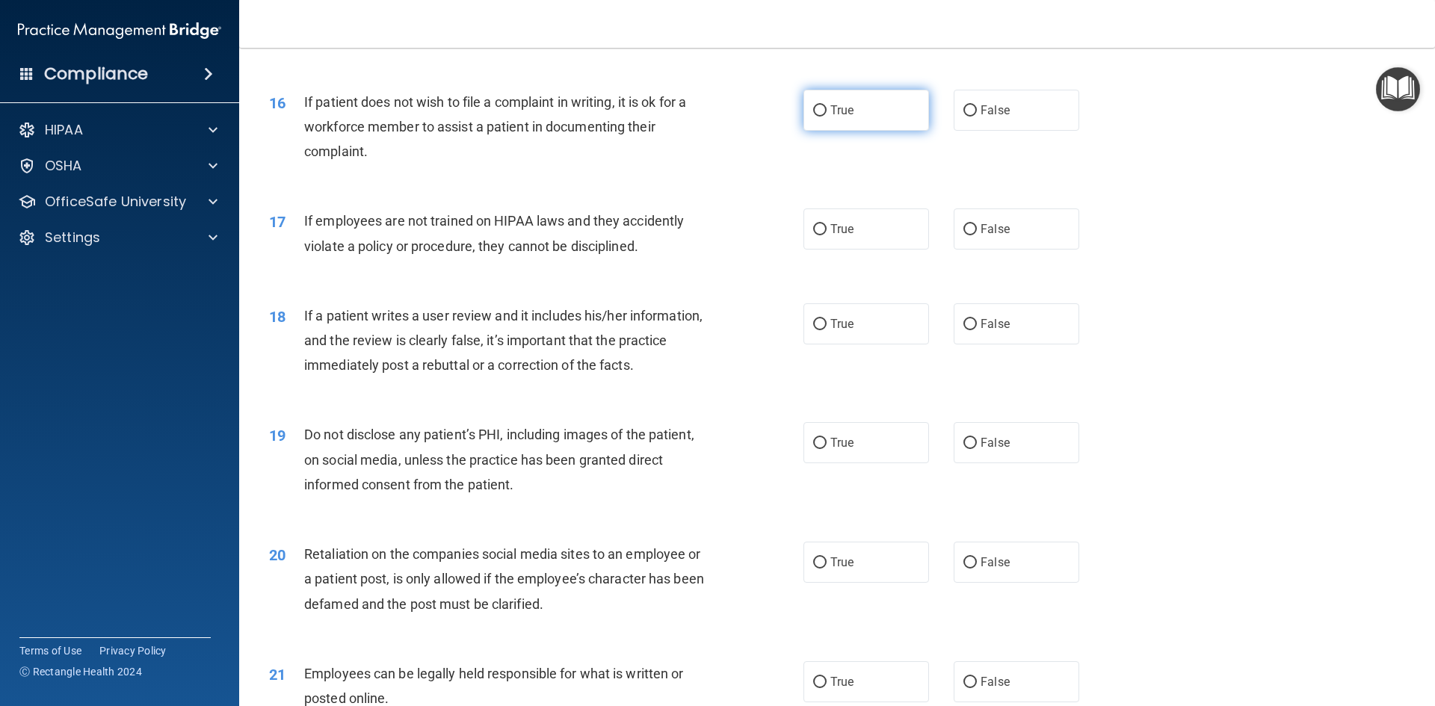
click at [819, 117] on input "True" at bounding box center [819, 110] width 13 height 11
radio input "true"
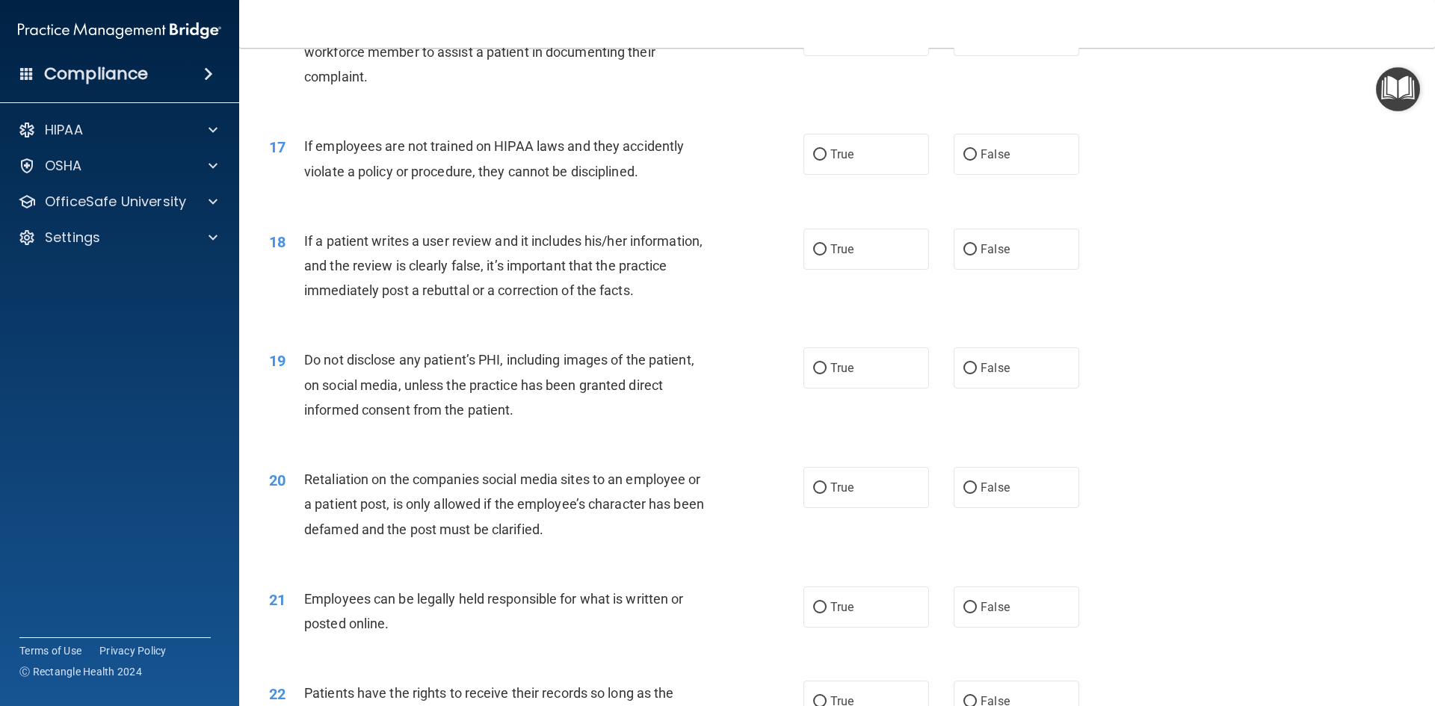
scroll to position [2018, 0]
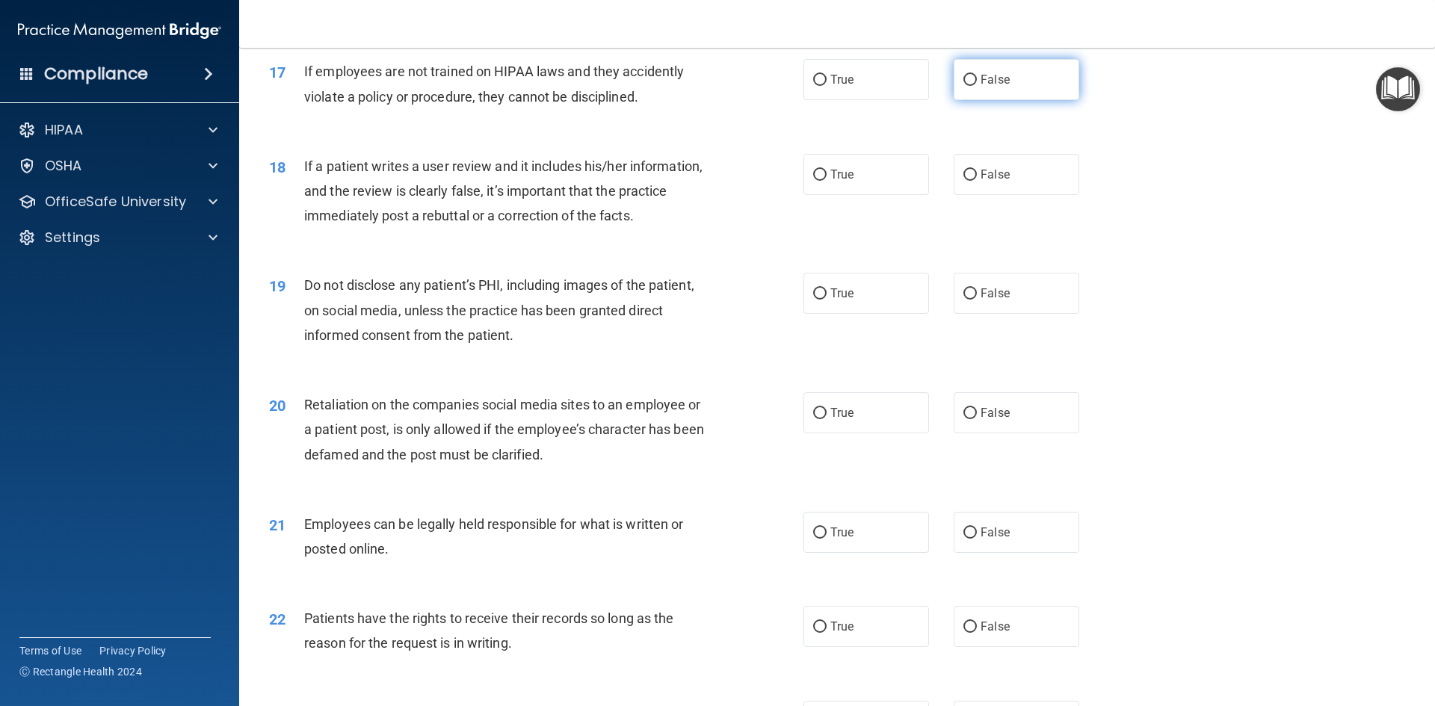
click at [963, 86] on input "False" at bounding box center [969, 80] width 13 height 11
radio input "true"
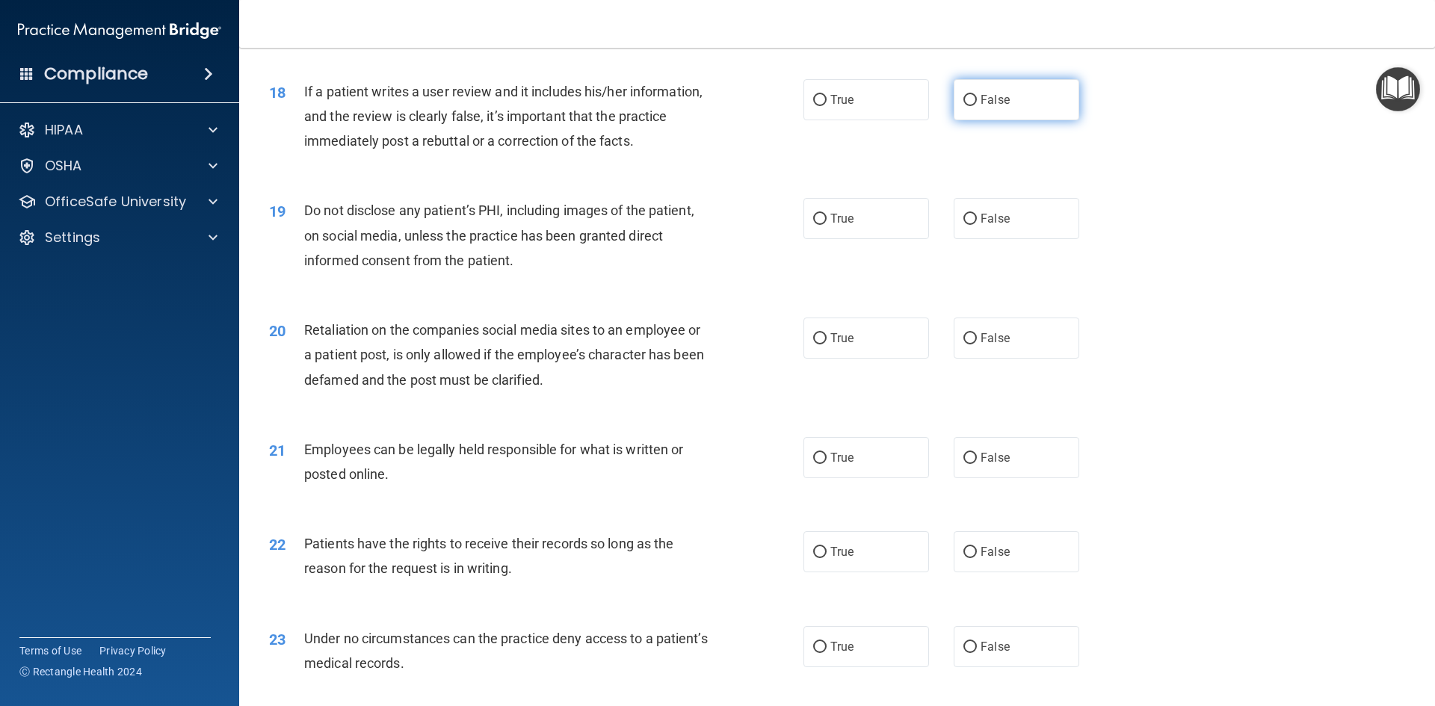
click at [963, 106] on input "False" at bounding box center [969, 100] width 13 height 11
radio input "true"
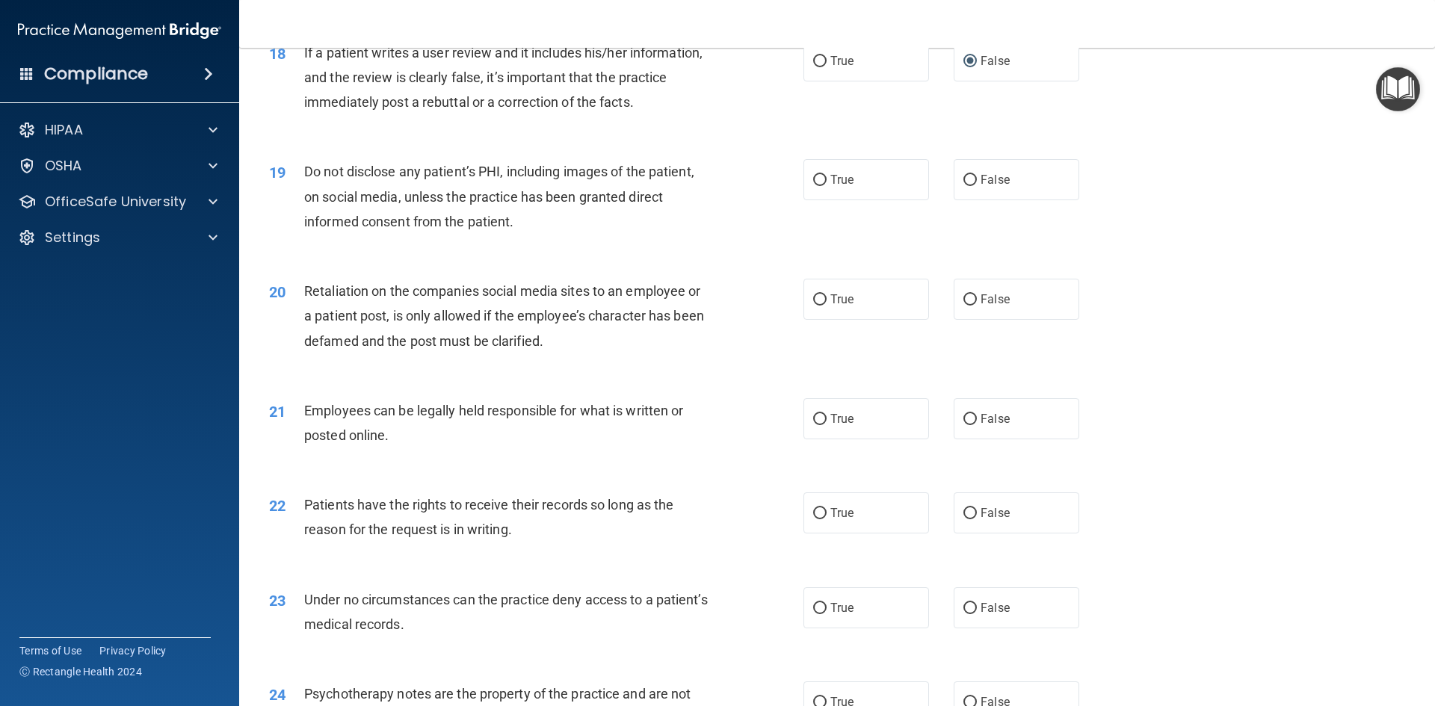
scroll to position [2167, 0]
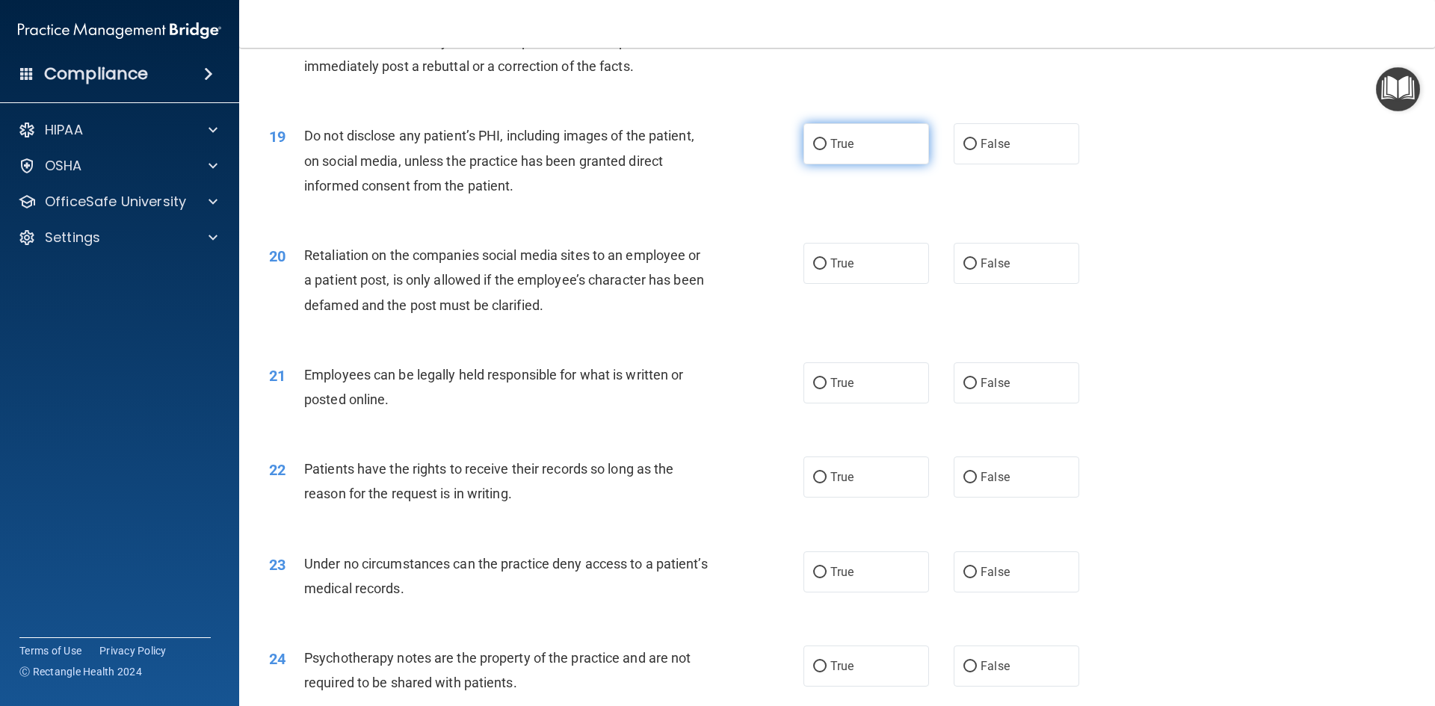
click at [815, 150] on input "True" at bounding box center [819, 144] width 13 height 11
radio input "true"
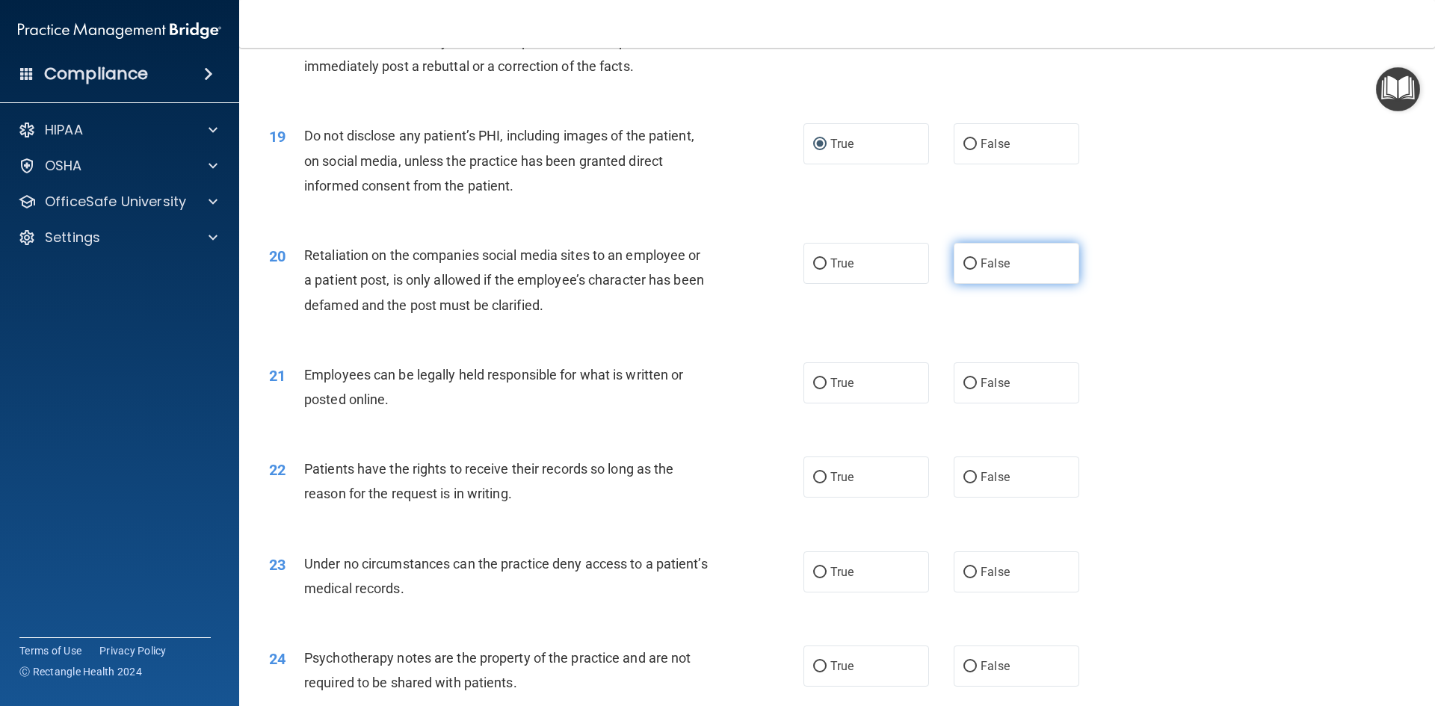
click at [963, 270] on input "False" at bounding box center [969, 264] width 13 height 11
radio input "true"
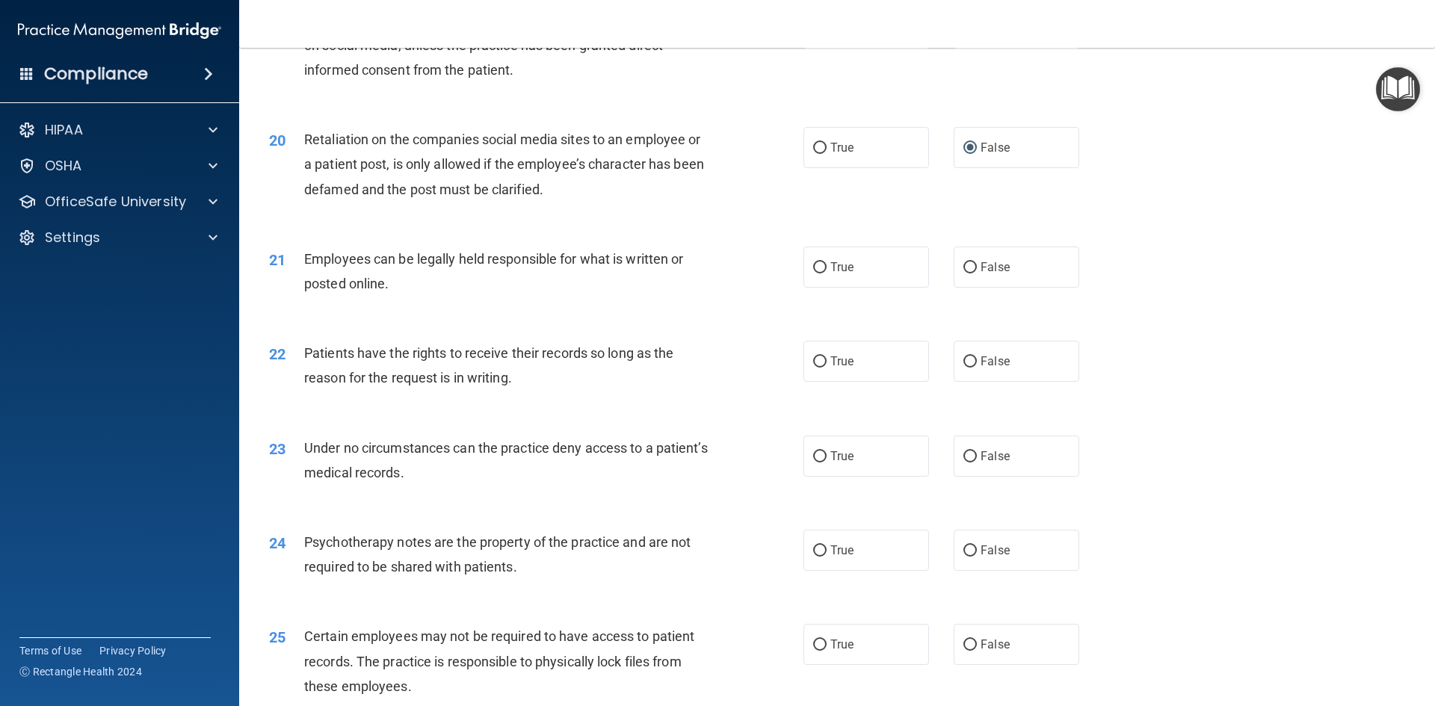
scroll to position [2317, 0]
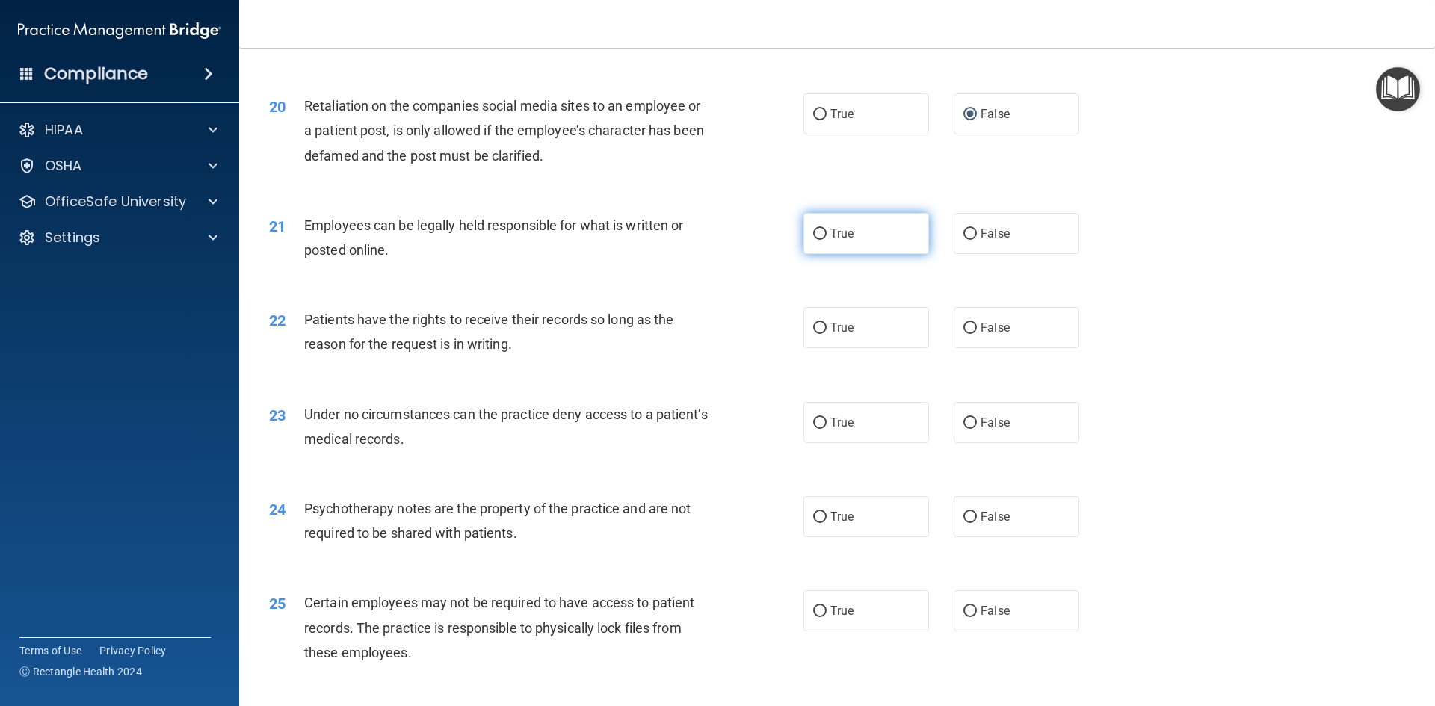
click at [815, 240] on input "True" at bounding box center [819, 234] width 13 height 11
radio input "true"
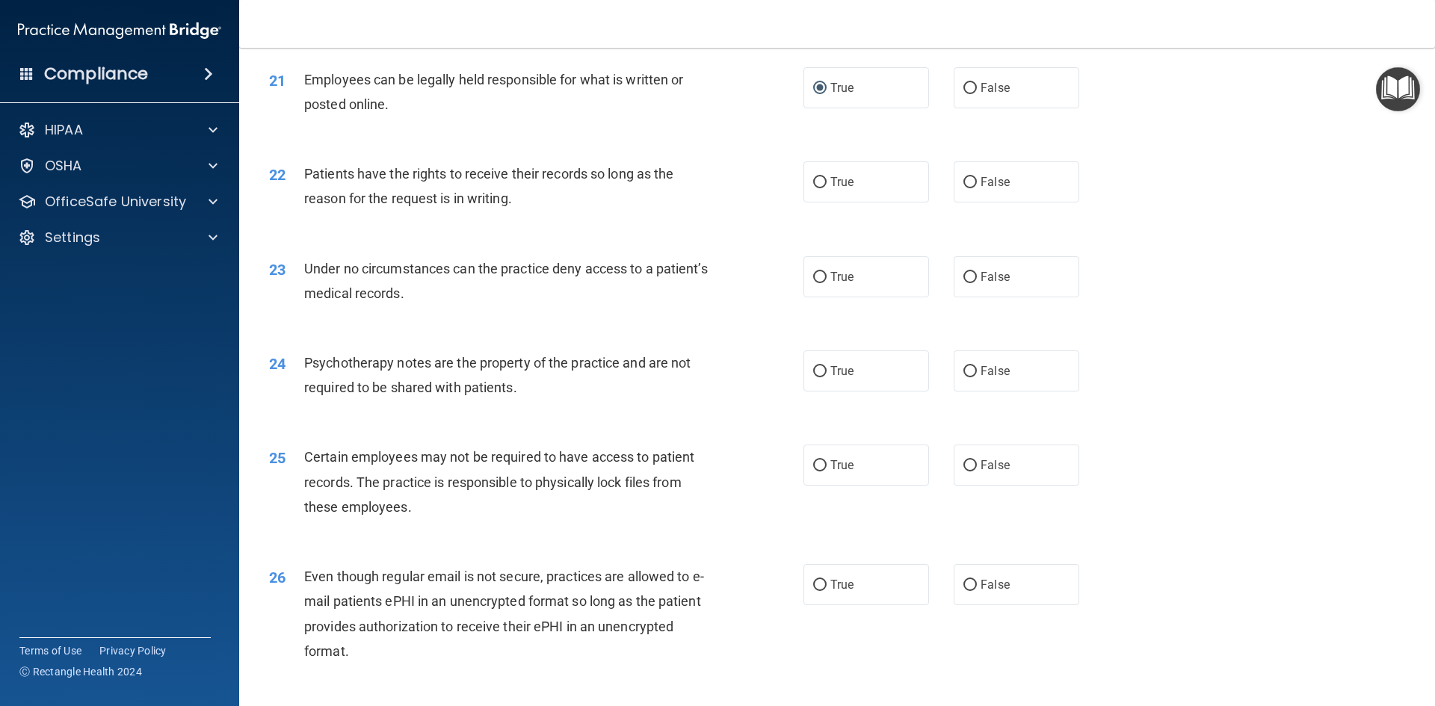
scroll to position [2466, 0]
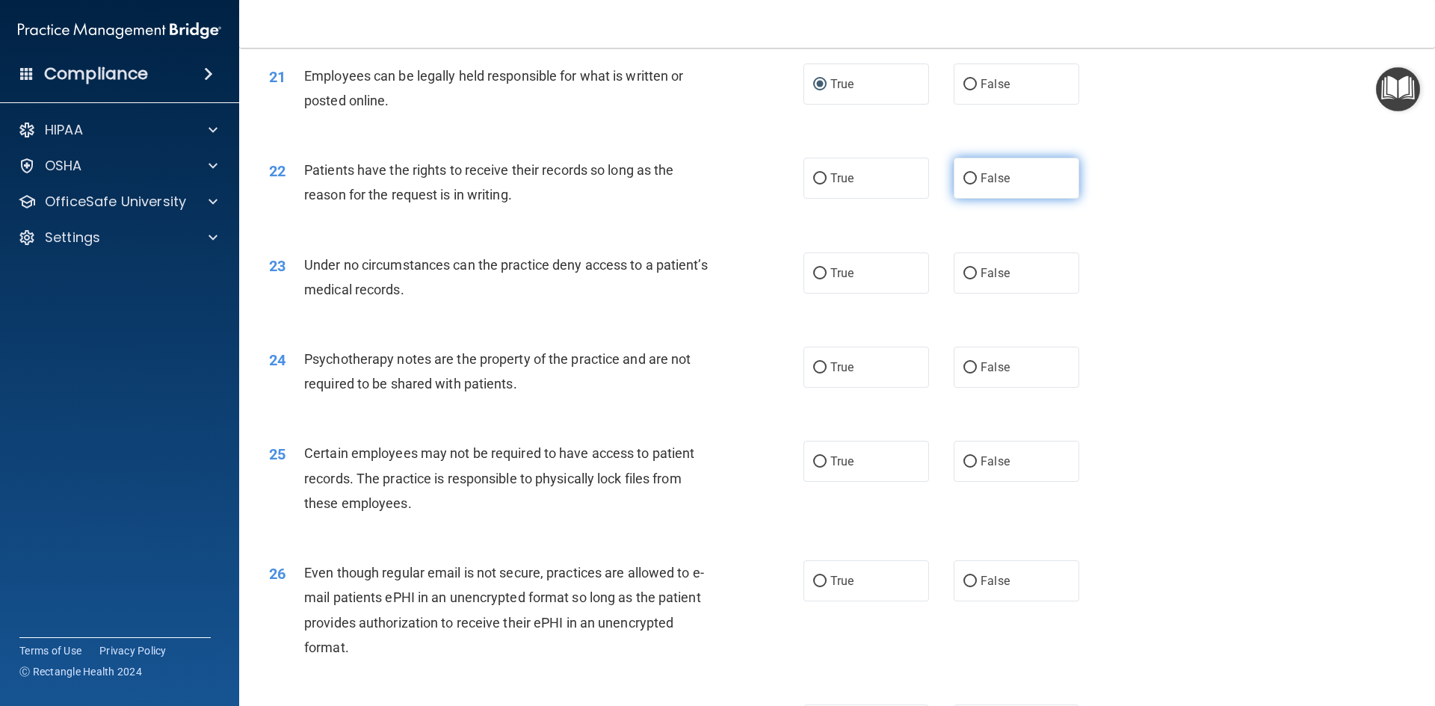
click at [963, 185] on input "False" at bounding box center [969, 178] width 13 height 11
radio input "true"
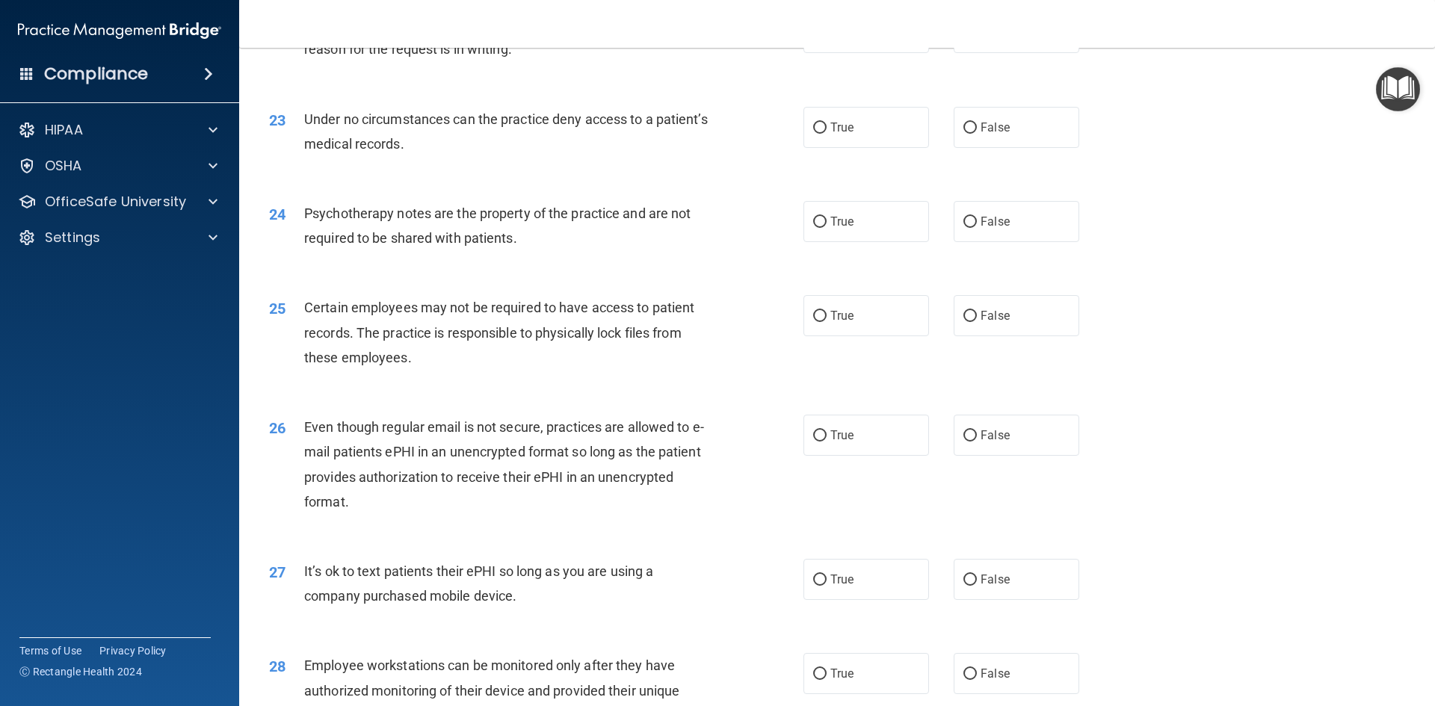
scroll to position [2615, 0]
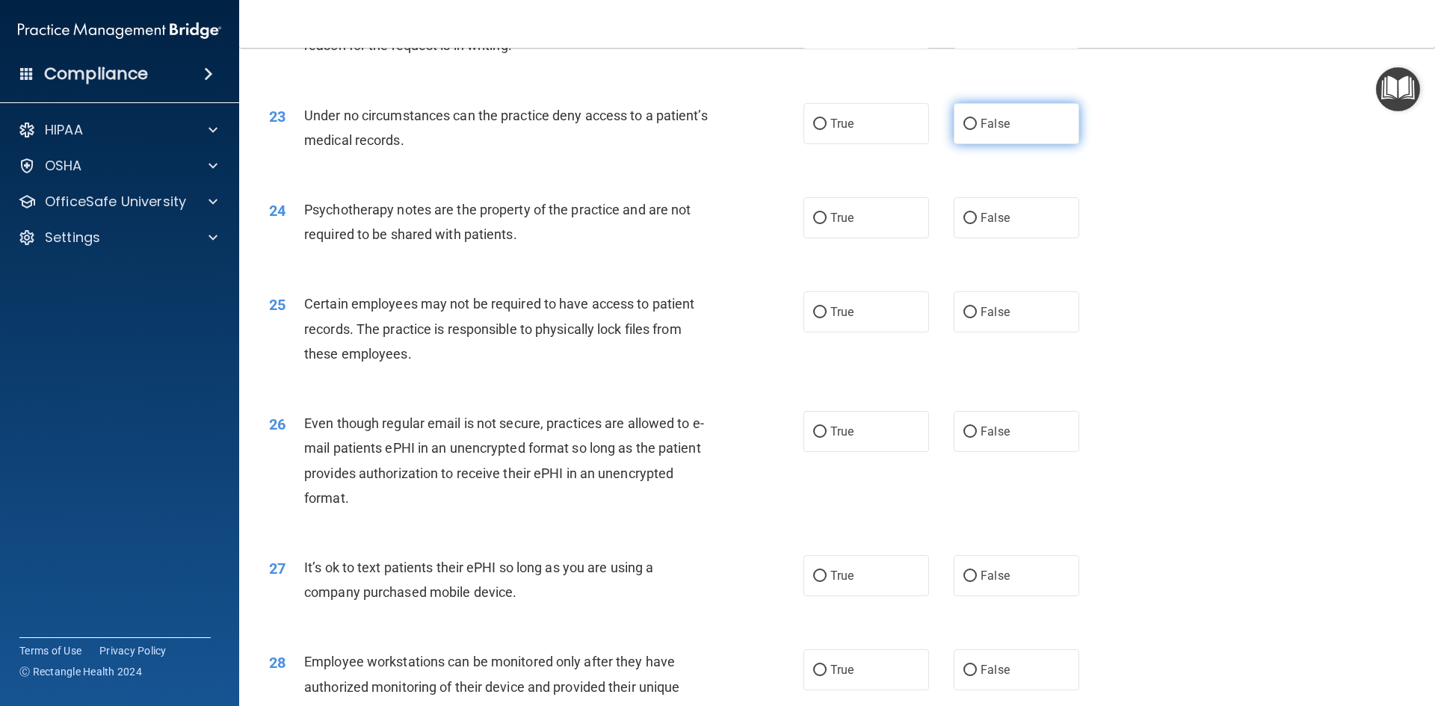
click at [963, 130] on input "False" at bounding box center [969, 124] width 13 height 11
radio input "true"
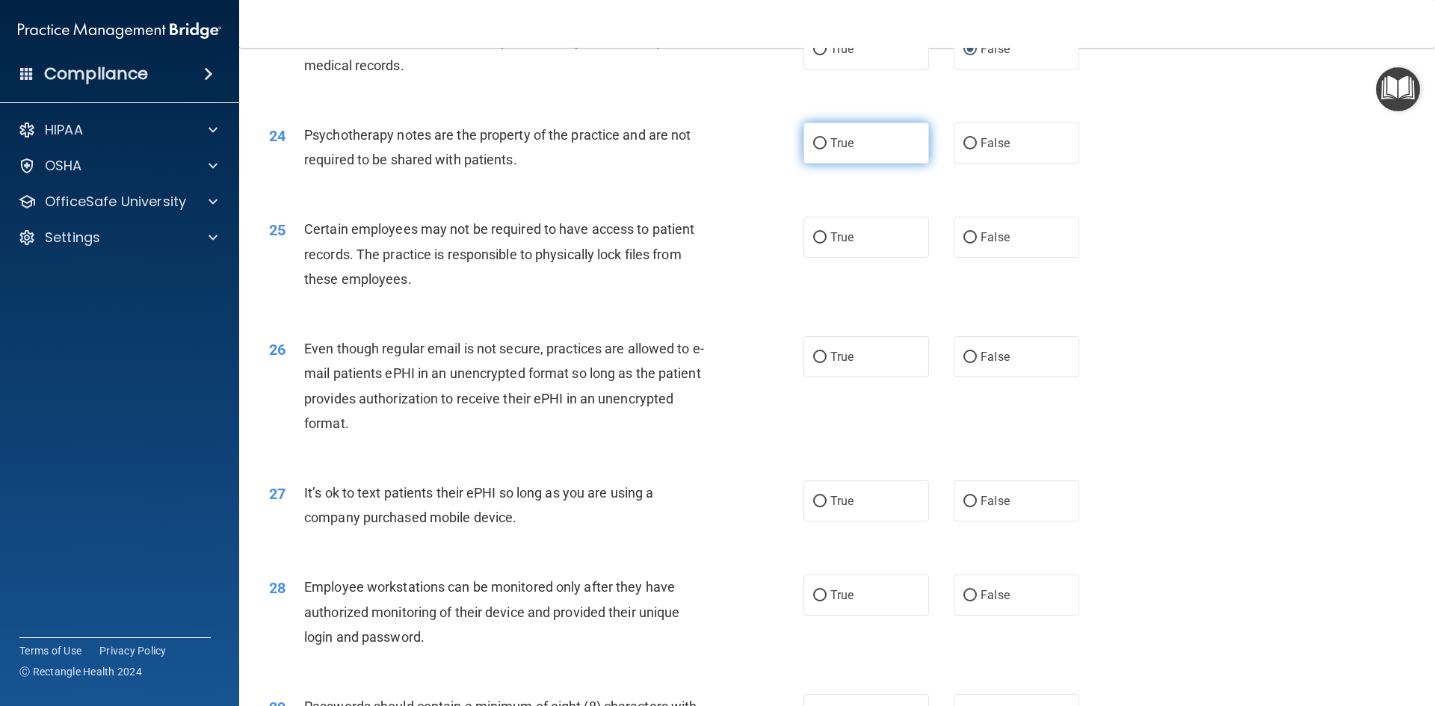
click at [813, 149] on input "True" at bounding box center [819, 143] width 13 height 11
radio input "true"
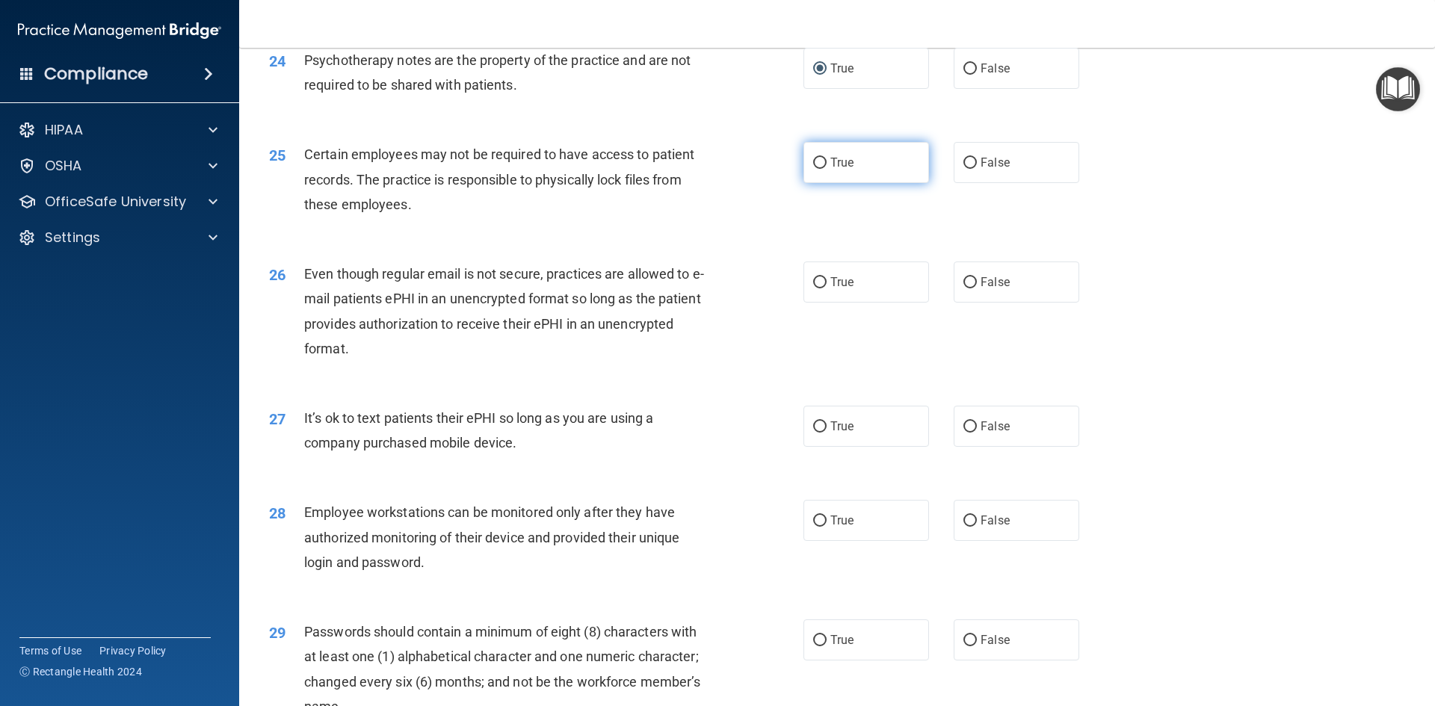
click at [813, 169] on input "True" at bounding box center [819, 163] width 13 height 11
radio input "true"
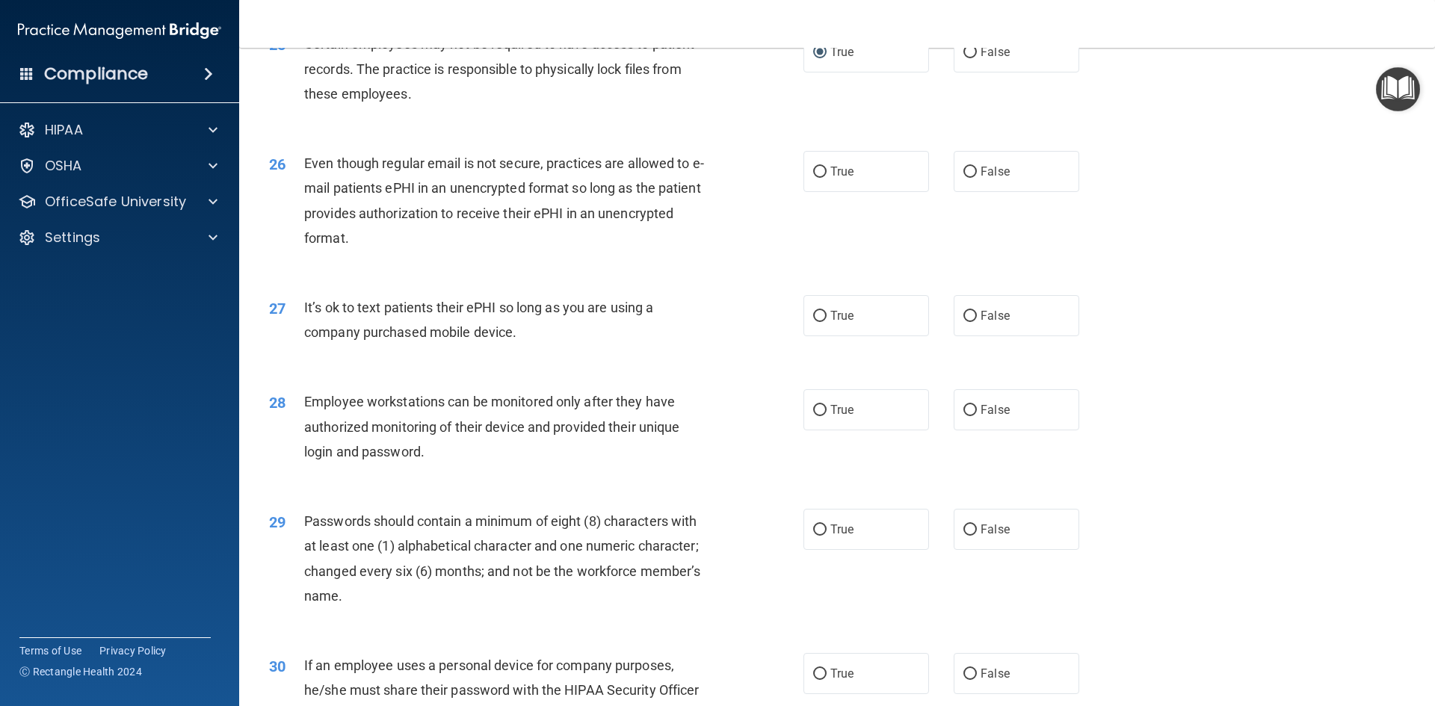
scroll to position [2914, 0]
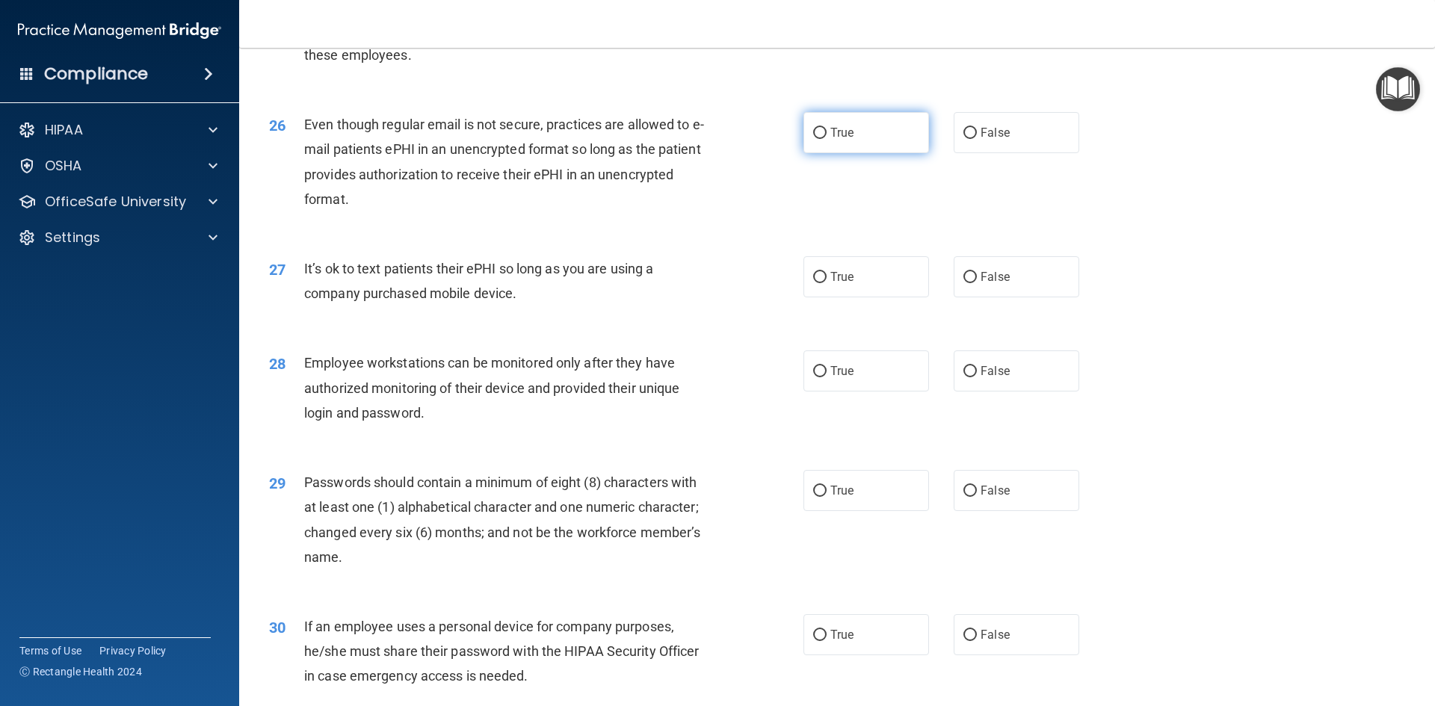
click at [813, 139] on input "True" at bounding box center [819, 133] width 13 height 11
radio input "true"
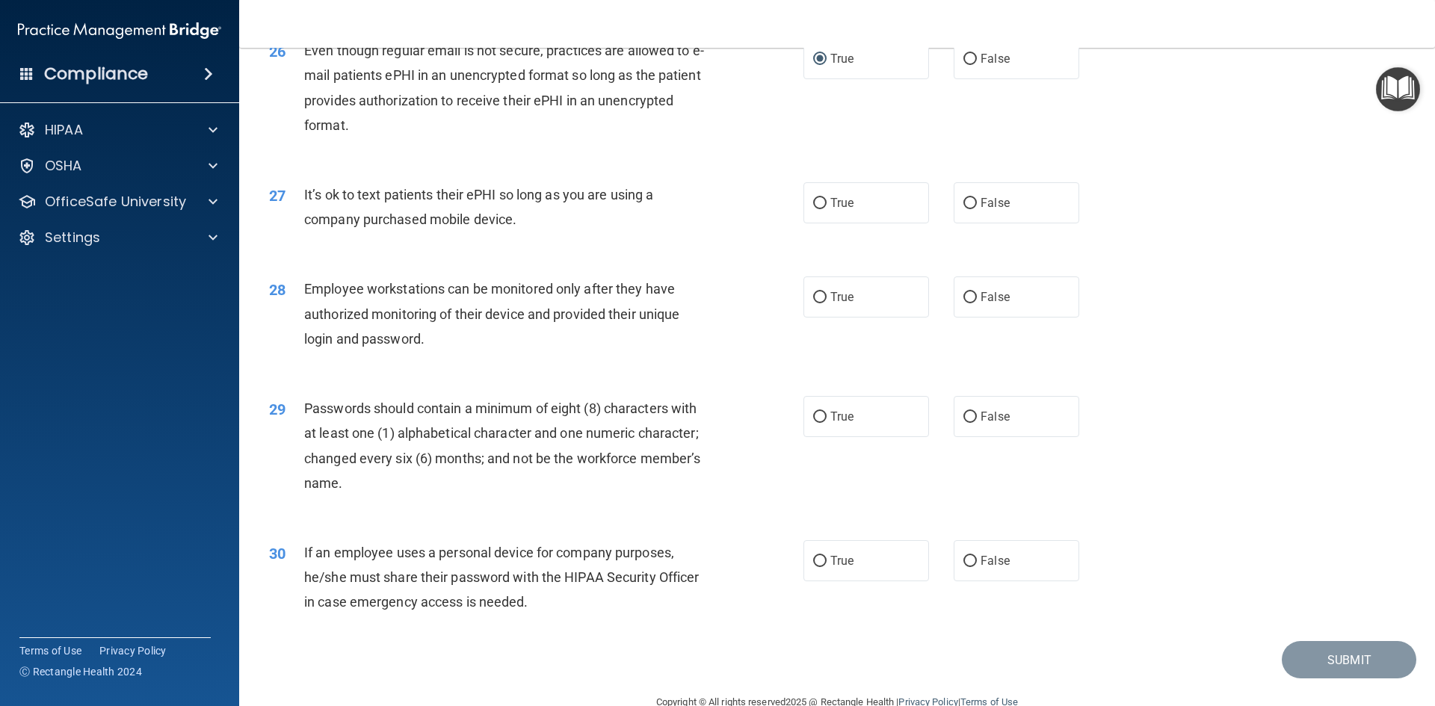
scroll to position [2989, 0]
click at [965, 208] on input "False" at bounding box center [969, 202] width 13 height 11
radio input "true"
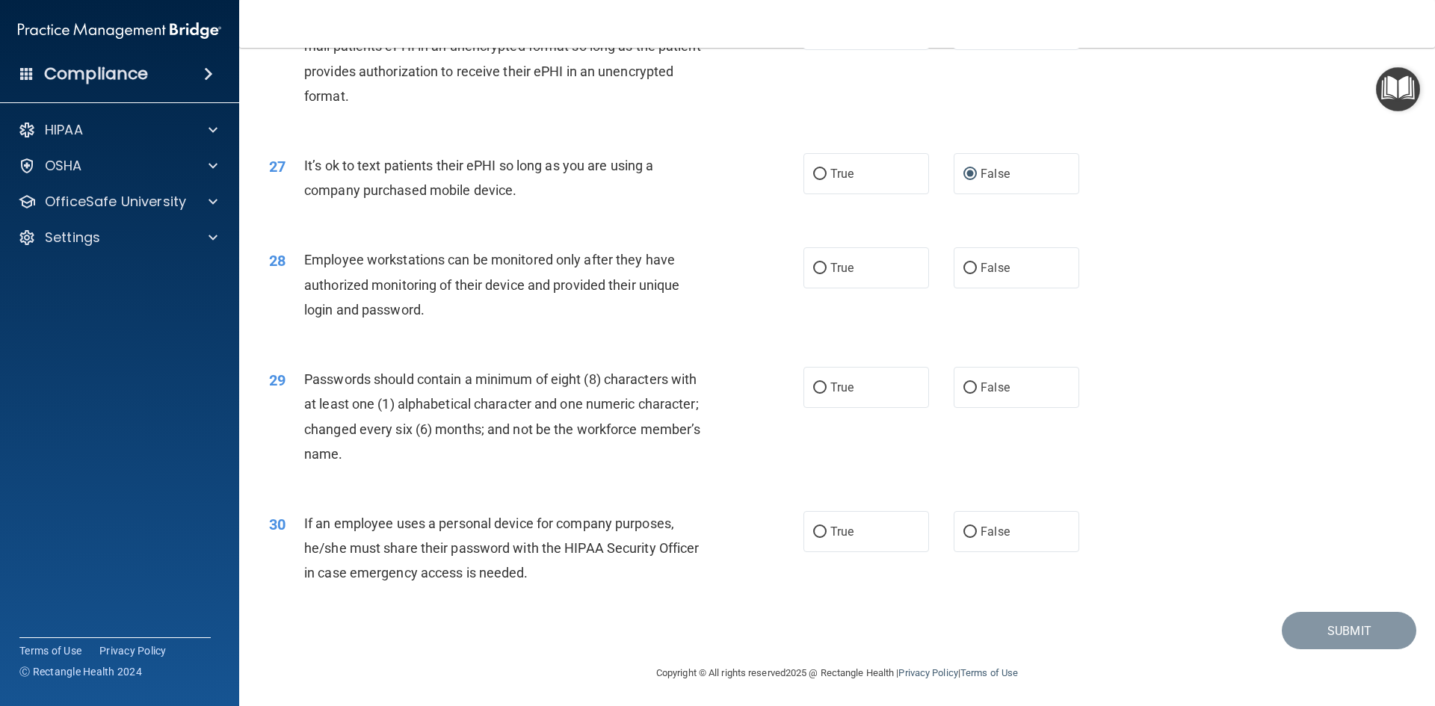
scroll to position [3045, 0]
click at [964, 264] on input "False" at bounding box center [969, 265] width 13 height 11
radio input "true"
click at [813, 385] on input "True" at bounding box center [819, 385] width 13 height 11
radio input "true"
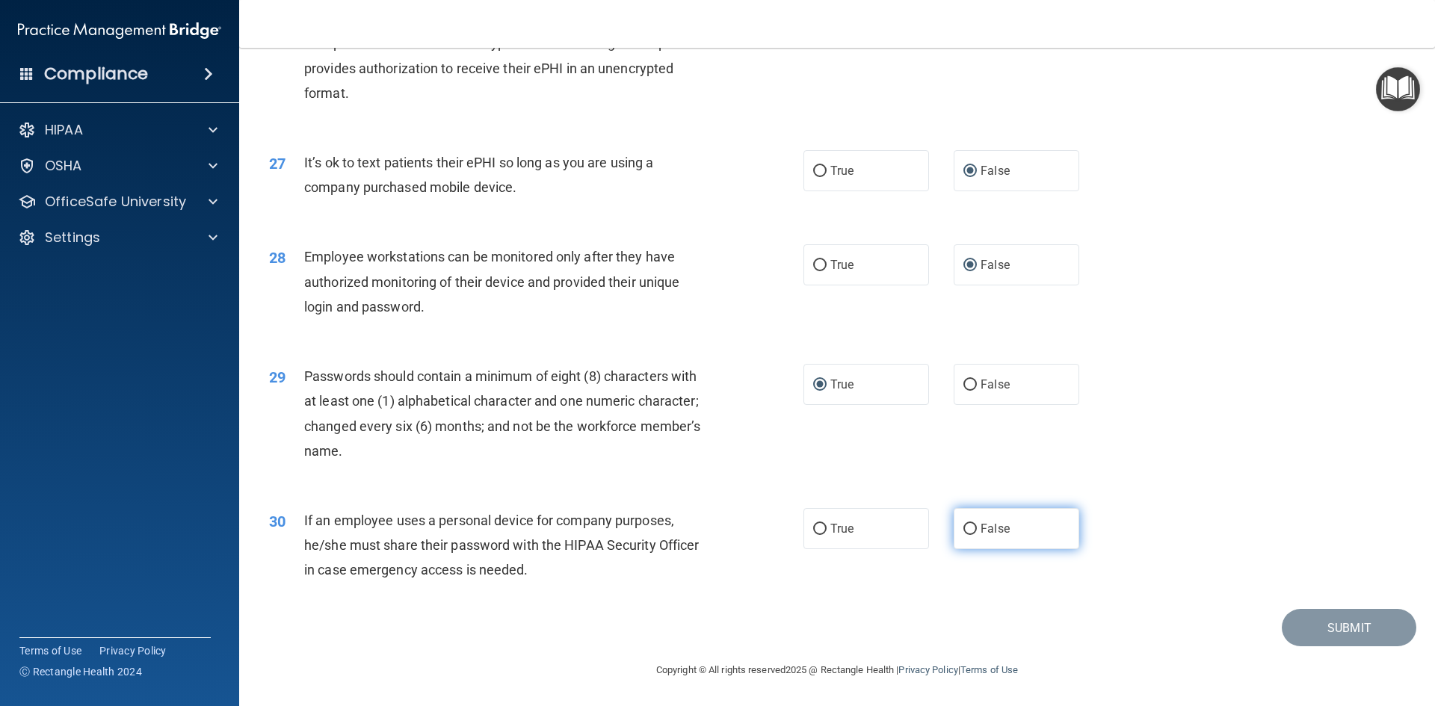
click at [963, 525] on input "False" at bounding box center [969, 529] width 13 height 11
radio input "true"
click at [1314, 628] on button "Submit" at bounding box center [1349, 628] width 135 height 38
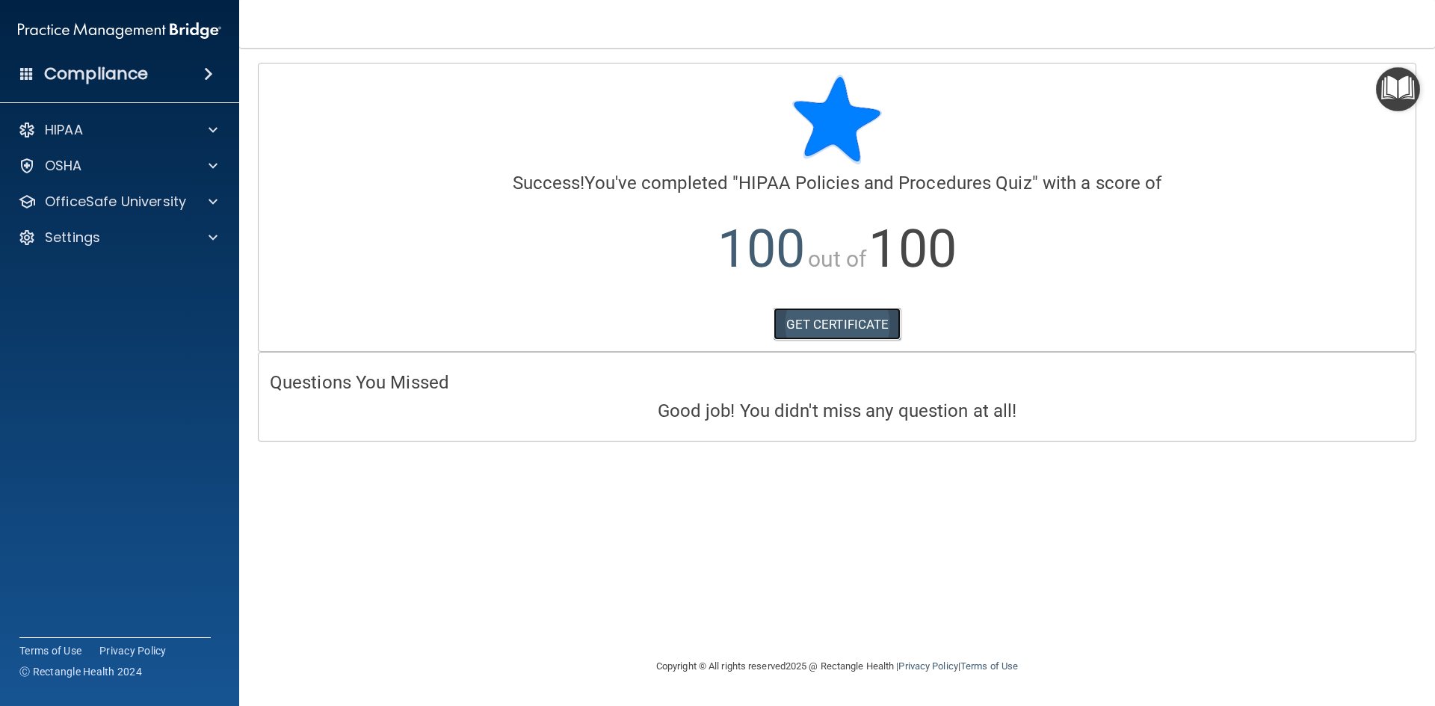
click at [814, 326] on link "GET CERTIFICATE" at bounding box center [837, 324] width 128 height 33
click at [140, 197] on p "OfficeSafe University" at bounding box center [115, 202] width 141 height 18
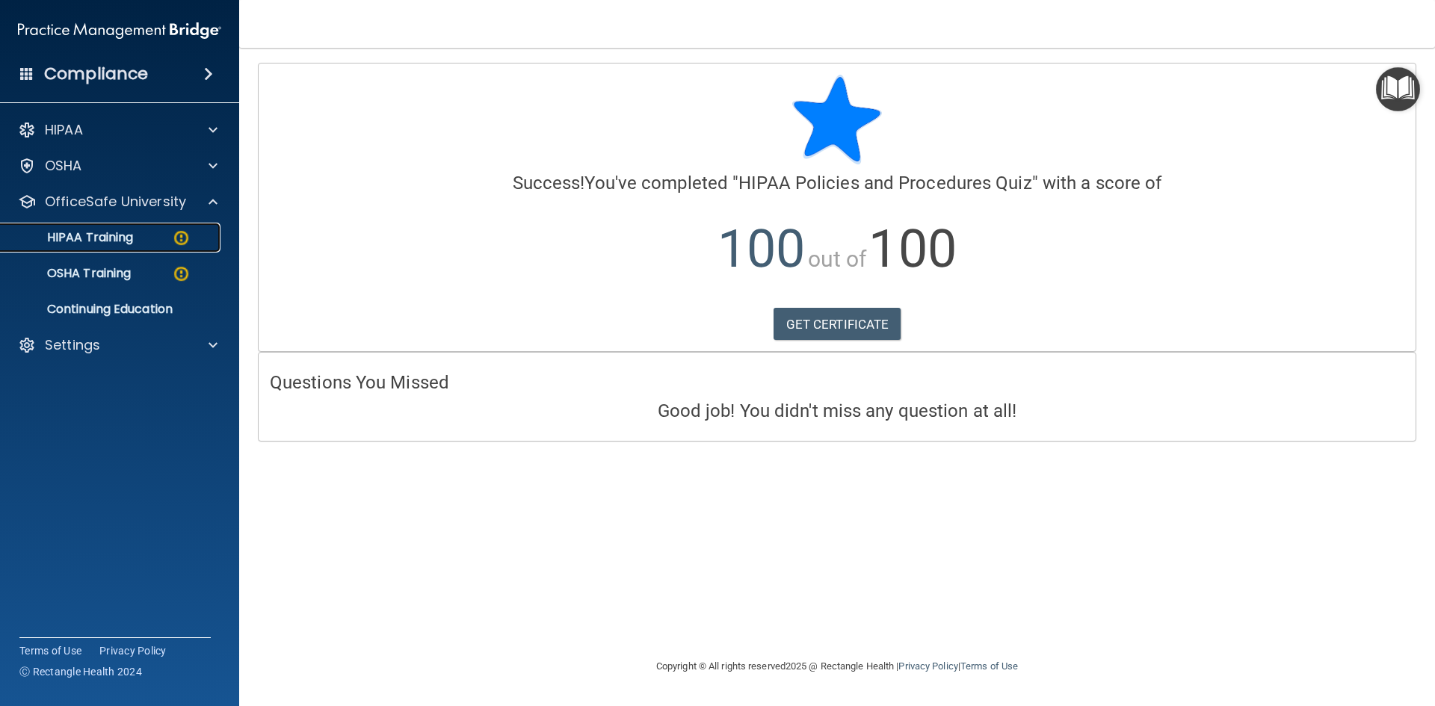
click at [150, 249] on link "HIPAA Training" at bounding box center [102, 238] width 235 height 30
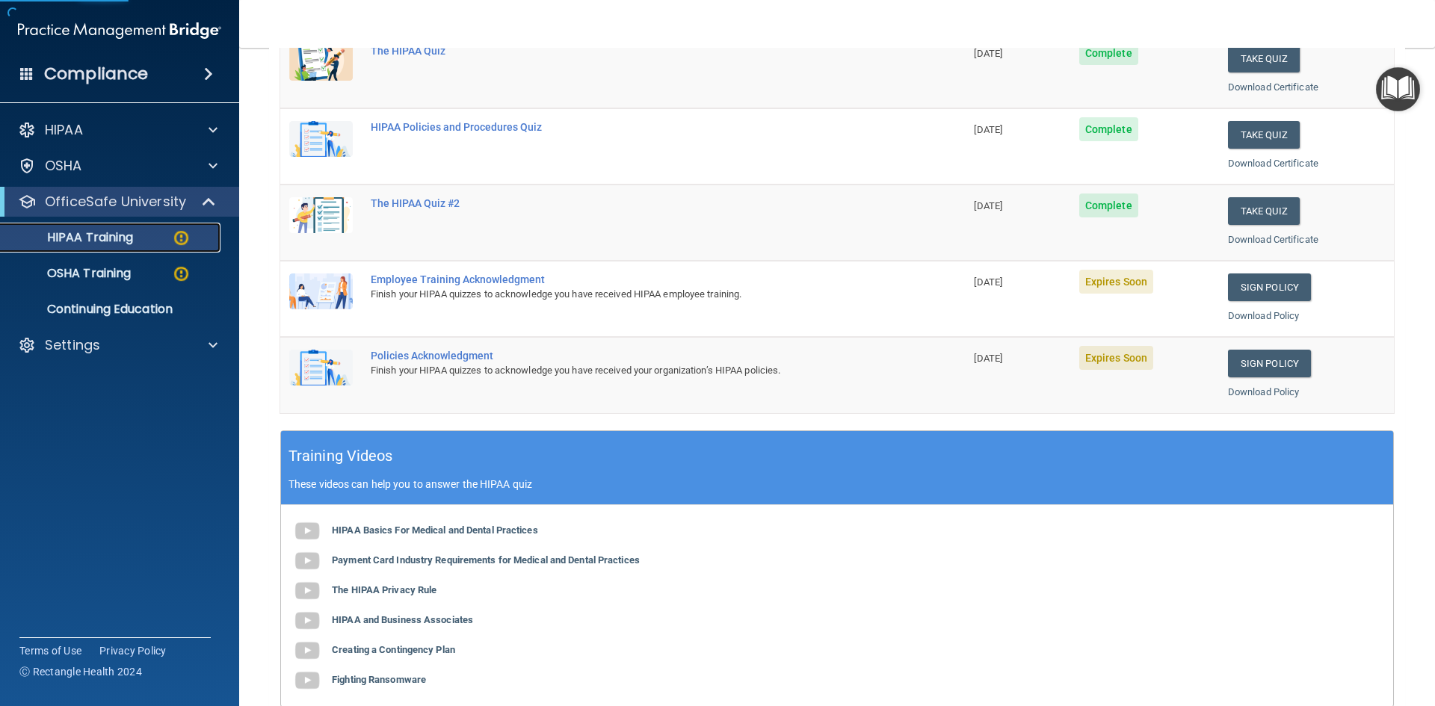
scroll to position [299, 0]
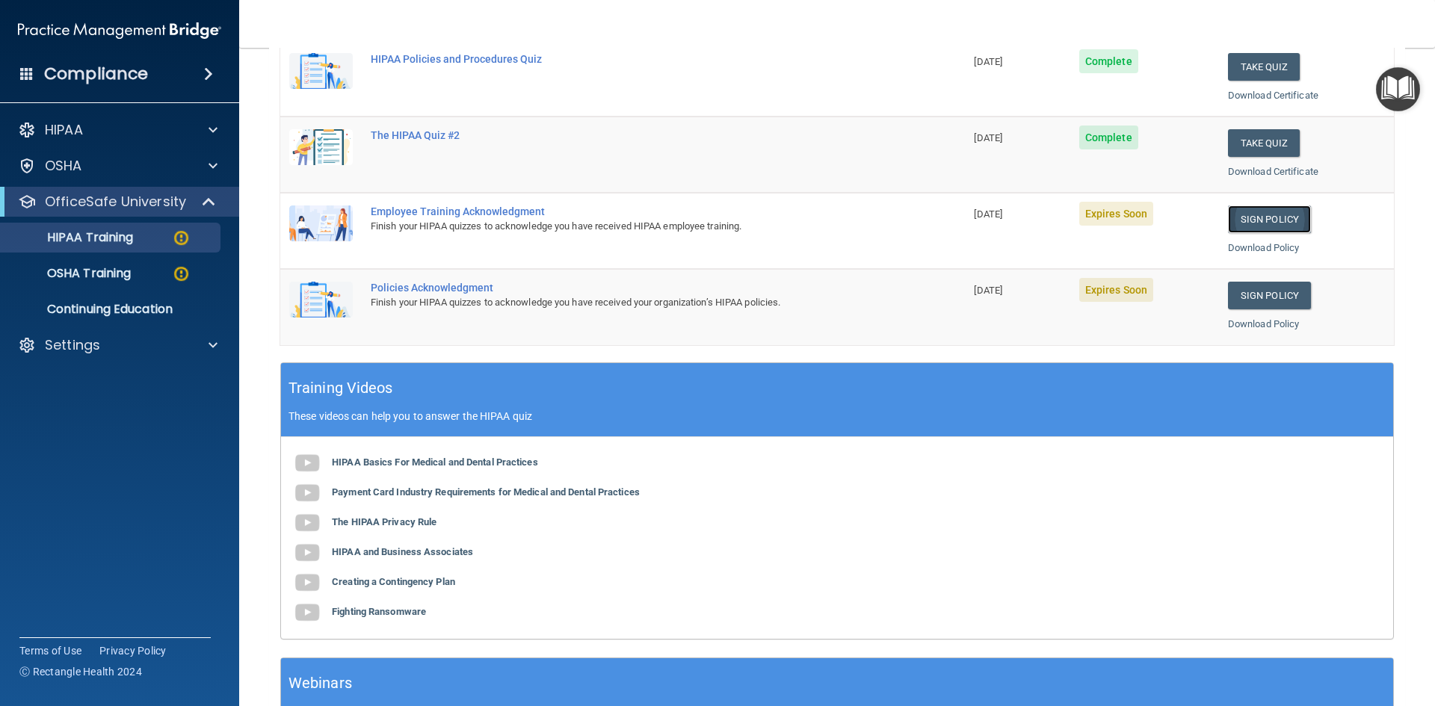
click at [1265, 220] on link "Sign Policy" at bounding box center [1269, 220] width 83 height 28
click at [108, 353] on div "Settings" at bounding box center [99, 345] width 185 height 18
click at [97, 415] on p "Sign Out" at bounding box center [112, 417] width 204 height 15
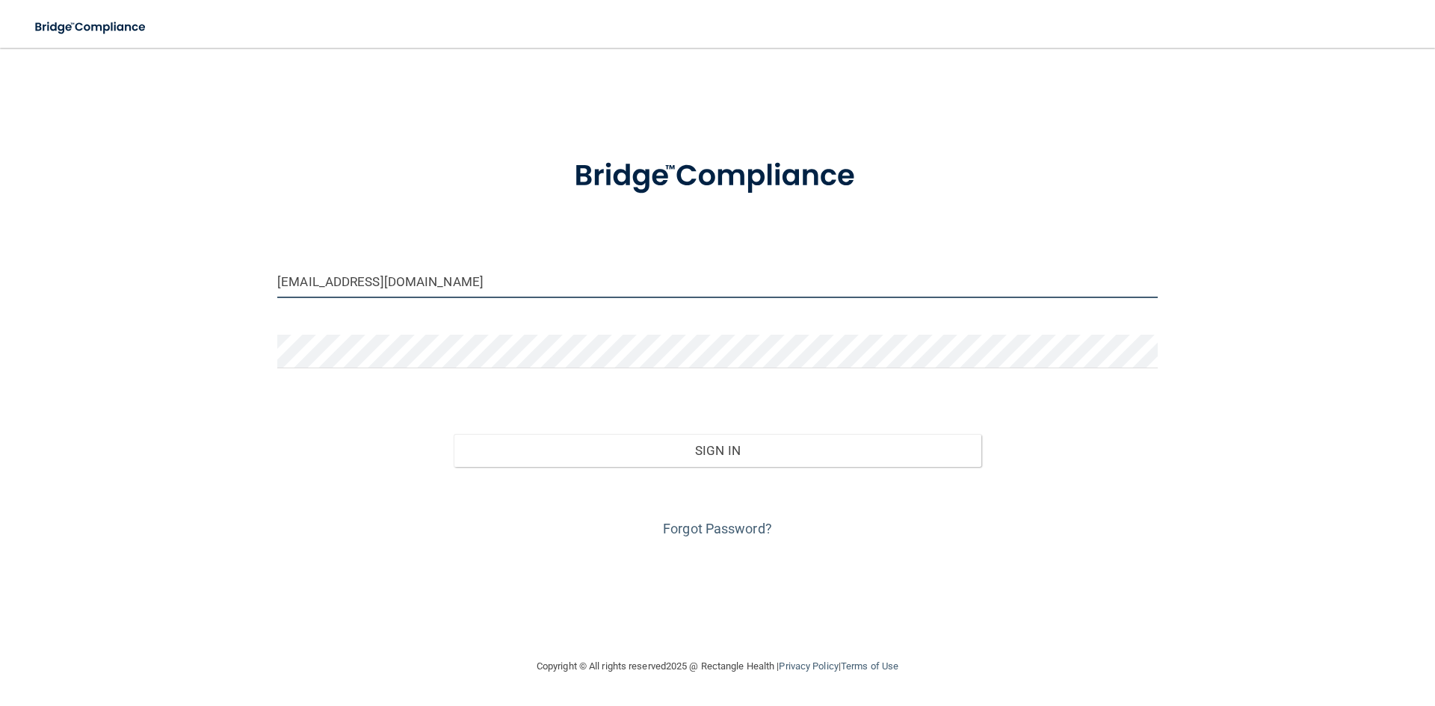
drag, startPoint x: 413, startPoint y: 283, endPoint x: 158, endPoint y: 296, distance: 255.1
click at [158, 296] on div "brittanymgreen28@gmail.com Invalid email/password. You don't have permission to…" at bounding box center [717, 353] width 1375 height 580
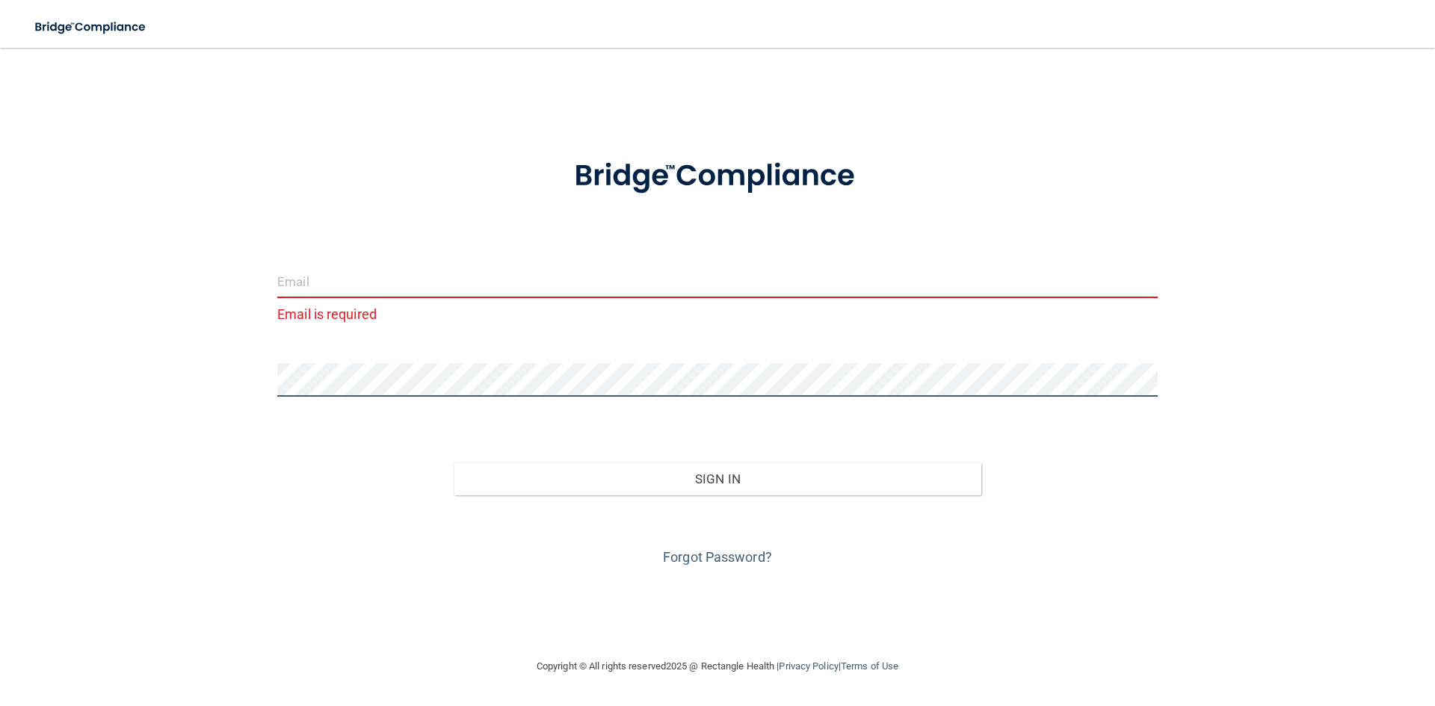
click at [193, 374] on div "Email is required Invalid email/password. You don't have permission to access t…" at bounding box center [717, 353] width 1375 height 580
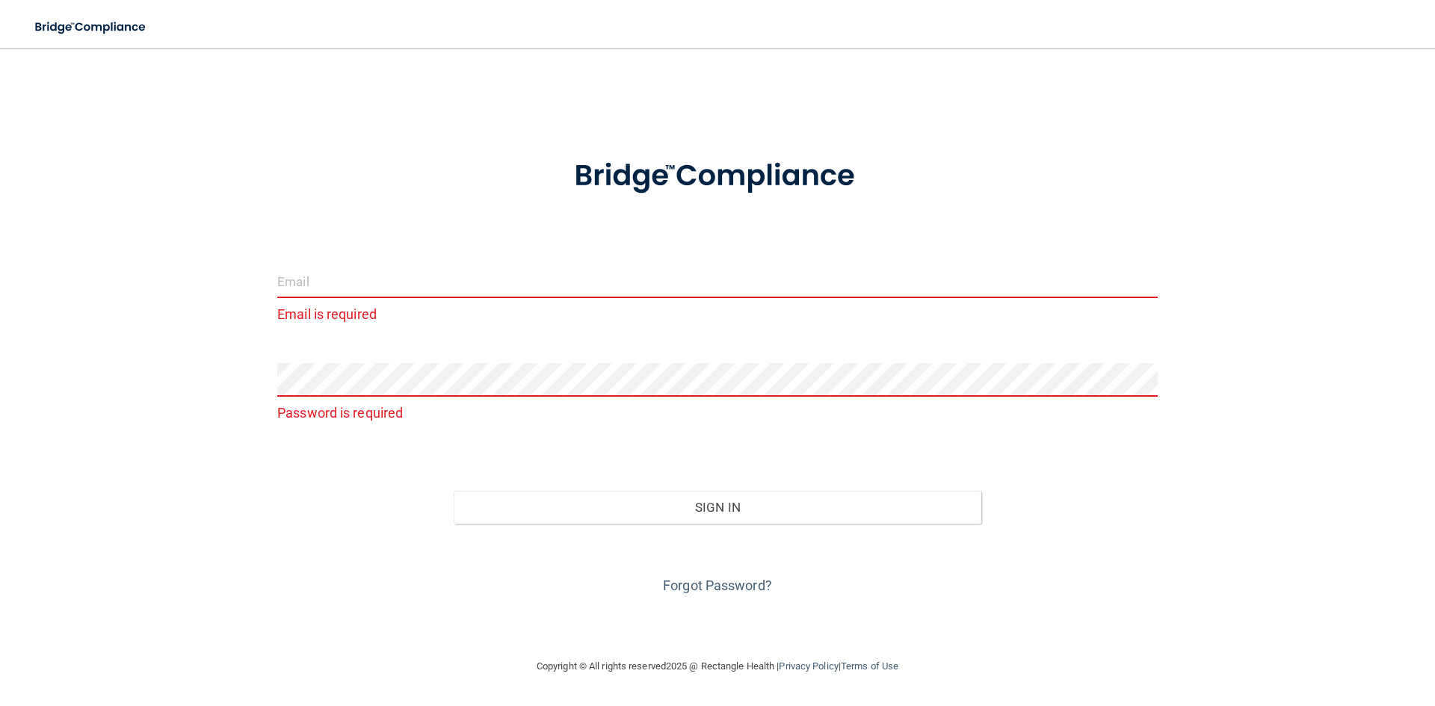
click at [333, 289] on input "email" at bounding box center [717, 282] width 880 height 34
type input "K"
type input "[EMAIL_ADDRESS][DOMAIN_NAME]"
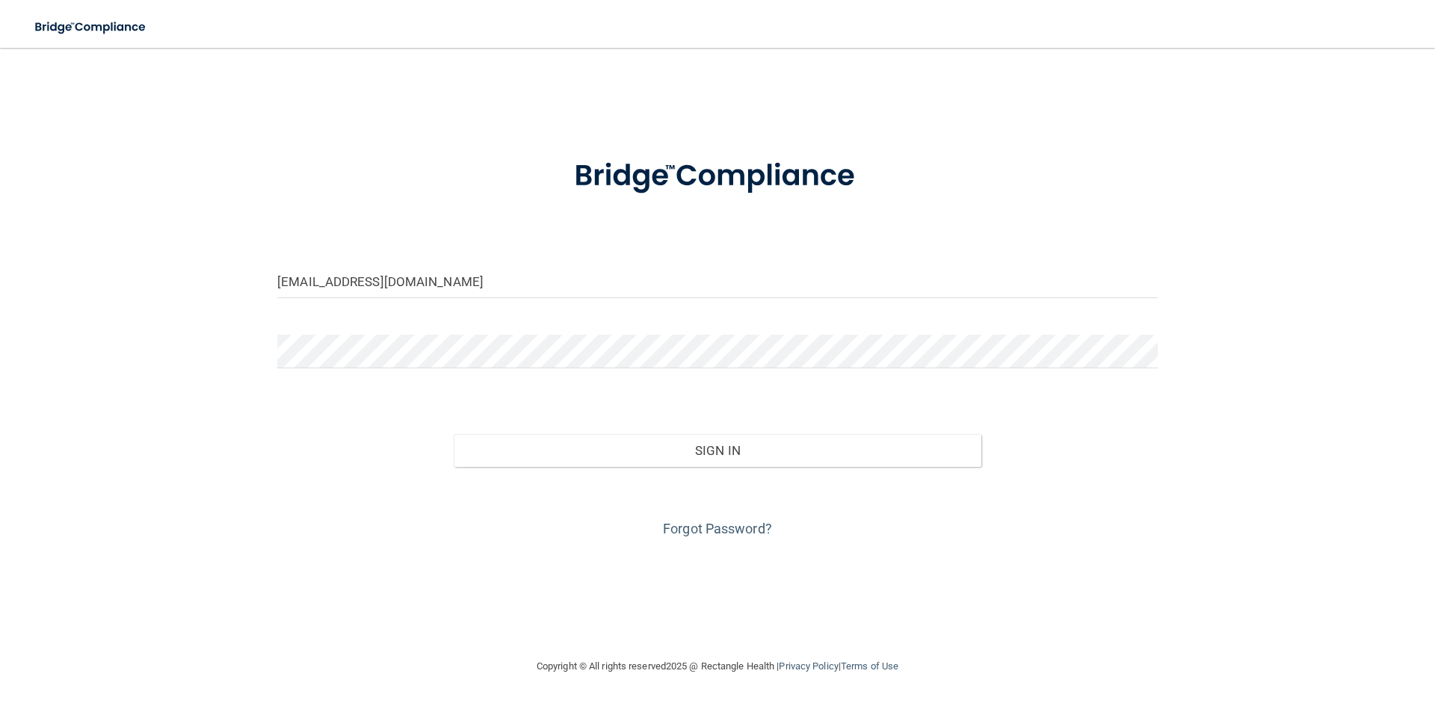
click at [180, 531] on div "kjt_kjt1996@hotmail.com Invalid email/password. You don't have permission to ac…" at bounding box center [717, 353] width 1375 height 580
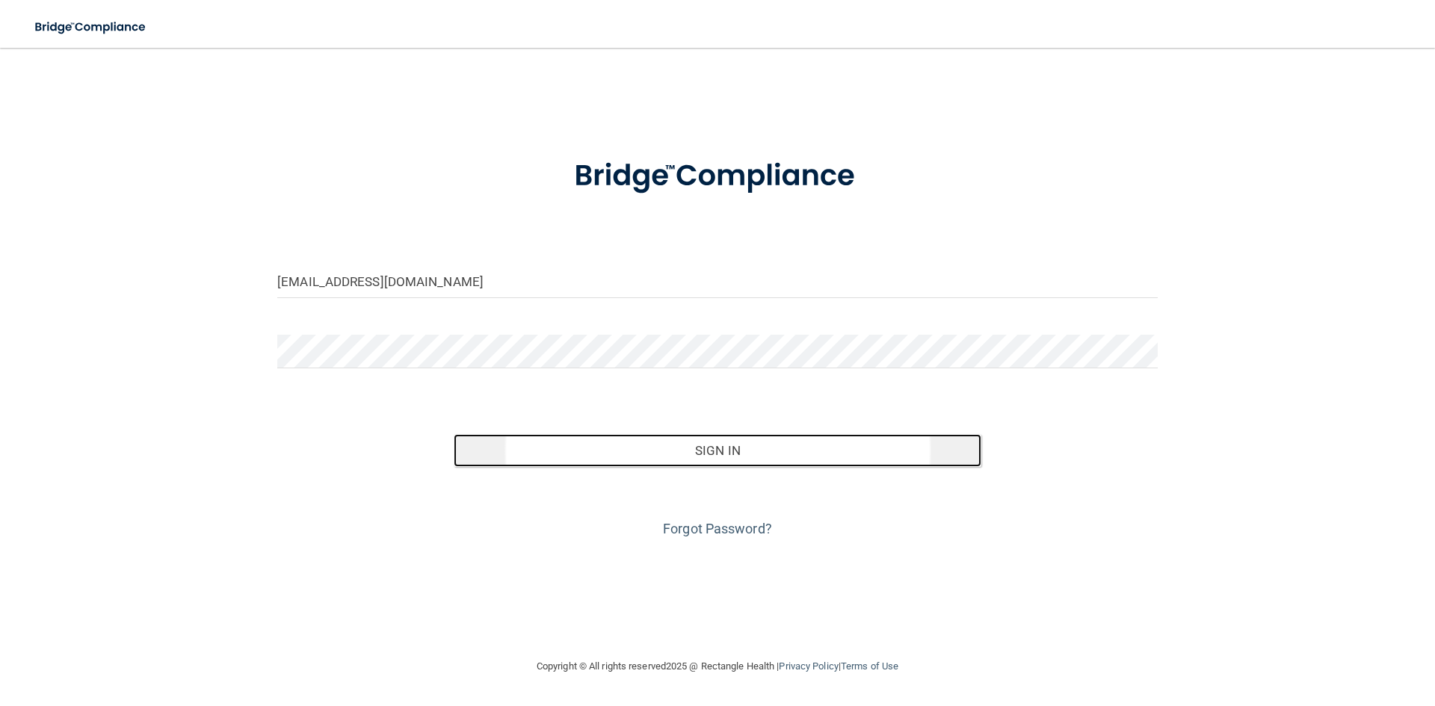
click at [664, 453] on button "Sign In" at bounding box center [718, 450] width 528 height 33
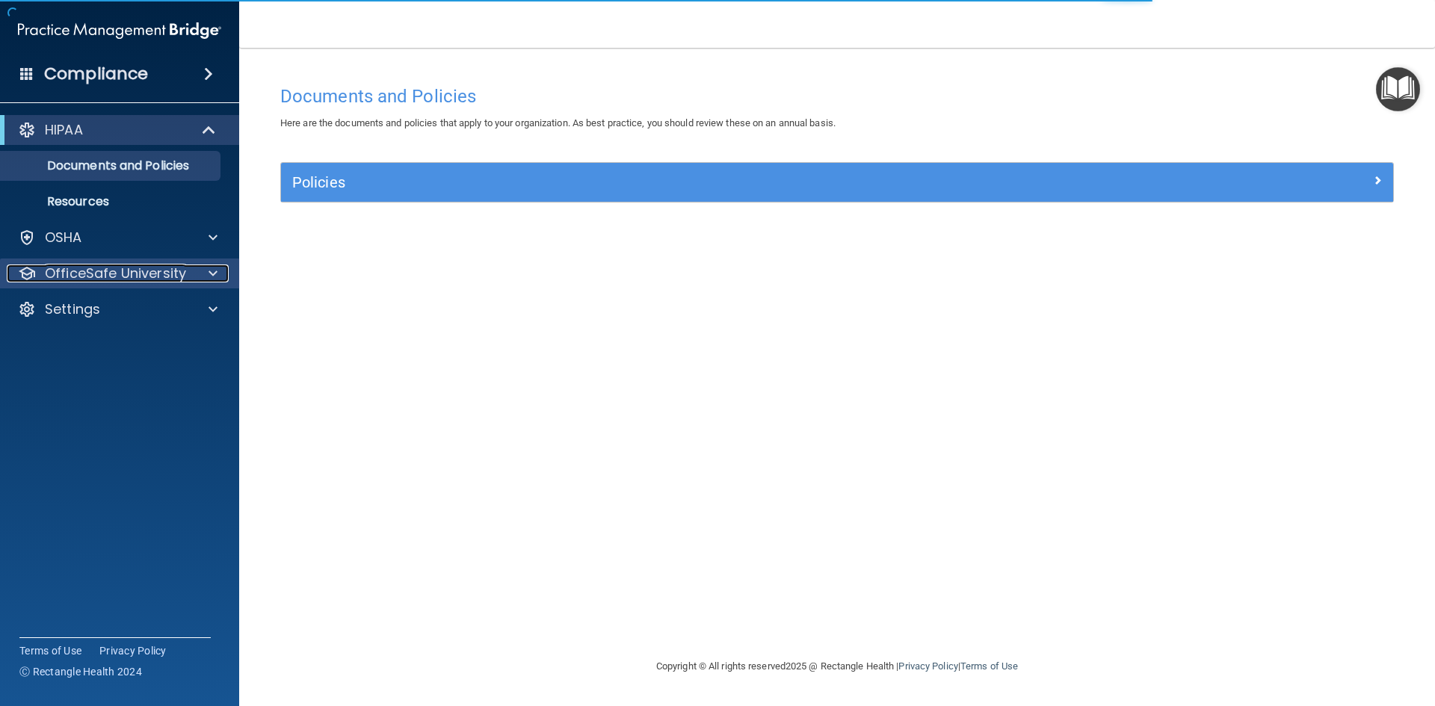
click at [167, 282] on p "OfficeSafe University" at bounding box center [115, 274] width 141 height 18
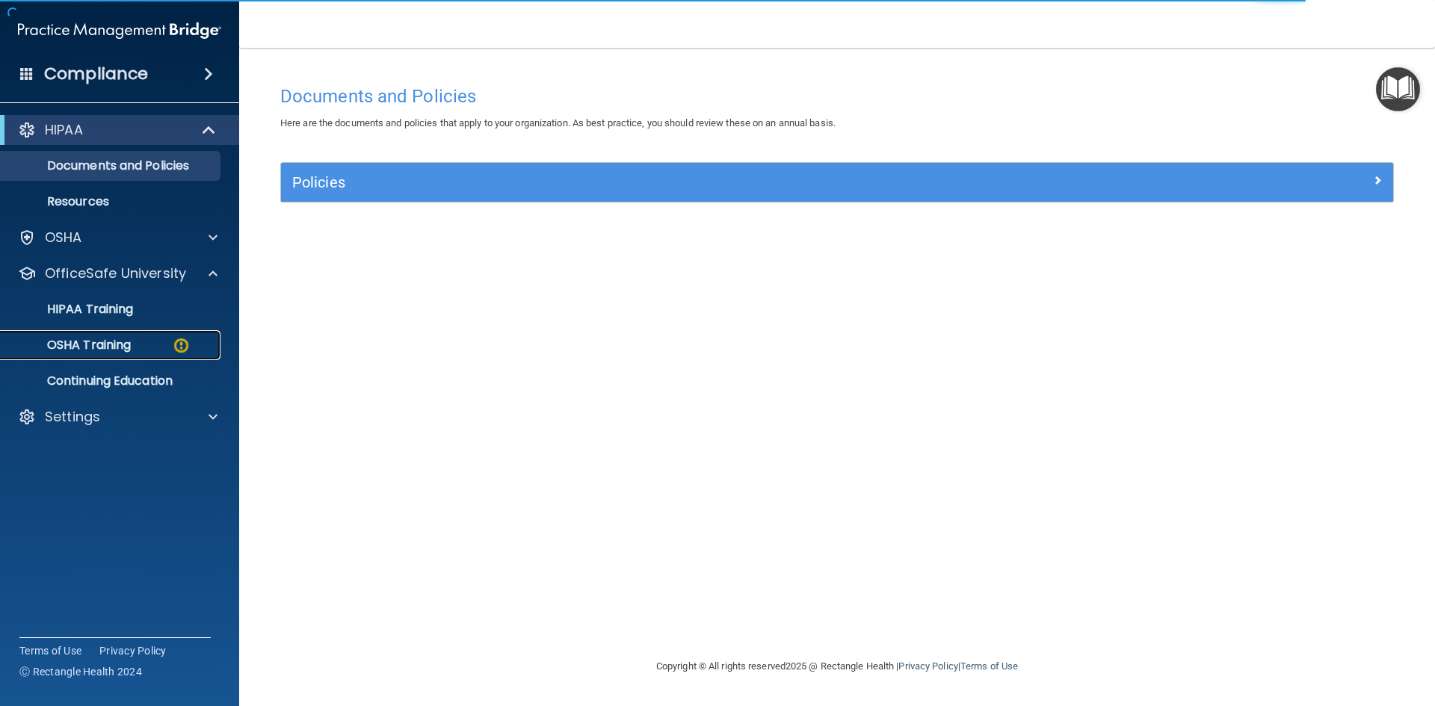
click at [133, 347] on div "OSHA Training" at bounding box center [112, 345] width 204 height 15
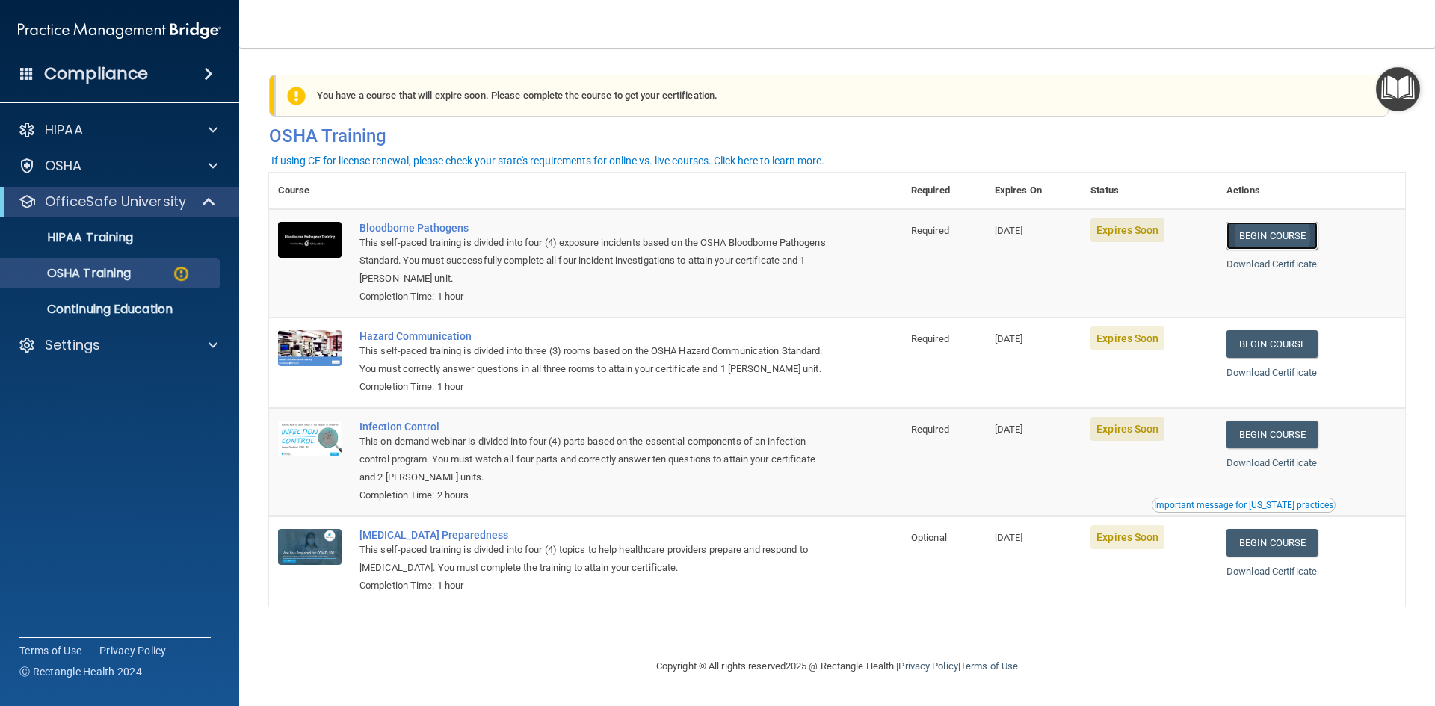
click at [1291, 239] on link "Begin Course" at bounding box center [1271, 236] width 91 height 28
click at [179, 354] on div "Settings" at bounding box center [120, 345] width 240 height 30
click at [211, 346] on span at bounding box center [212, 345] width 9 height 18
click at [110, 415] on p "Sign Out" at bounding box center [112, 417] width 204 height 15
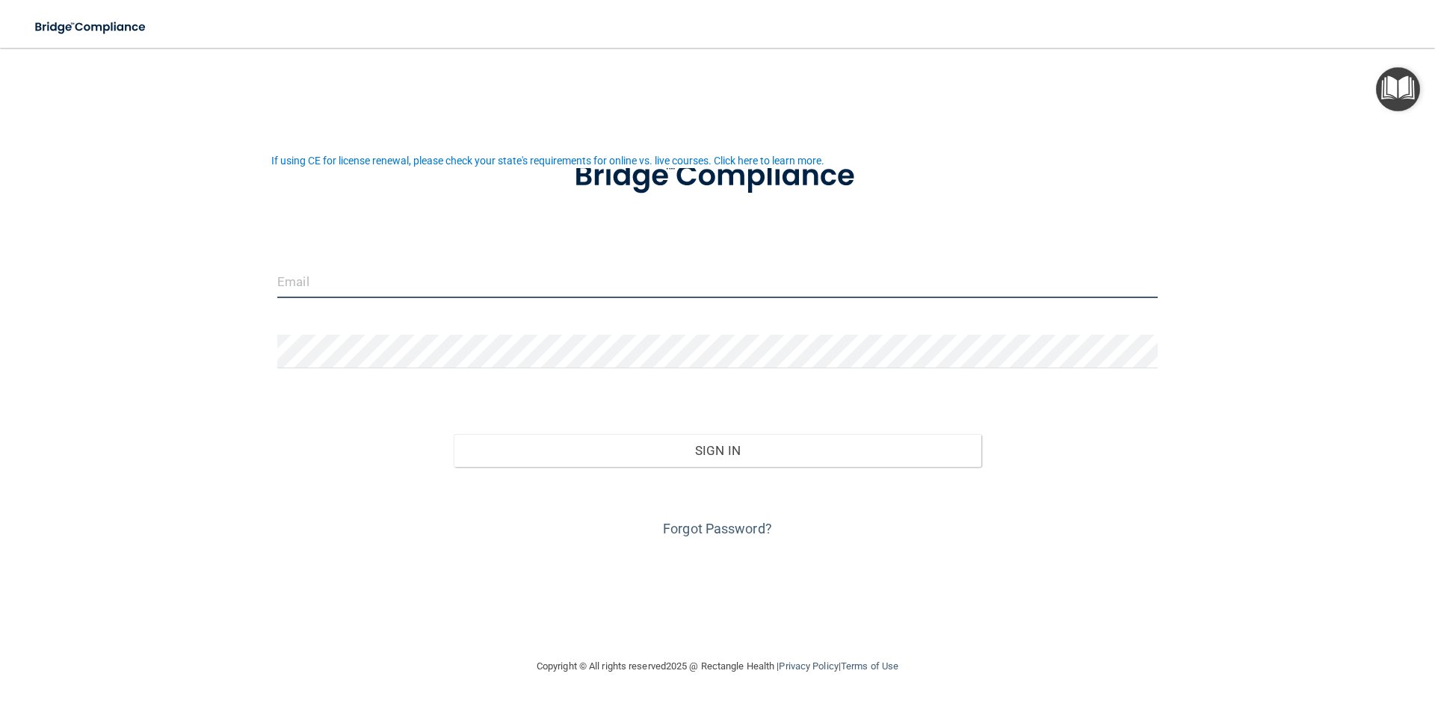
type input "brittanymgreen28@gmail.com"
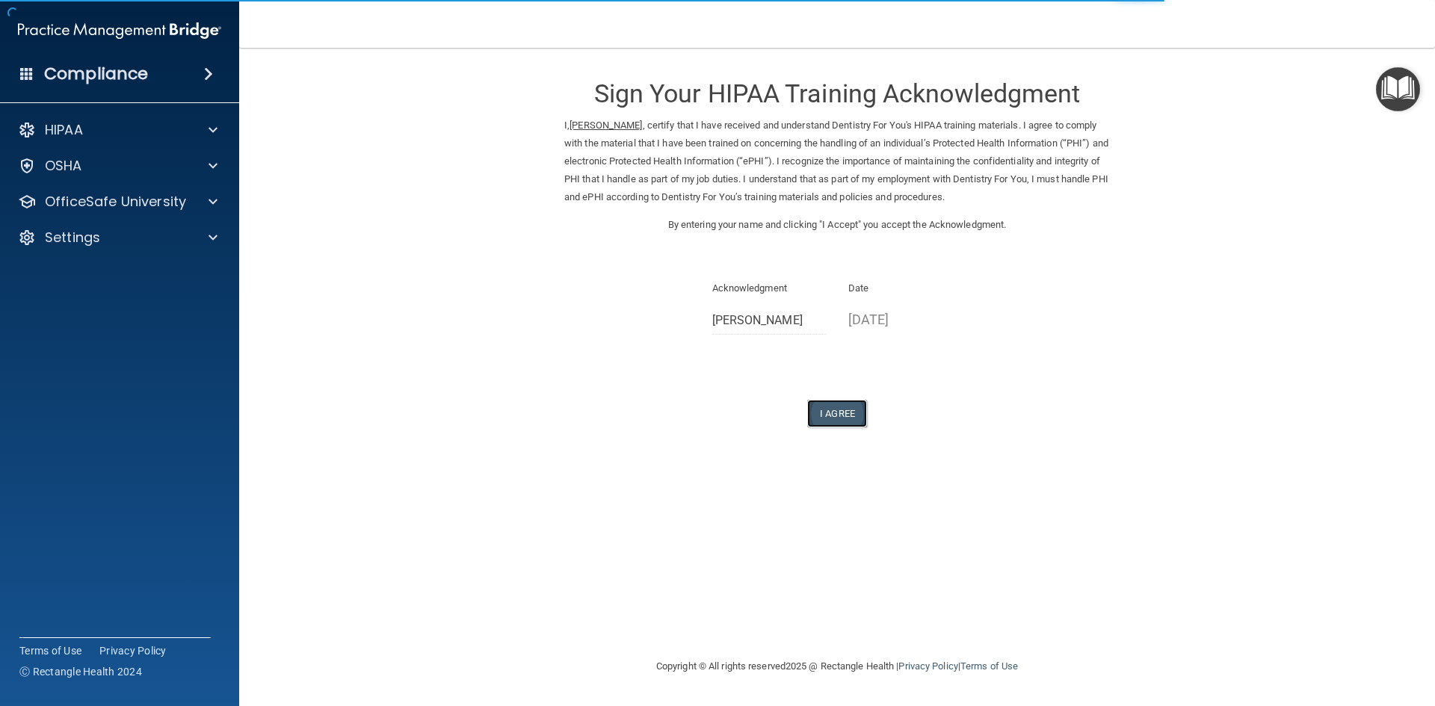
click at [835, 415] on button "I Agree" at bounding box center [837, 414] width 60 height 28
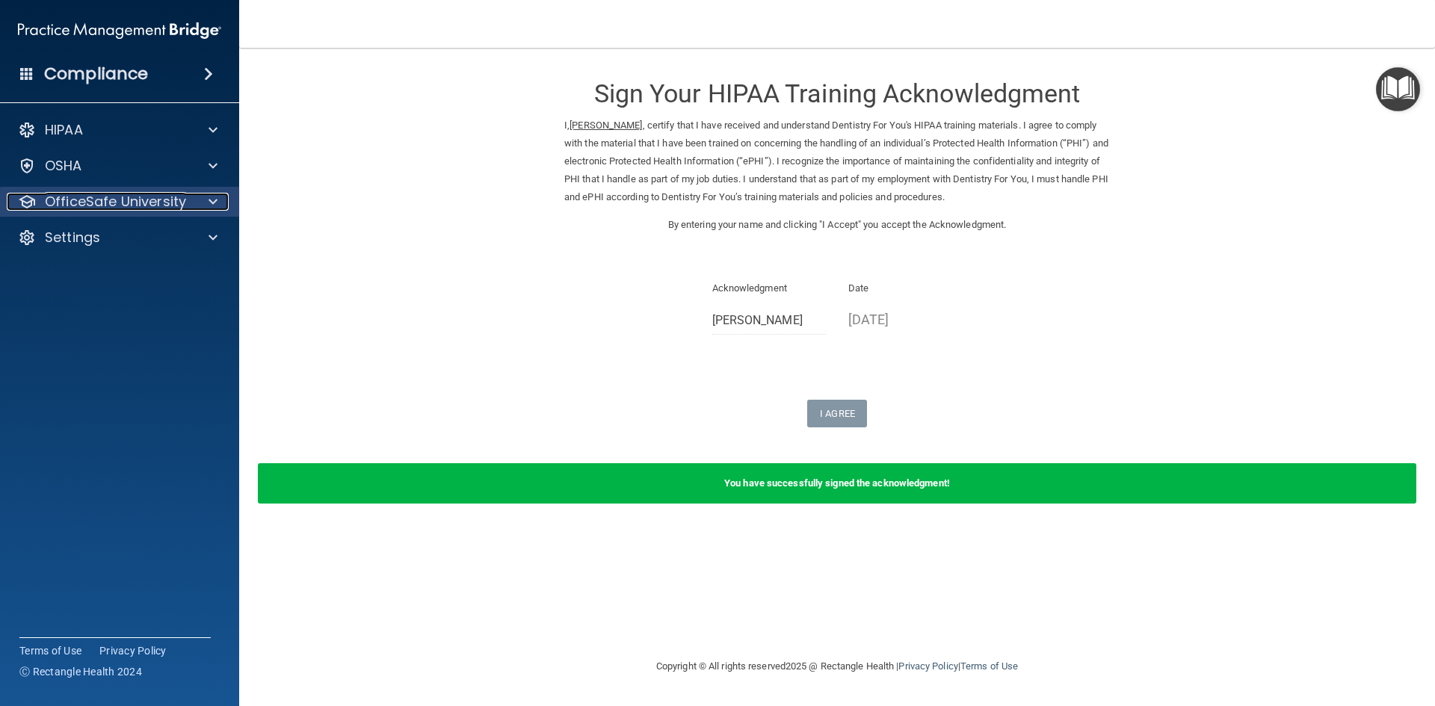
click at [211, 202] on span at bounding box center [212, 202] width 9 height 18
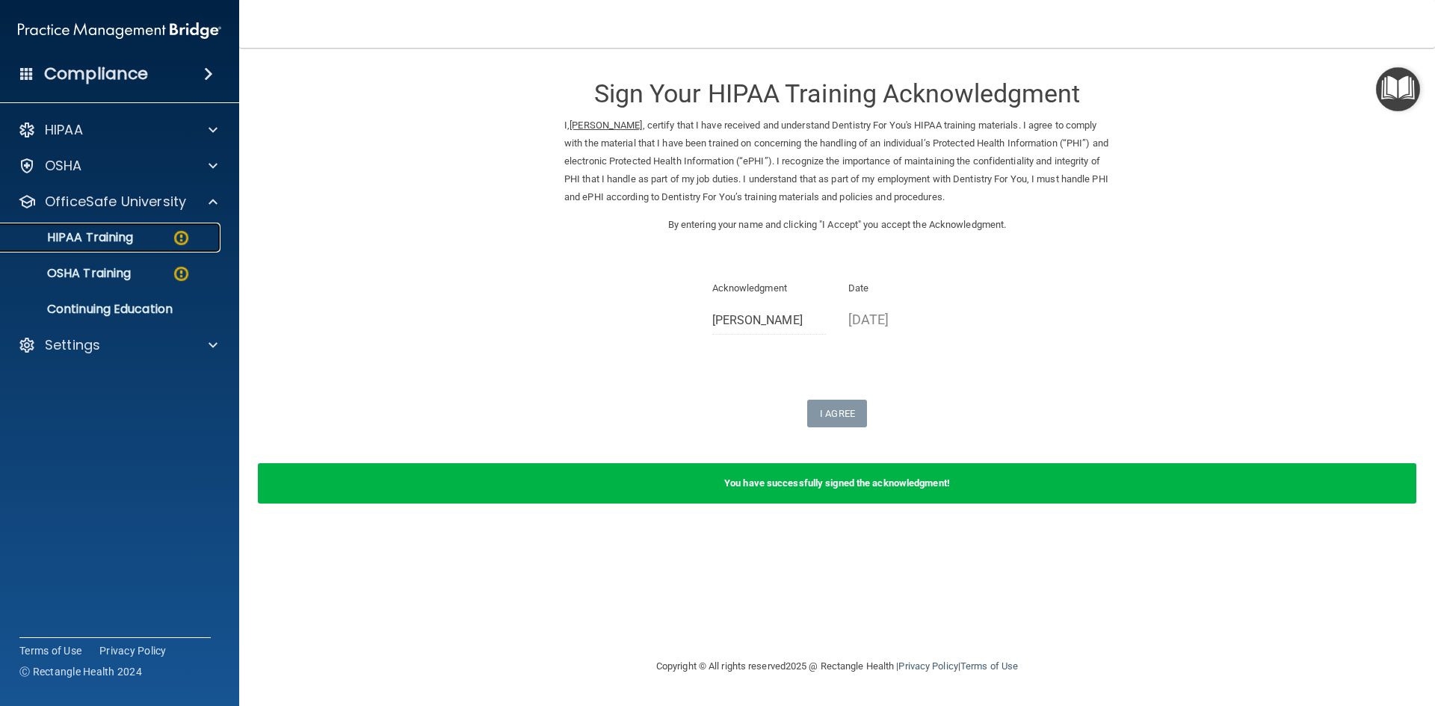
click at [129, 240] on p "HIPAA Training" at bounding box center [71, 237] width 123 height 15
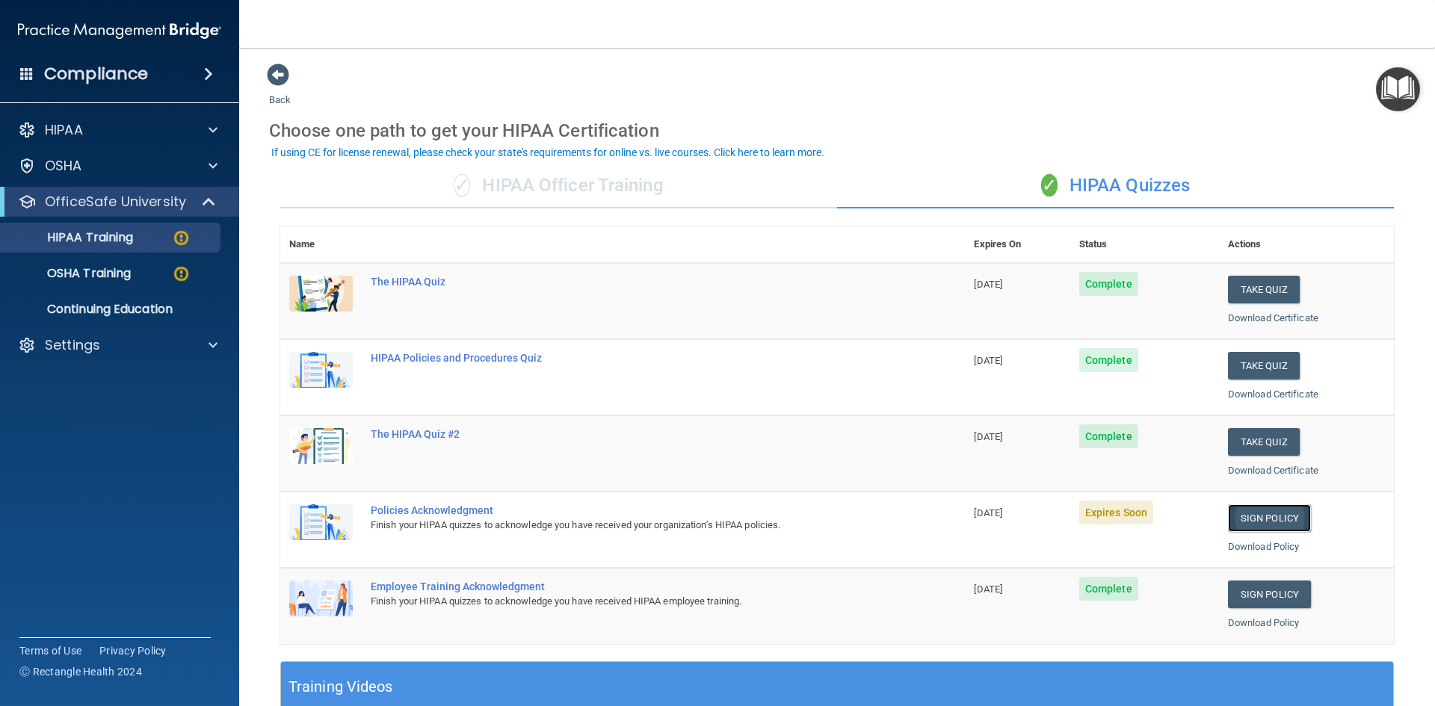
click at [1264, 516] on link "Sign Policy" at bounding box center [1269, 518] width 83 height 28
click at [198, 347] on div at bounding box center [210, 345] width 37 height 18
click at [135, 420] on p "Sign Out" at bounding box center [112, 417] width 204 height 15
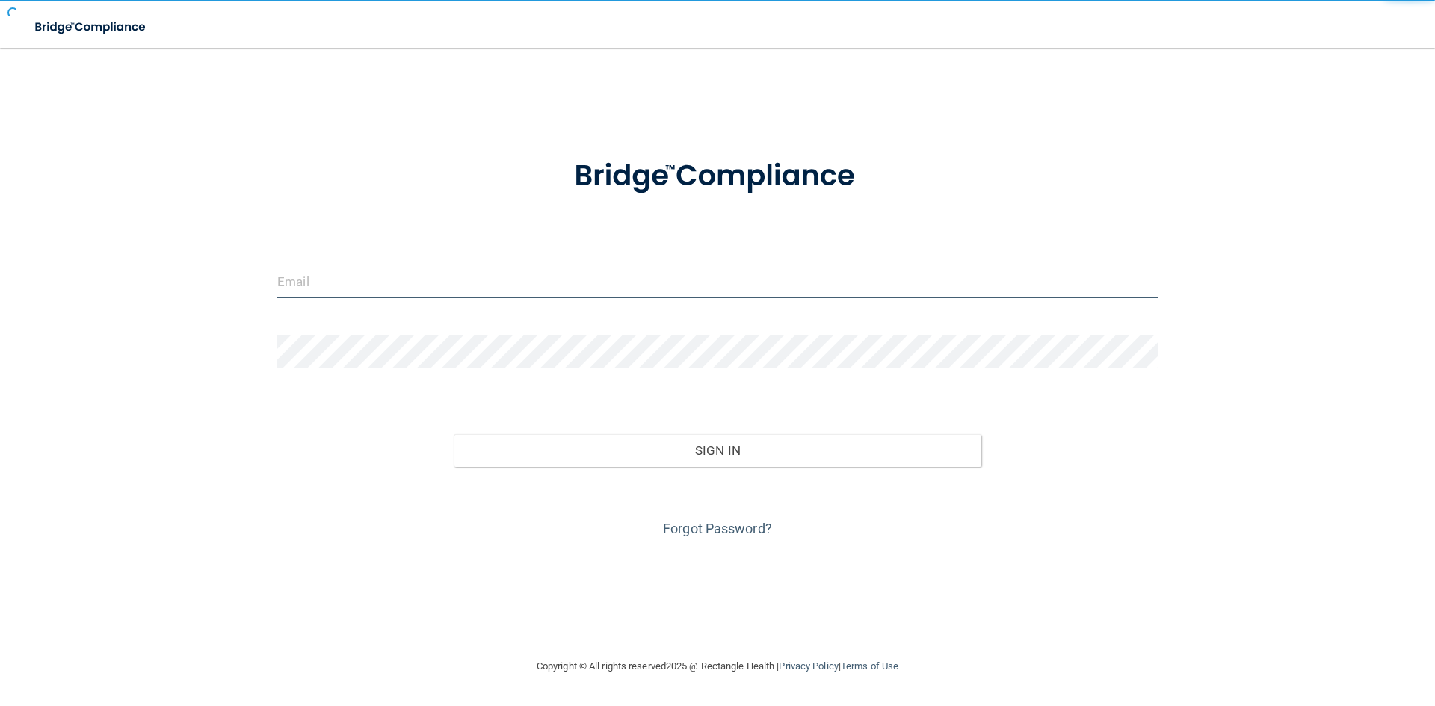
type input "[EMAIL_ADDRESS][DOMAIN_NAME]"
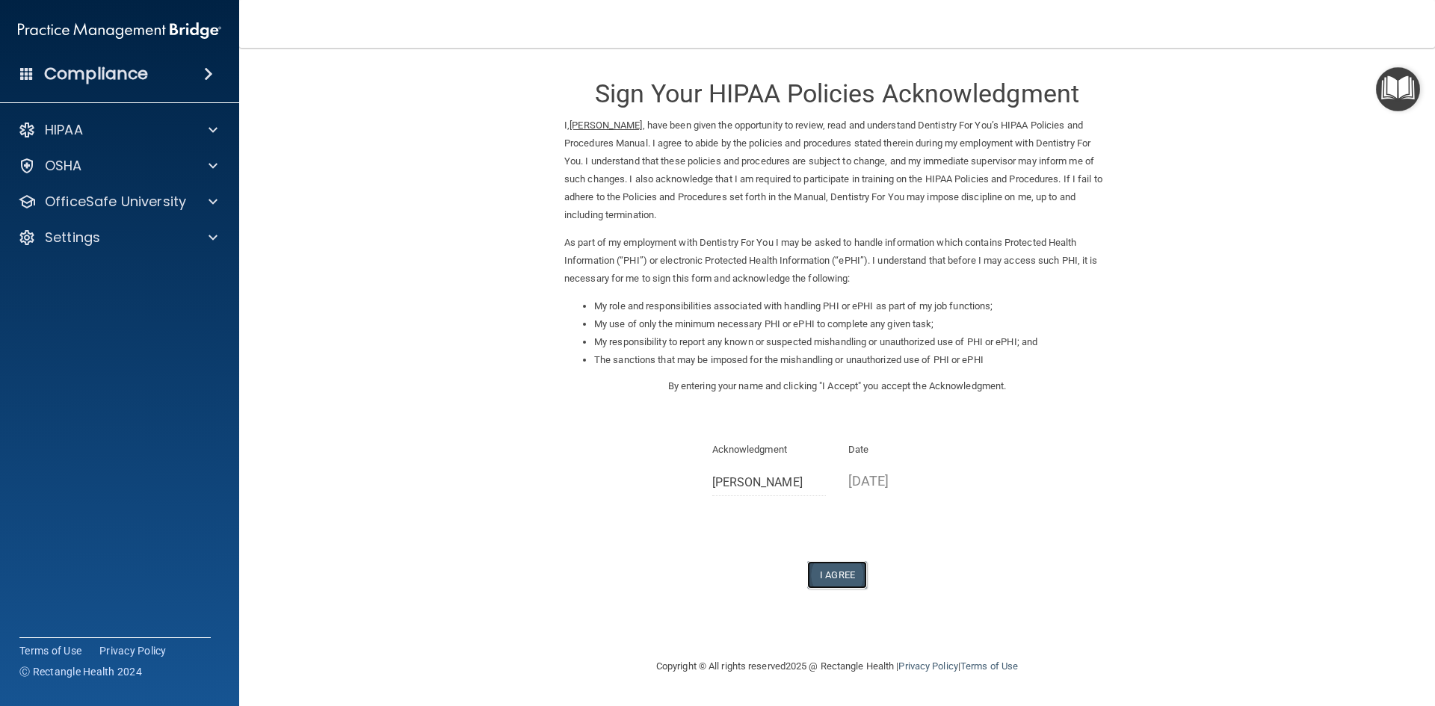
click at [851, 574] on button "I Agree" at bounding box center [837, 575] width 60 height 28
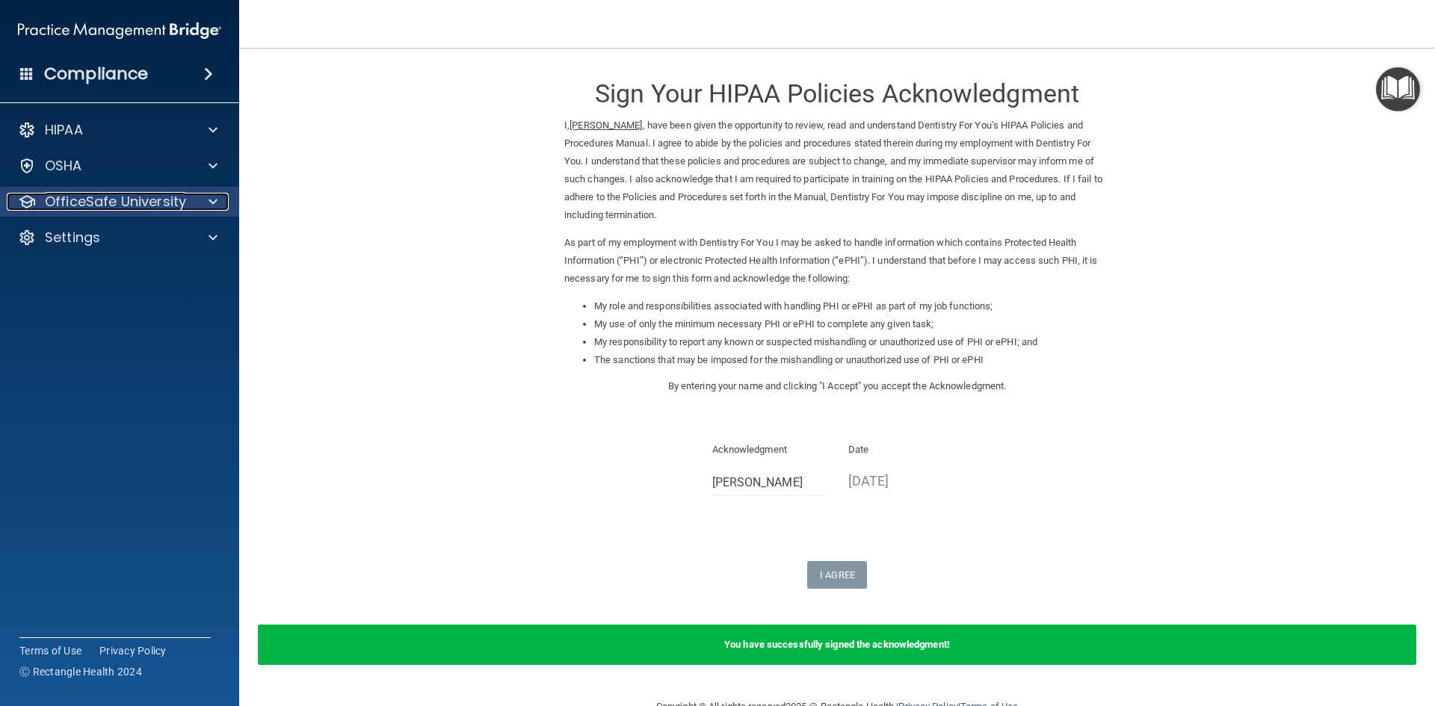
click at [137, 199] on p "OfficeSafe University" at bounding box center [115, 202] width 141 height 18
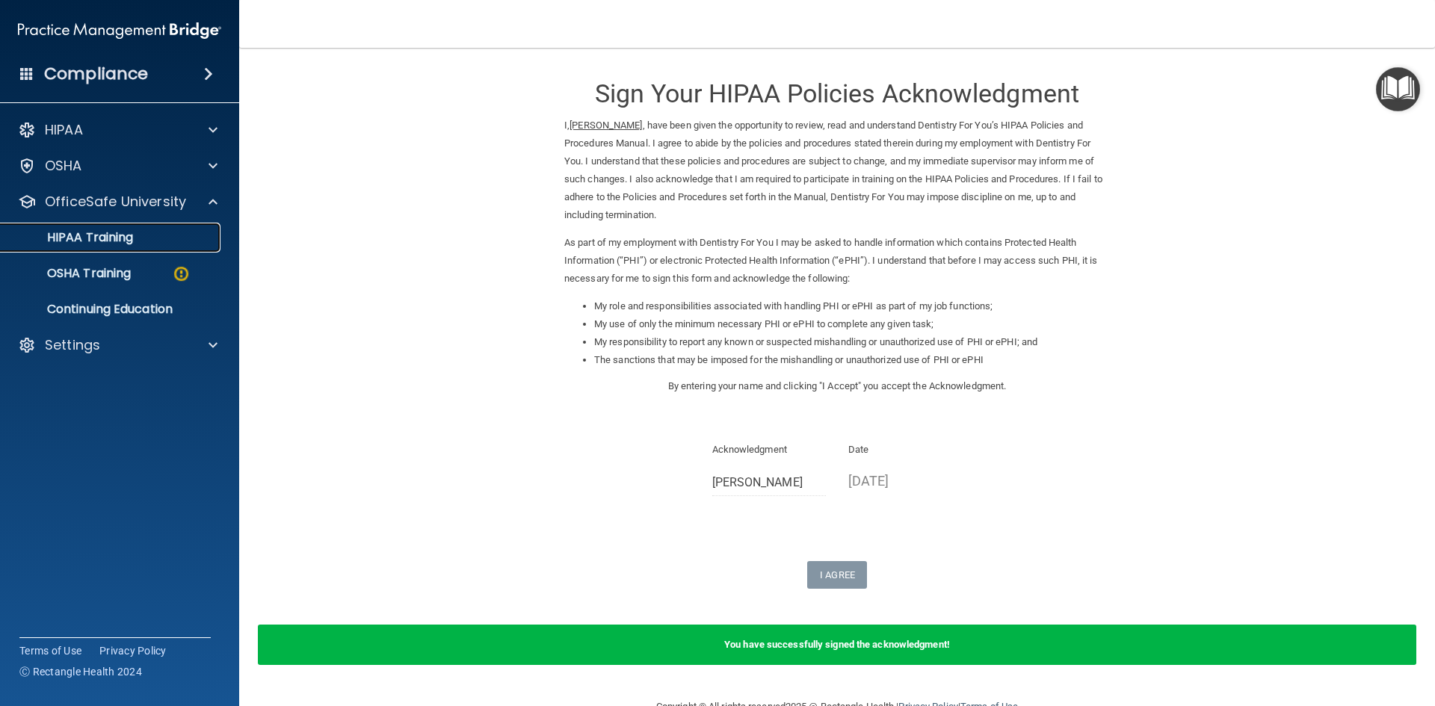
click at [140, 244] on div "HIPAA Training" at bounding box center [112, 237] width 204 height 15
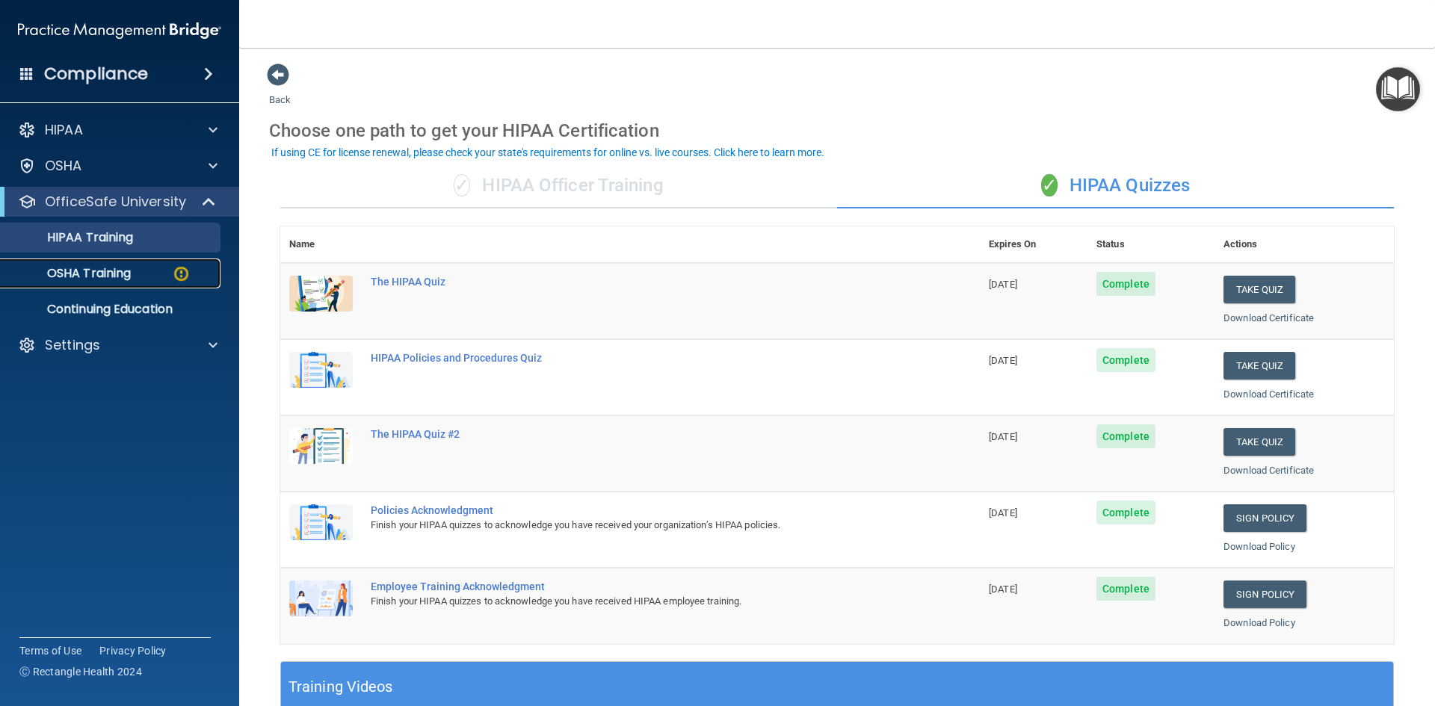
click at [124, 273] on p "OSHA Training" at bounding box center [70, 273] width 121 height 15
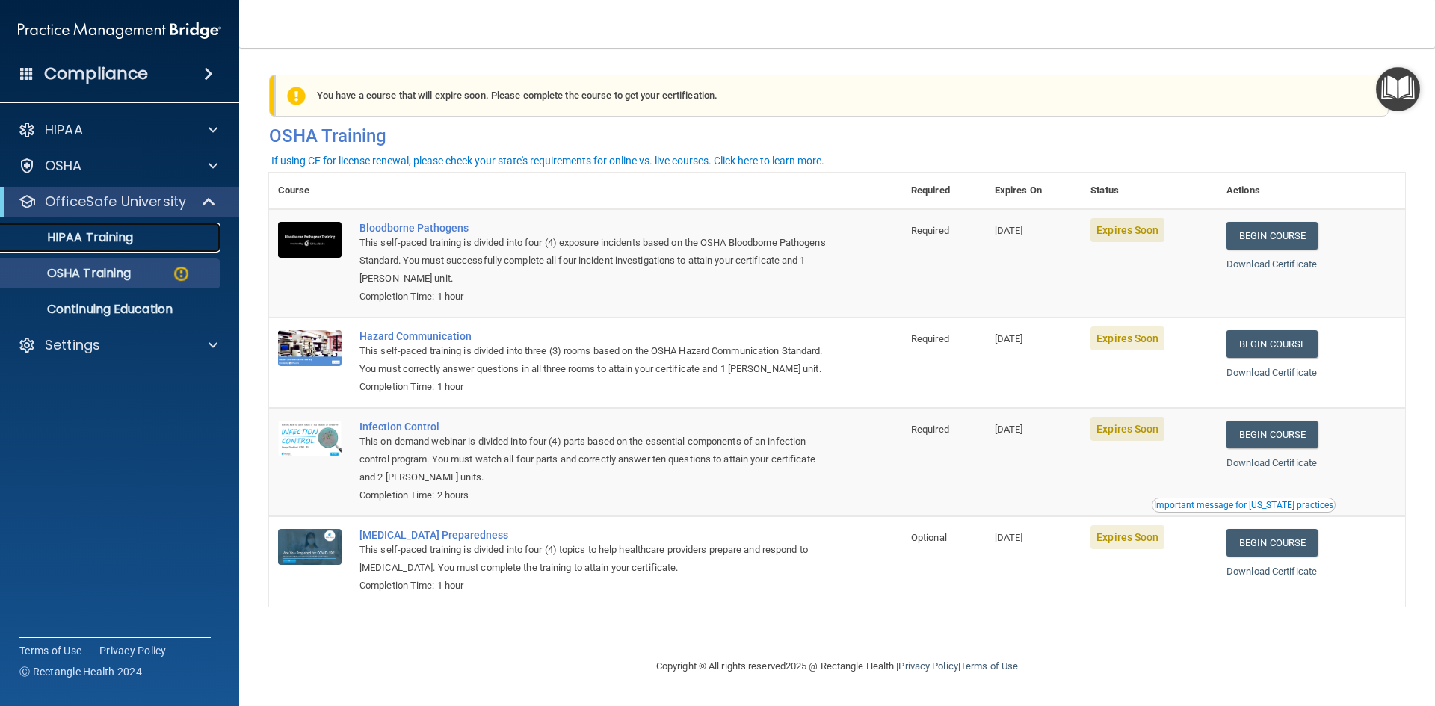
click at [132, 237] on p "HIPAA Training" at bounding box center [71, 237] width 123 height 15
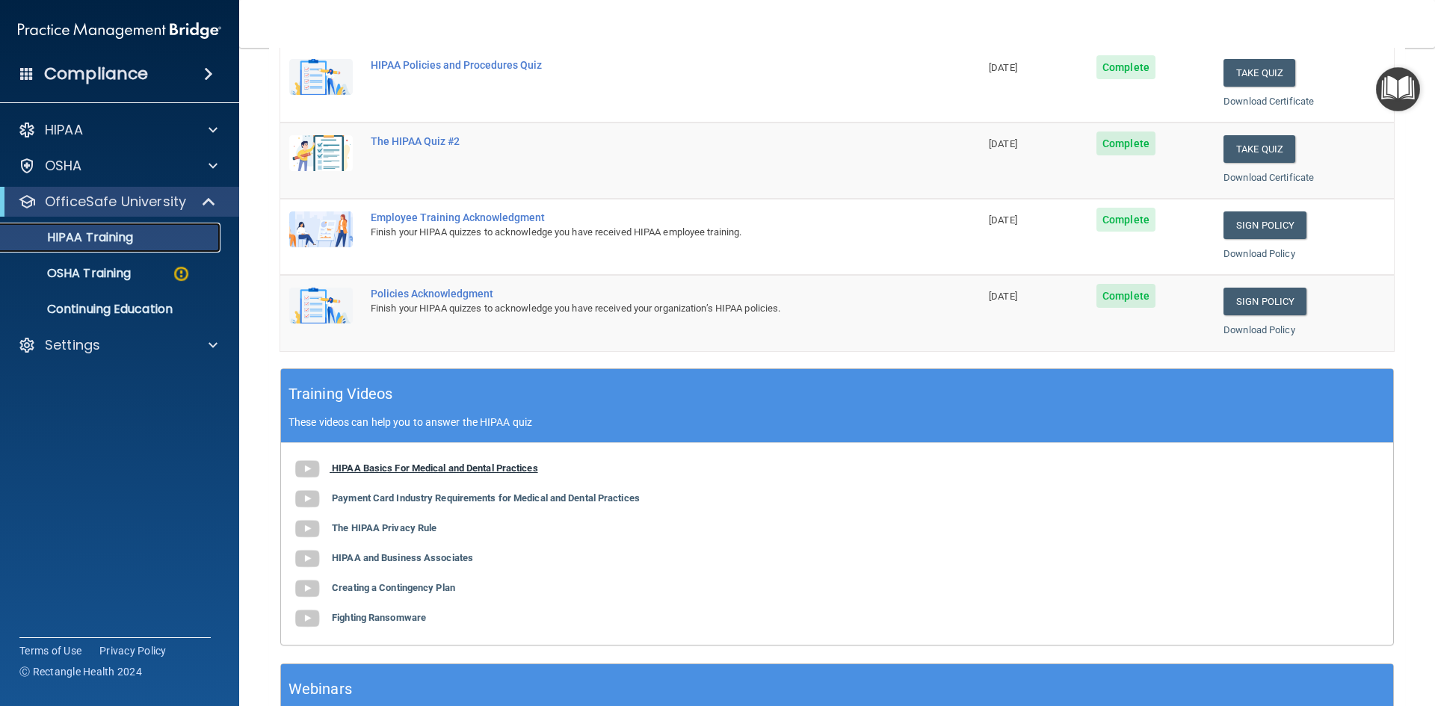
scroll to position [299, 0]
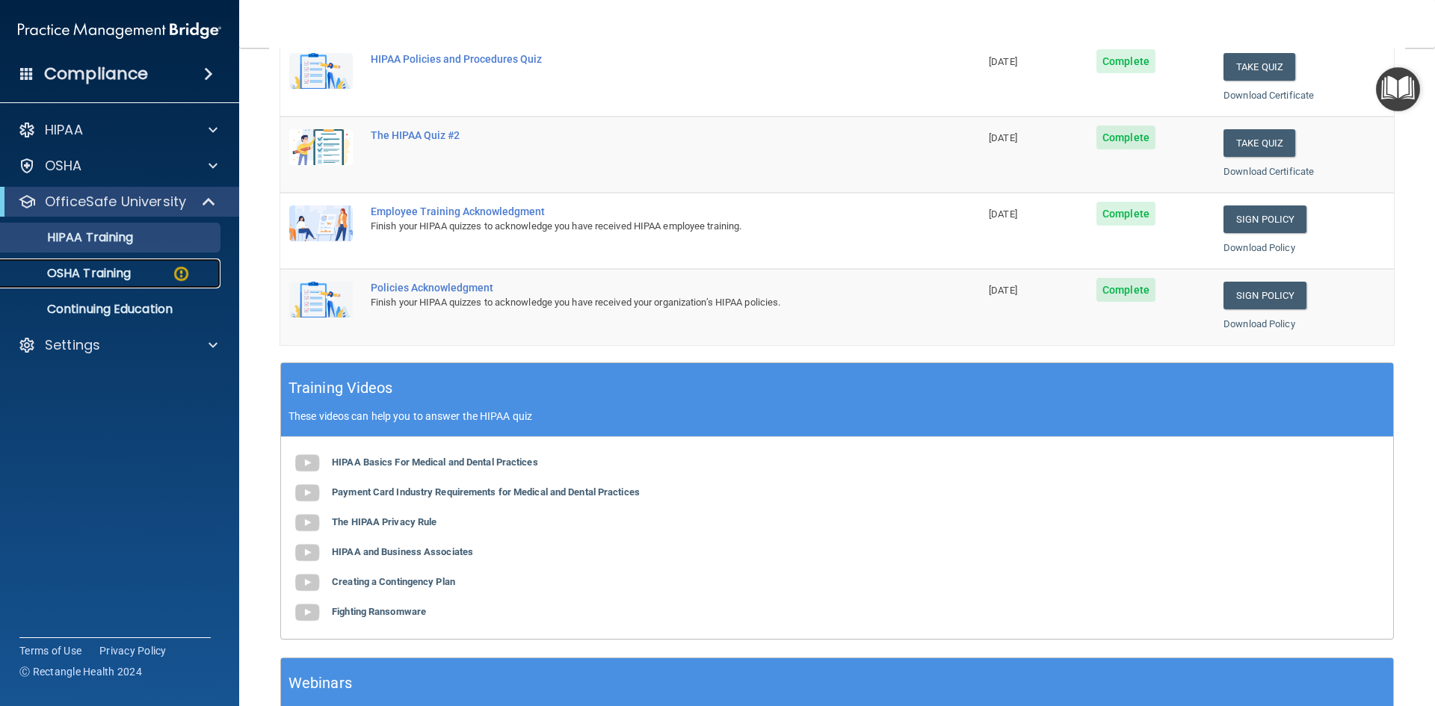
click at [120, 268] on p "OSHA Training" at bounding box center [70, 273] width 121 height 15
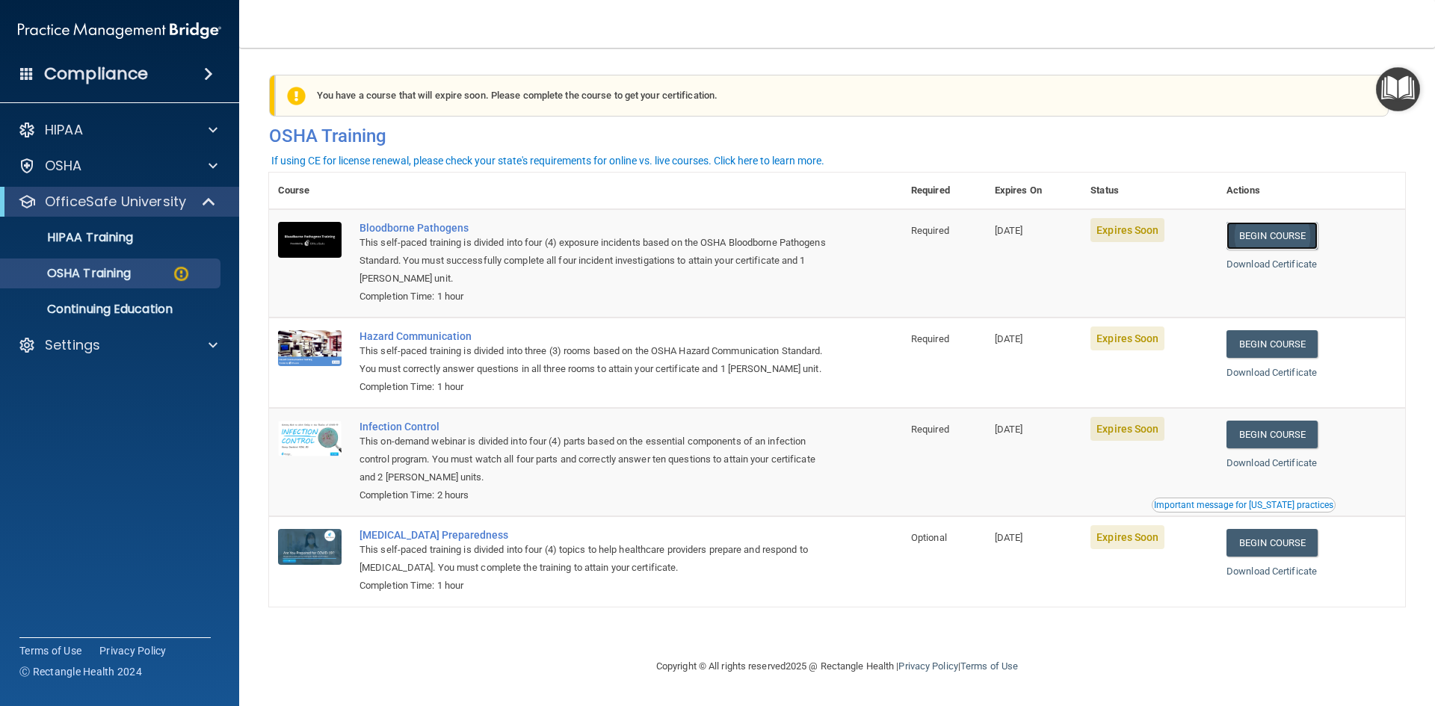
click at [1263, 238] on link "Begin Course" at bounding box center [1271, 236] width 91 height 28
click at [170, 346] on div "Settings" at bounding box center [99, 345] width 185 height 18
click at [87, 422] on p "Sign Out" at bounding box center [112, 417] width 204 height 15
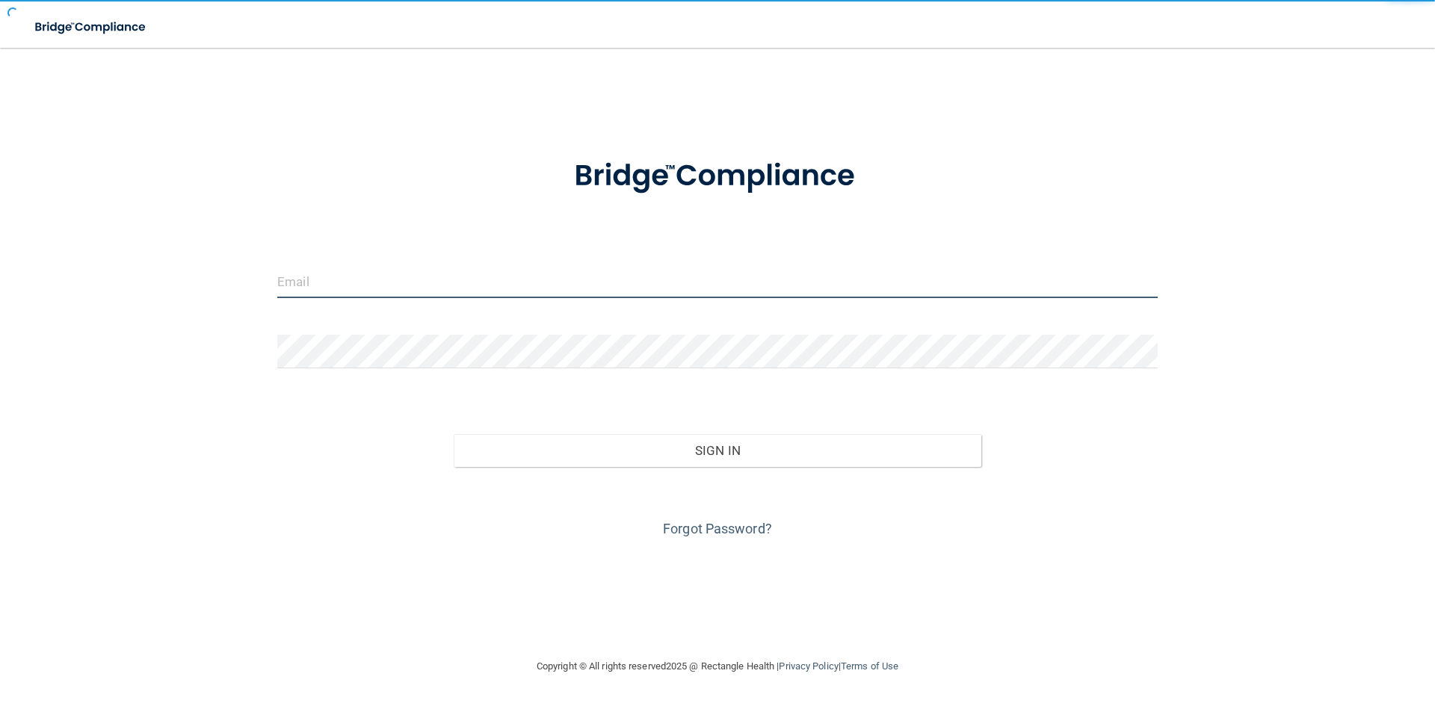
type input "brittanymgreen28@gmail.com"
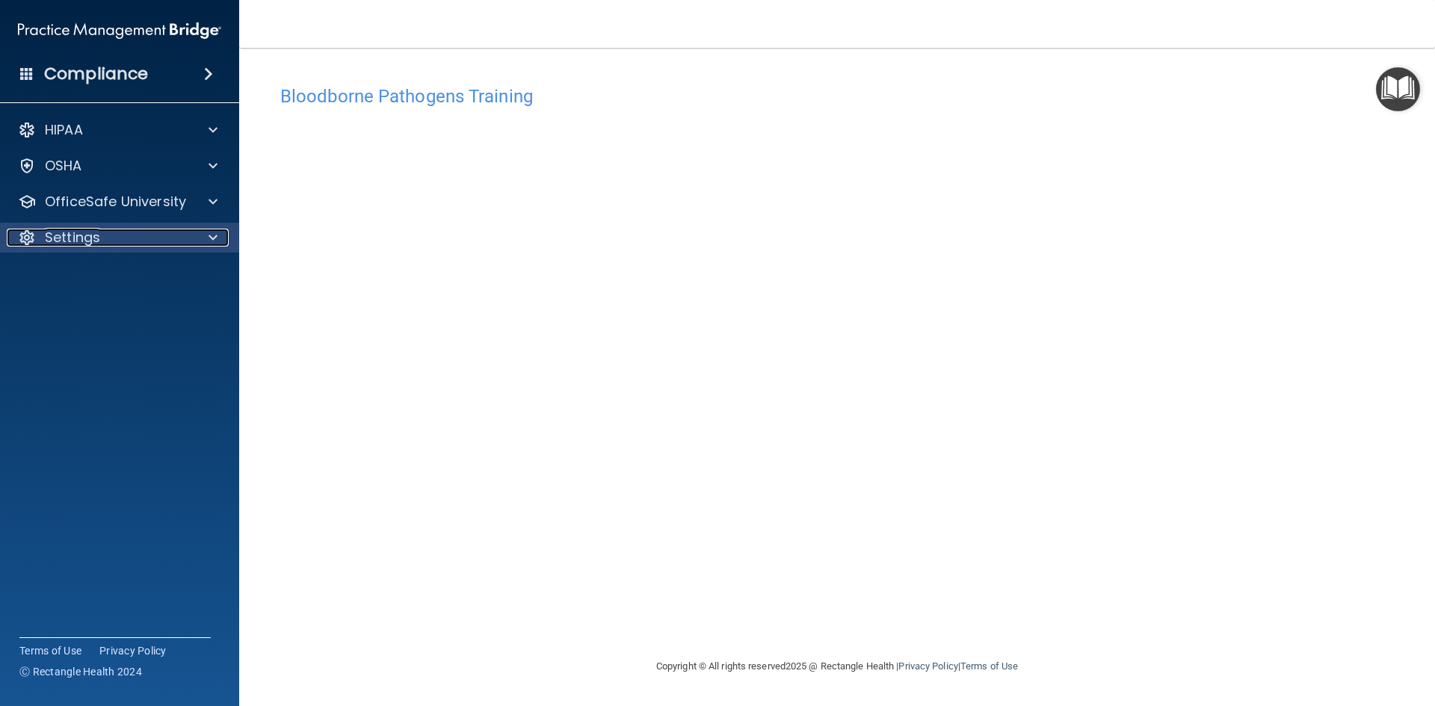
click at [167, 245] on div "Settings" at bounding box center [99, 238] width 185 height 18
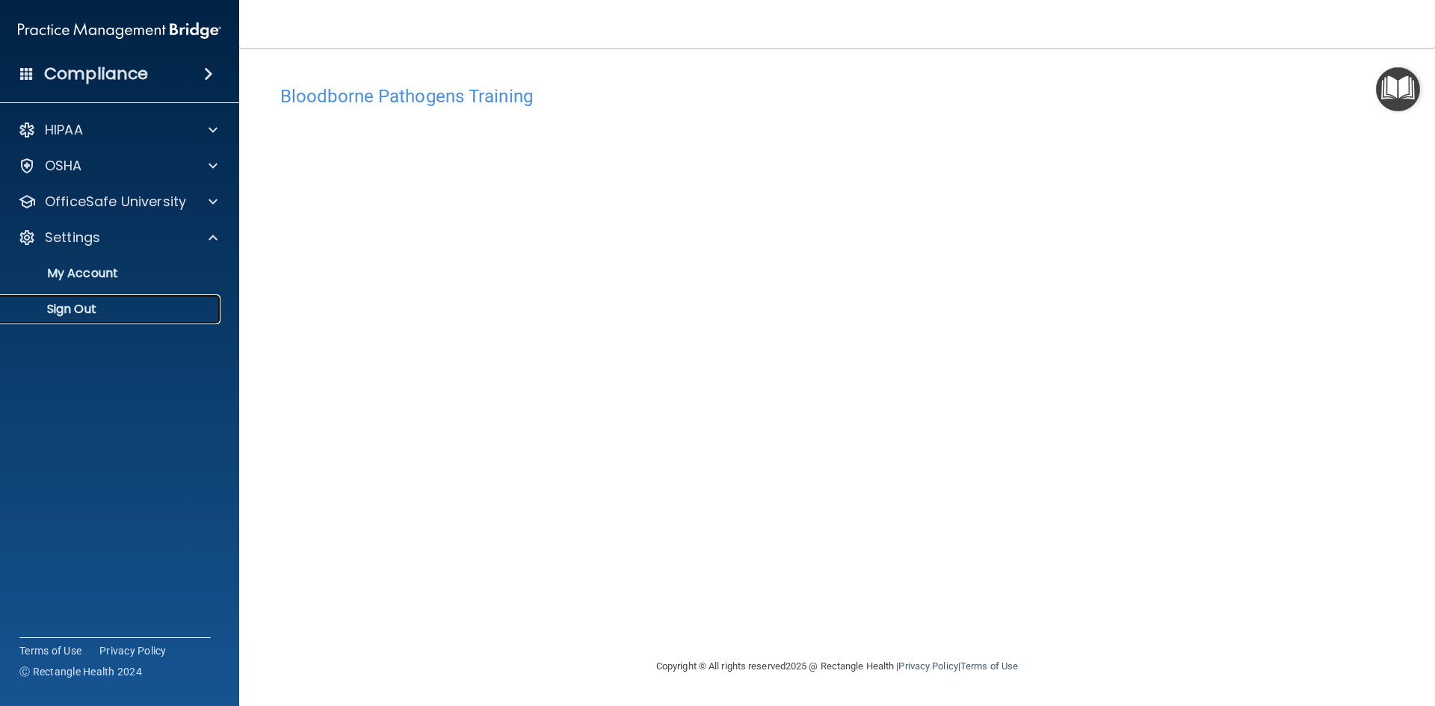
click at [85, 307] on p "Sign Out" at bounding box center [112, 309] width 204 height 15
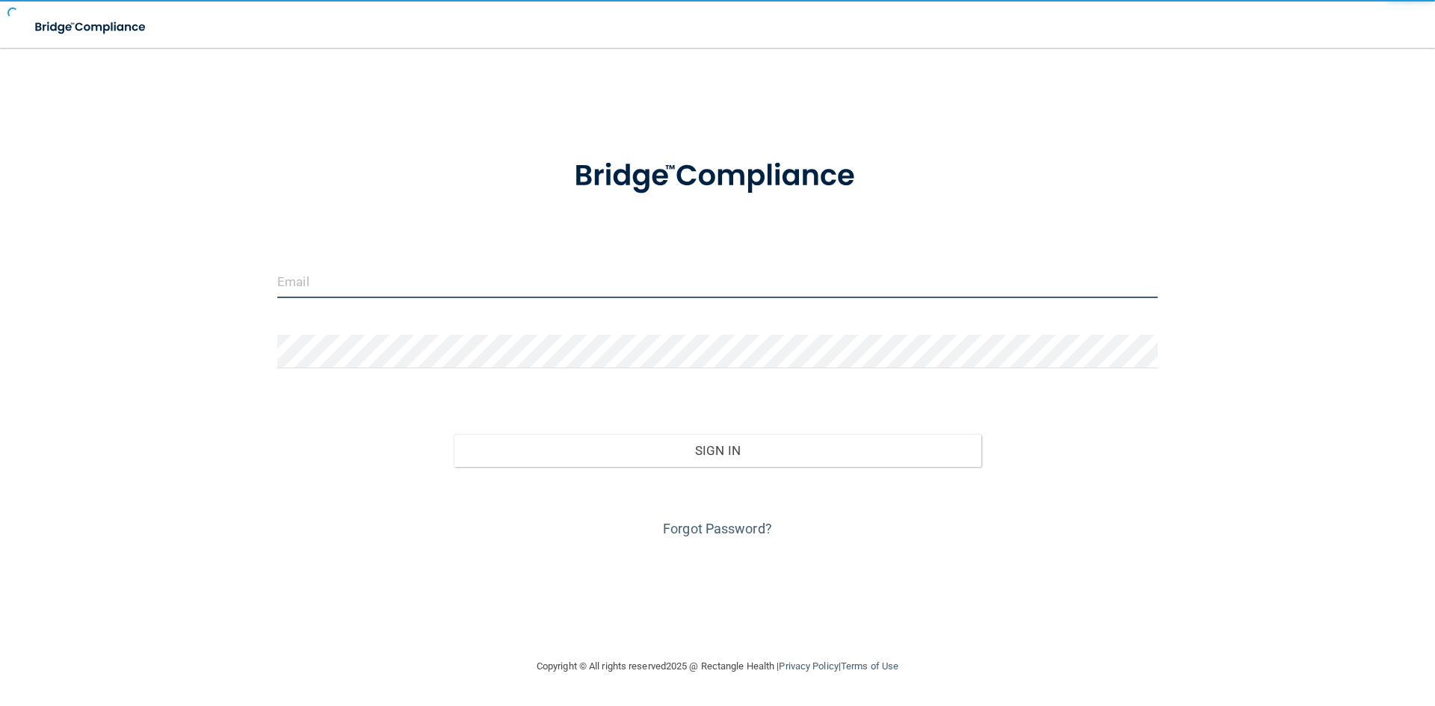
type input "[EMAIL_ADDRESS][DOMAIN_NAME]"
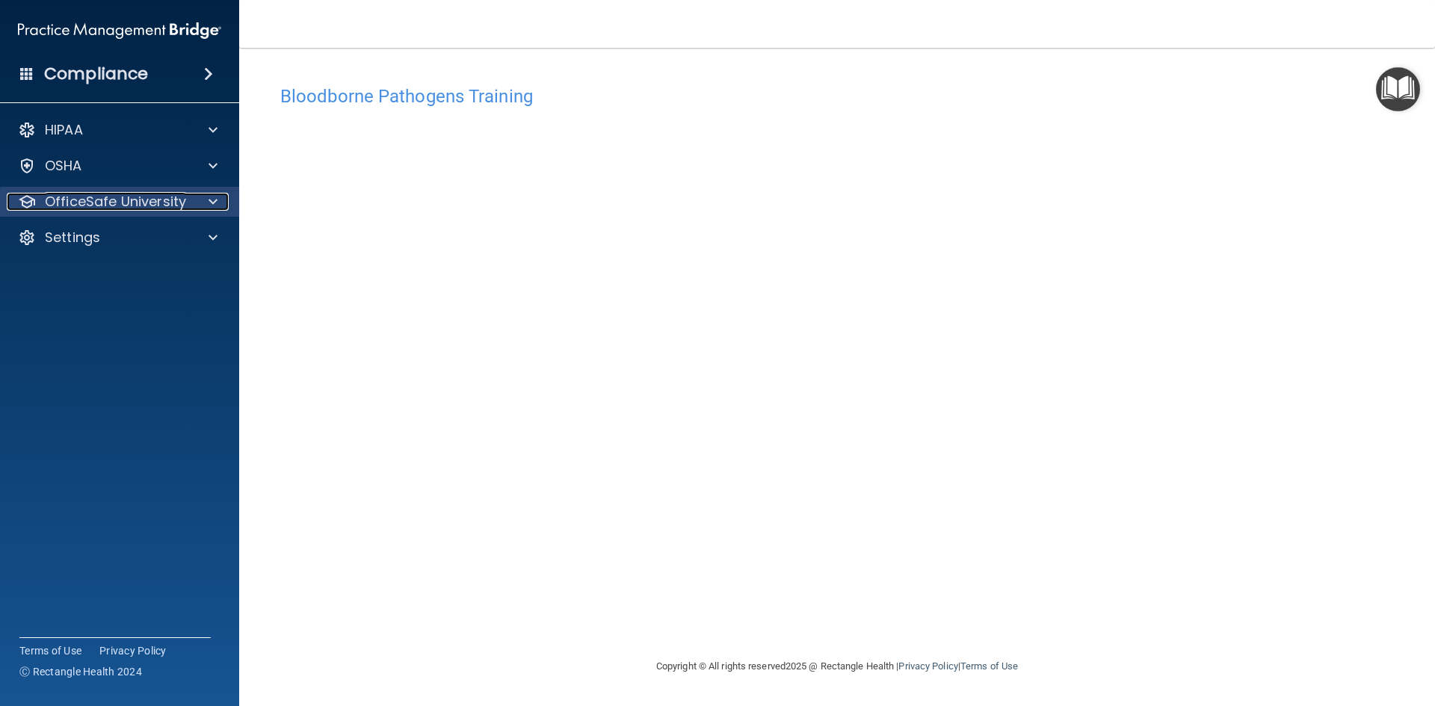
click at [137, 202] on p "OfficeSafe University" at bounding box center [115, 202] width 141 height 18
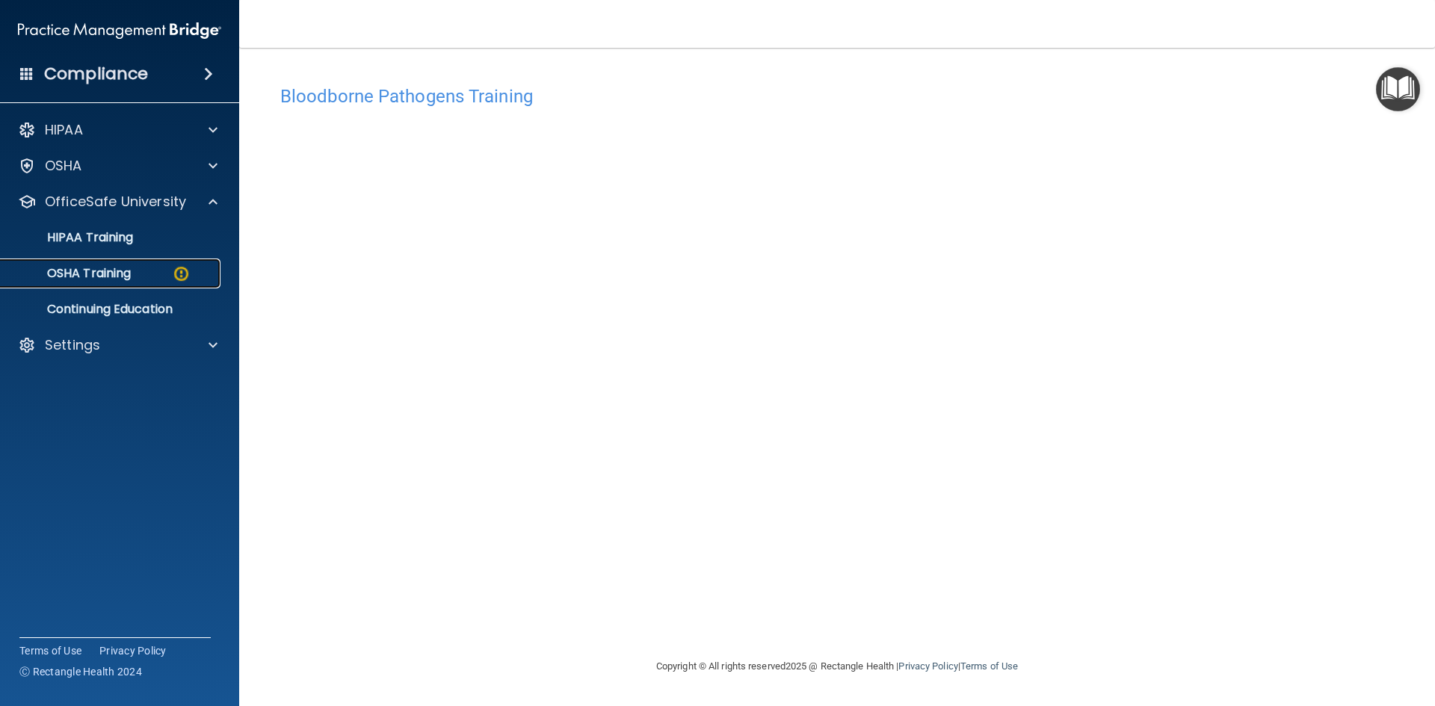
click at [139, 280] on div "OSHA Training" at bounding box center [112, 273] width 204 height 15
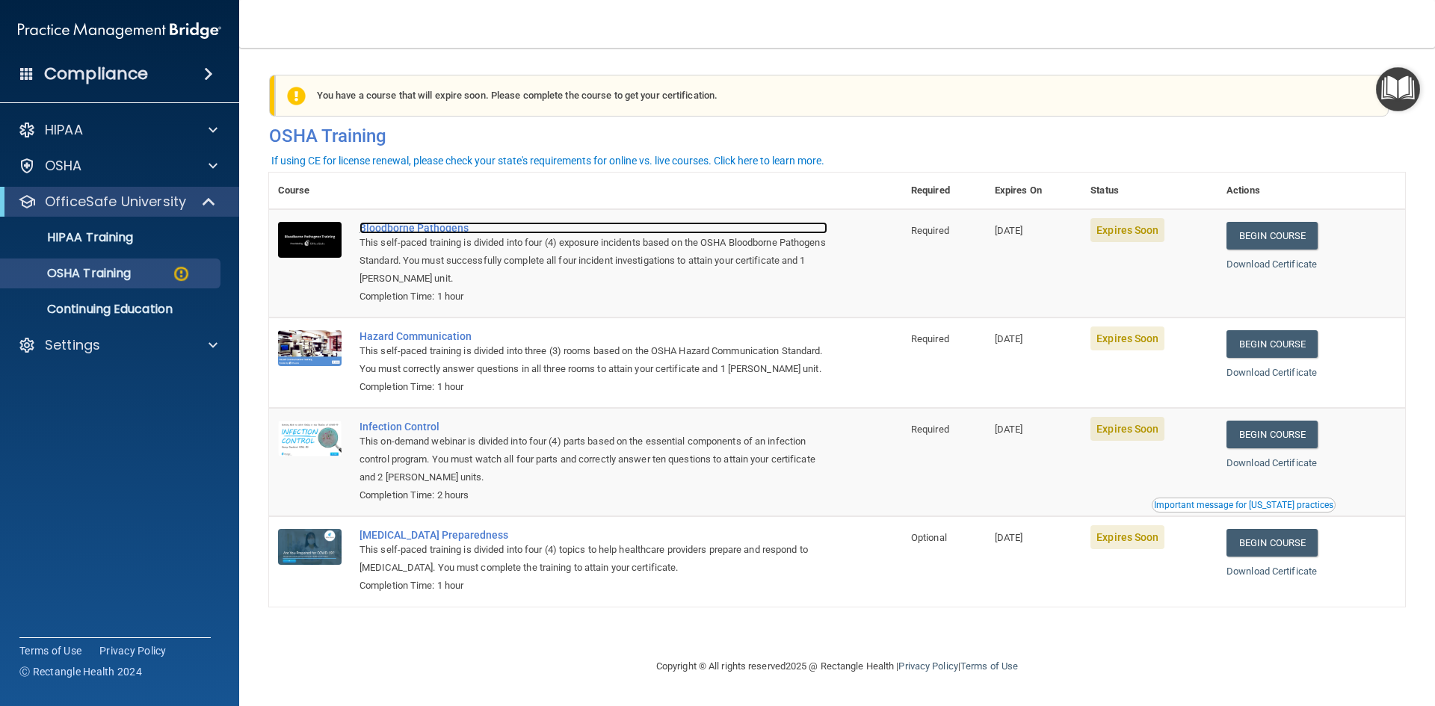
click at [389, 227] on div "Bloodborne Pathogens" at bounding box center [593, 228] width 468 height 12
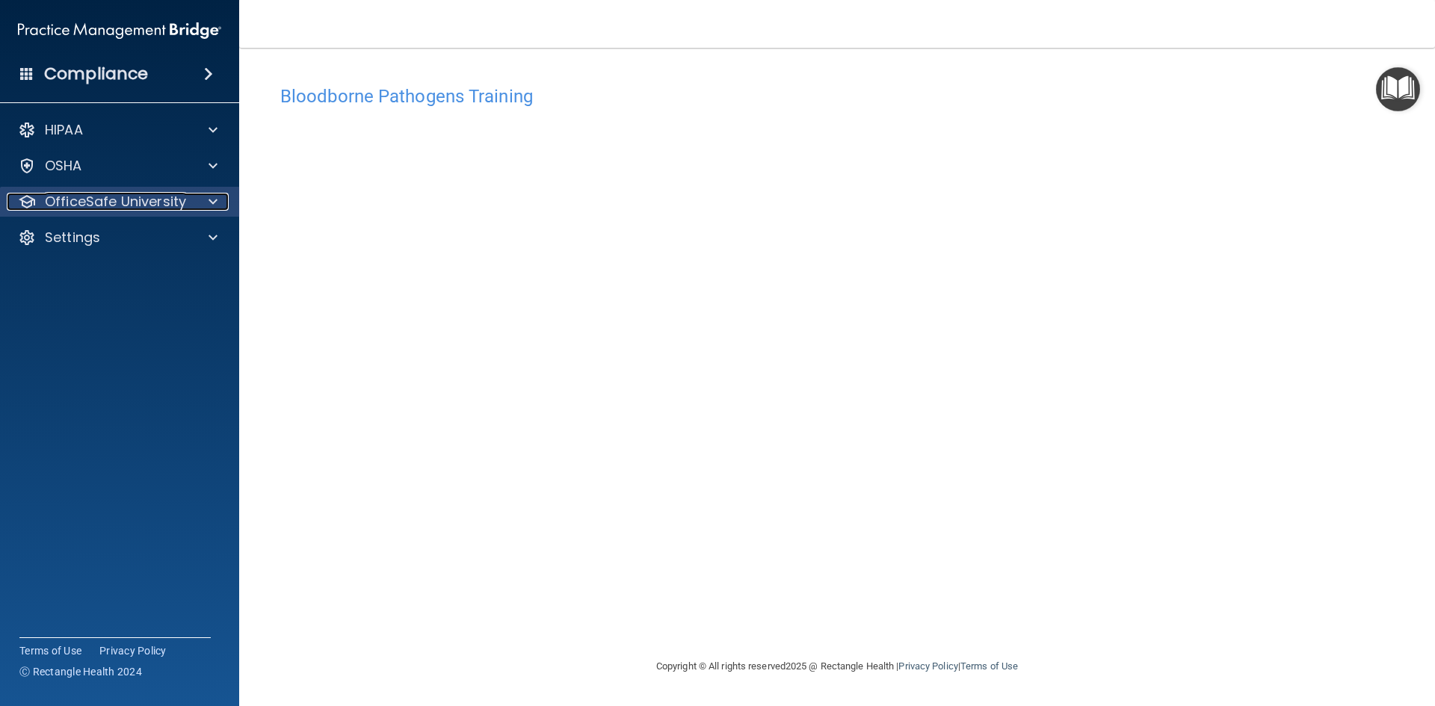
click at [133, 201] on p "OfficeSafe University" at bounding box center [115, 202] width 141 height 18
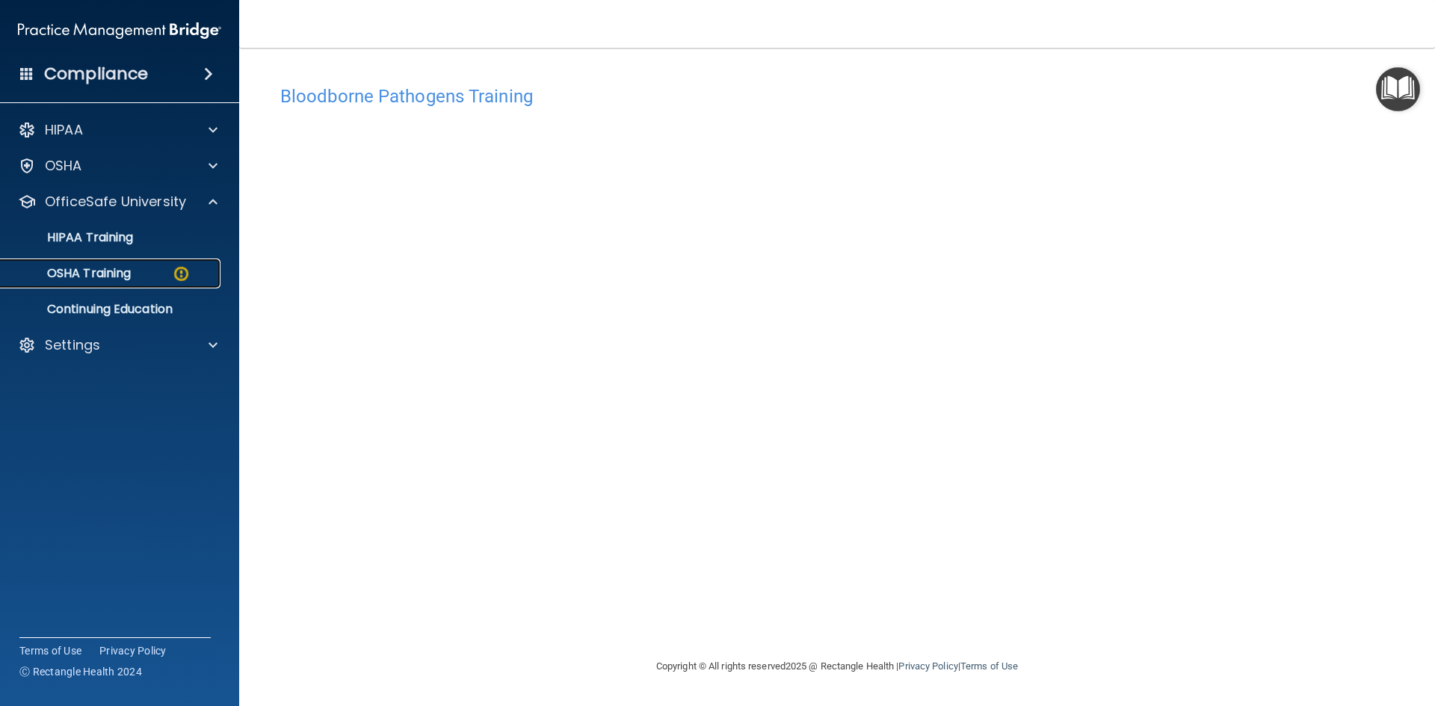
click at [134, 278] on div "OSHA Training" at bounding box center [112, 273] width 204 height 15
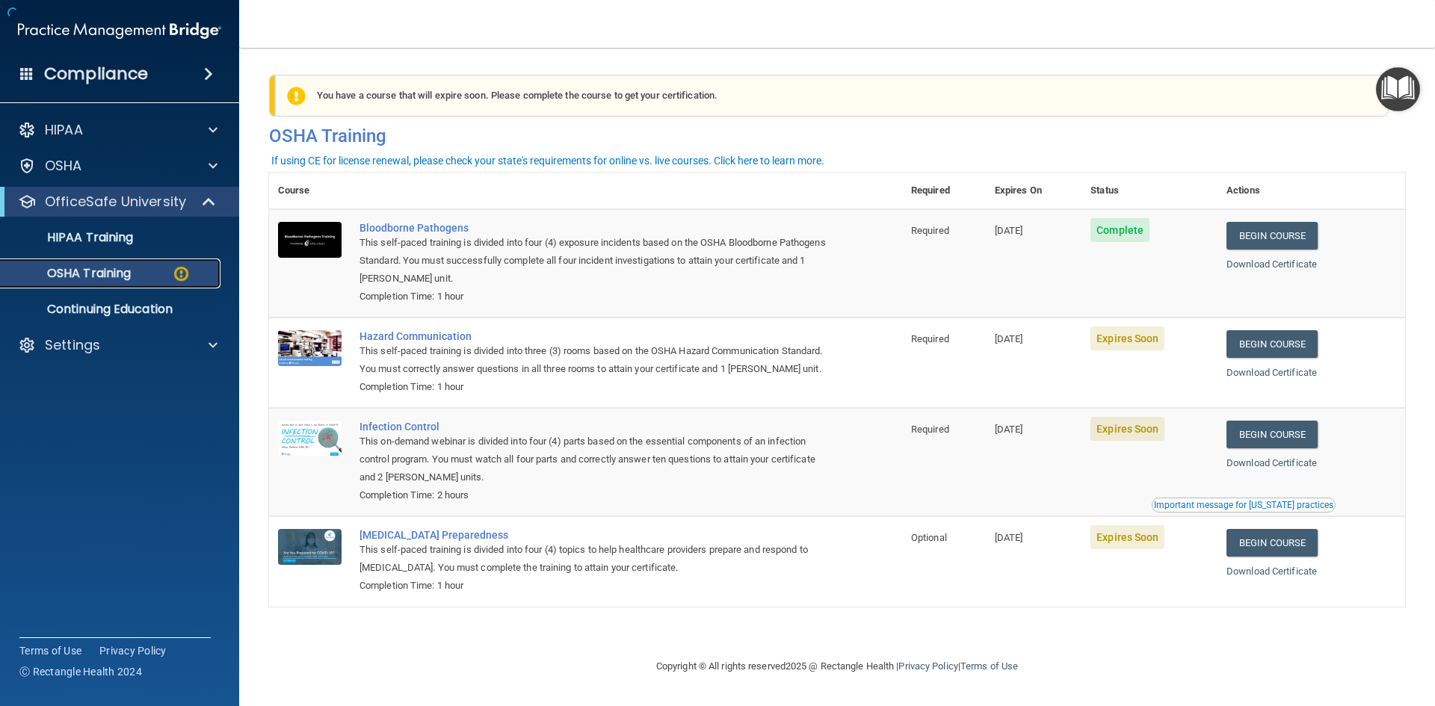
click at [100, 271] on p "OSHA Training" at bounding box center [70, 273] width 121 height 15
click at [1291, 344] on link "Begin Course" at bounding box center [1271, 344] width 91 height 28
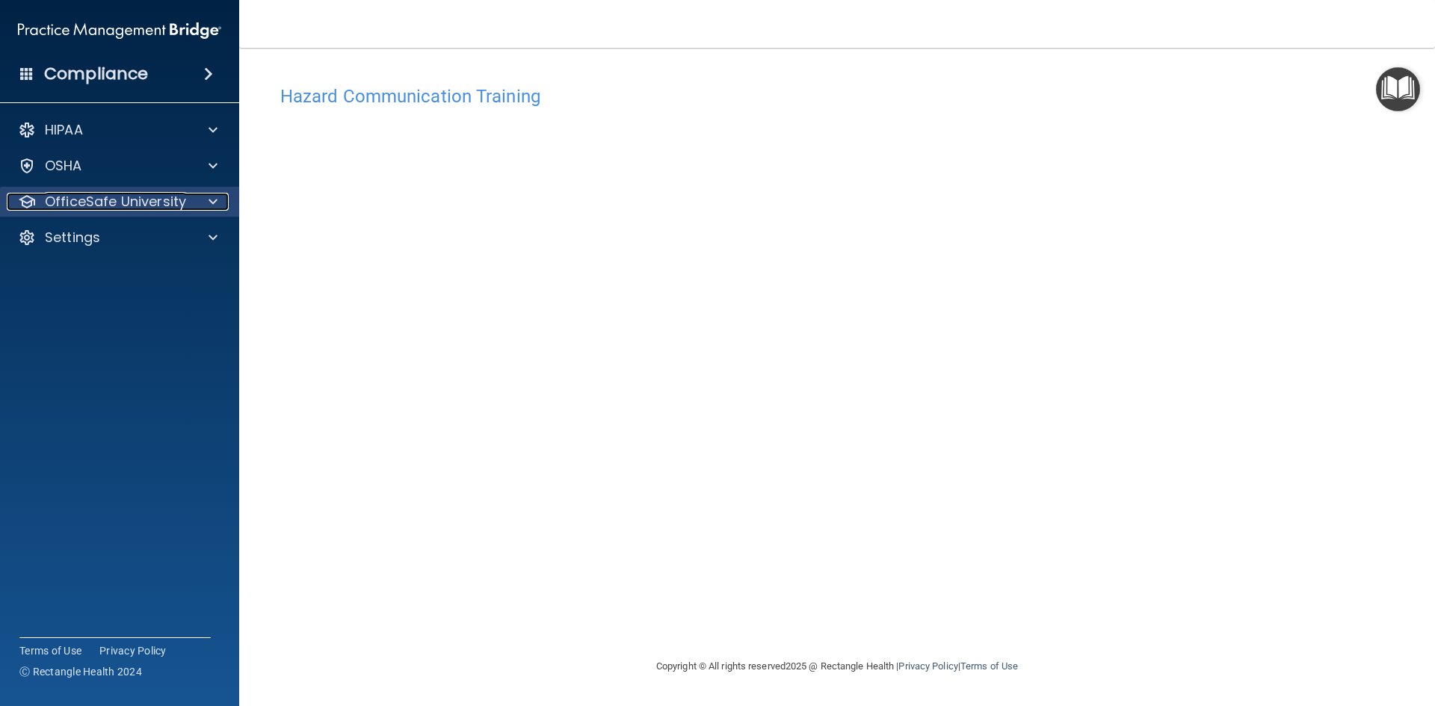
click at [197, 204] on div at bounding box center [210, 202] width 37 height 18
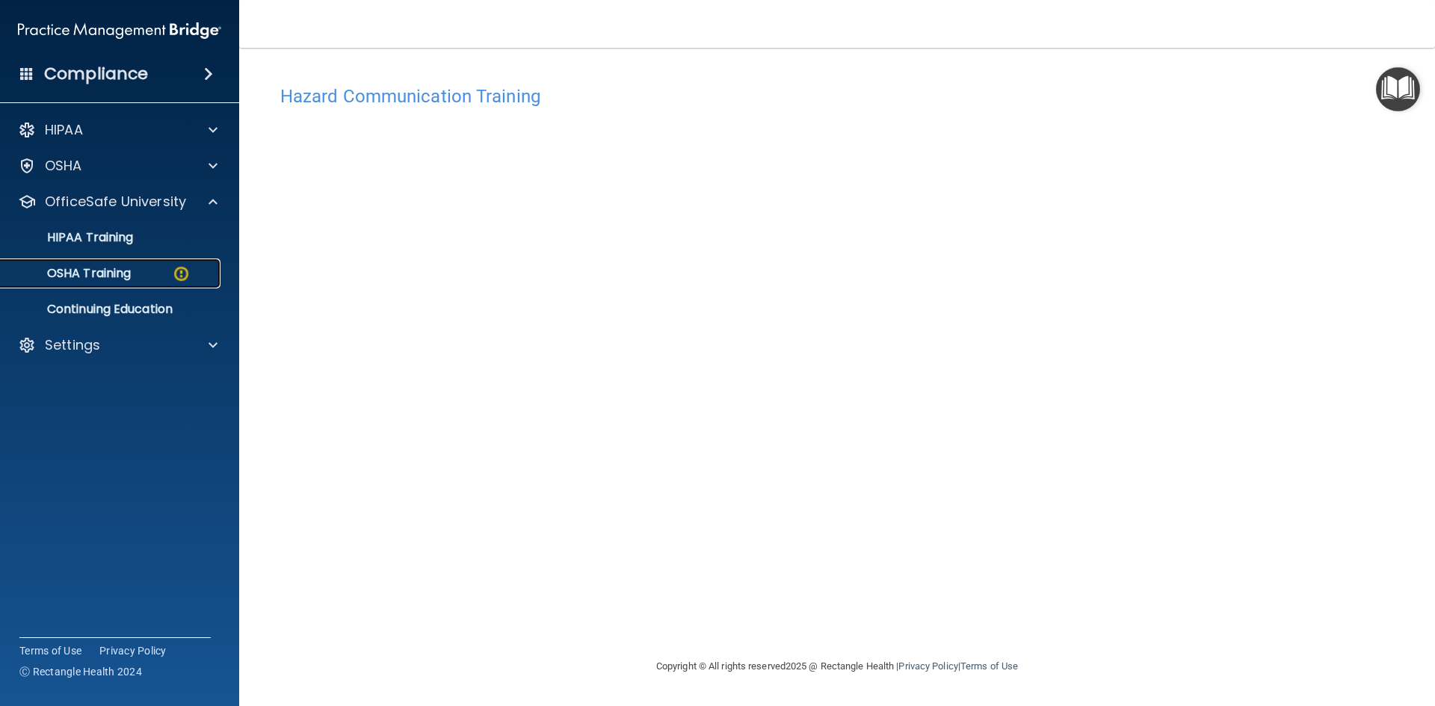
click at [171, 274] on div "OSHA Training" at bounding box center [112, 273] width 204 height 15
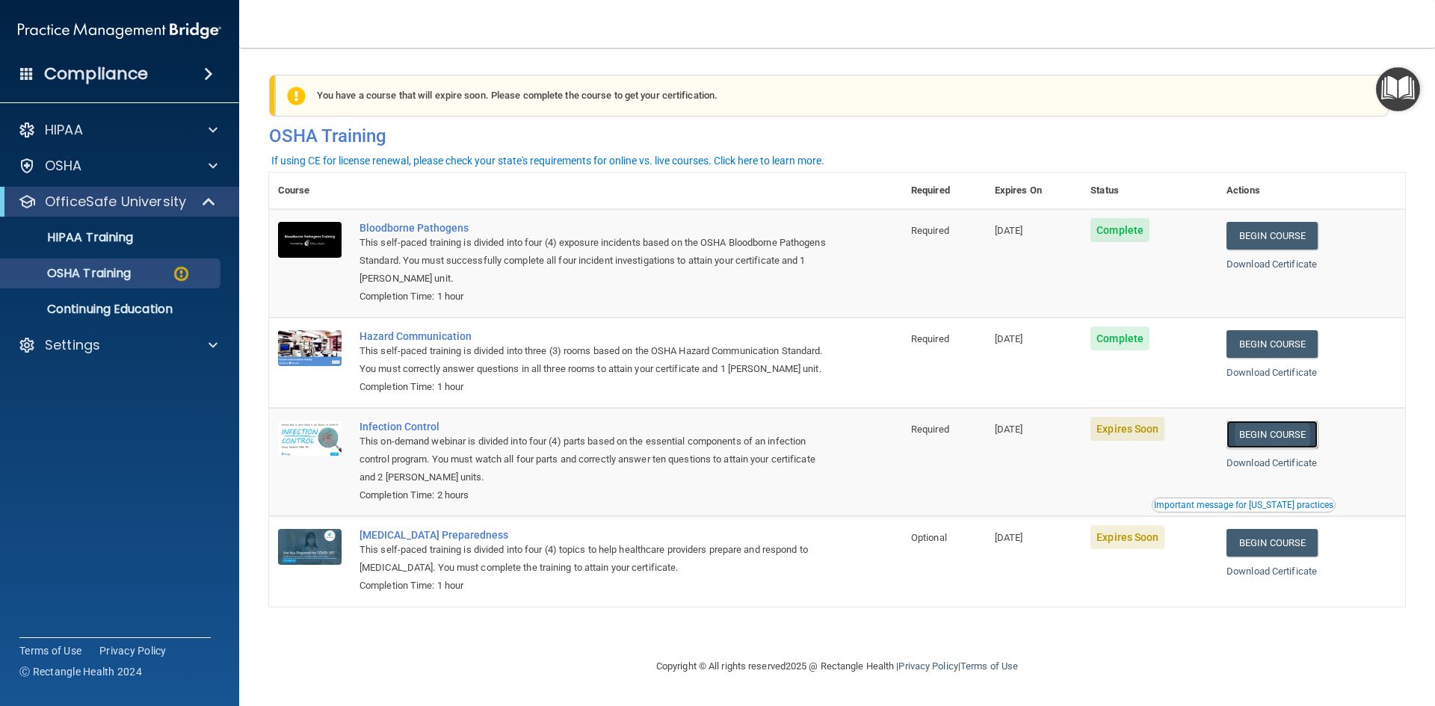
click at [1280, 448] on link "Begin Course" at bounding box center [1271, 435] width 91 height 28
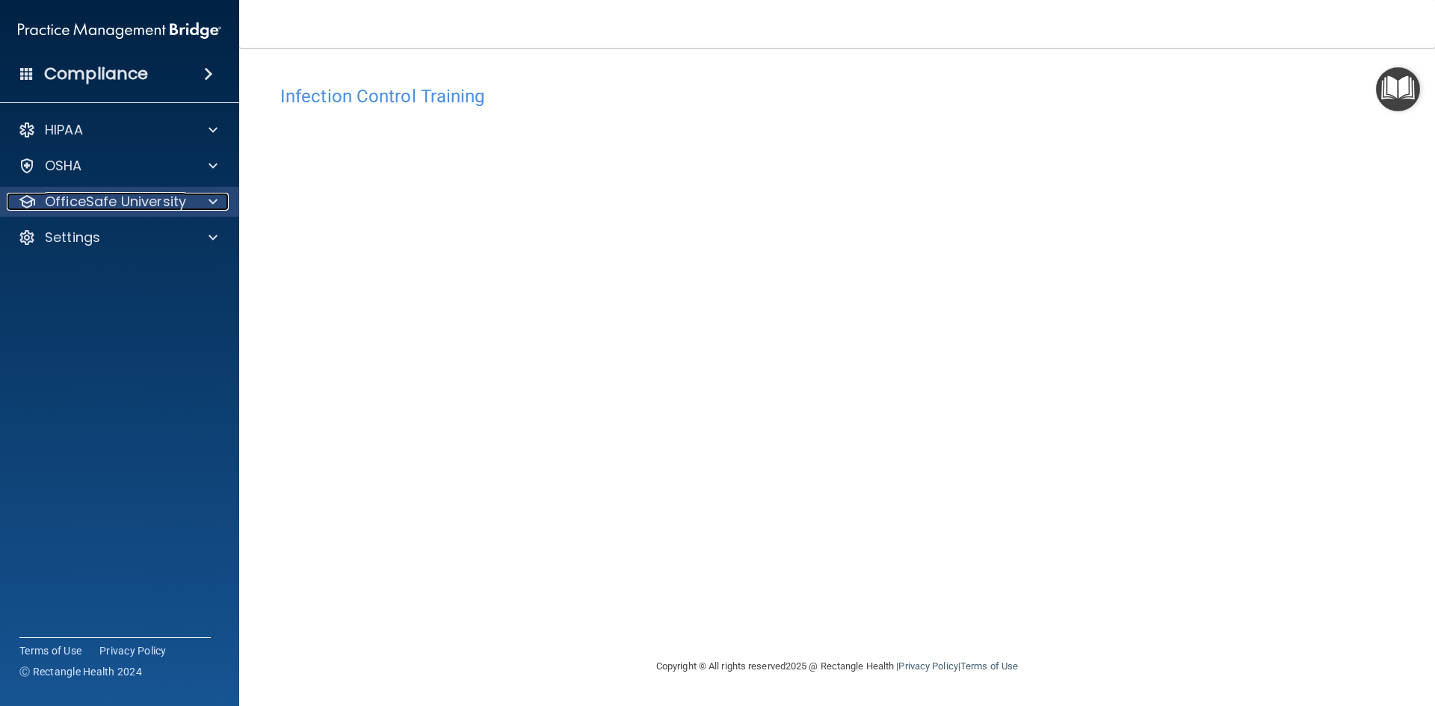
click at [115, 203] on p "OfficeSafe University" at bounding box center [115, 202] width 141 height 18
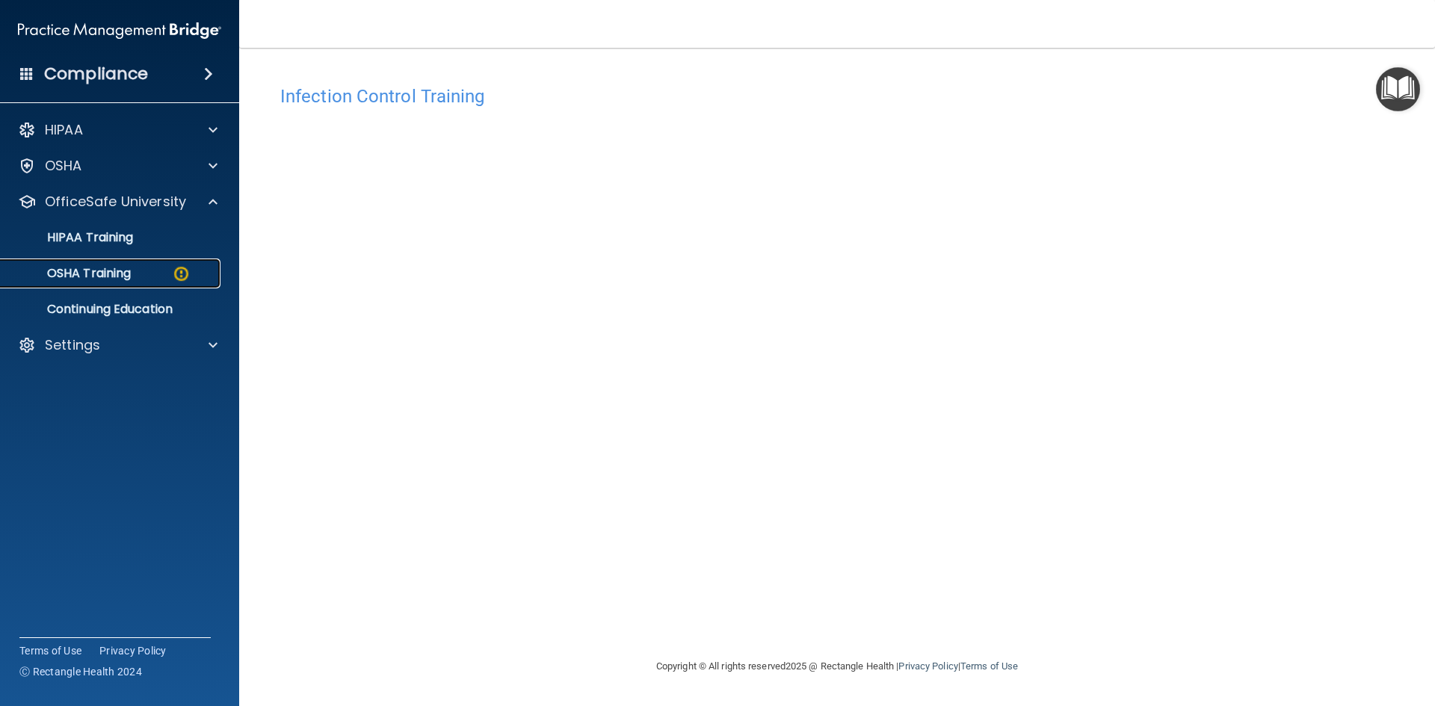
click at [125, 276] on p "OSHA Training" at bounding box center [70, 273] width 121 height 15
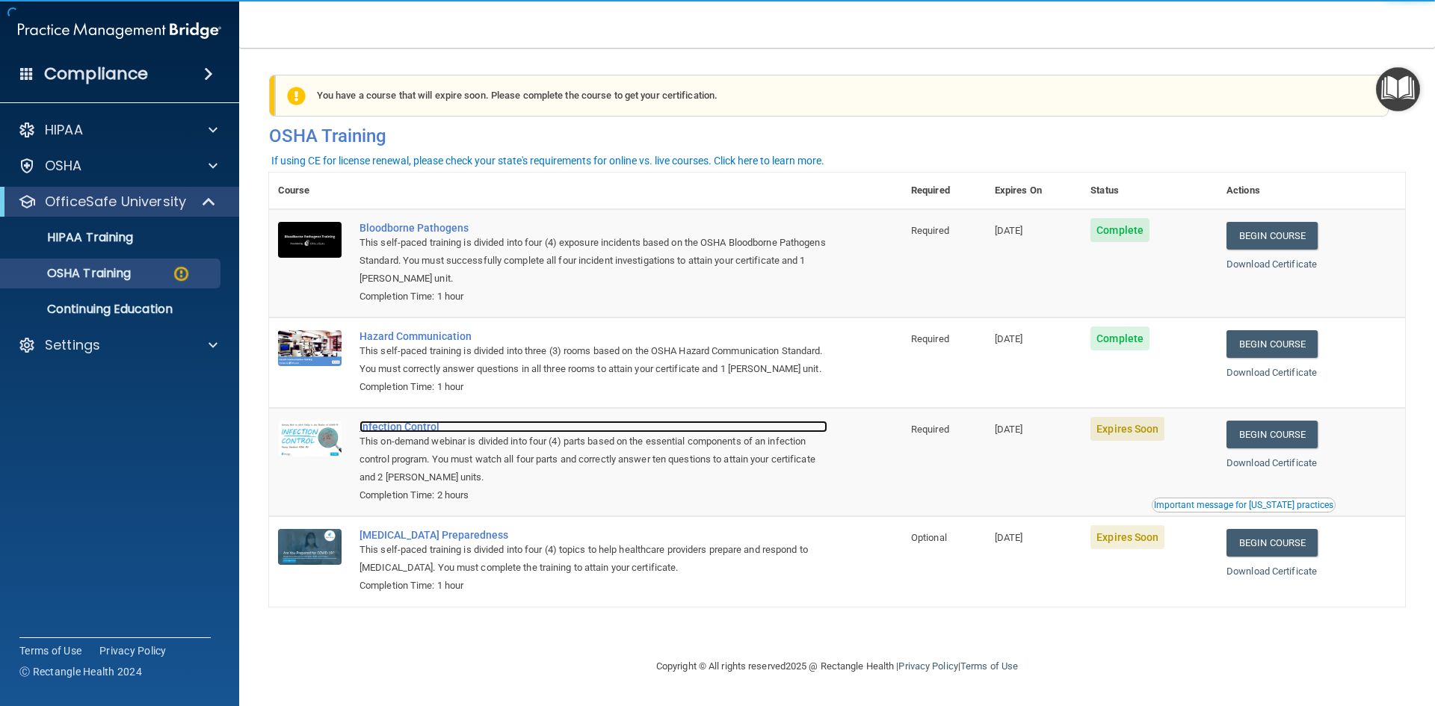
click at [396, 433] on div "Infection Control" at bounding box center [593, 427] width 468 height 12
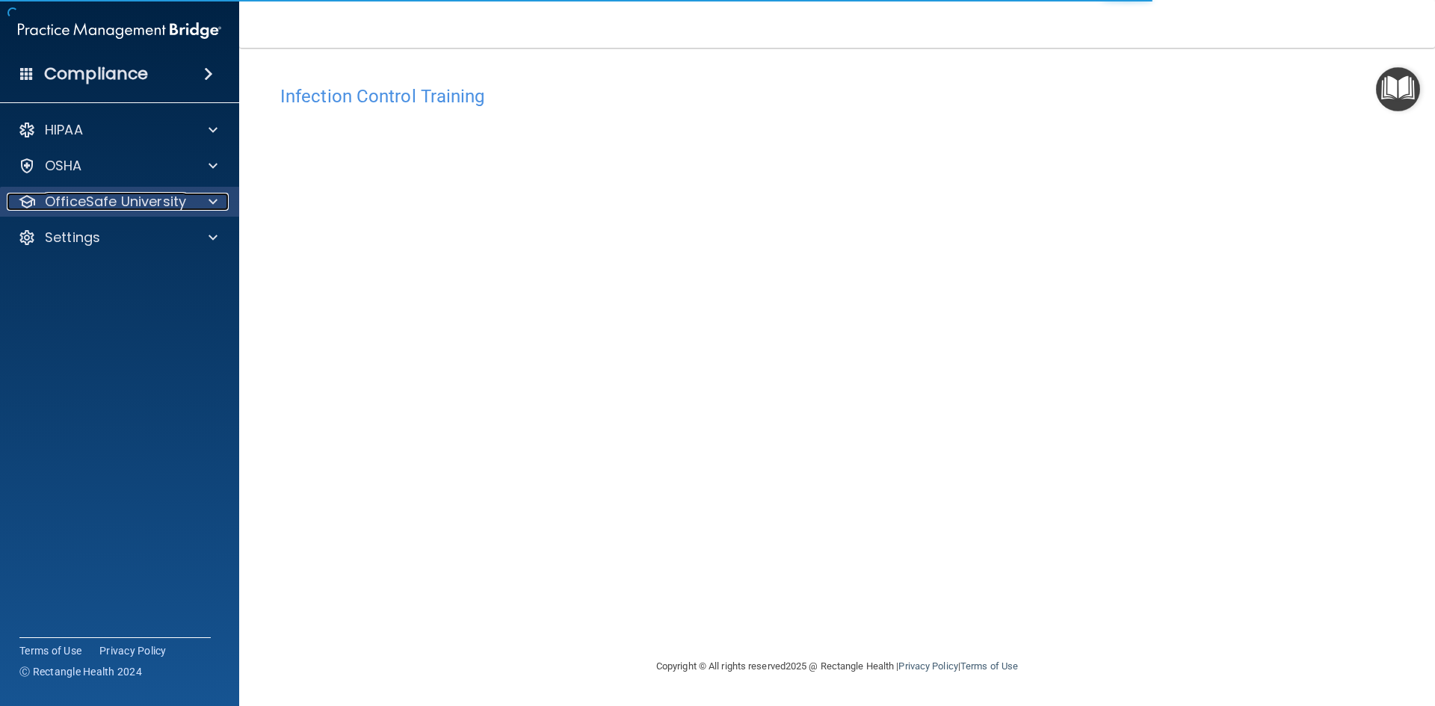
click at [170, 201] on p "OfficeSafe University" at bounding box center [115, 202] width 141 height 18
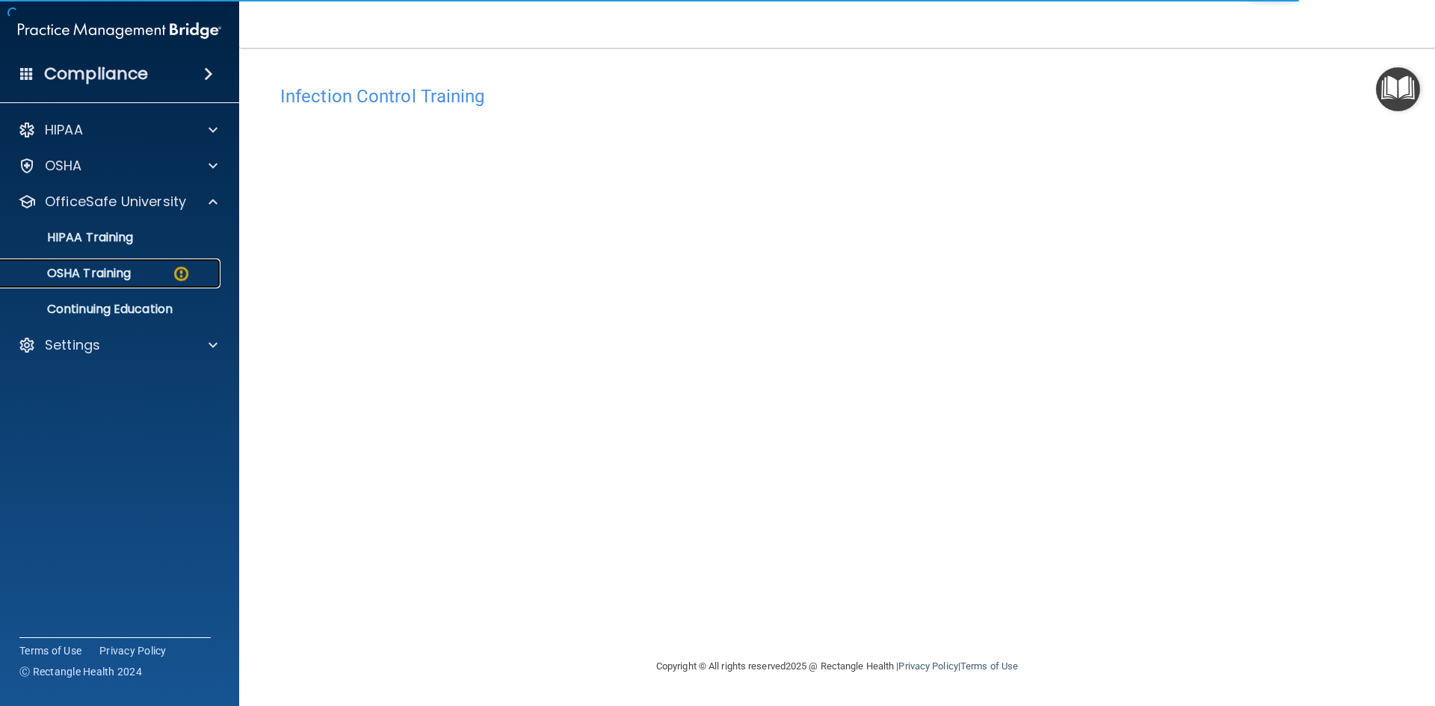
click at [149, 280] on div "OSHA Training" at bounding box center [112, 273] width 204 height 15
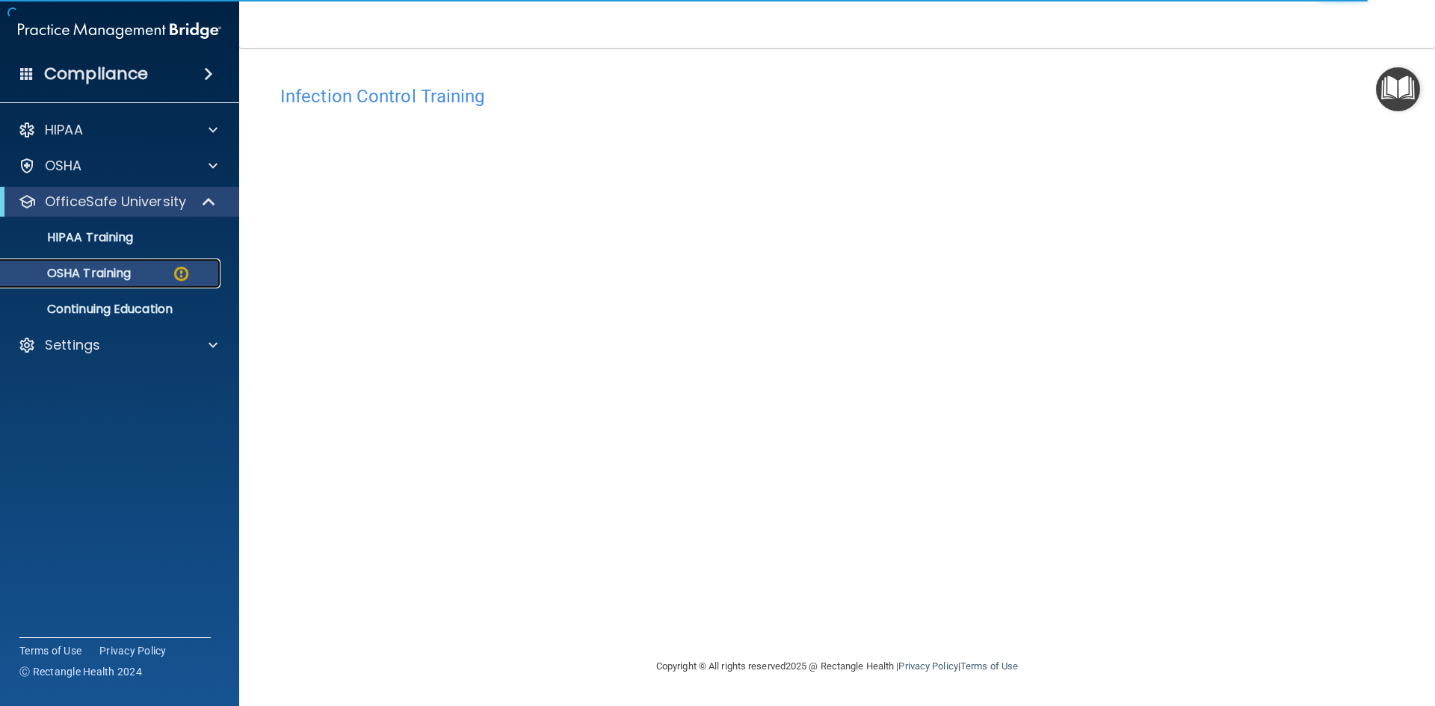
click at [90, 272] on p "OSHA Training" at bounding box center [70, 273] width 121 height 15
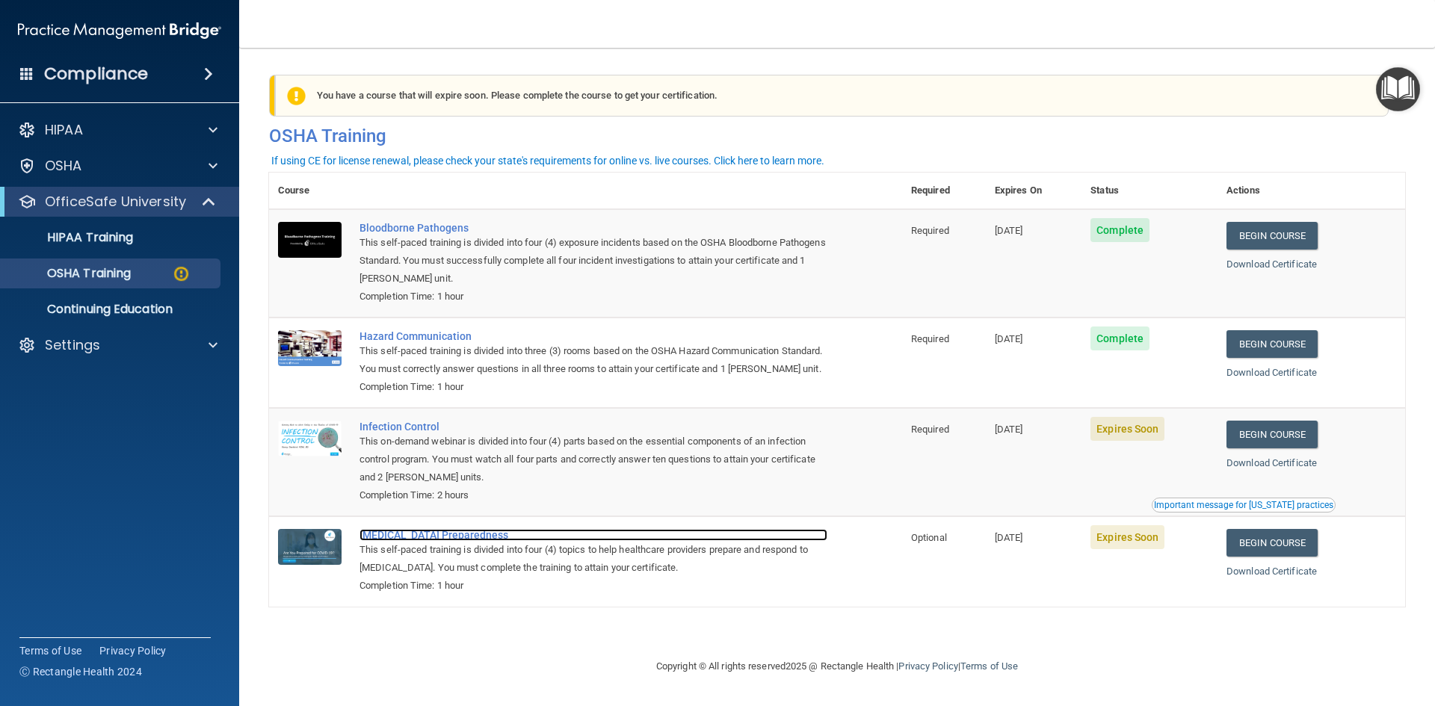
click at [414, 541] on div "[MEDICAL_DATA] Preparedness" at bounding box center [593, 535] width 468 height 12
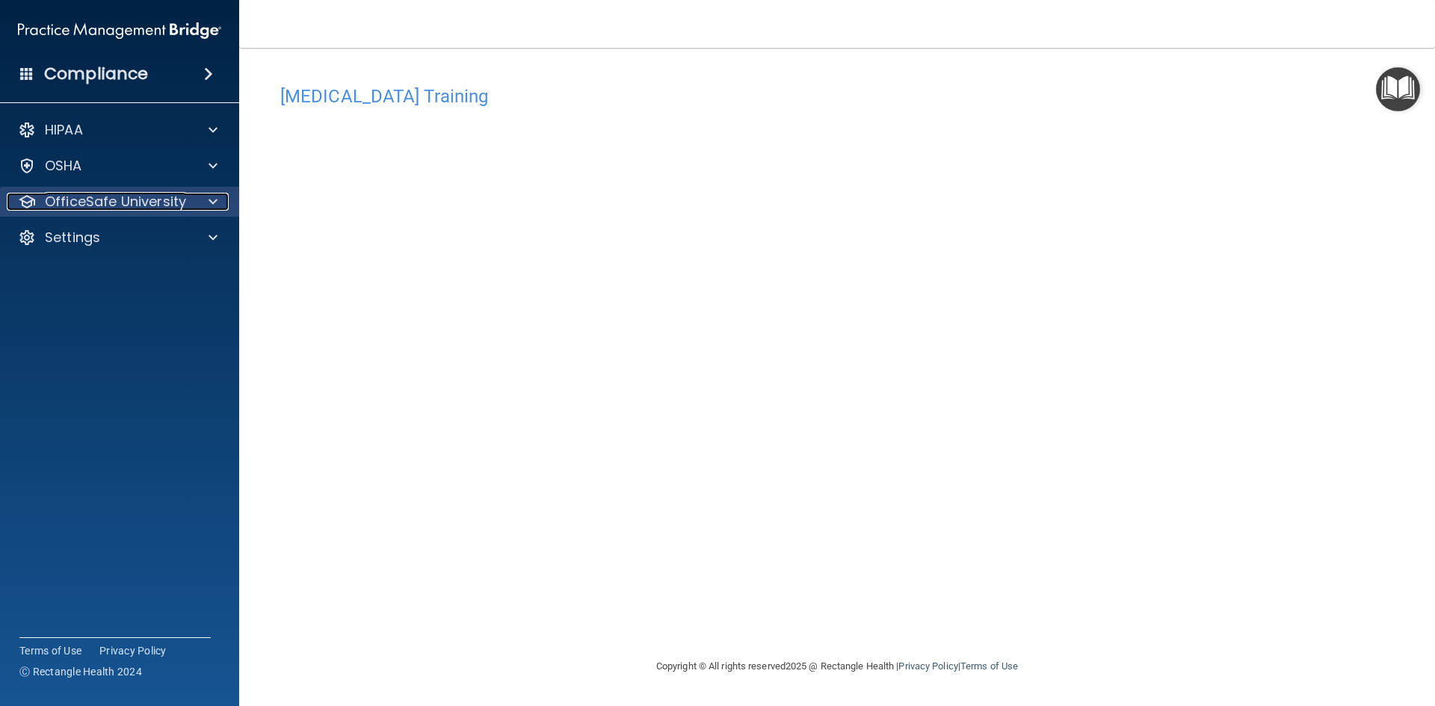
click at [172, 203] on p "OfficeSafe University" at bounding box center [115, 202] width 141 height 18
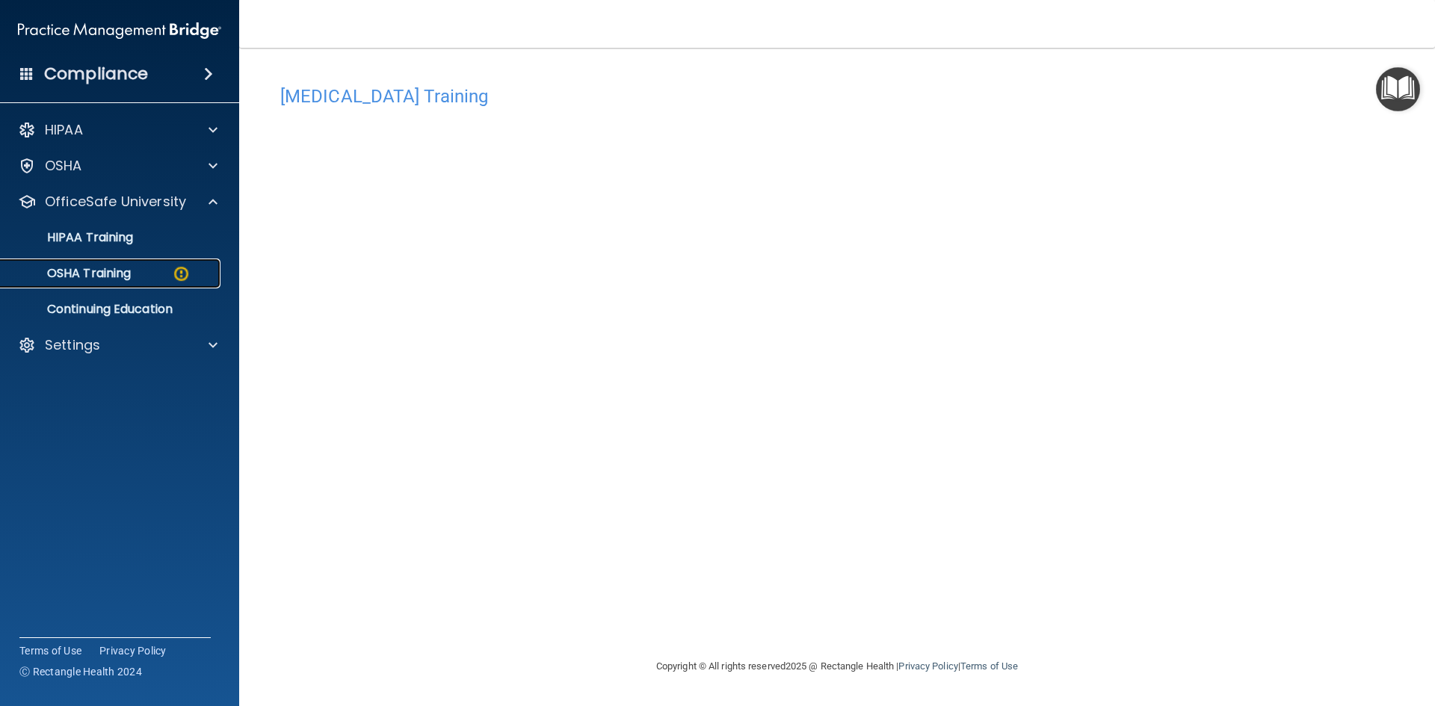
click at [133, 276] on div "OSHA Training" at bounding box center [112, 273] width 204 height 15
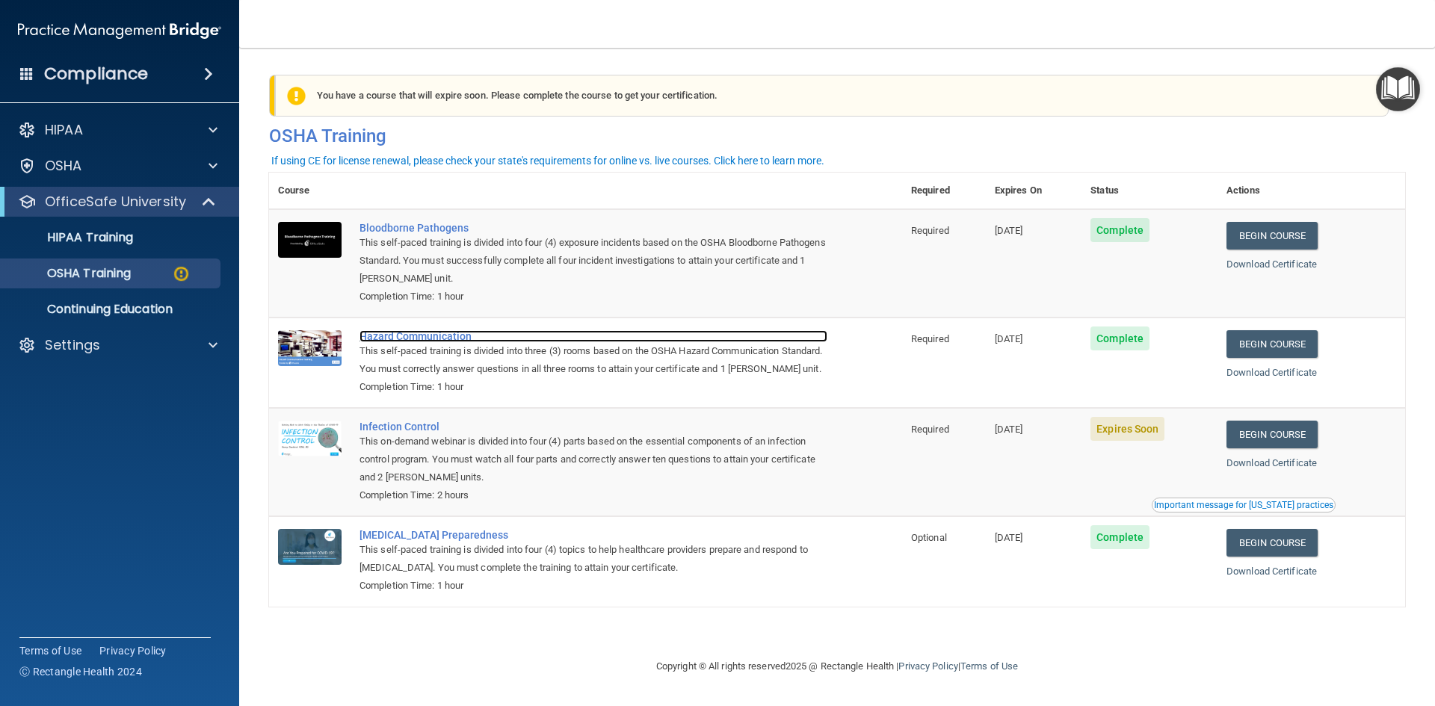
click at [421, 339] on div "Hazard Communication" at bounding box center [593, 336] width 468 height 12
